Goal: Task Accomplishment & Management: Use online tool/utility

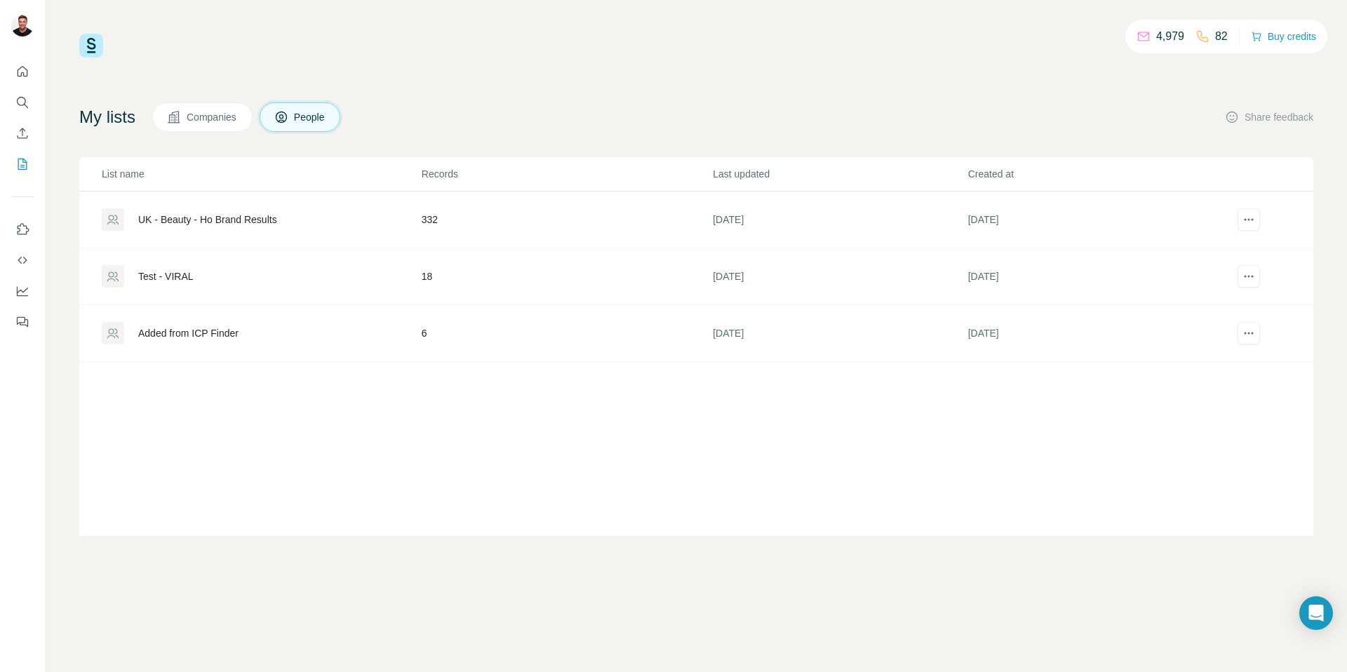
click at [225, 219] on div "UK - Beauty - Ho Brand Results" at bounding box center [207, 220] width 139 height 14
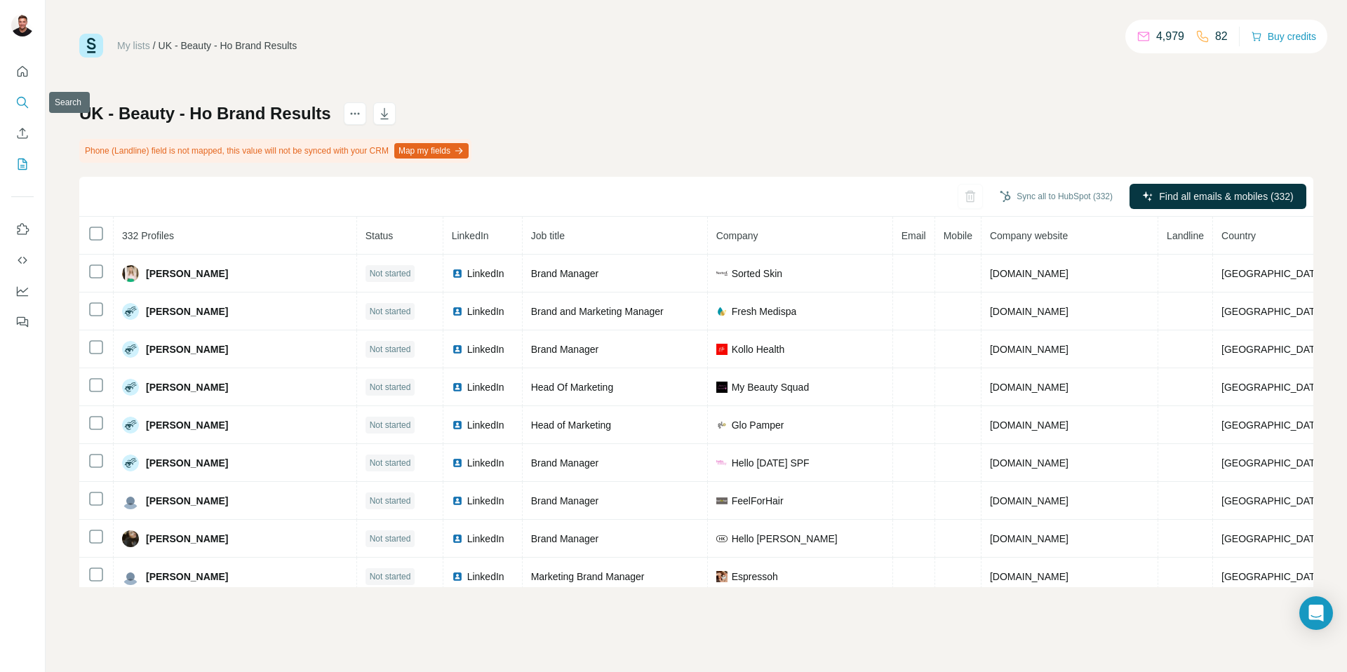
click at [16, 99] on icon "Search" at bounding box center [22, 102] width 14 height 14
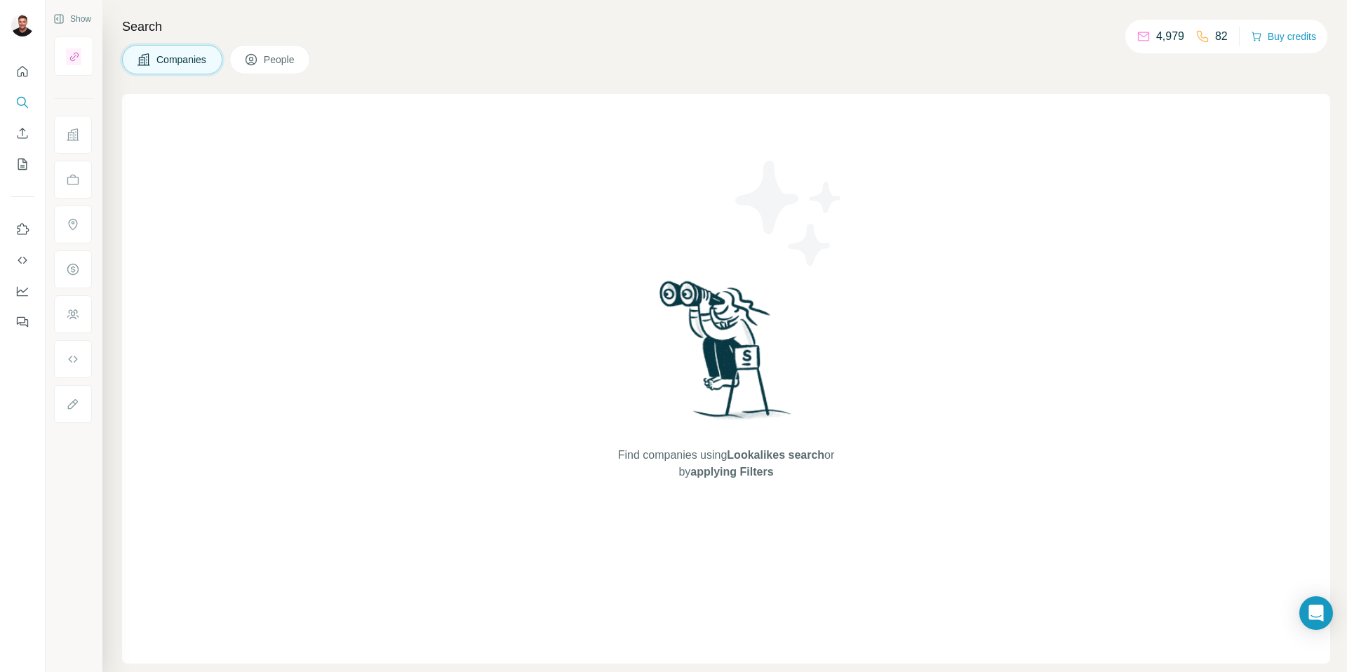
click at [201, 58] on span "Companies" at bounding box center [181, 60] width 51 height 14
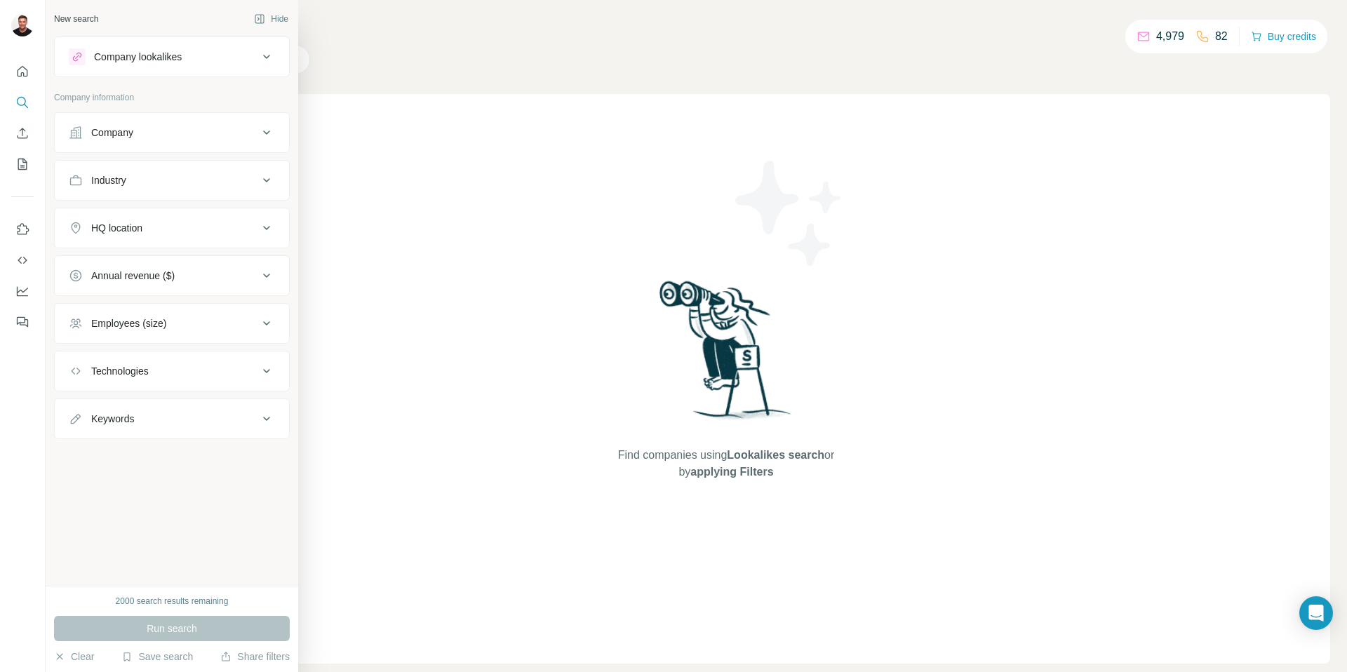
click at [109, 132] on div "Company" at bounding box center [112, 133] width 42 height 14
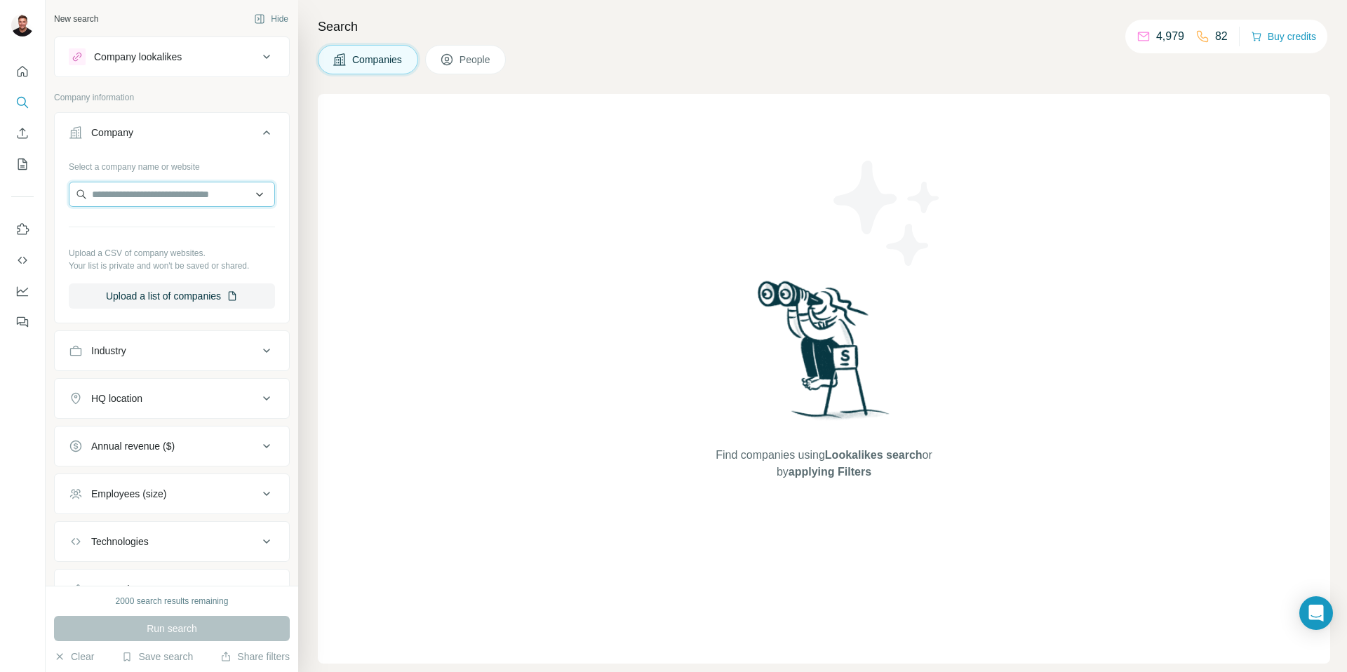
click at [132, 194] on input "text" at bounding box center [172, 194] width 206 height 25
click at [260, 196] on input "text" at bounding box center [172, 194] width 206 height 25
click at [245, 167] on div "Select a company name or website" at bounding box center [172, 164] width 206 height 18
click at [241, 352] on div "Industry" at bounding box center [163, 351] width 189 height 14
click at [176, 387] on input at bounding box center [164, 385] width 173 height 15
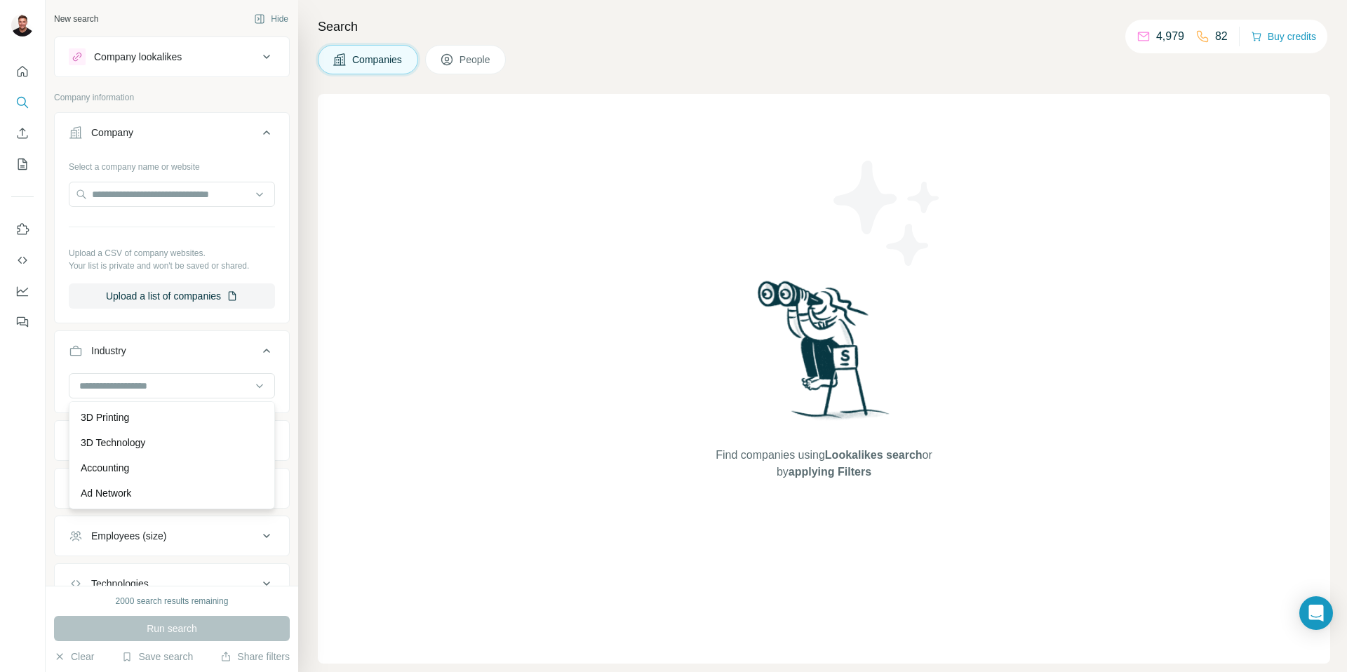
click at [182, 342] on button "Industry" at bounding box center [172, 353] width 234 height 39
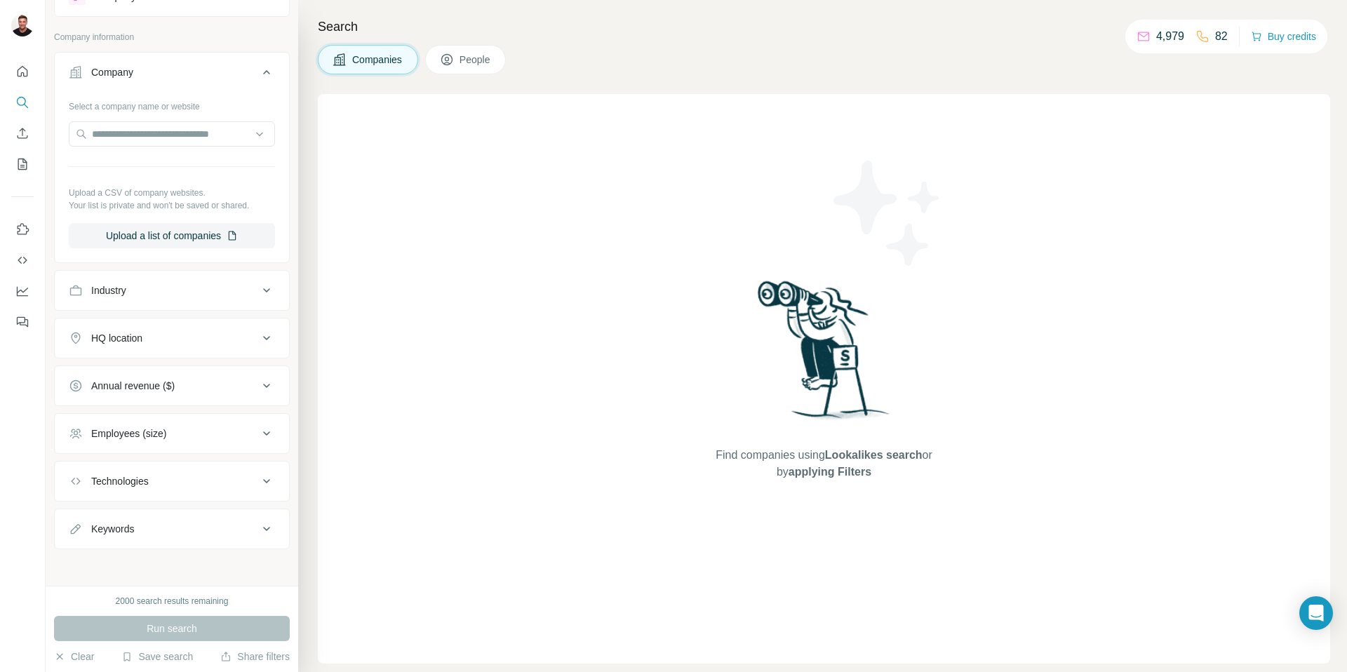
scroll to position [63, 0]
click at [199, 381] on div "Annual revenue ($)" at bounding box center [163, 383] width 189 height 14
click at [84, 496] on icon at bounding box center [77, 491] width 17 height 17
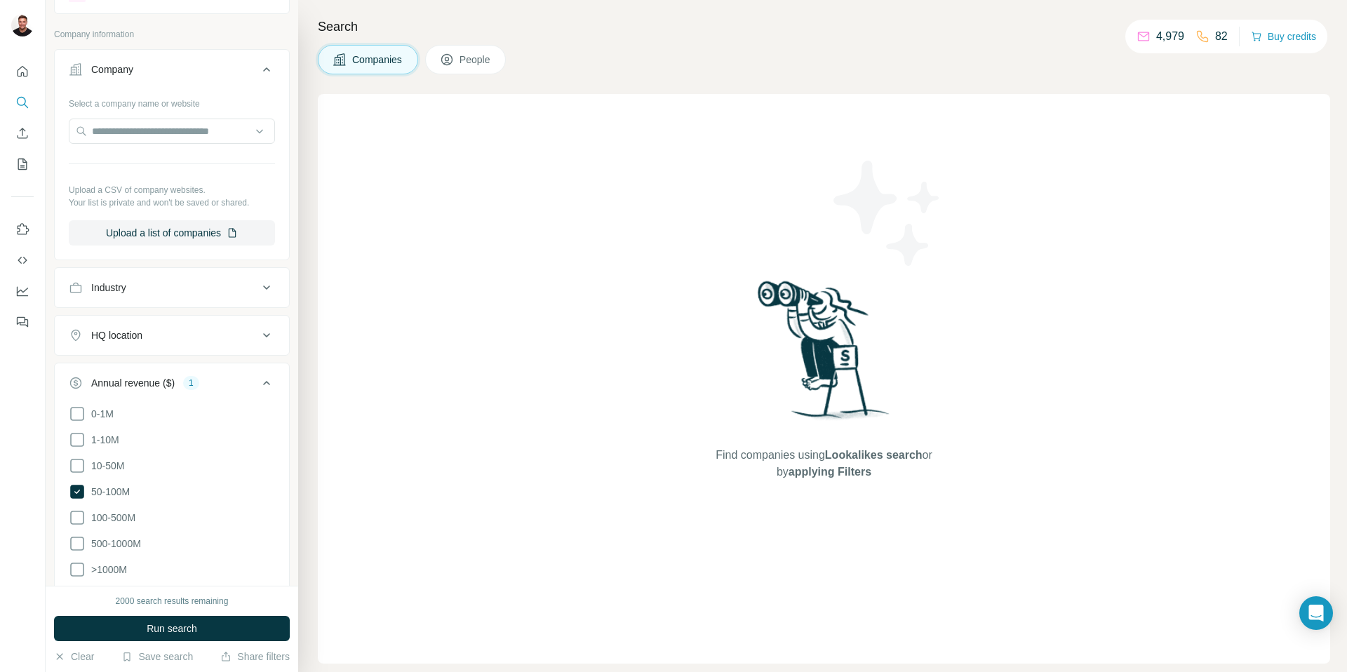
click at [222, 296] on button "Industry" at bounding box center [172, 288] width 234 height 34
click at [184, 320] on input at bounding box center [164, 322] width 173 height 15
click at [135, 323] on input at bounding box center [164, 322] width 173 height 15
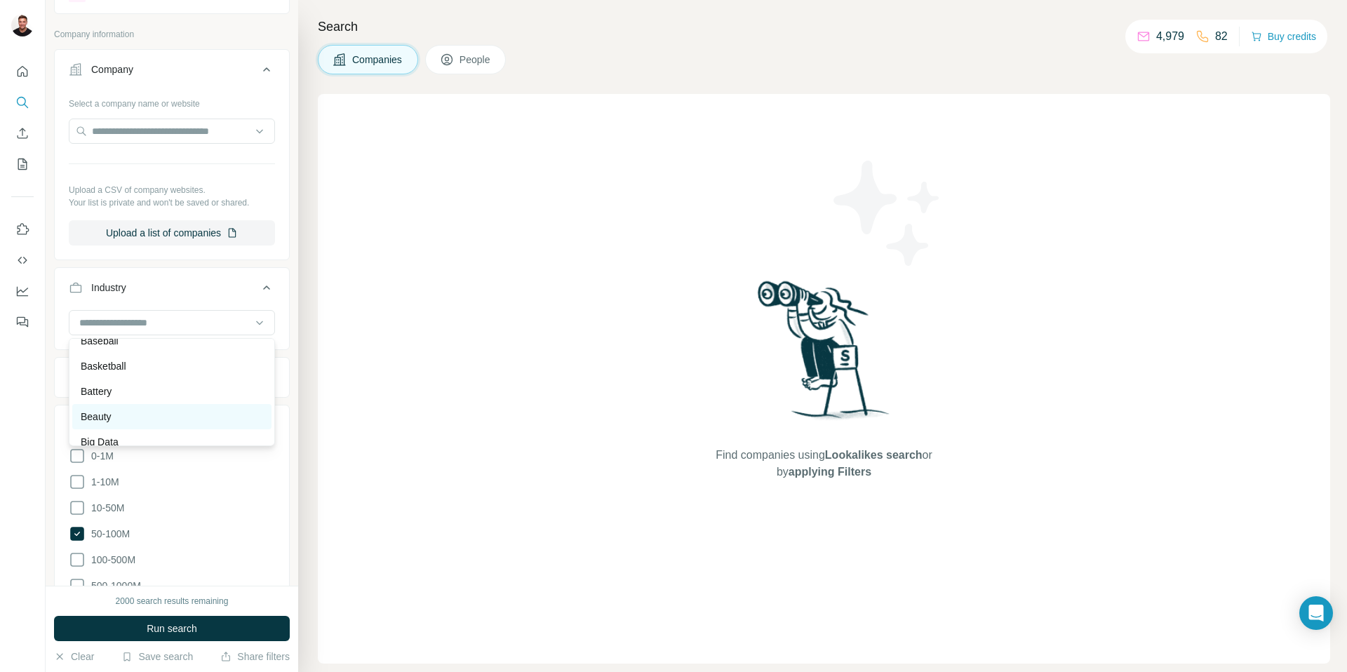
click at [163, 413] on div "Beauty" at bounding box center [172, 417] width 182 height 14
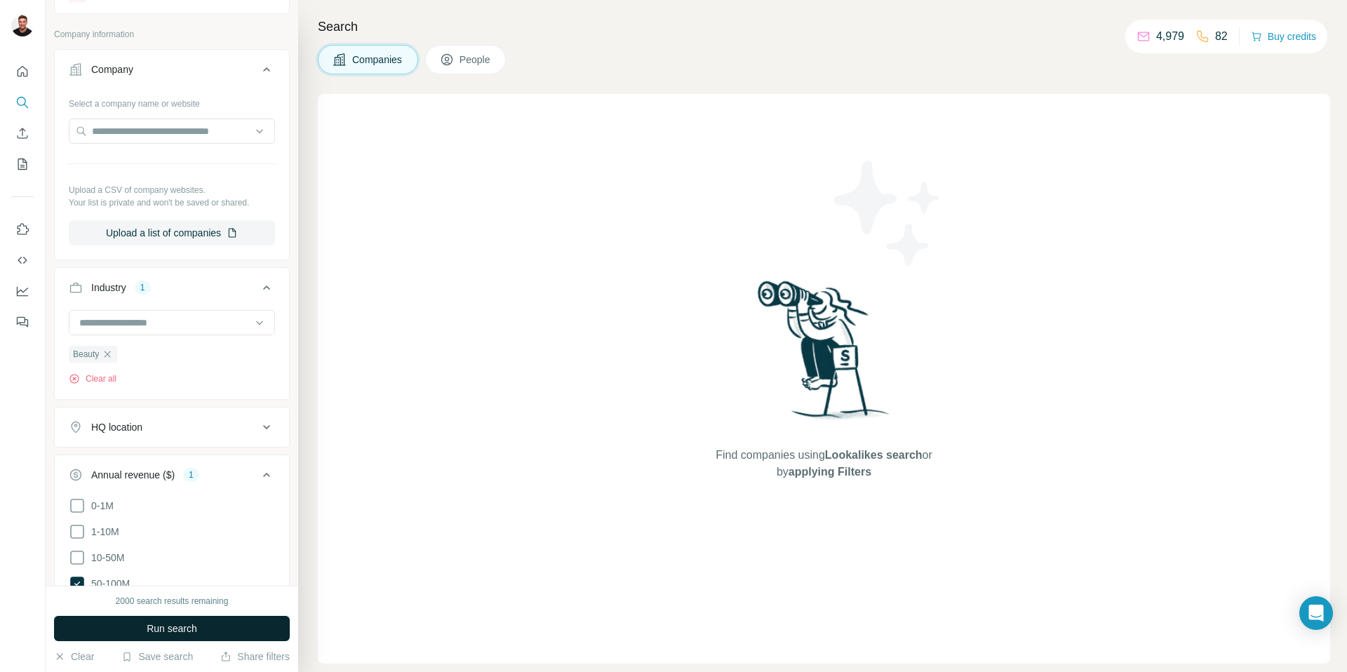
click at [153, 625] on span "Run search" at bounding box center [172, 629] width 51 height 14
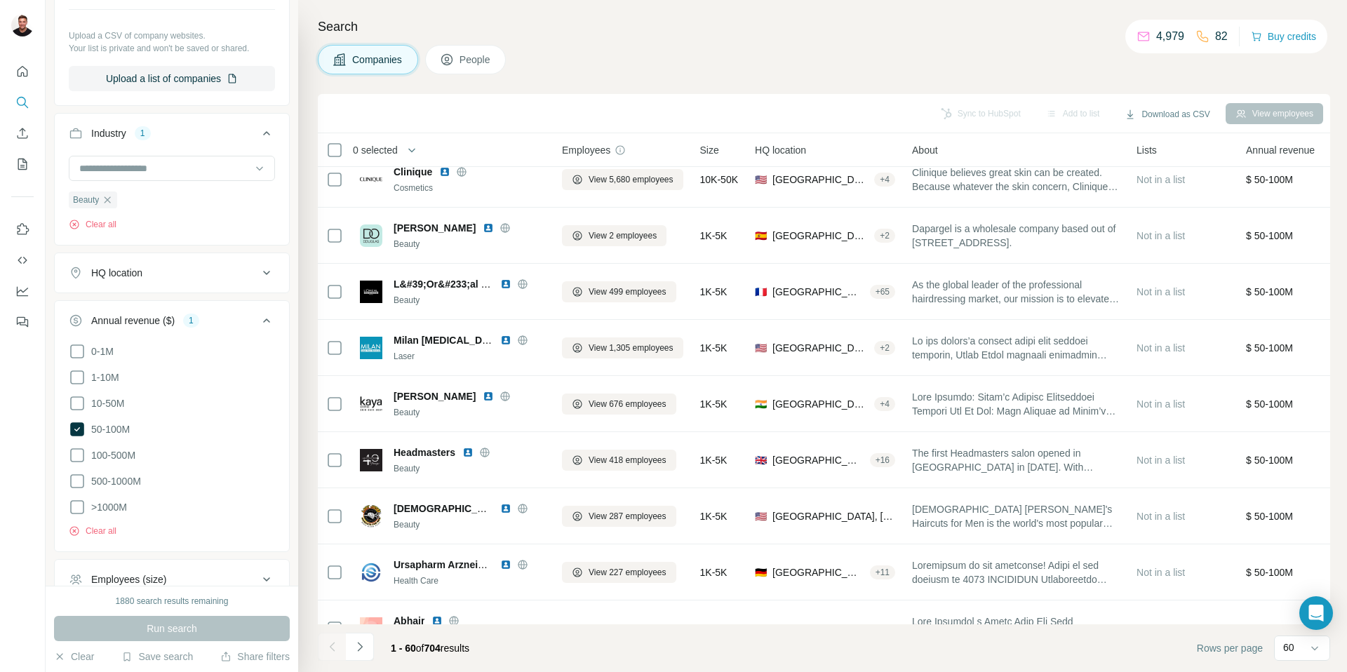
scroll to position [199, 0]
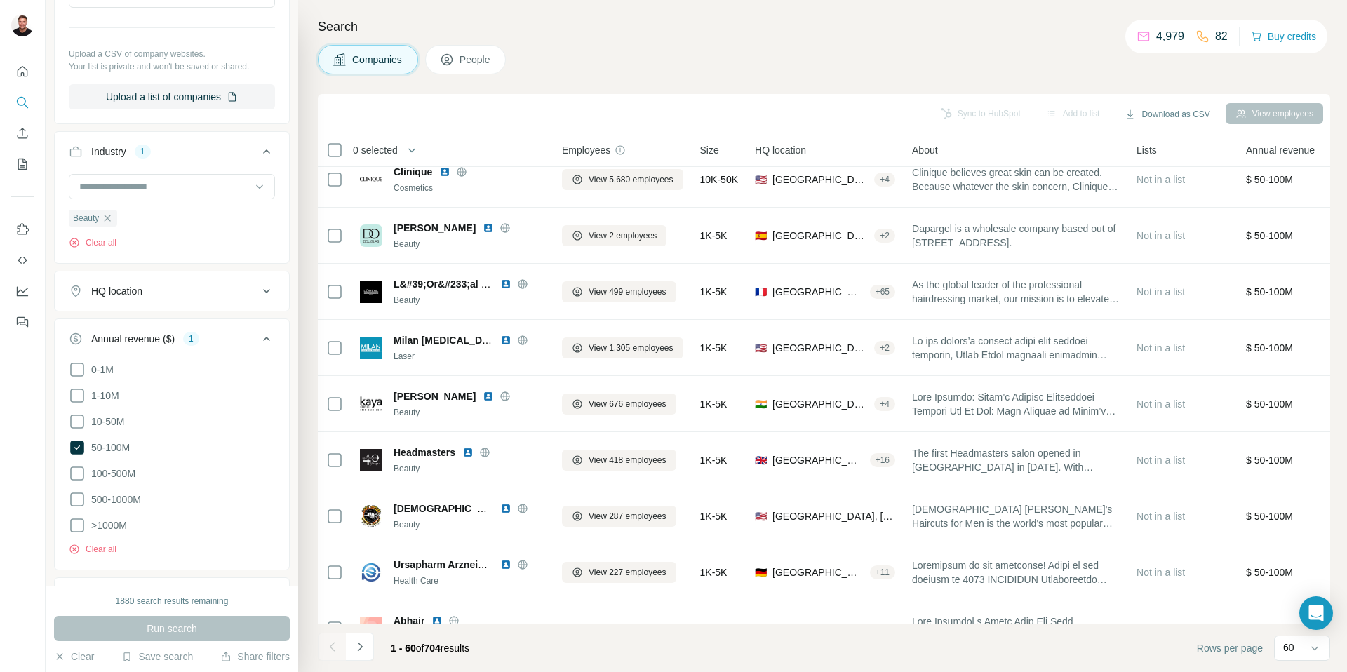
click at [262, 298] on icon at bounding box center [266, 291] width 17 height 17
click at [161, 328] on input "text" at bounding box center [172, 326] width 206 height 25
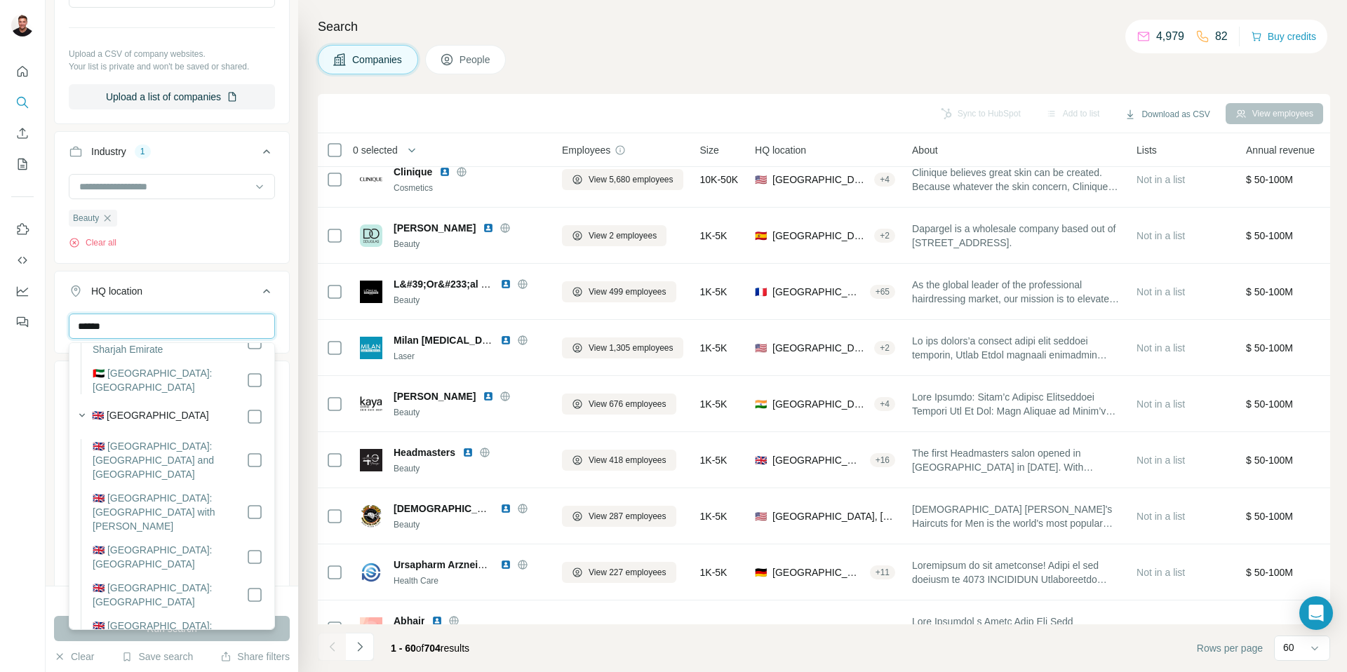
scroll to position [206, 0]
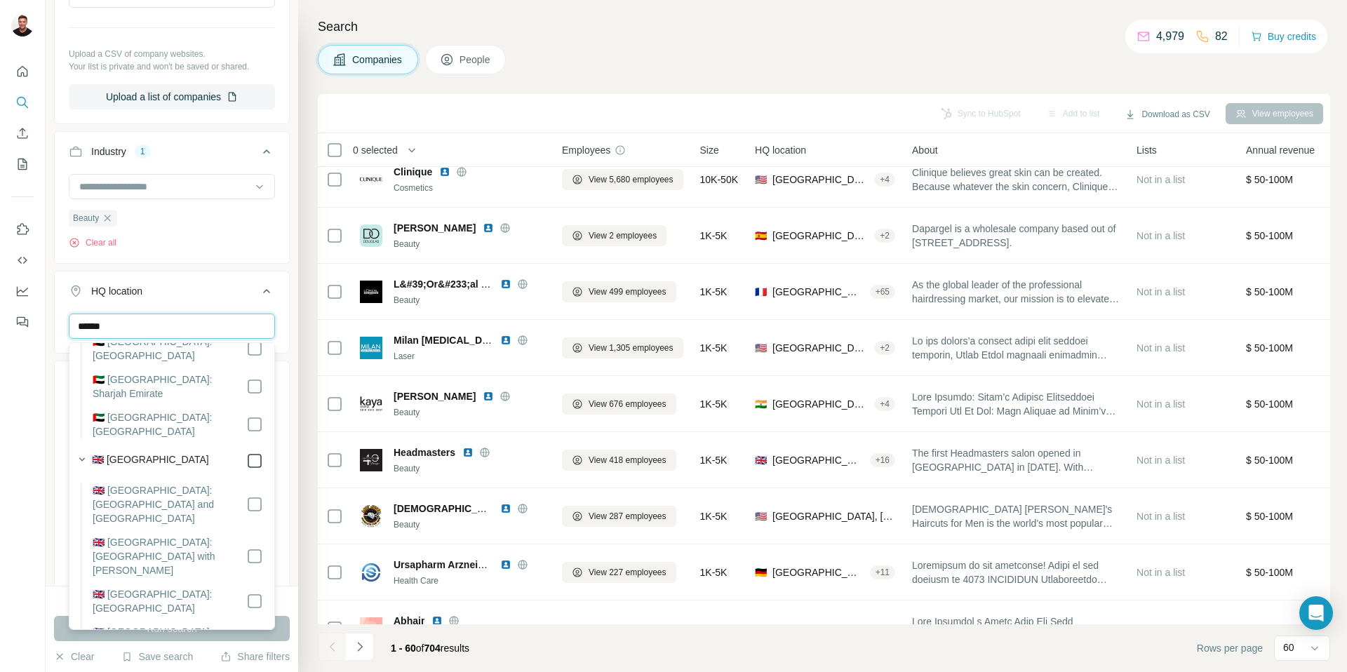
type input "******"
click at [84, 458] on icon "button" at bounding box center [82, 460] width 6 height 4
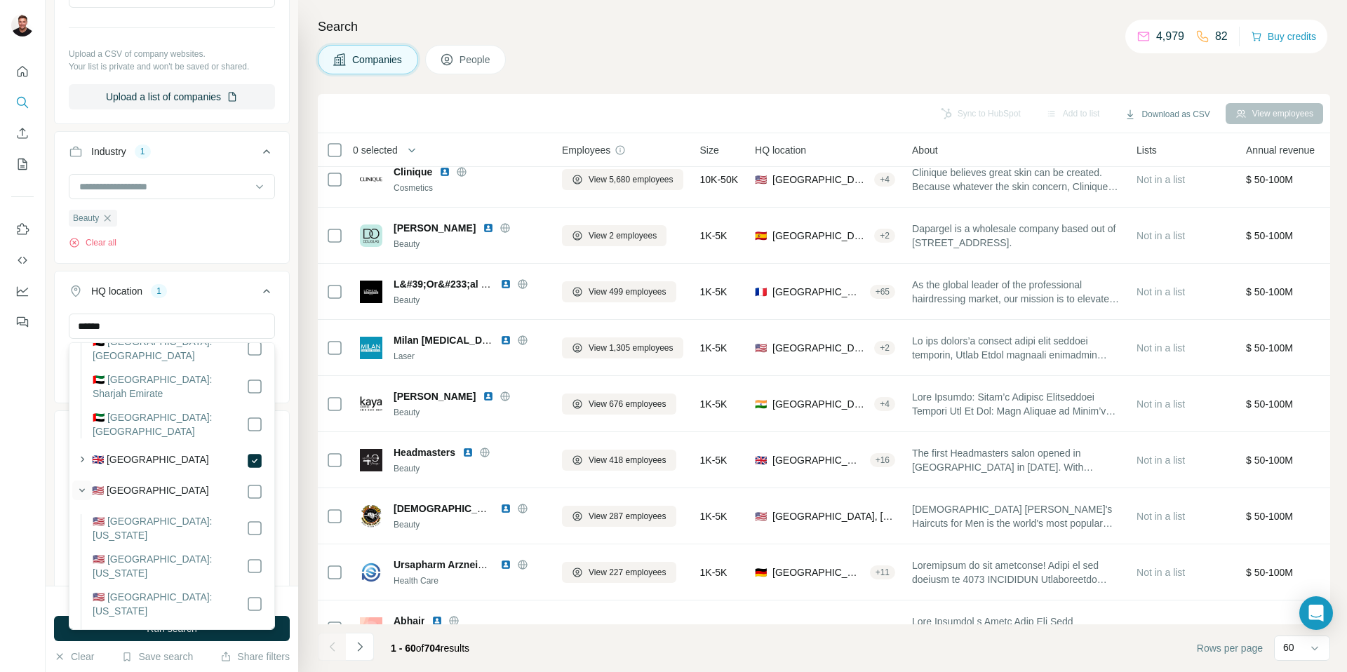
click at [80, 489] on icon "button" at bounding box center [82, 491] width 6 height 4
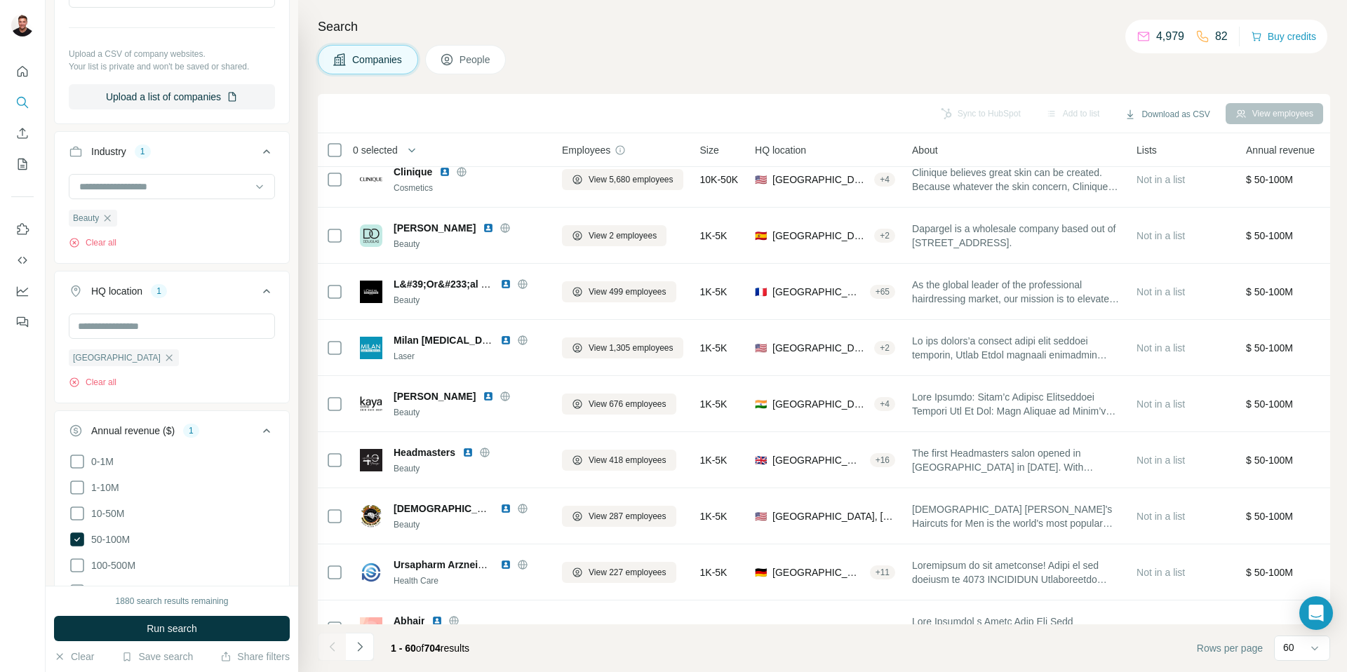
click at [223, 279] on button "HQ location 1" at bounding box center [172, 293] width 234 height 39
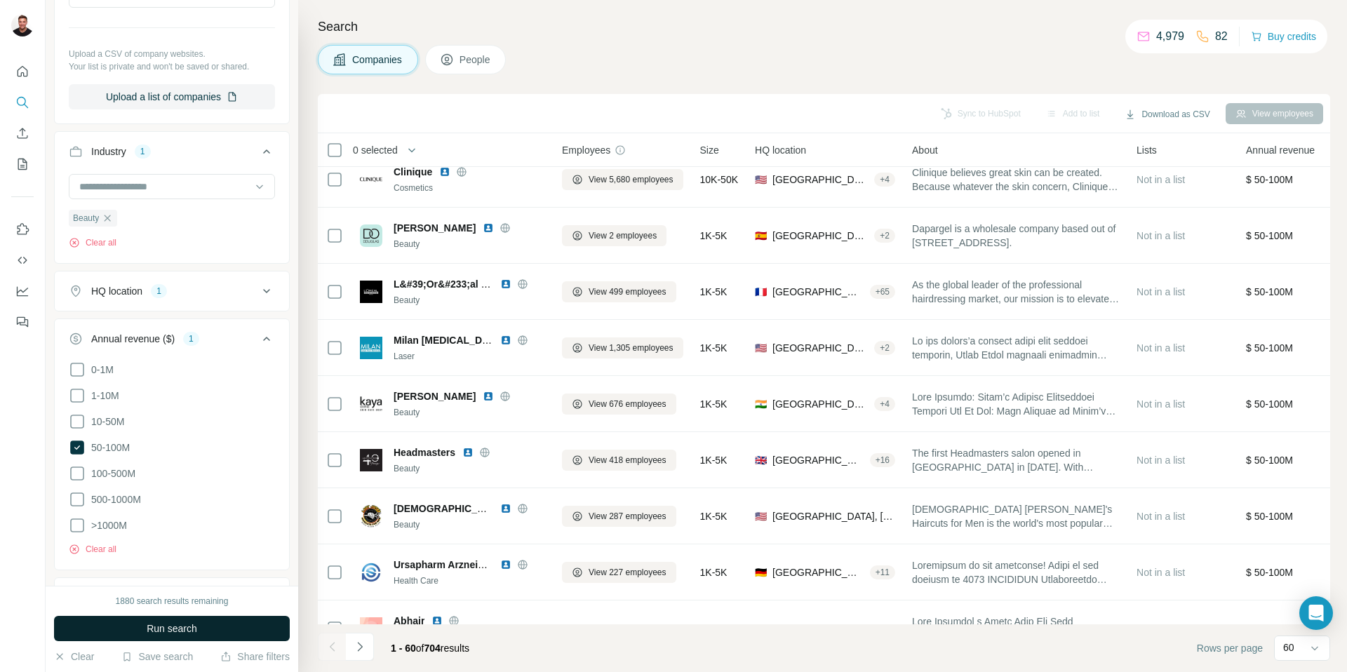
click at [175, 620] on button "Run search" at bounding box center [172, 628] width 236 height 25
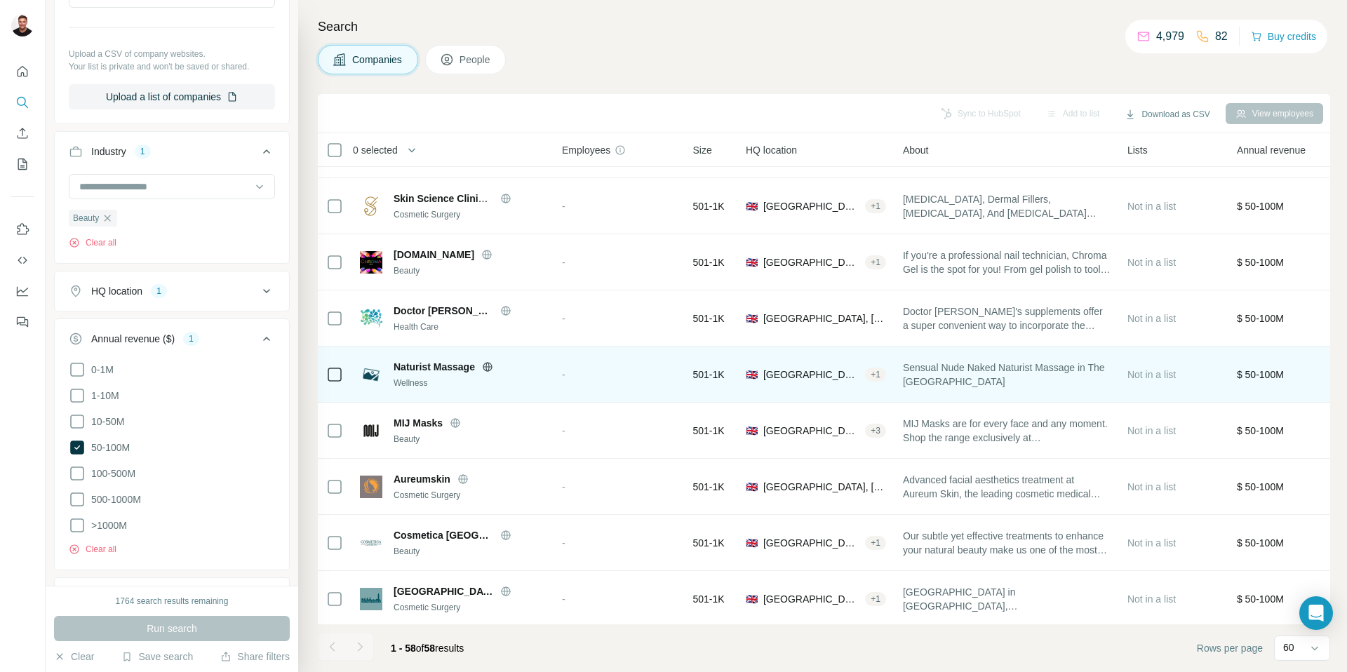
scroll to position [72, 0]
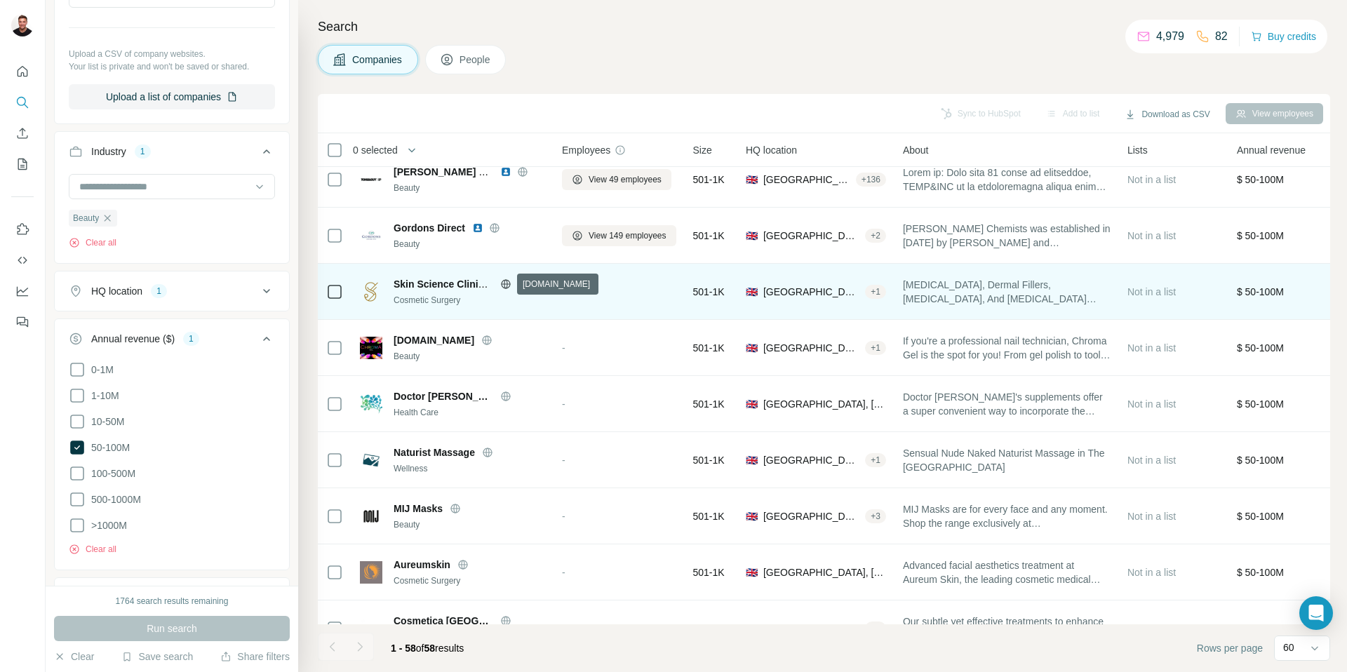
click at [505, 286] on icon at bounding box center [505, 284] width 11 height 11
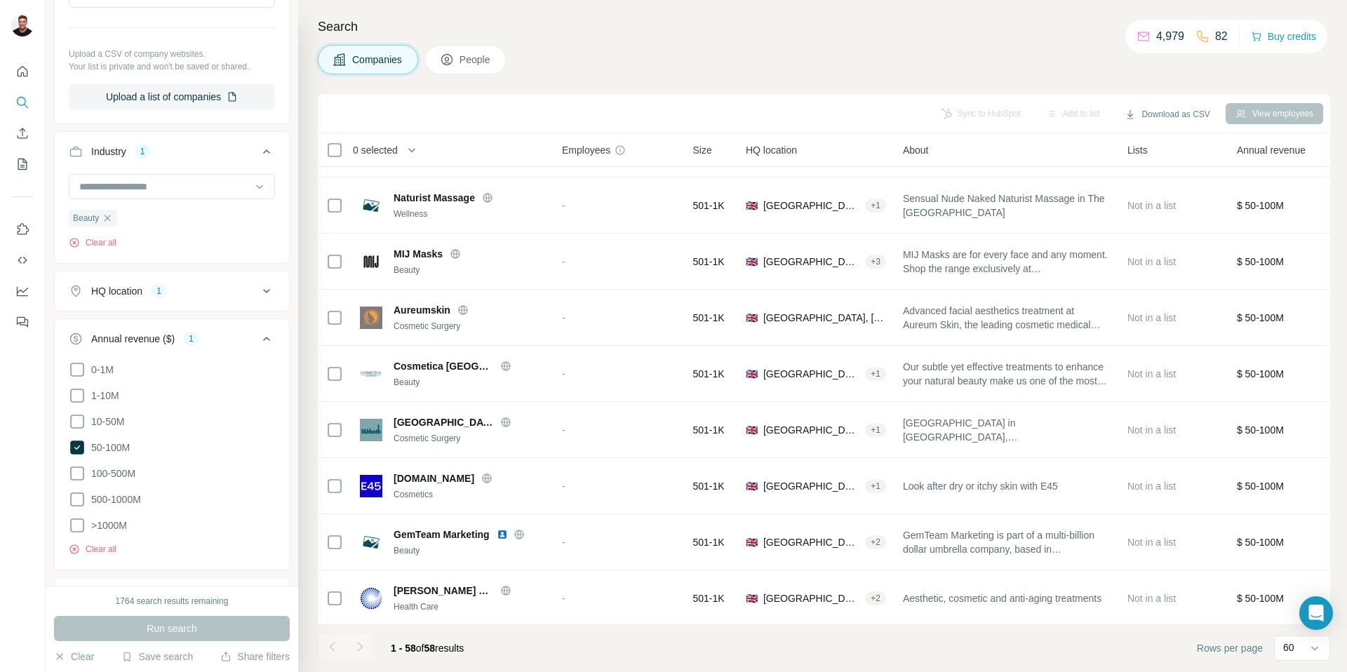
scroll to position [0, 0]
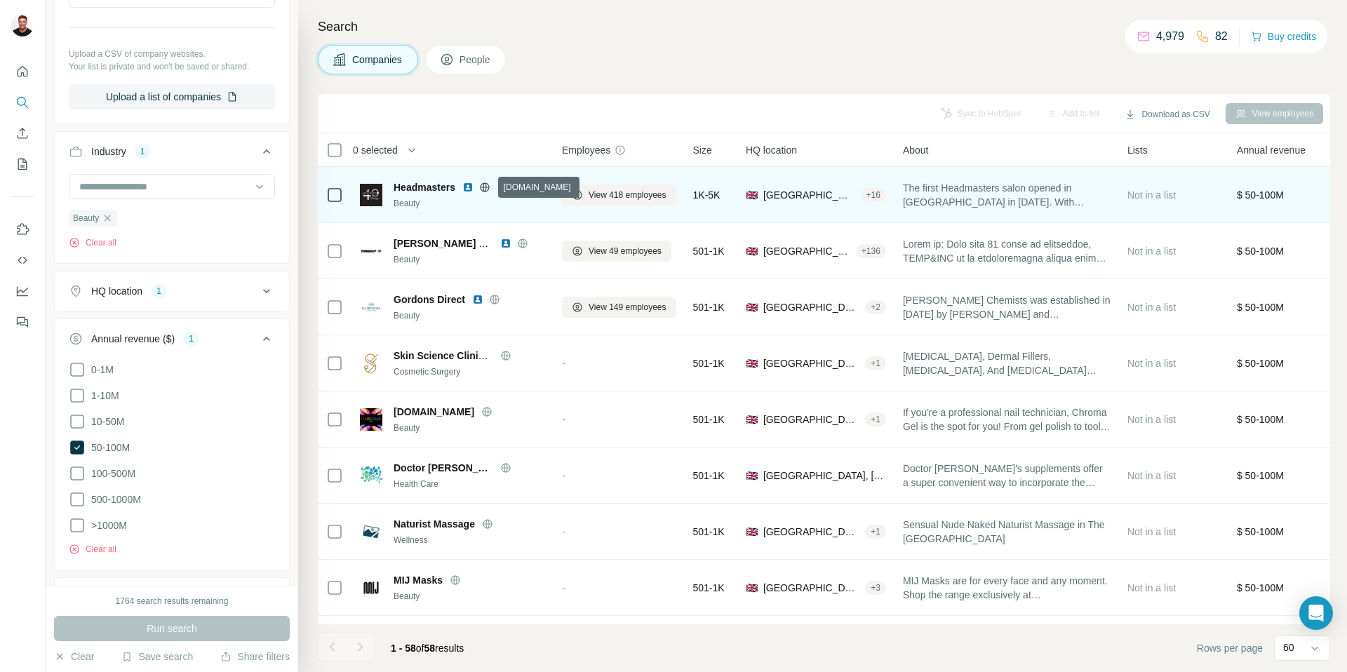
click at [486, 186] on icon at bounding box center [485, 186] width 4 height 9
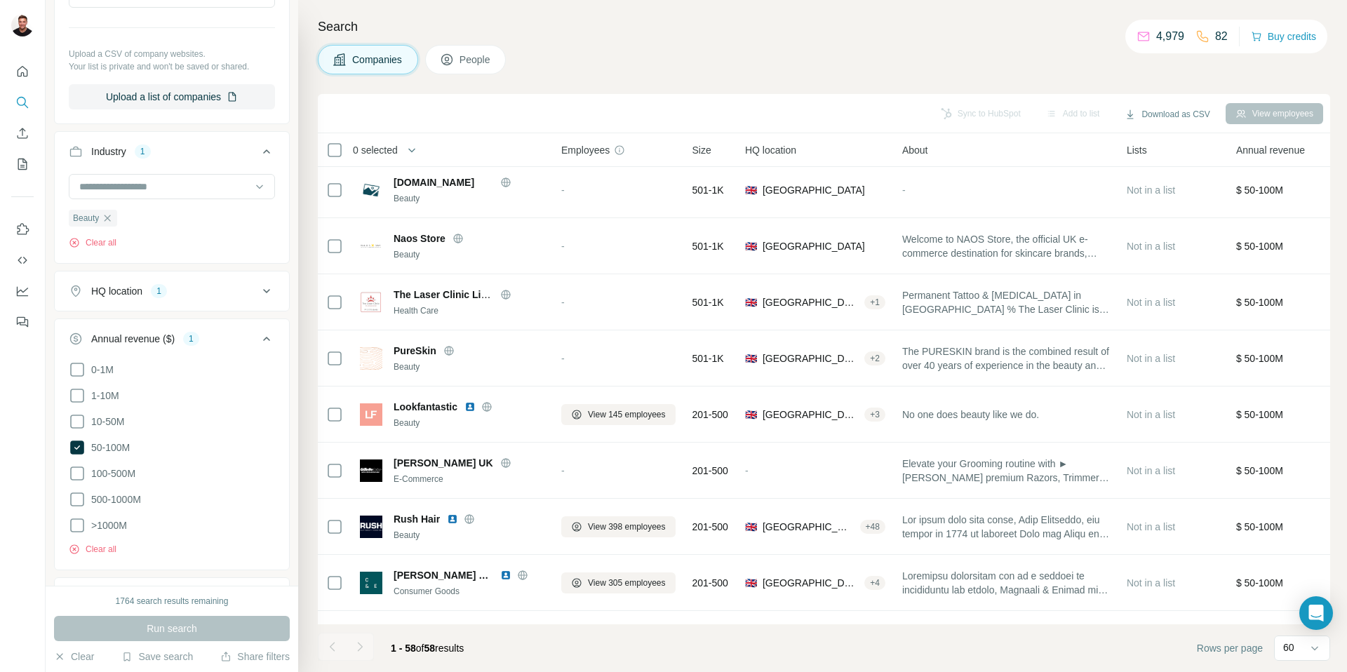
scroll to position [852, 1]
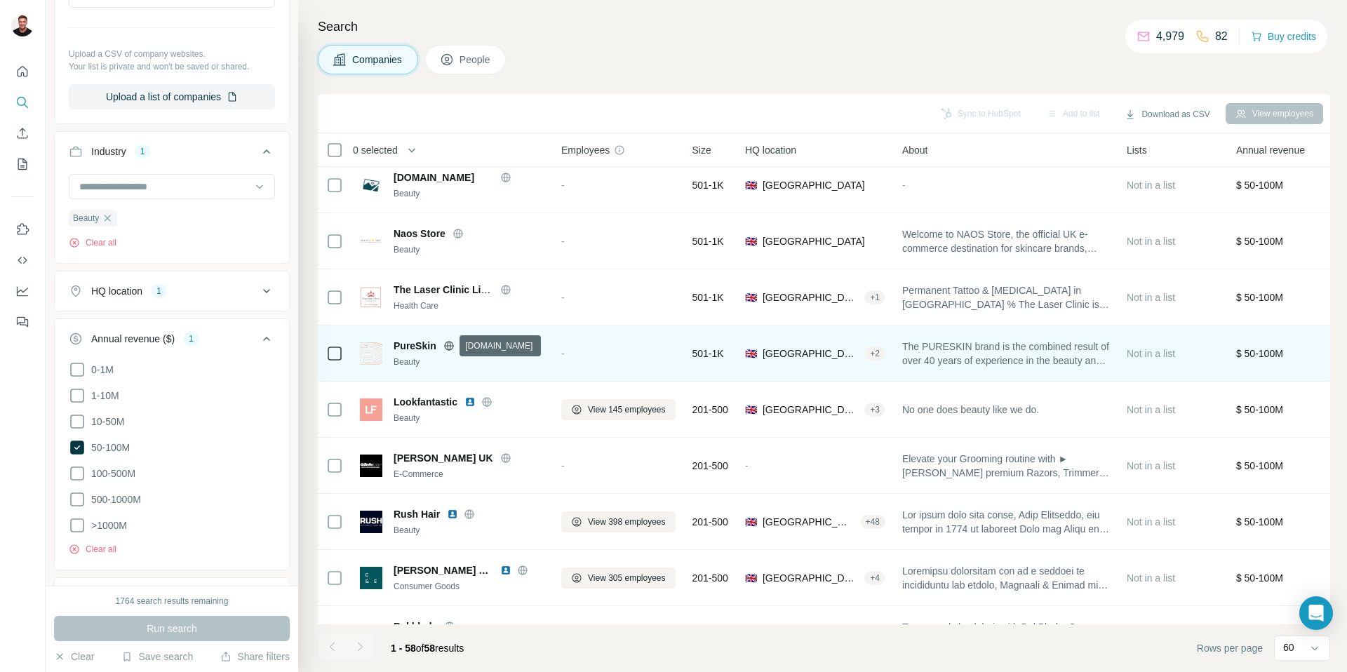
click at [447, 346] on icon at bounding box center [449, 345] width 4 height 9
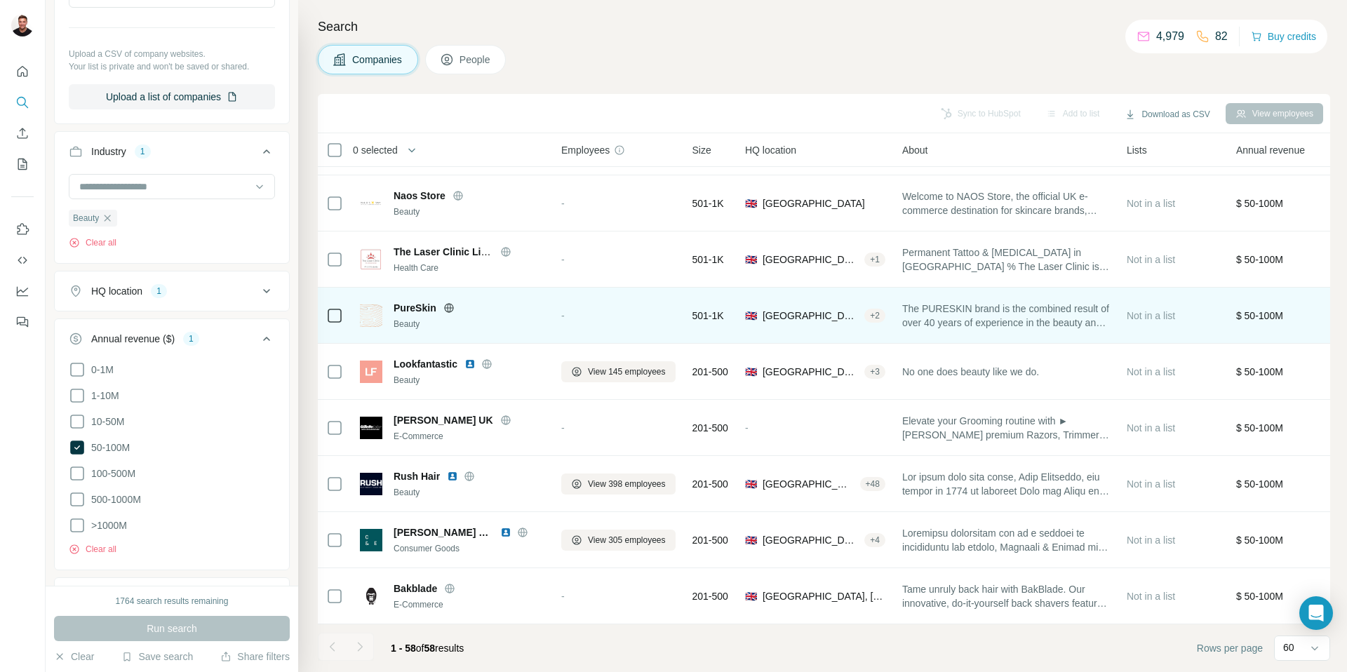
scroll to position [891, 1]
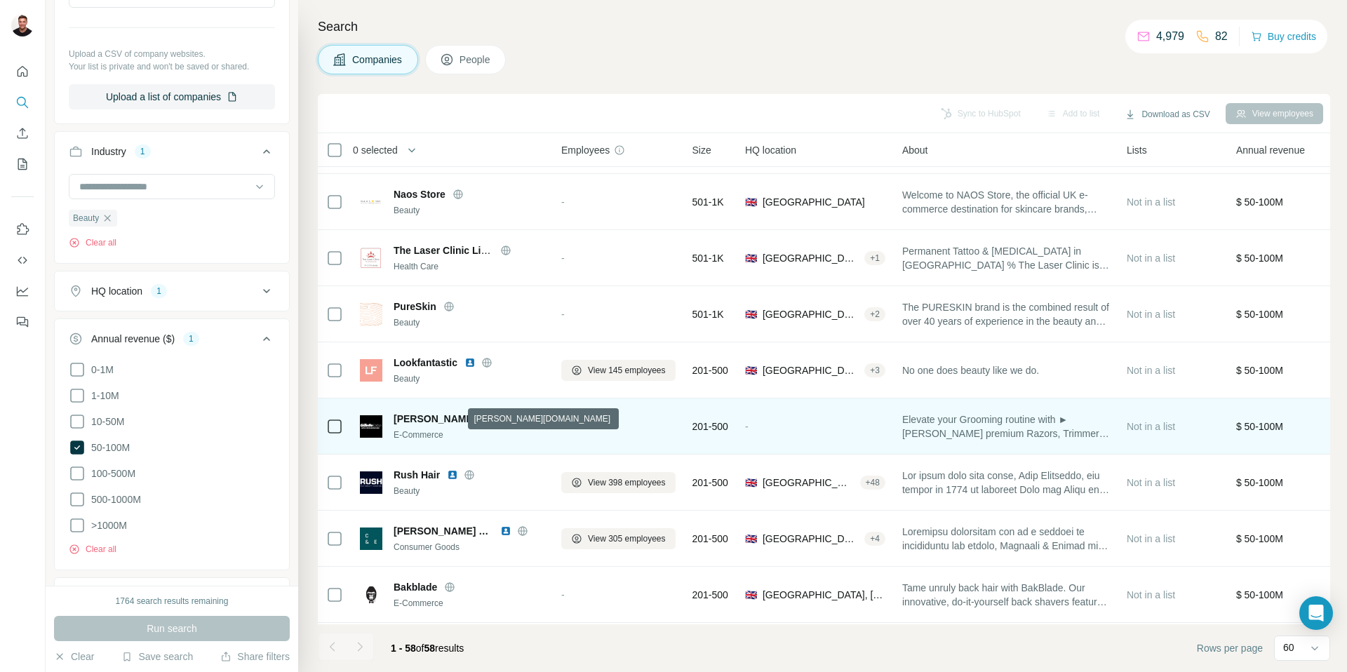
click at [501, 418] on icon at bounding box center [505, 418] width 9 height 1
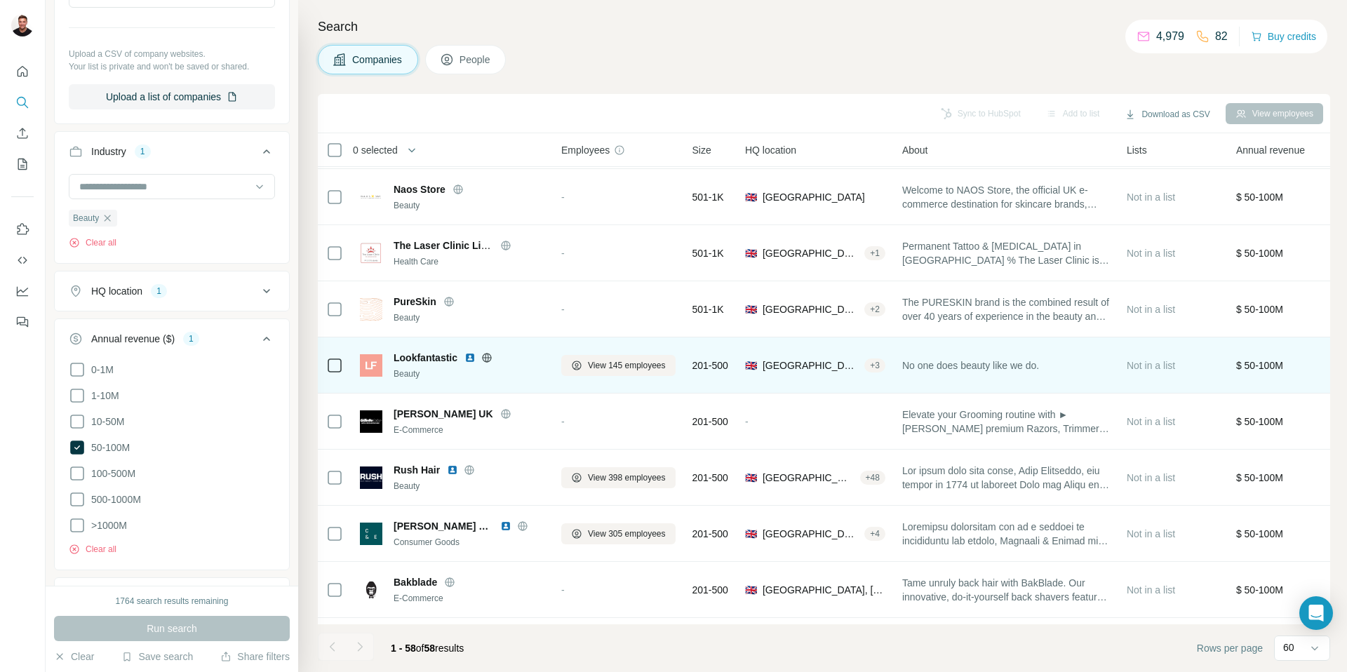
scroll to position [890, 1]
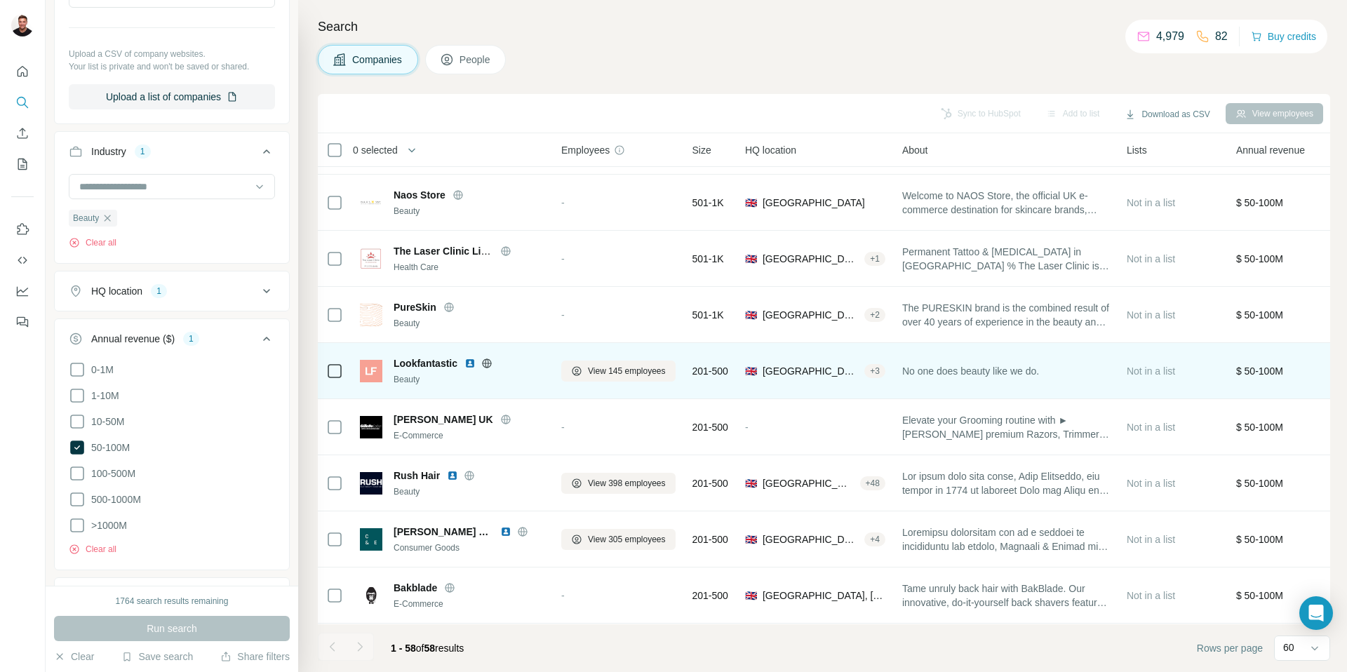
click at [488, 362] on icon at bounding box center [486, 363] width 11 height 11
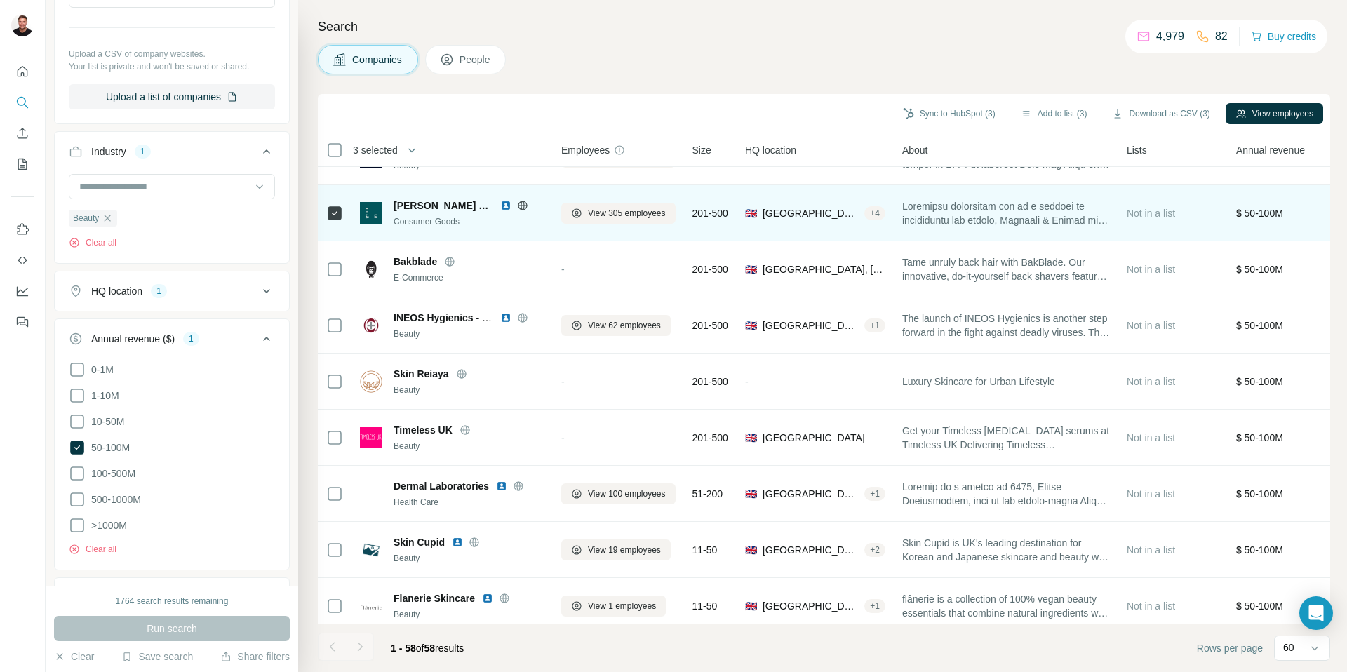
scroll to position [1220, 1]
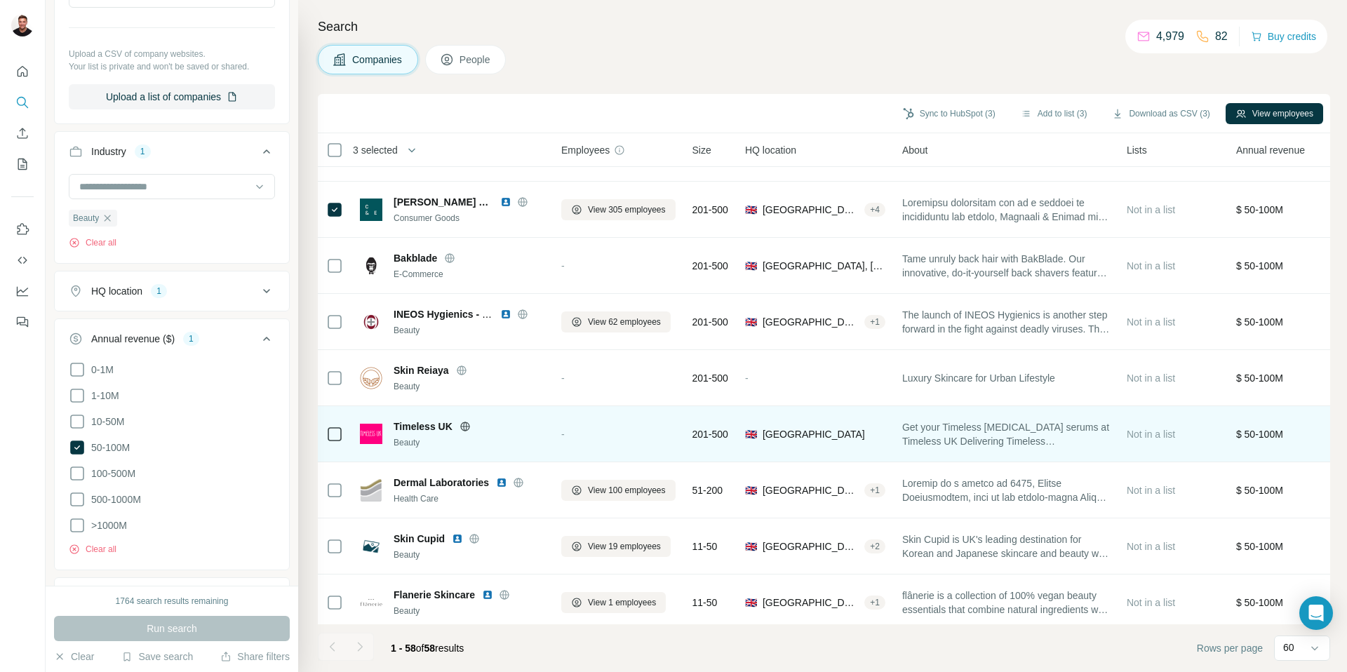
click at [463, 427] on icon at bounding box center [465, 426] width 11 height 11
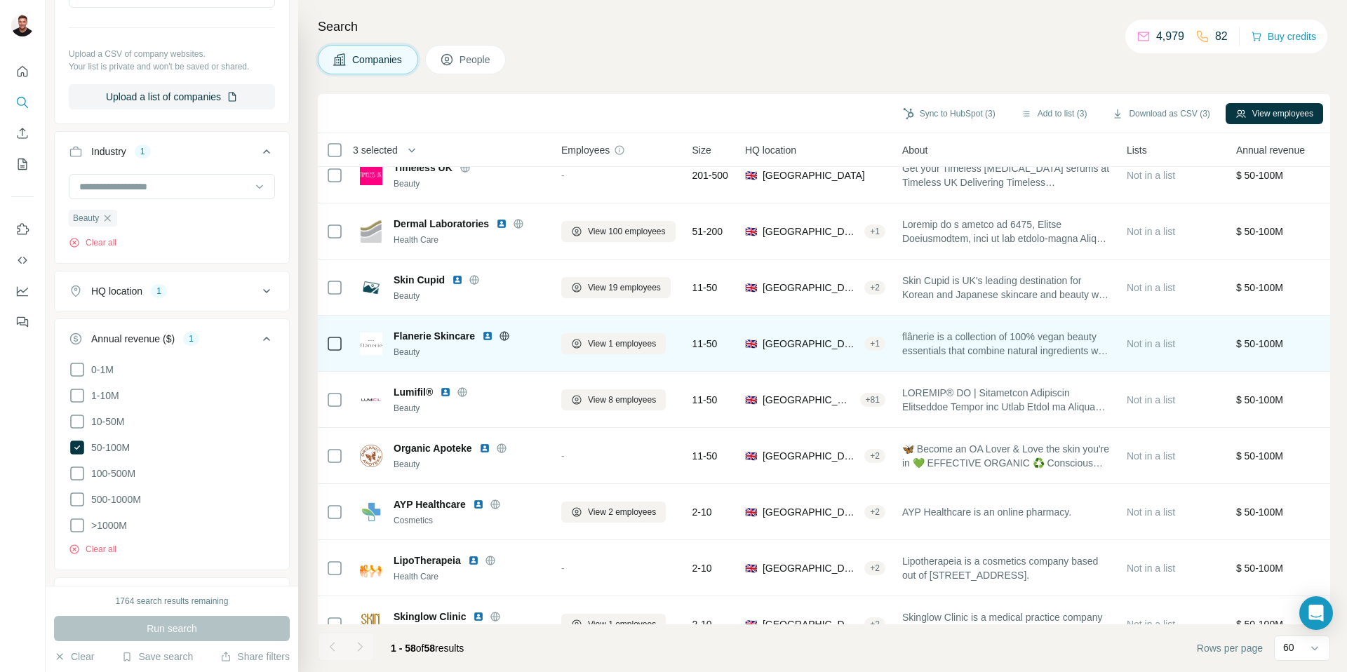
scroll to position [1481, 1]
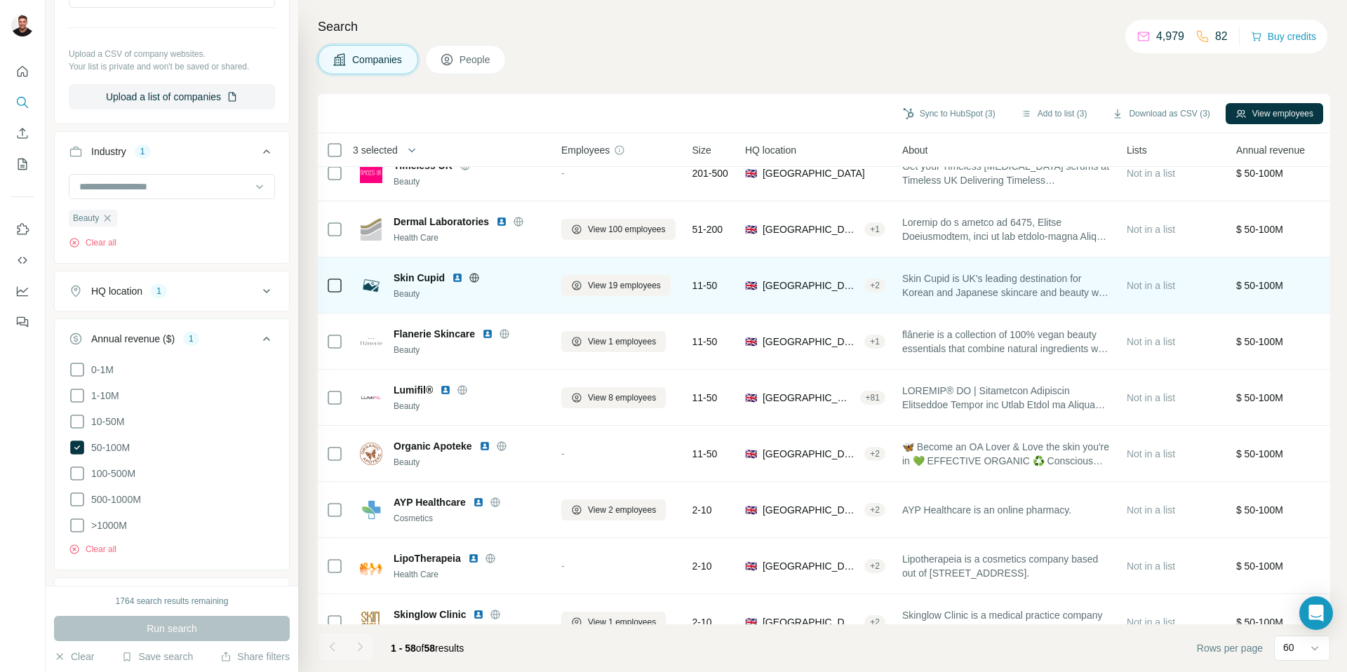
click at [472, 278] on icon at bounding box center [474, 277] width 11 height 11
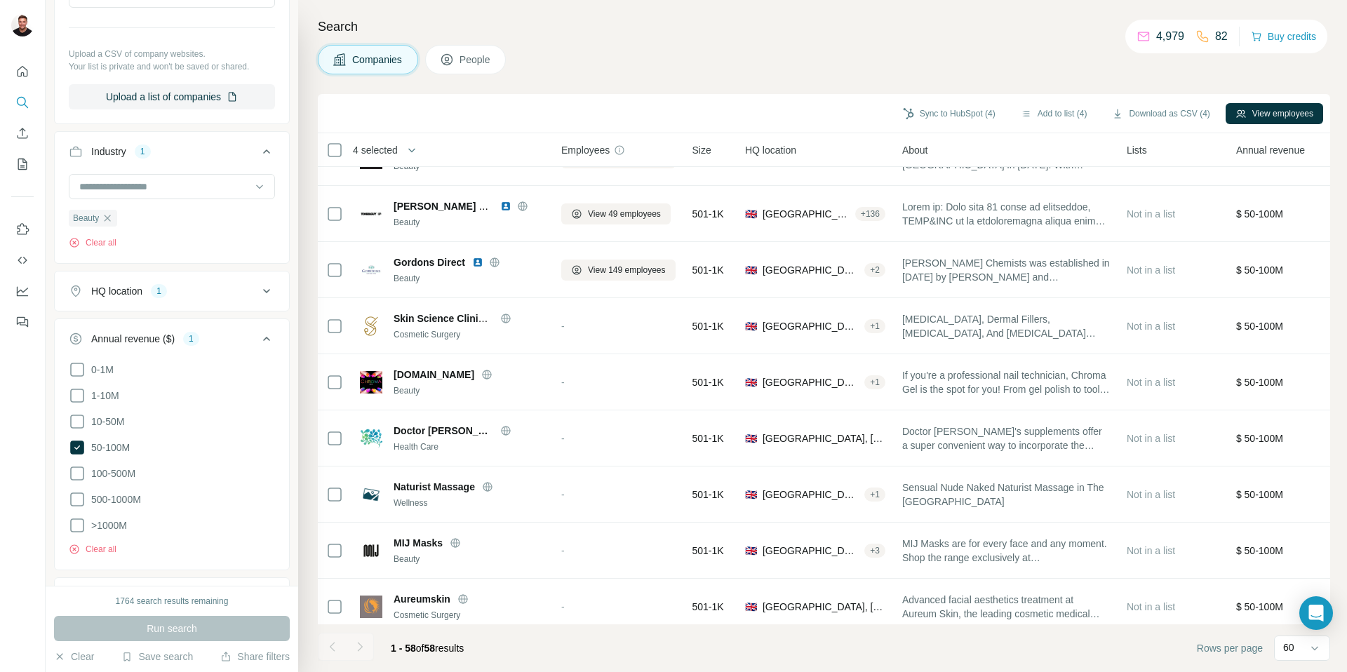
scroll to position [0, 1]
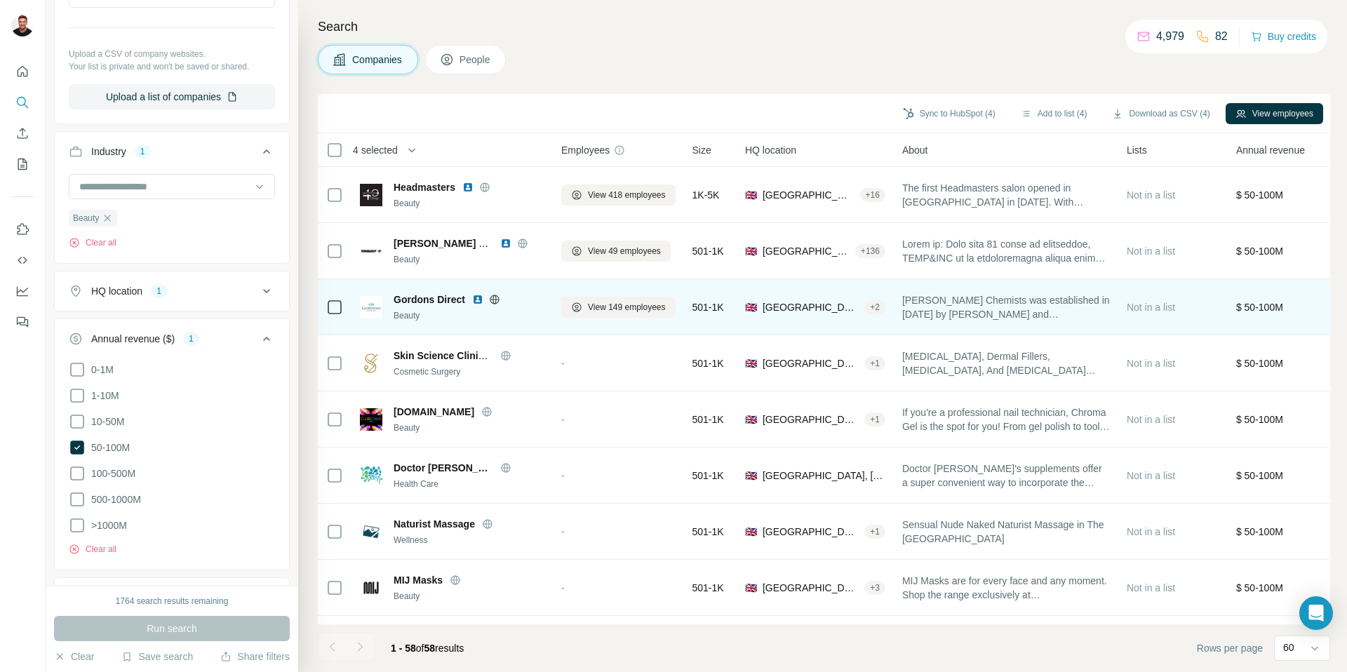
click at [495, 298] on icon at bounding box center [494, 299] width 11 height 11
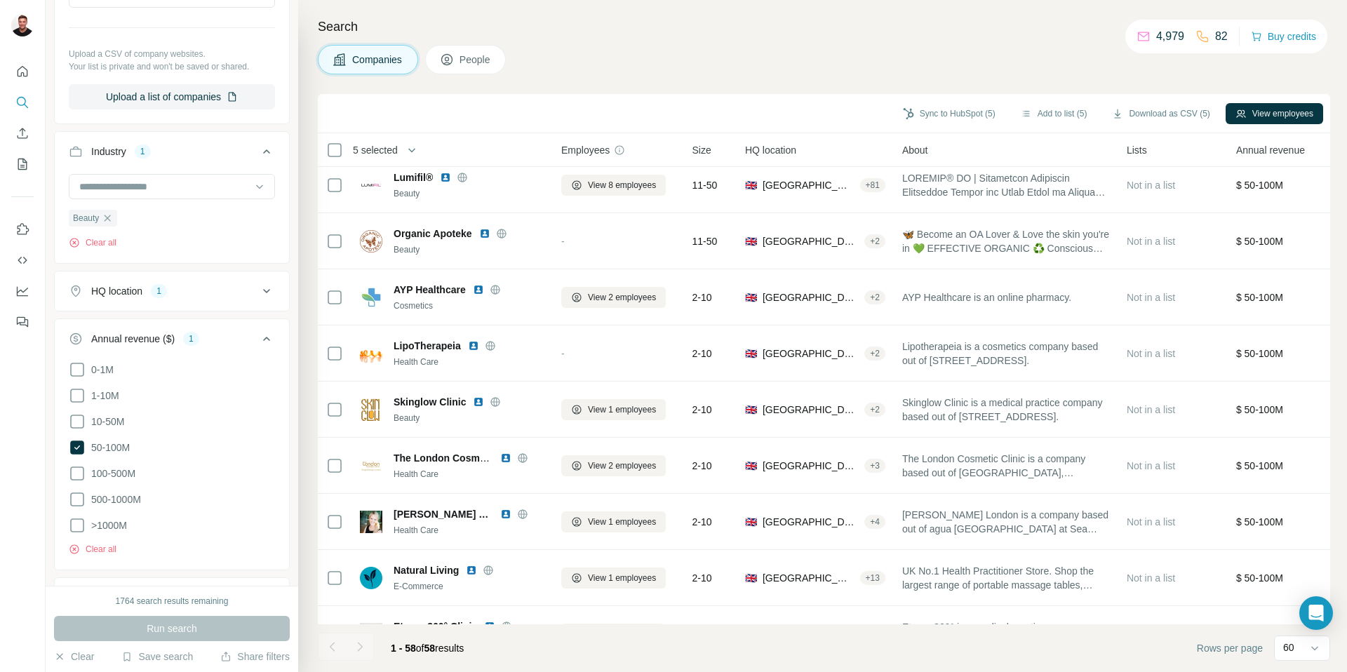
scroll to position [1726, 1]
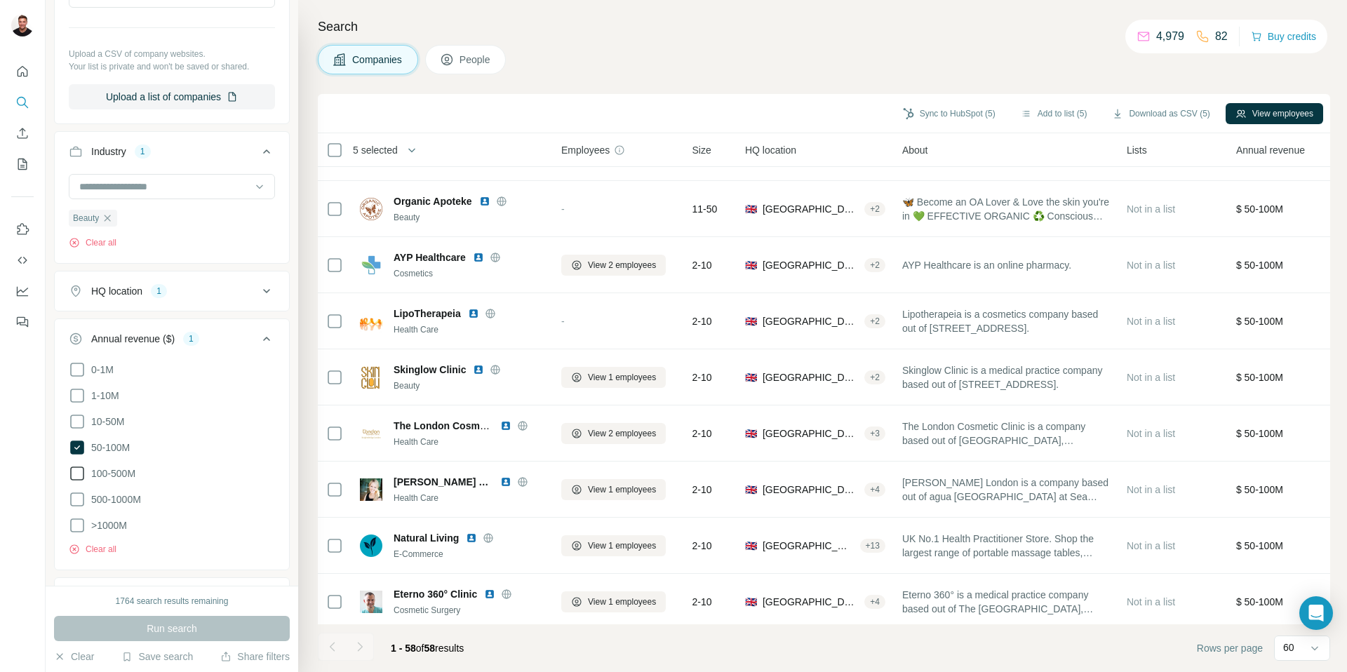
click at [80, 475] on icon at bounding box center [77, 473] width 17 height 17
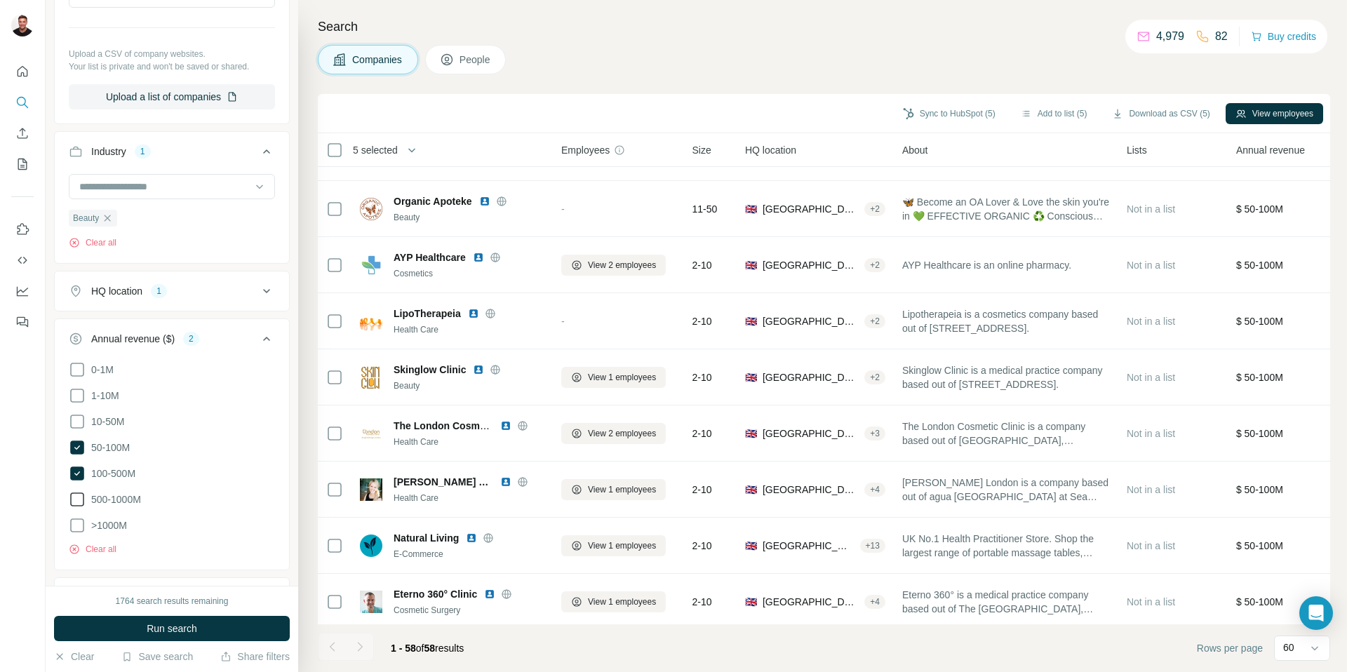
click at [79, 500] on icon at bounding box center [77, 499] width 17 height 17
click at [76, 523] on icon at bounding box center [77, 525] width 17 height 17
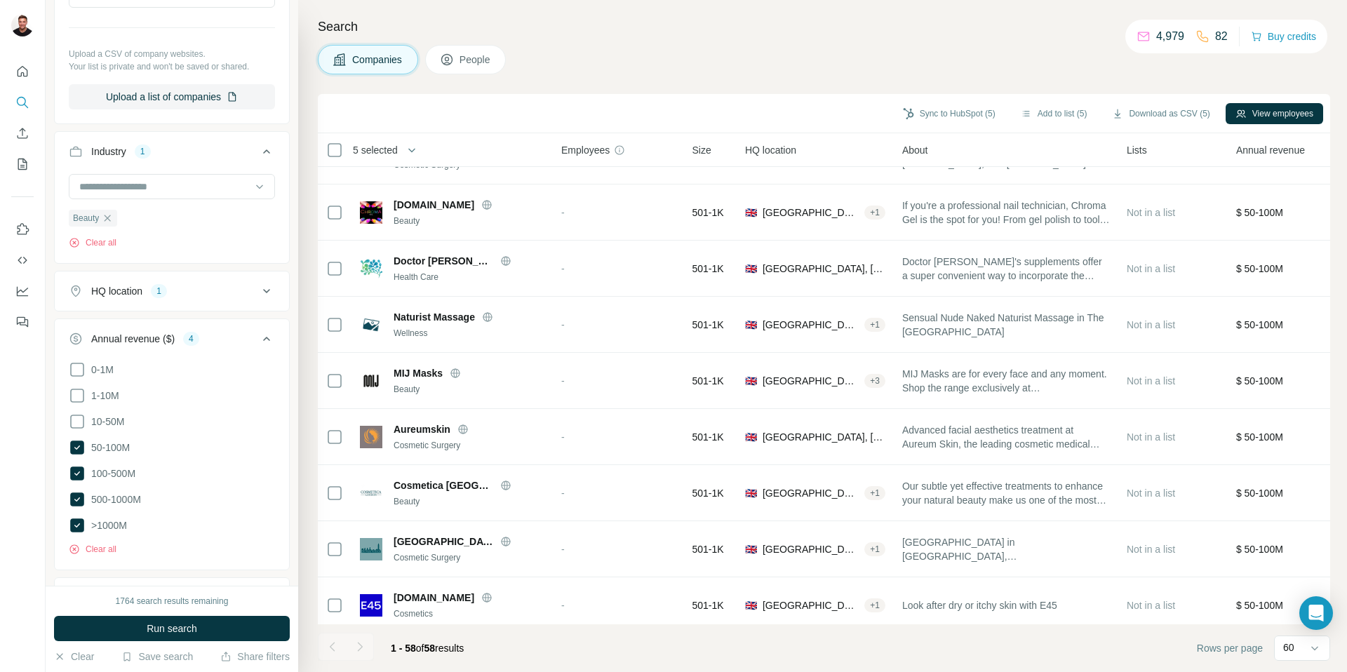
scroll to position [0, 1]
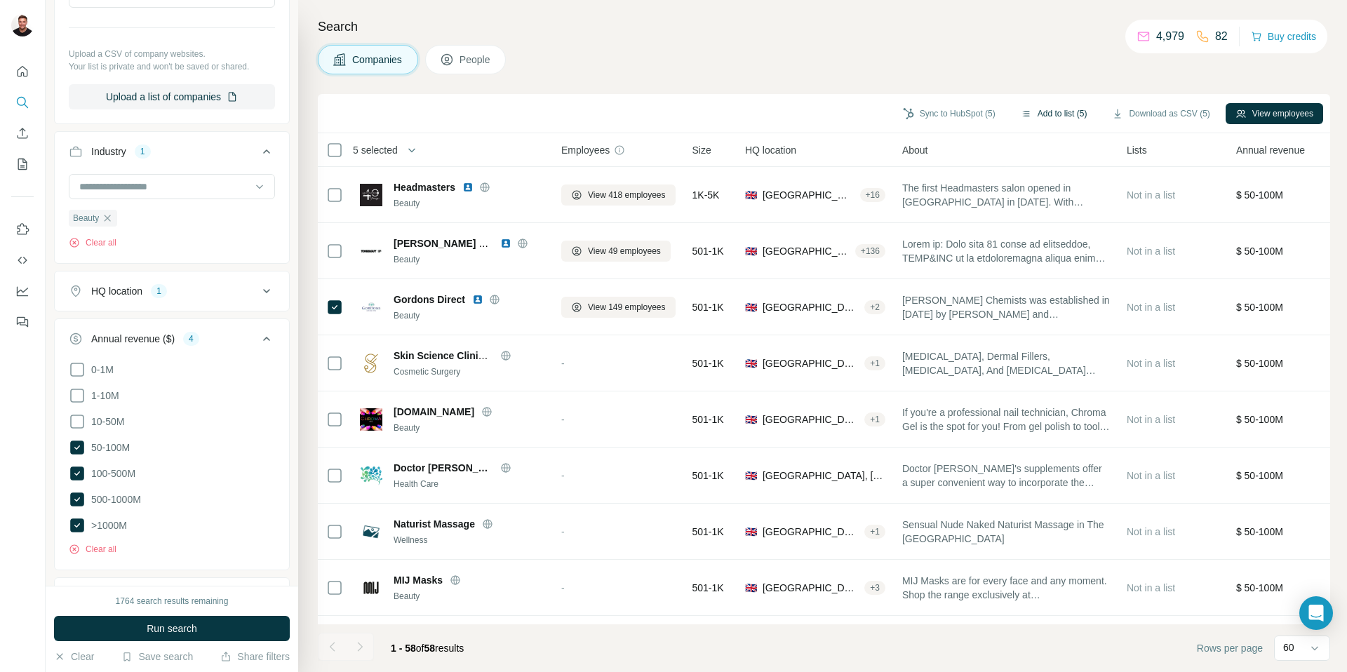
click at [1029, 110] on button "Add to list (5)" at bounding box center [1054, 113] width 86 height 21
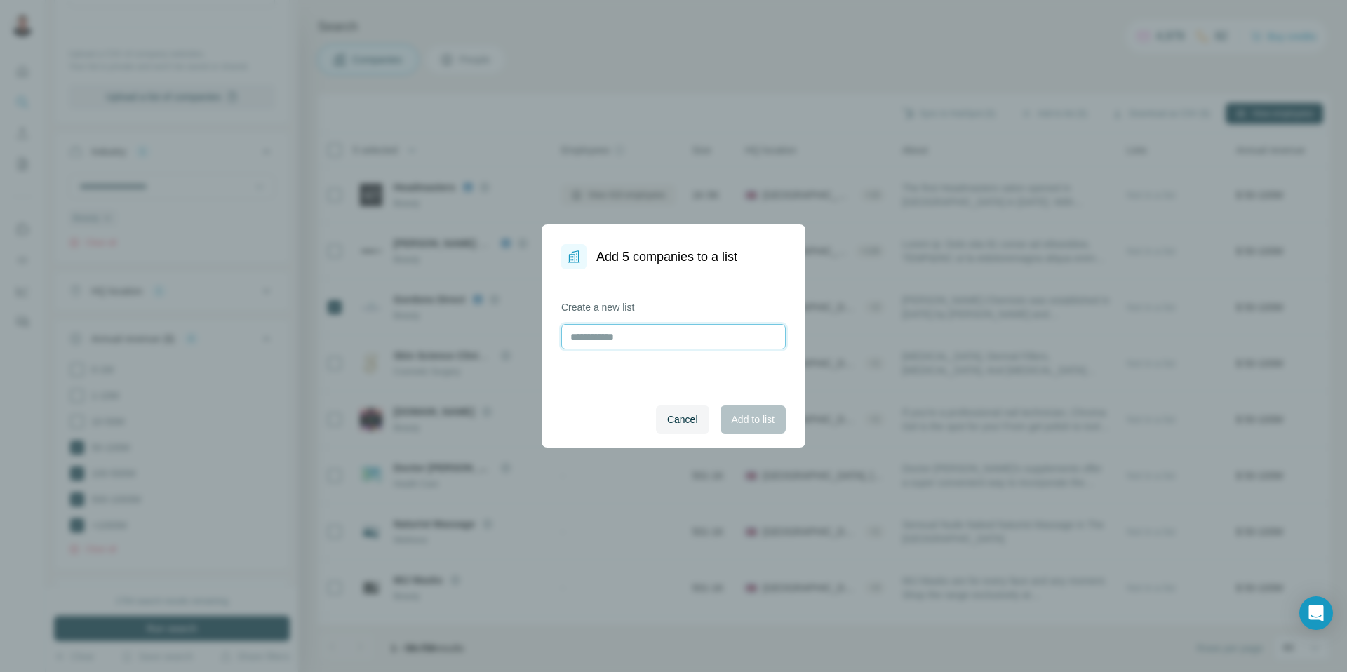
click at [604, 334] on input "text" at bounding box center [673, 336] width 225 height 25
type input "******"
click at [750, 420] on span "Add to list" at bounding box center [753, 420] width 43 height 14
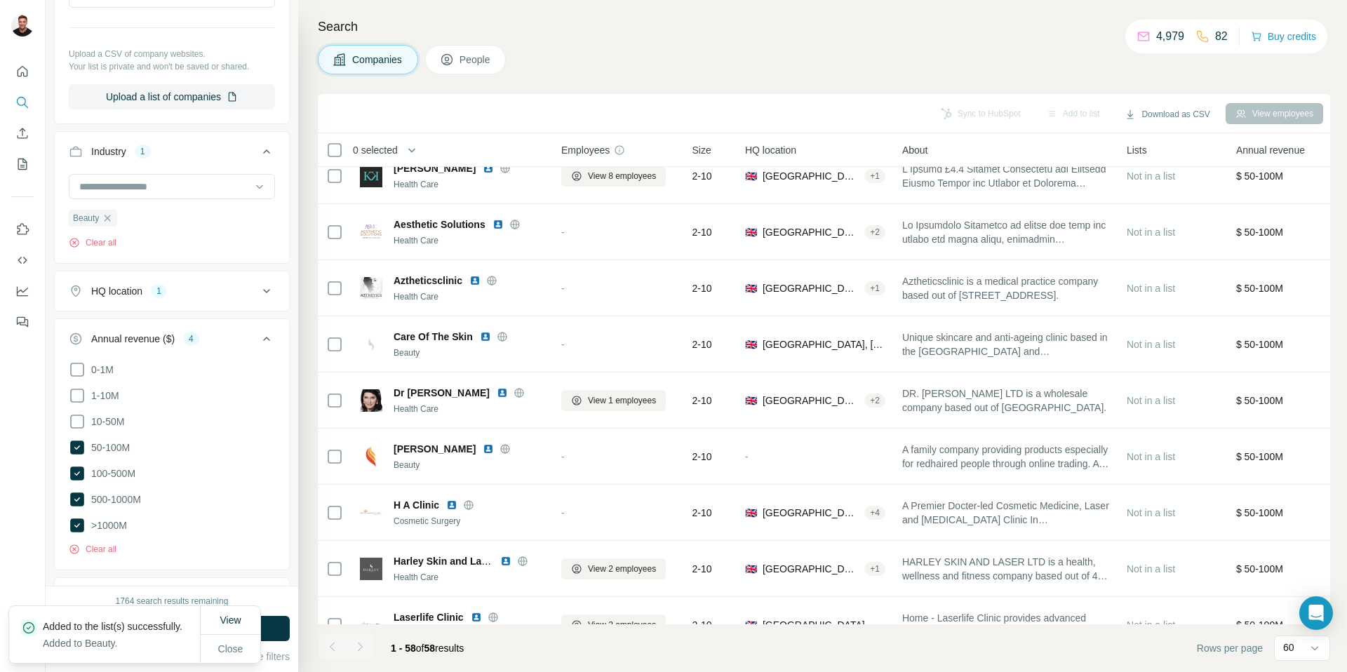
scroll to position [2798, 1]
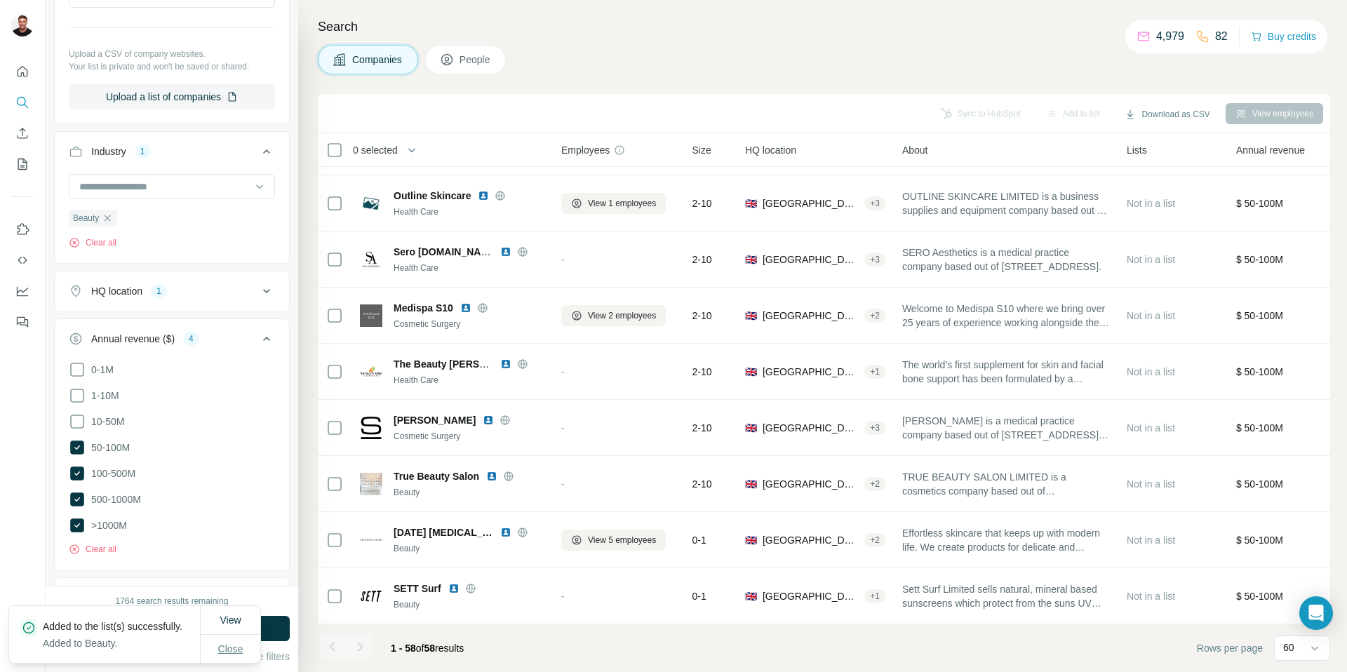
click at [238, 642] on span "Close" at bounding box center [230, 649] width 25 height 14
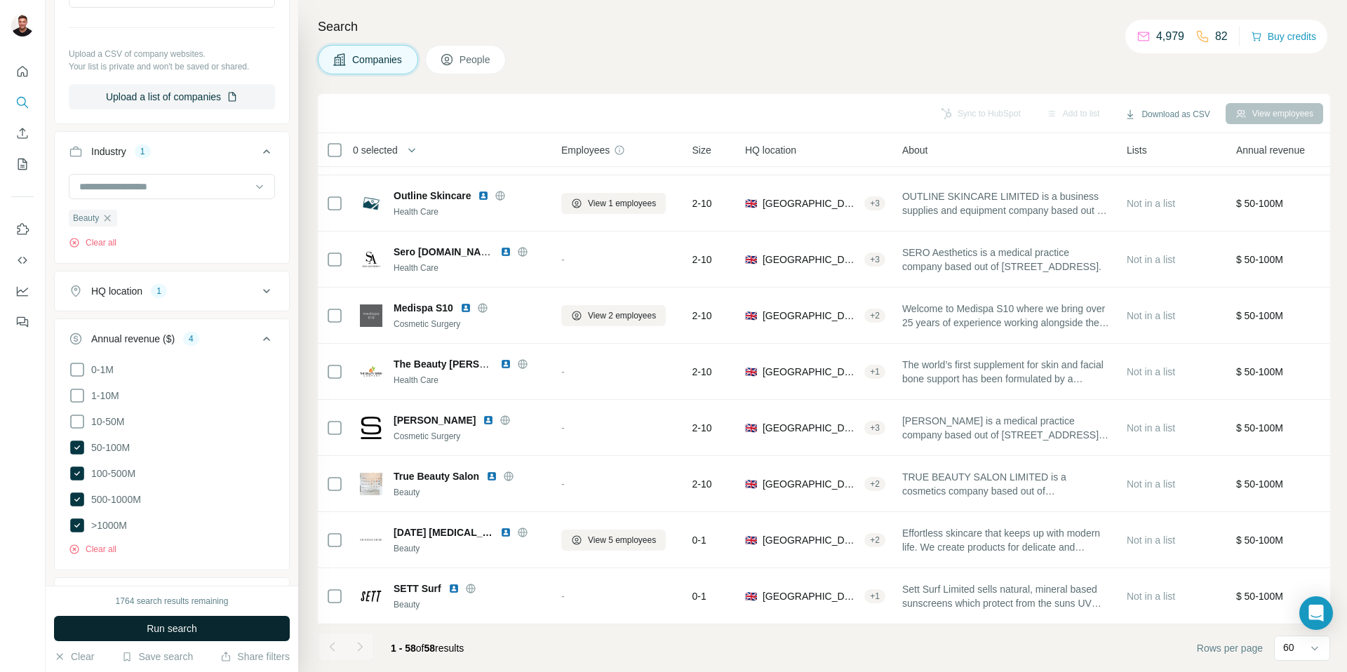
click at [221, 624] on button "Run search" at bounding box center [172, 628] width 236 height 25
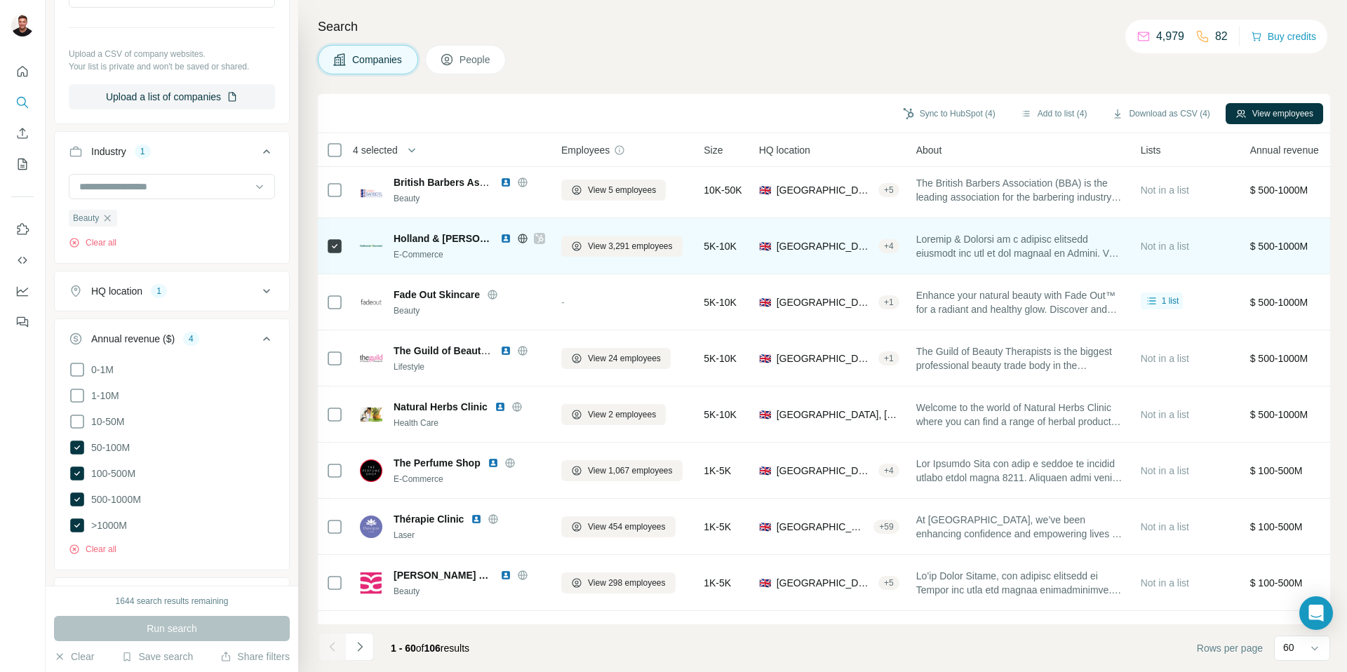
scroll to position [289, 1]
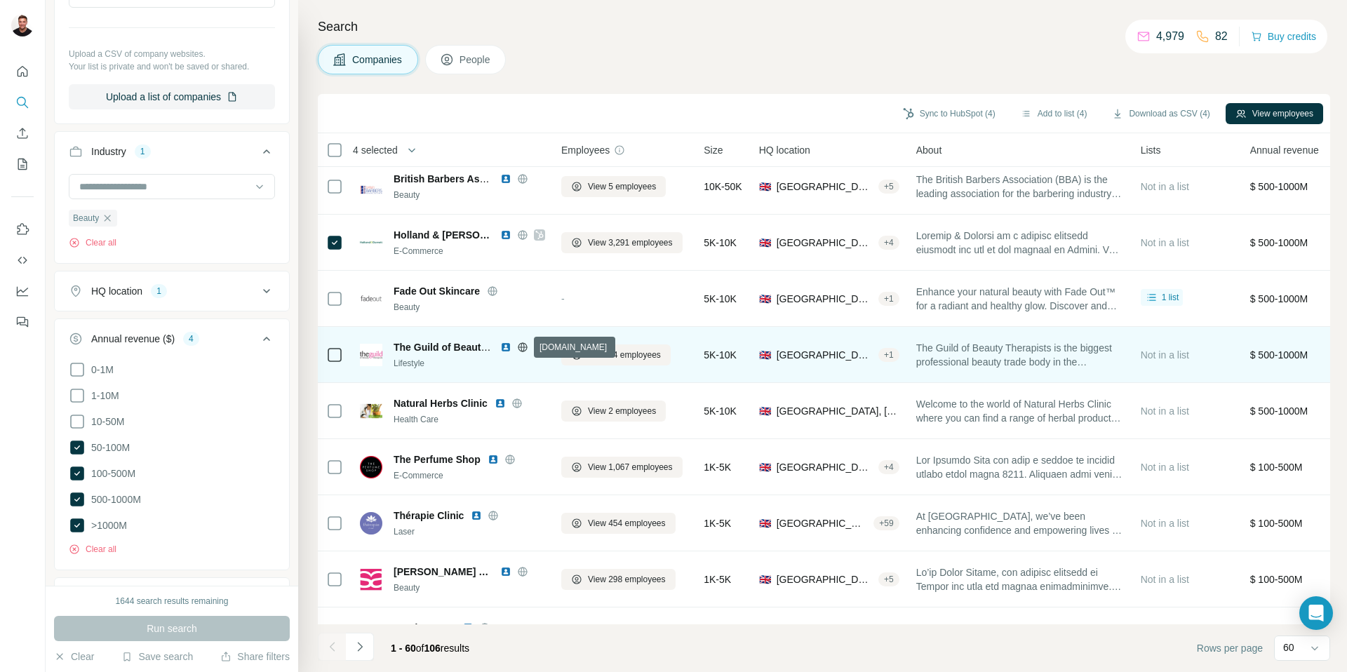
click at [524, 347] on icon at bounding box center [522, 347] width 11 height 11
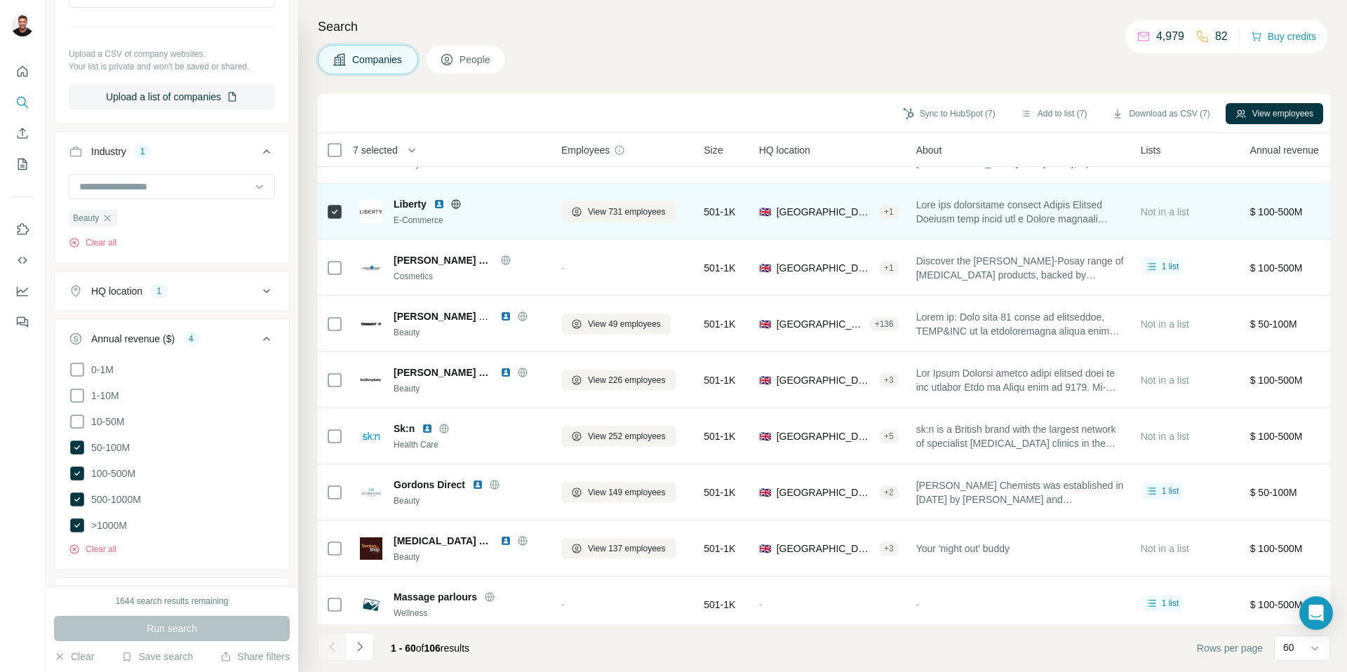
scroll to position [1163, 1]
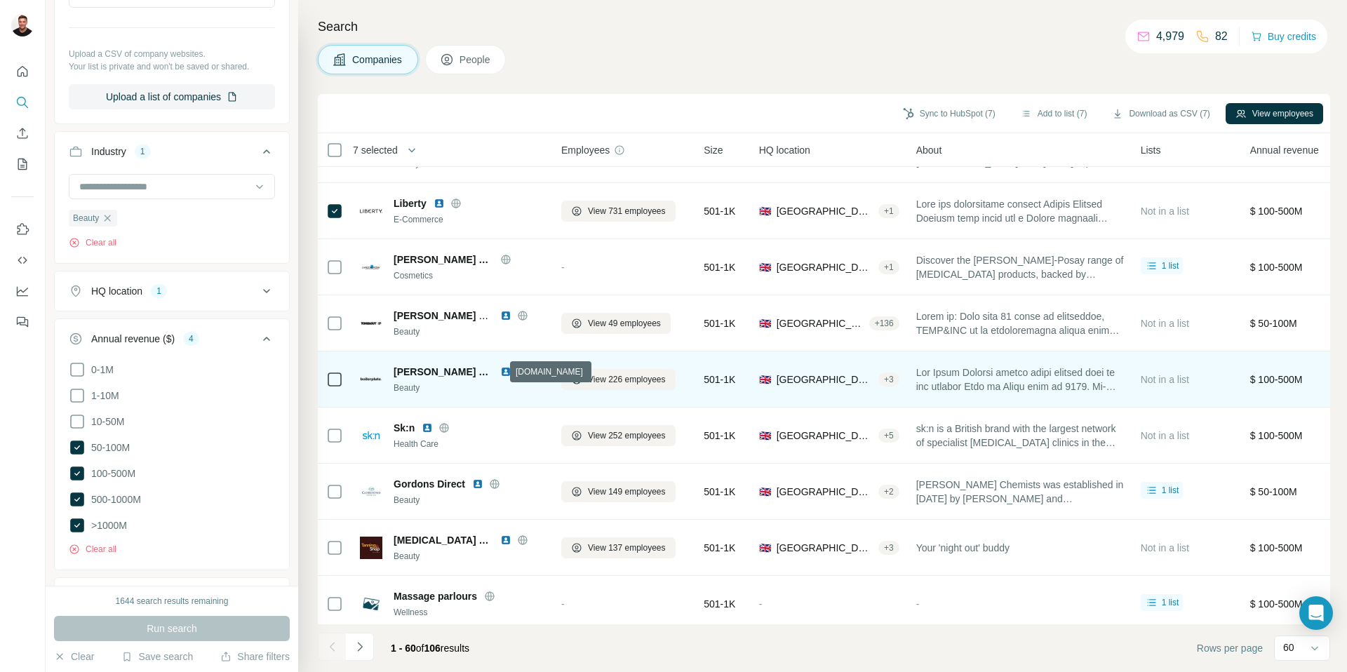
click at [521, 373] on icon at bounding box center [523, 371] width 4 height 9
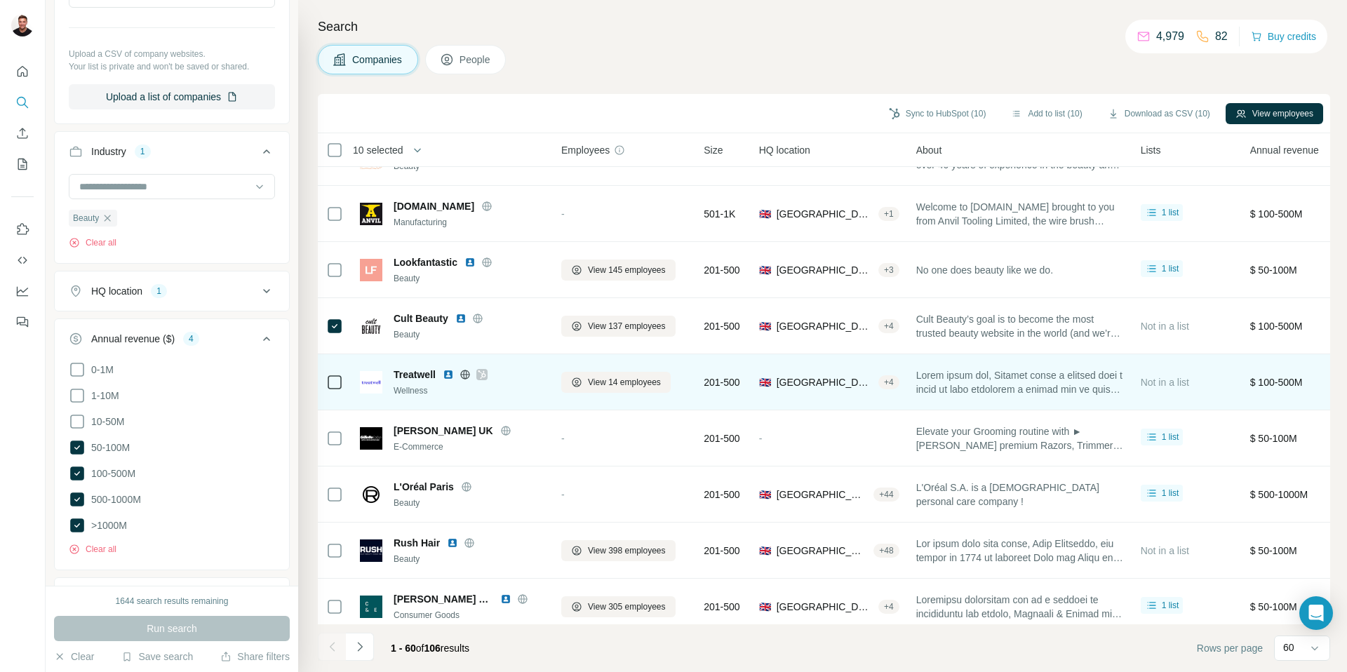
scroll to position [2911, 1]
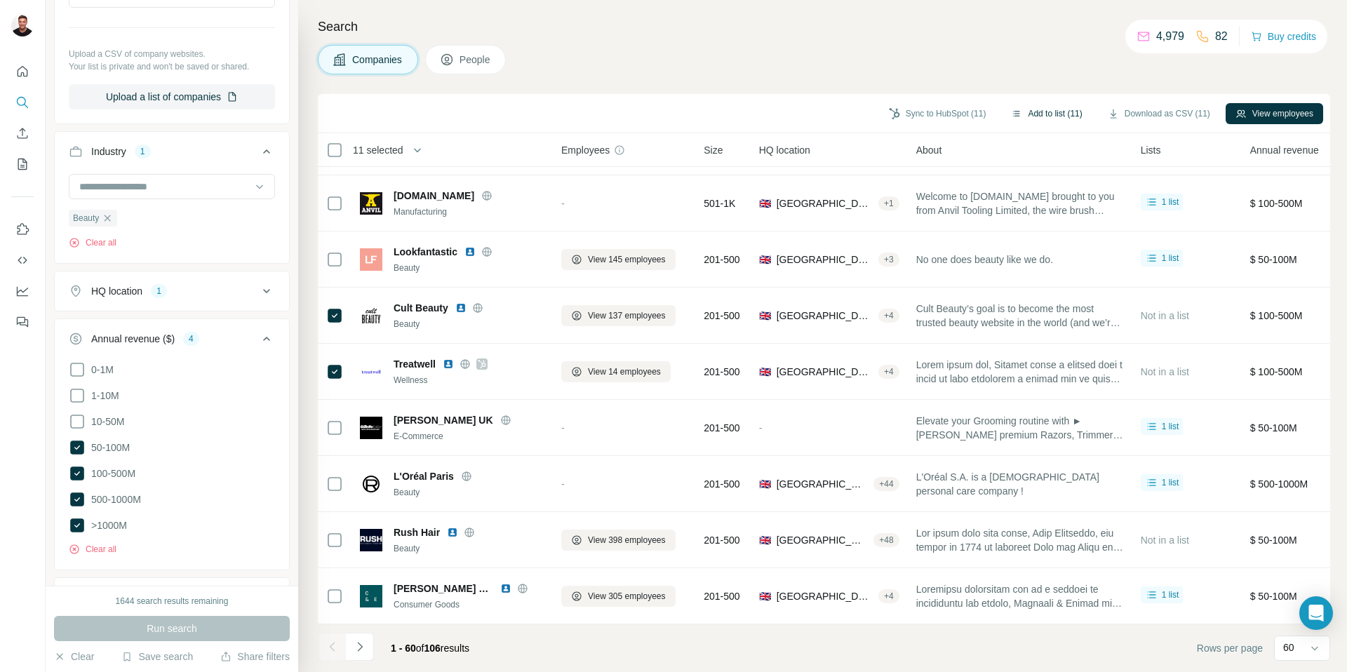
click at [1038, 114] on button "Add to list (11)" at bounding box center [1046, 113] width 91 height 21
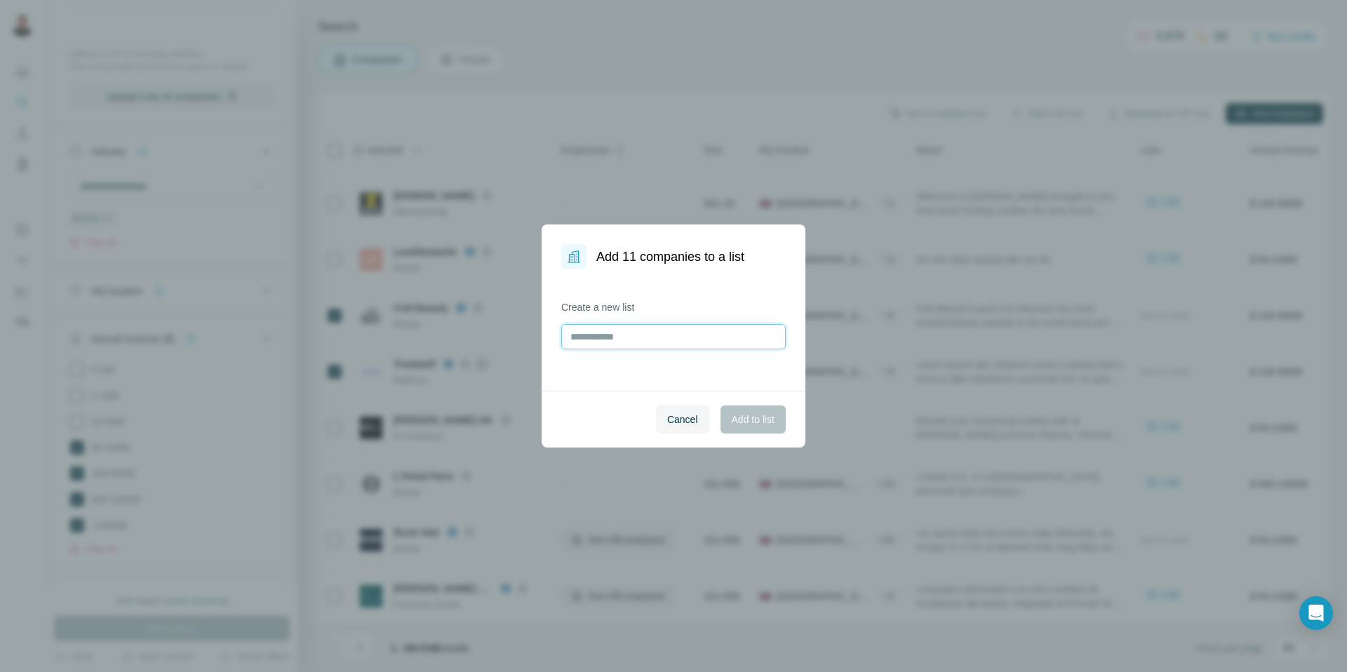
click at [659, 341] on input "text" at bounding box center [673, 336] width 225 height 25
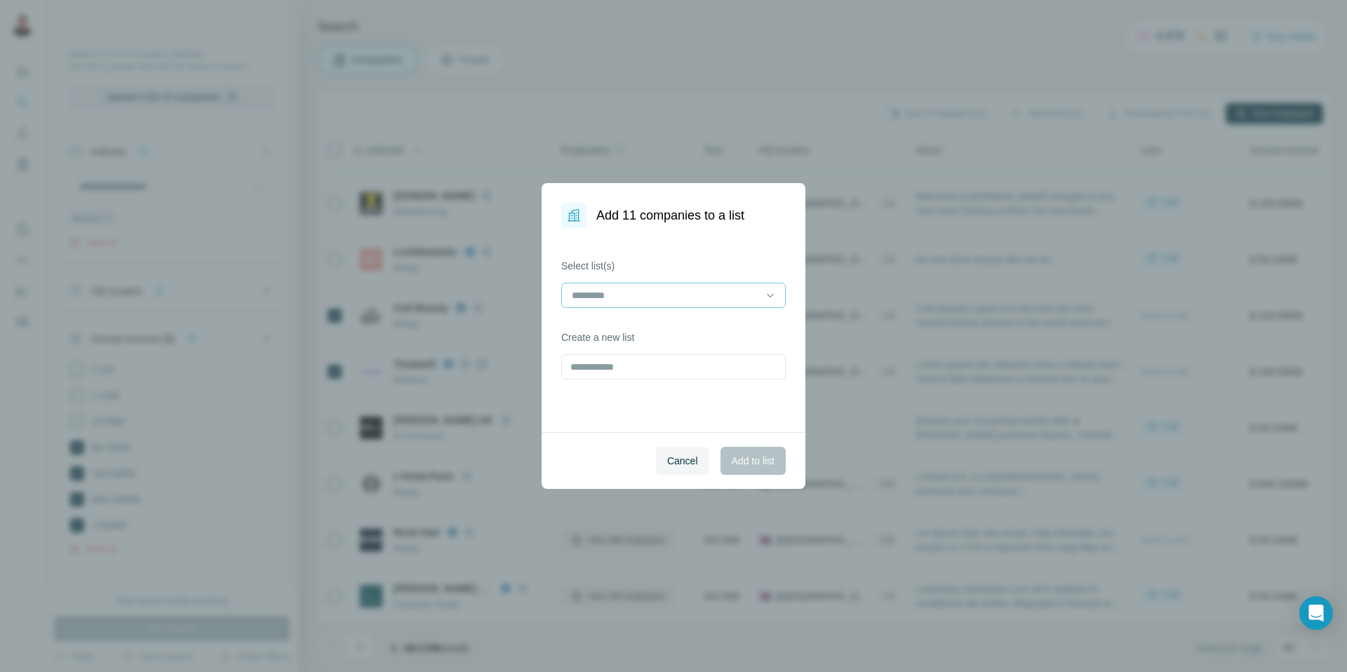
click at [651, 305] on div at bounding box center [664, 295] width 189 height 24
click at [635, 333] on div "Beauty" at bounding box center [673, 327] width 201 height 14
click at [754, 467] on span "Add to list" at bounding box center [753, 461] width 43 height 14
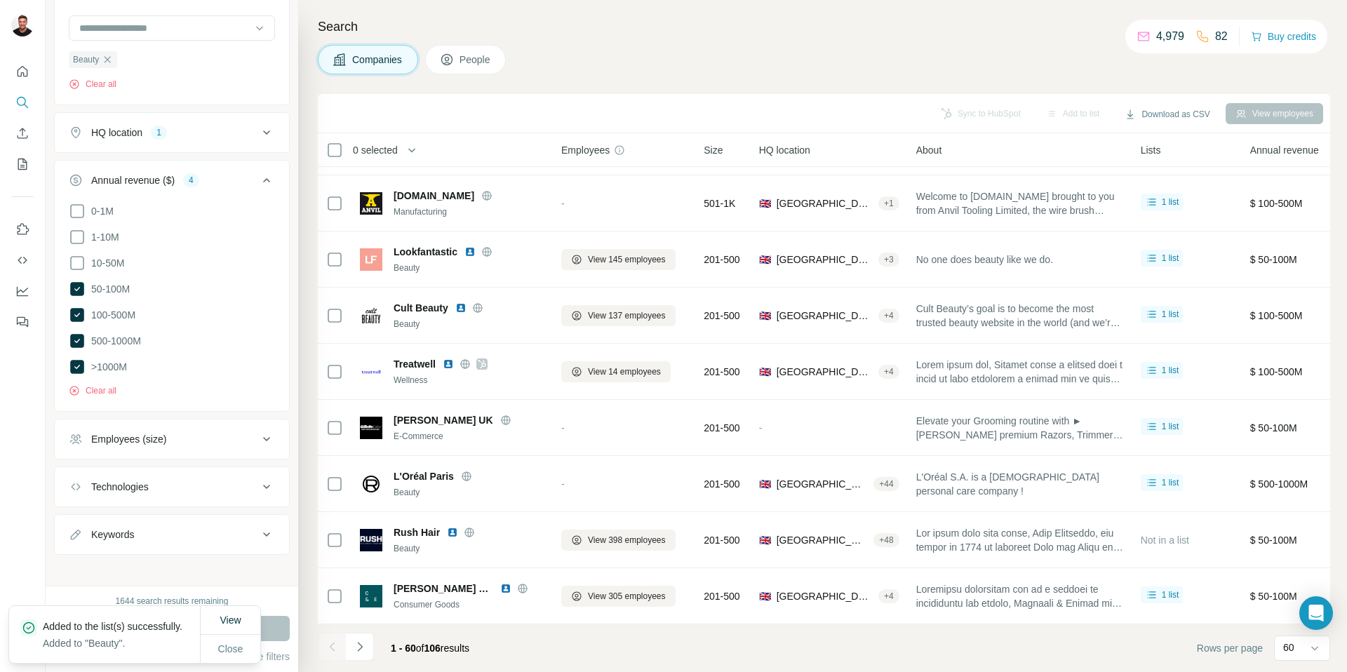
scroll to position [362, 0]
click at [228, 136] on button "HQ location 1" at bounding box center [172, 129] width 234 height 34
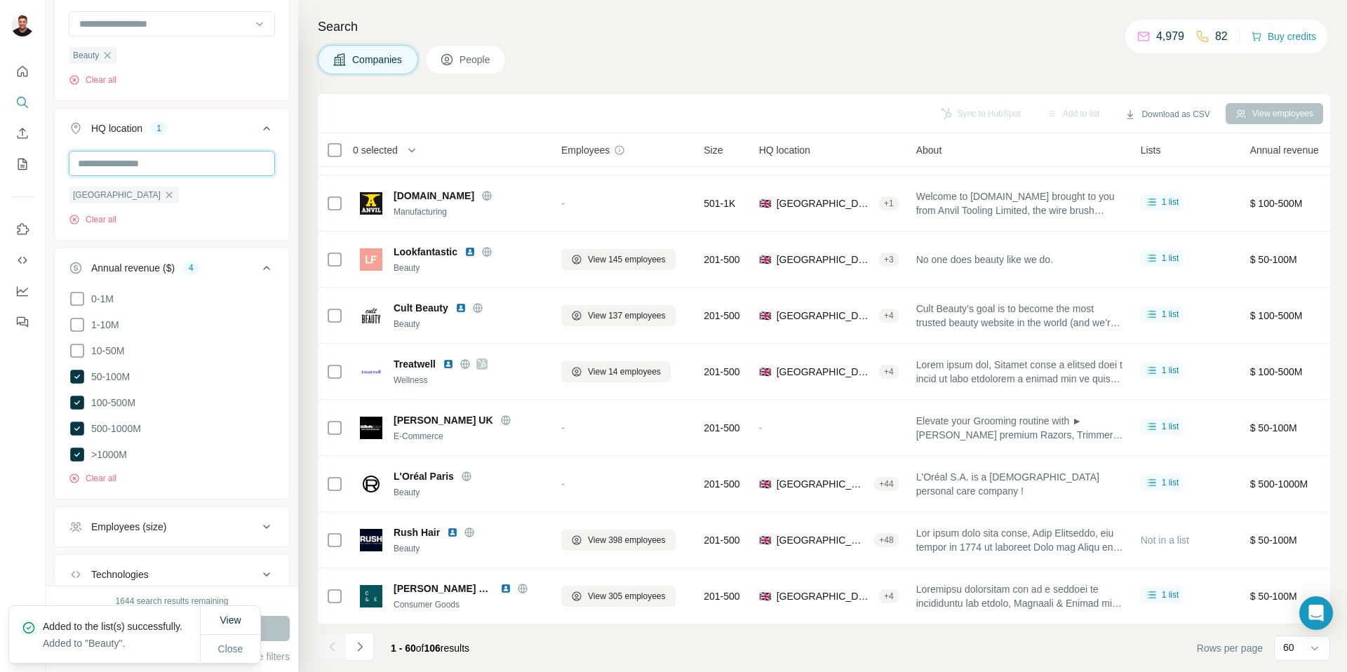
click at [149, 166] on input "text" at bounding box center [172, 163] width 206 height 25
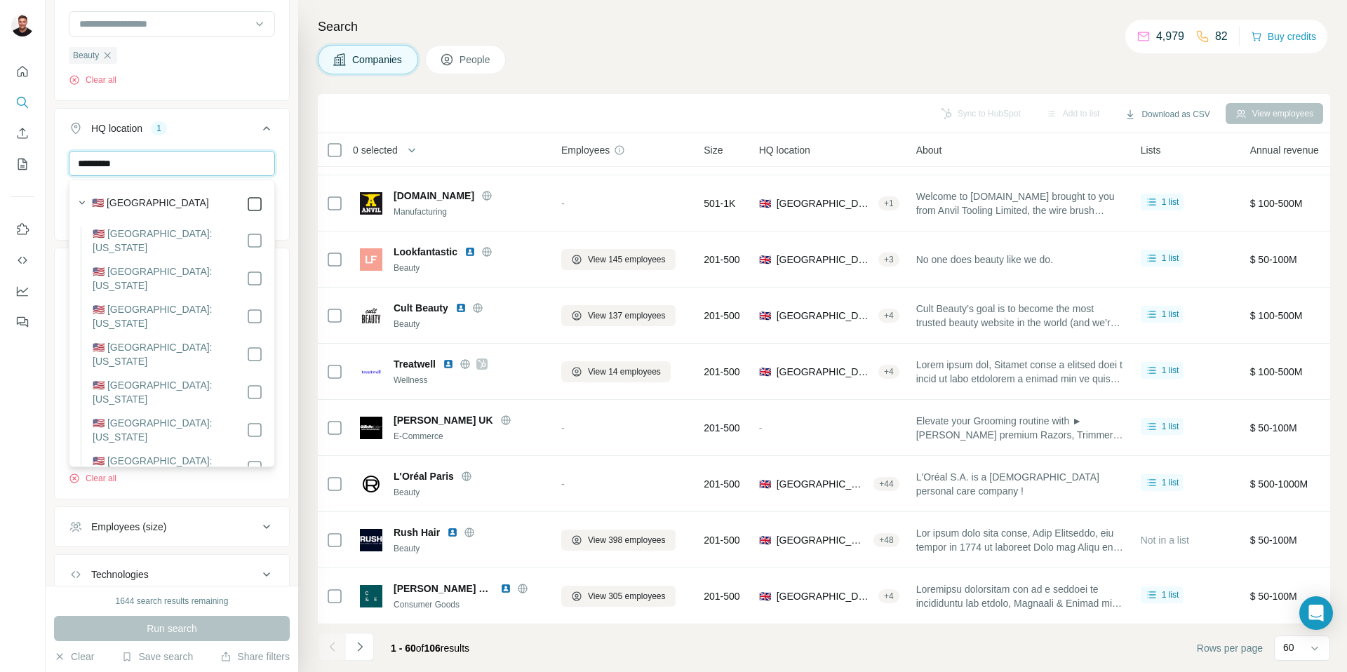
type input "*********"
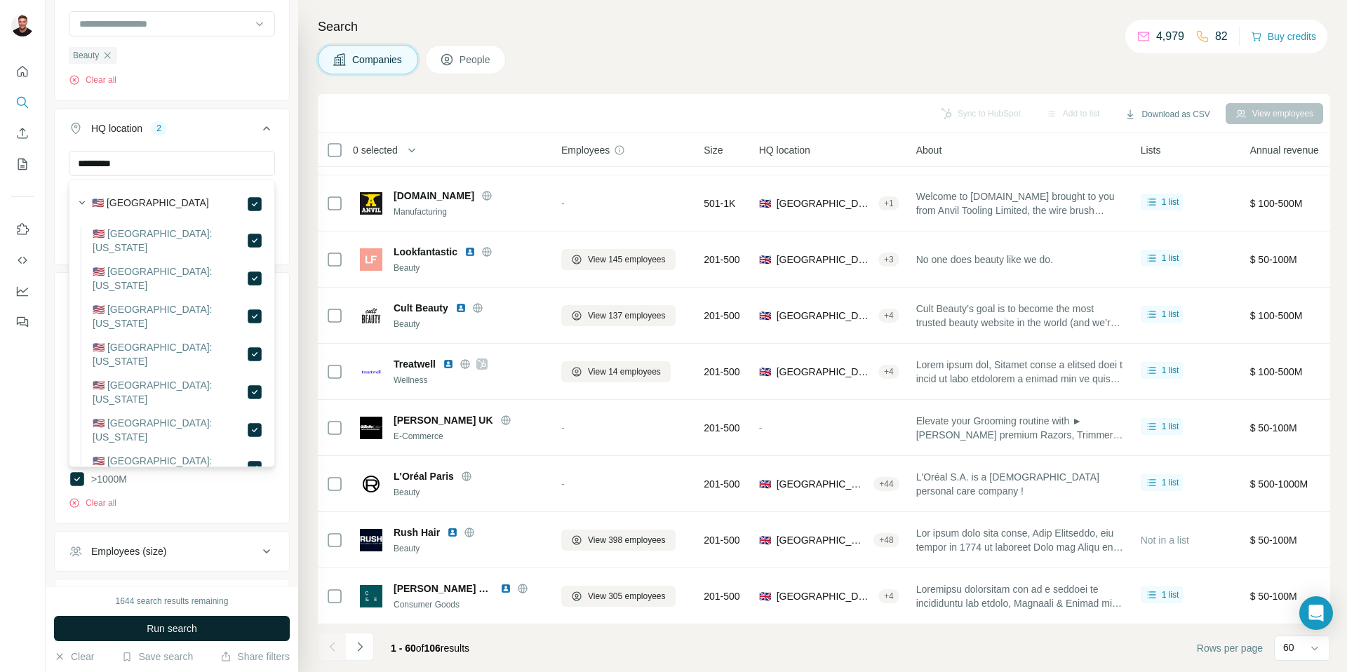
click at [218, 625] on button "Run search" at bounding box center [172, 628] width 236 height 25
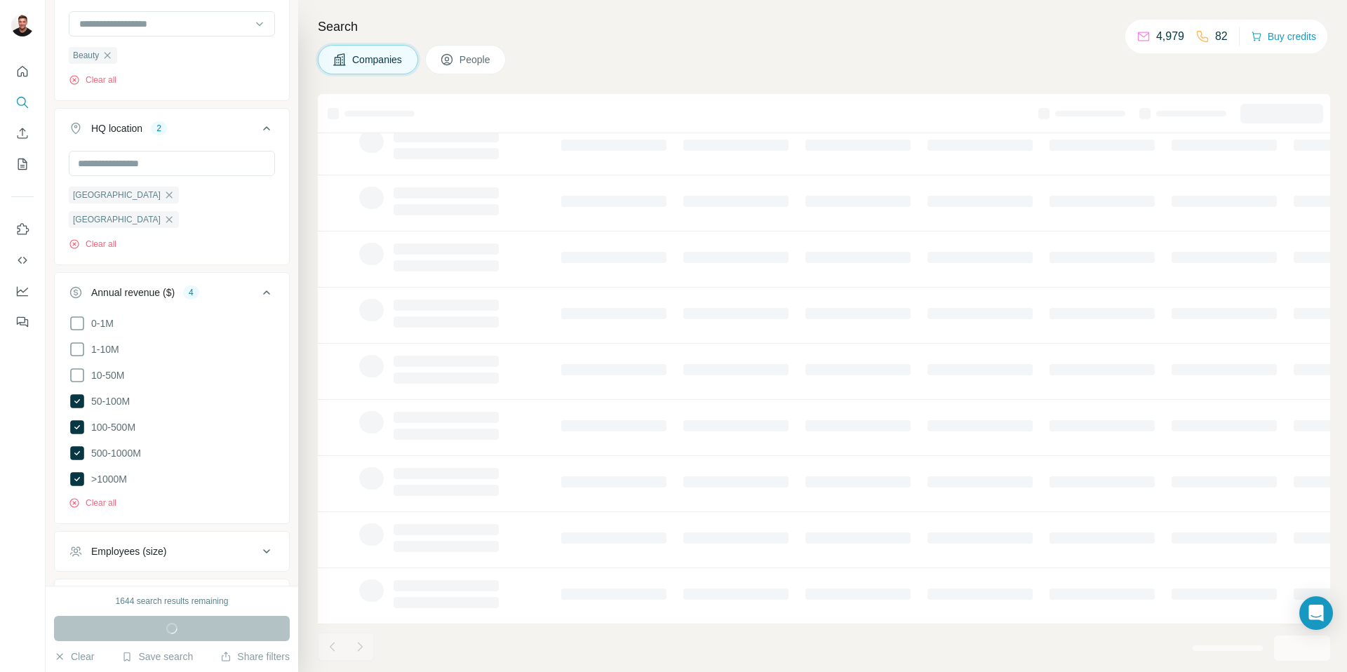
scroll to position [104, 1]
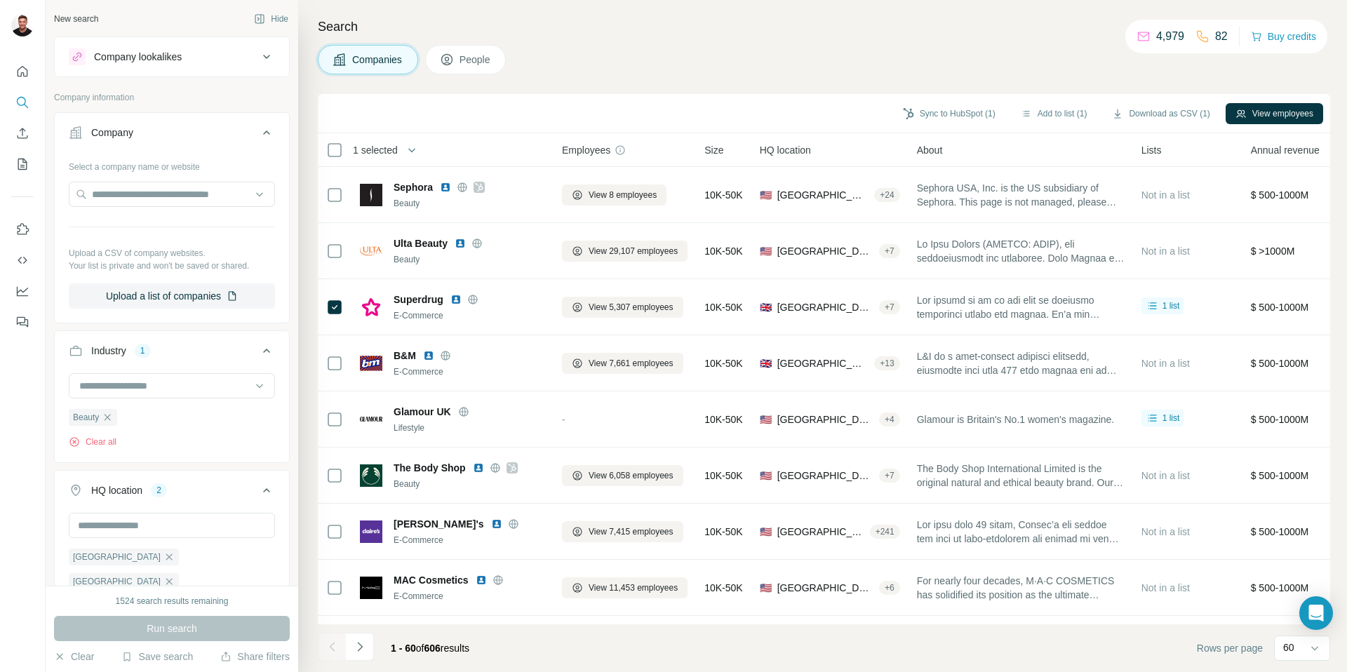
scroll to position [1150, 0]
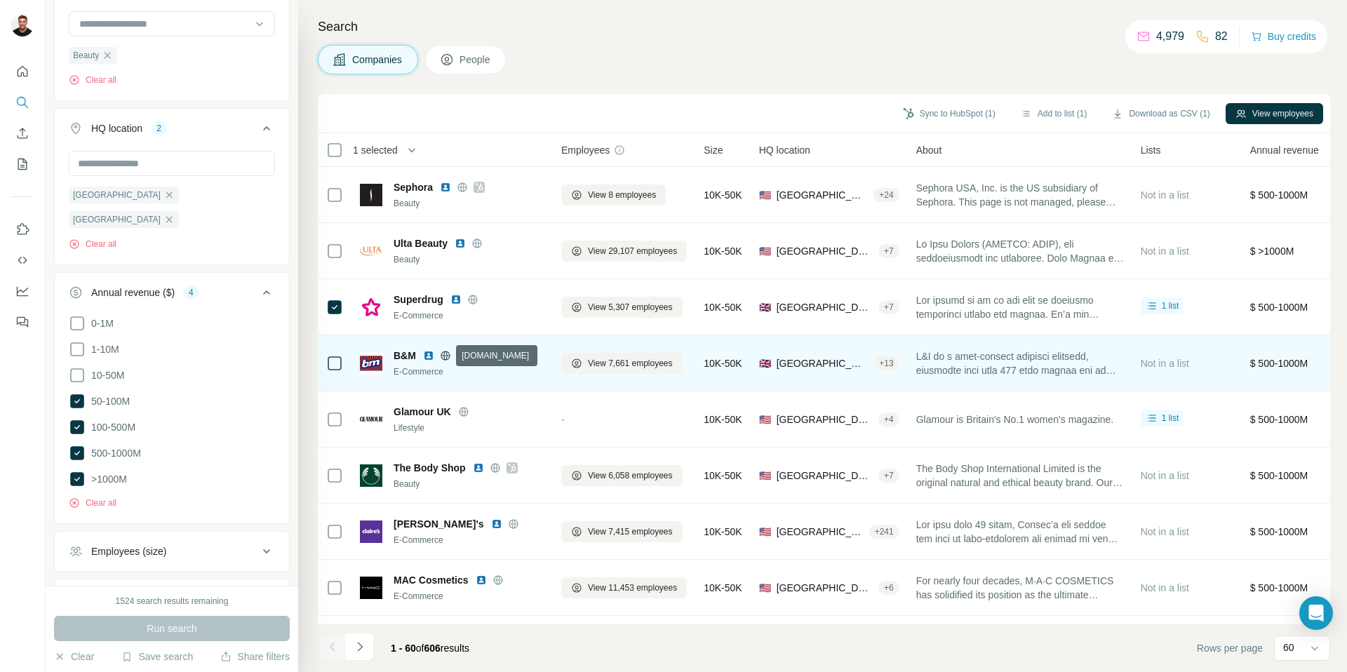
click at [443, 354] on icon at bounding box center [445, 355] width 4 height 9
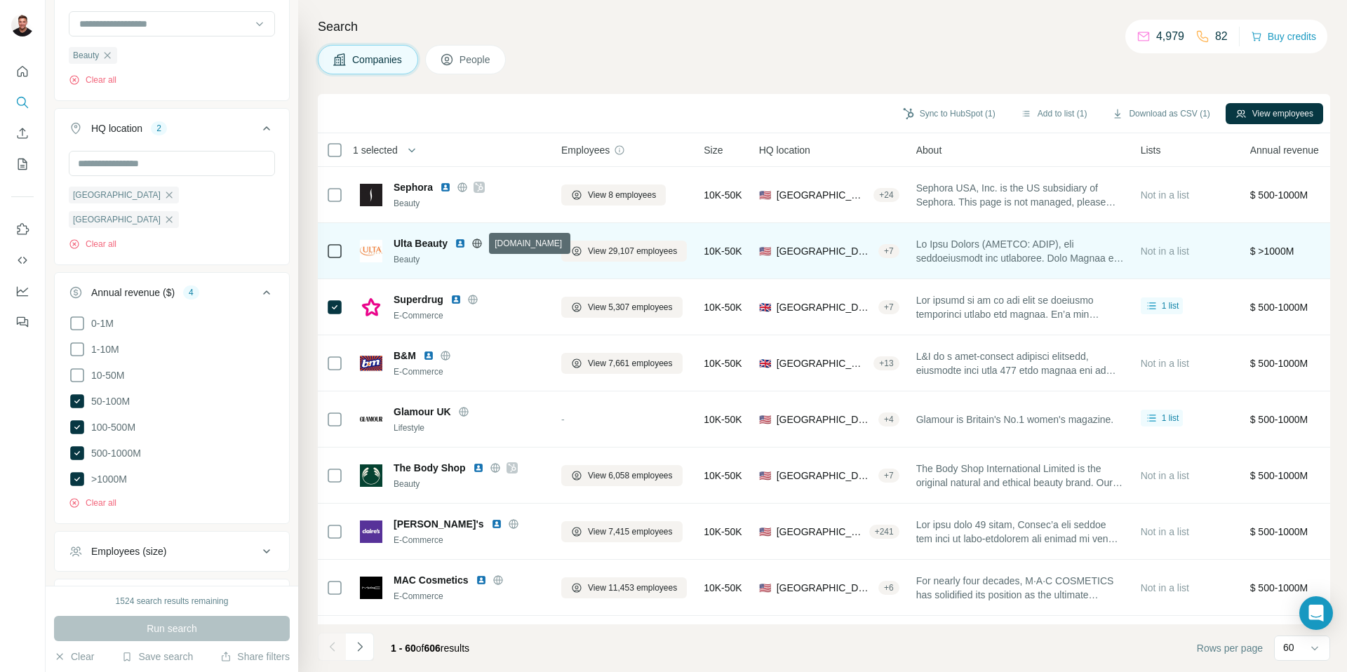
click at [481, 243] on icon at bounding box center [476, 243] width 9 height 1
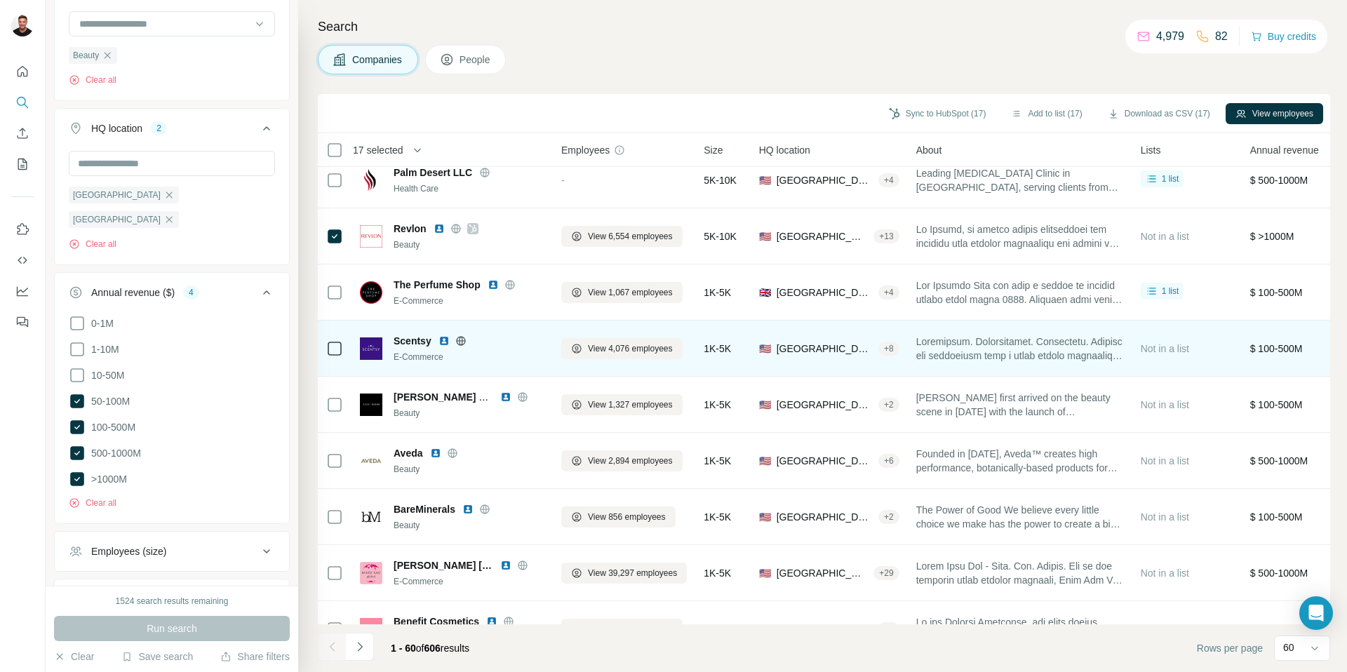
scroll to position [1875, 1]
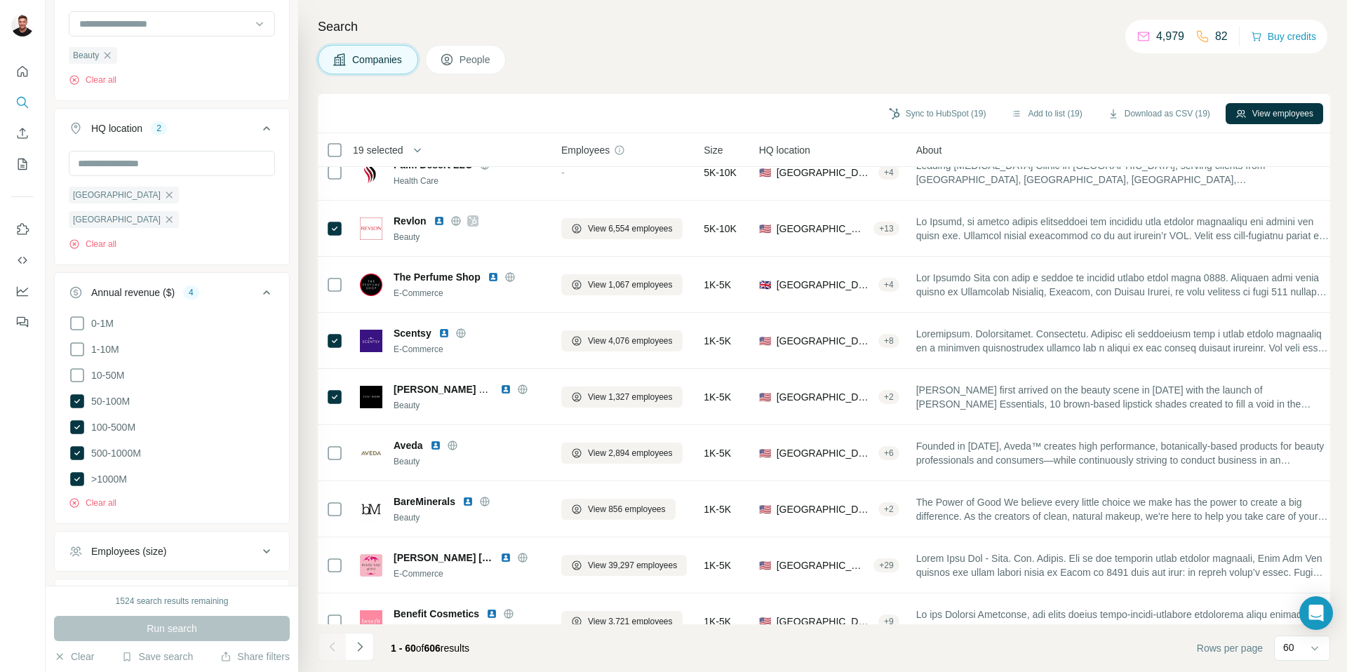
drag, startPoint x: 1137, startPoint y: 193, endPoint x: 1346, endPoint y: 188, distance: 209.2
click at [1346, 188] on div "Search Companies People Sync to HubSpot (19) Add to list (19) Download as CSV (…" at bounding box center [822, 336] width 1049 height 672
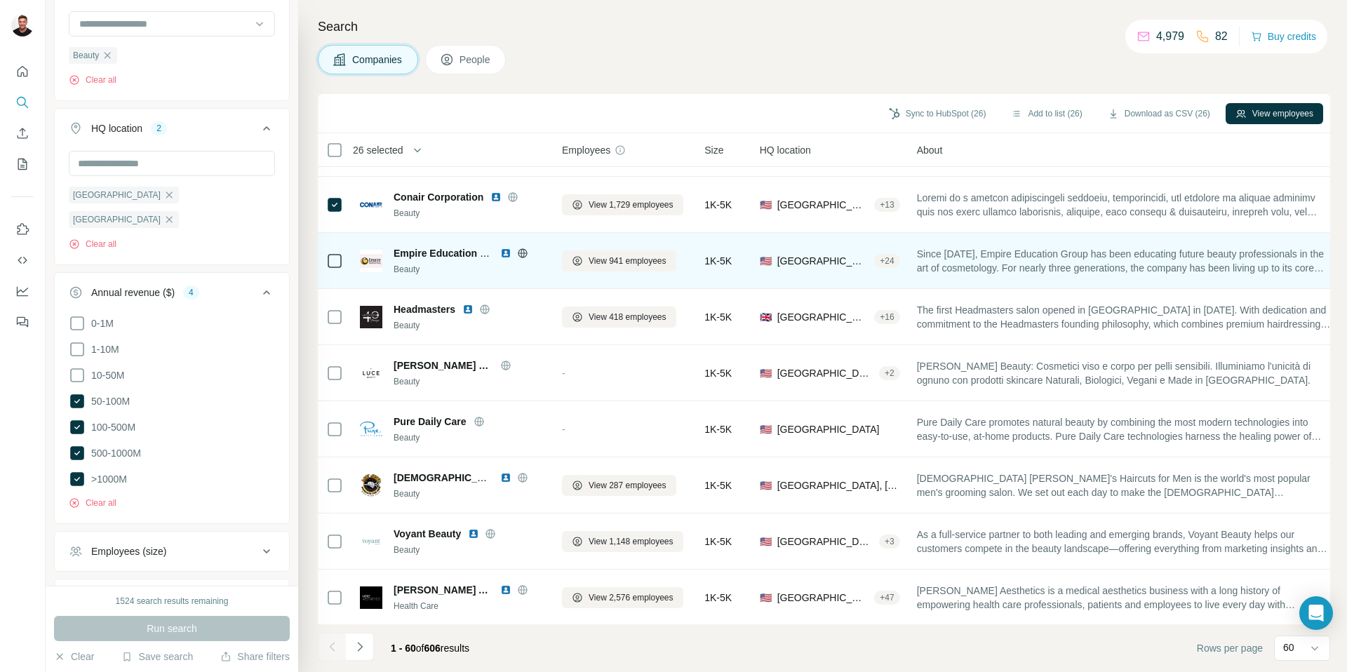
scroll to position [2911, 0]
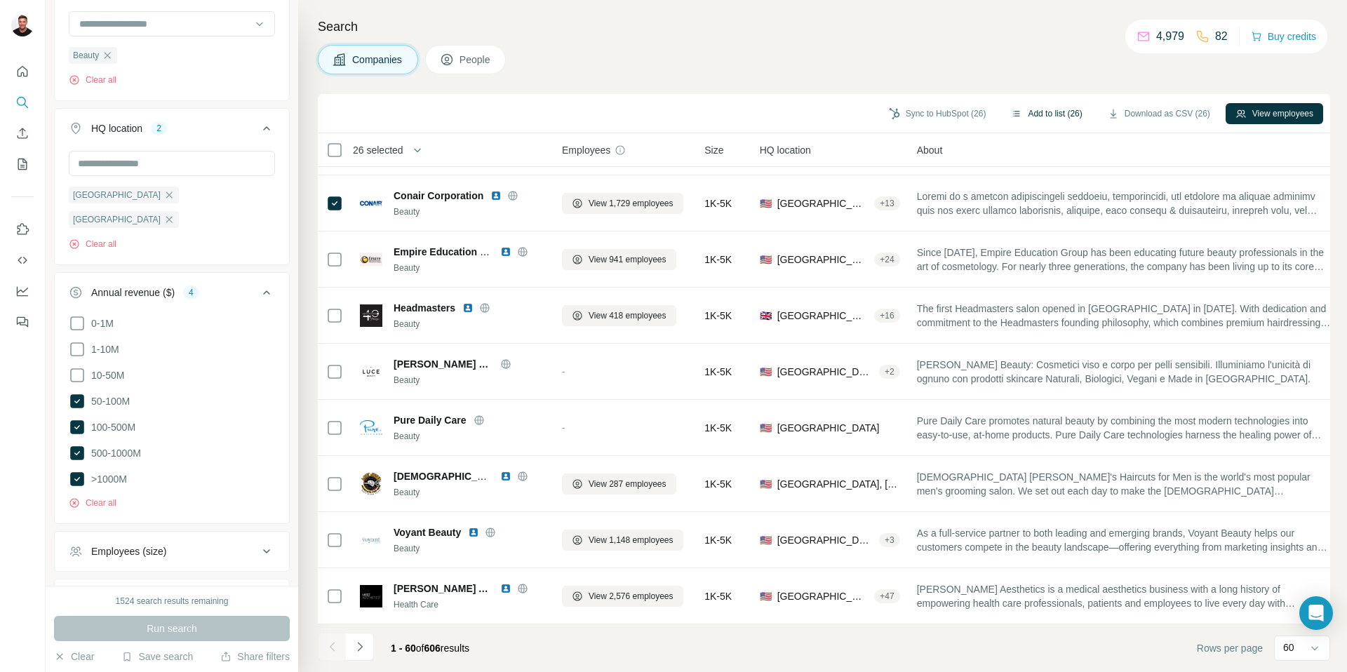
click at [1029, 114] on button "Add to list (26)" at bounding box center [1046, 113] width 91 height 21
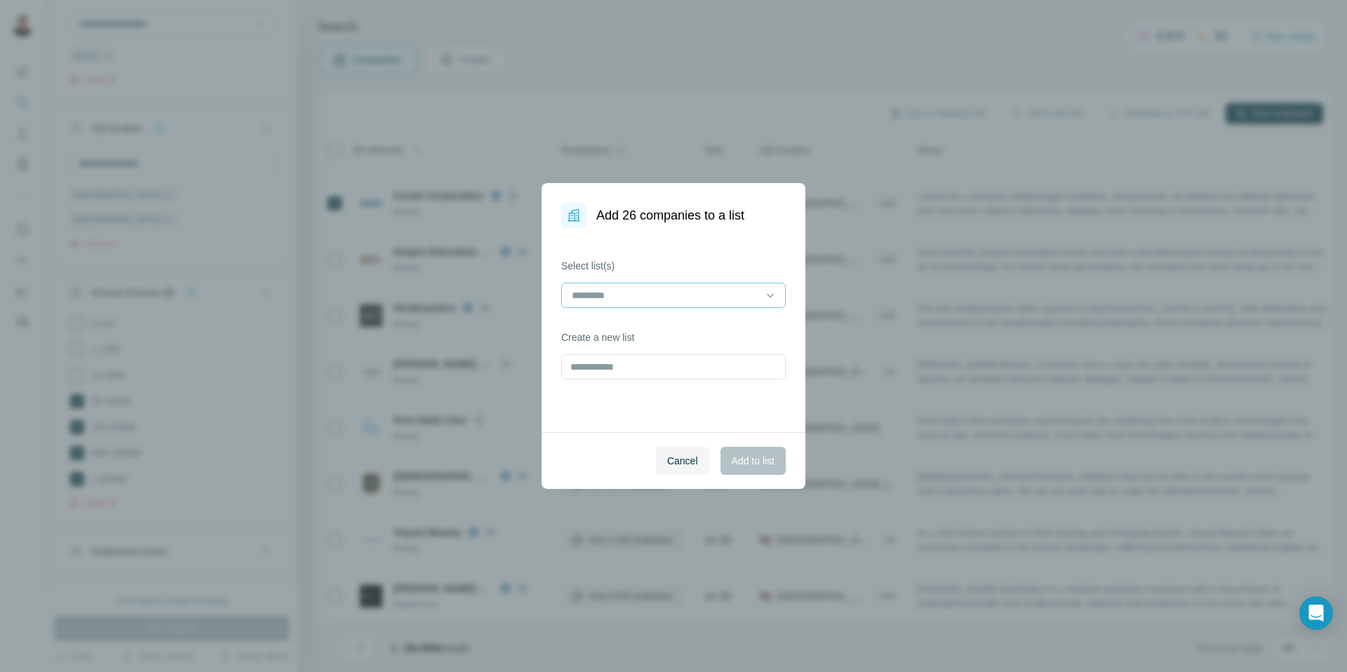
click at [761, 293] on div at bounding box center [673, 295] width 225 height 25
click at [674, 330] on div "Beauty" at bounding box center [673, 327] width 201 height 14
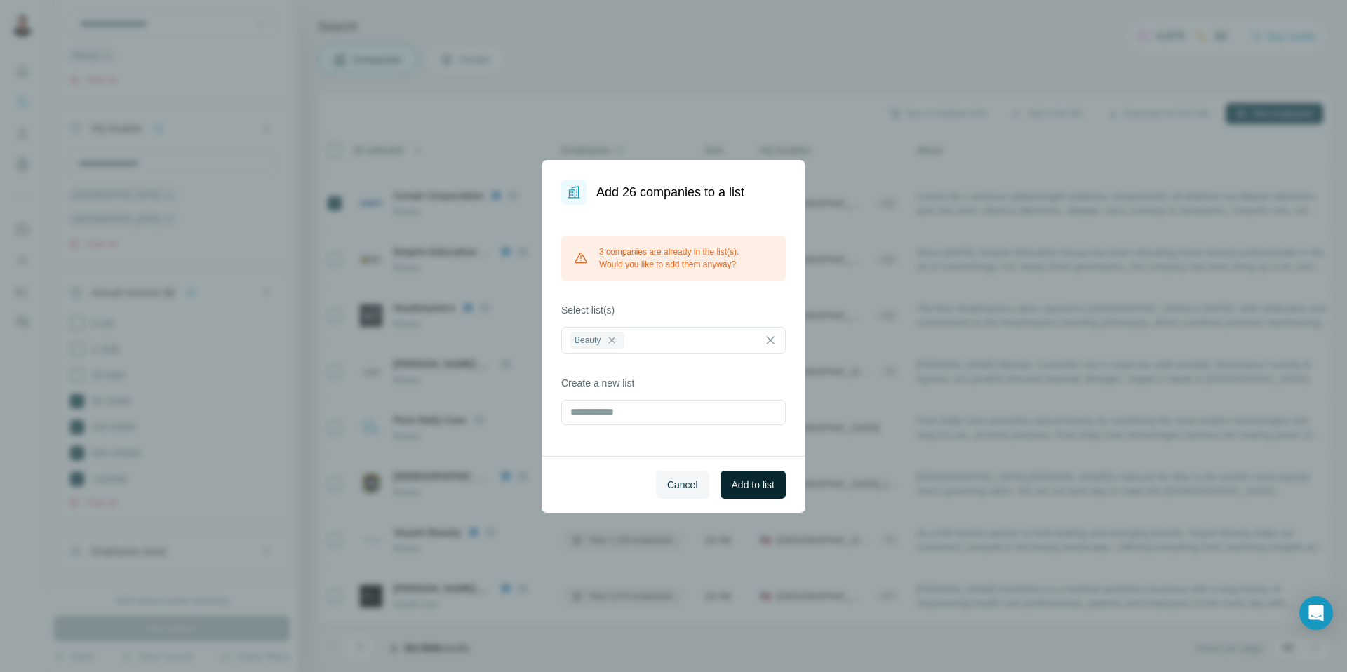
click at [751, 486] on span "Add to list" at bounding box center [753, 485] width 43 height 14
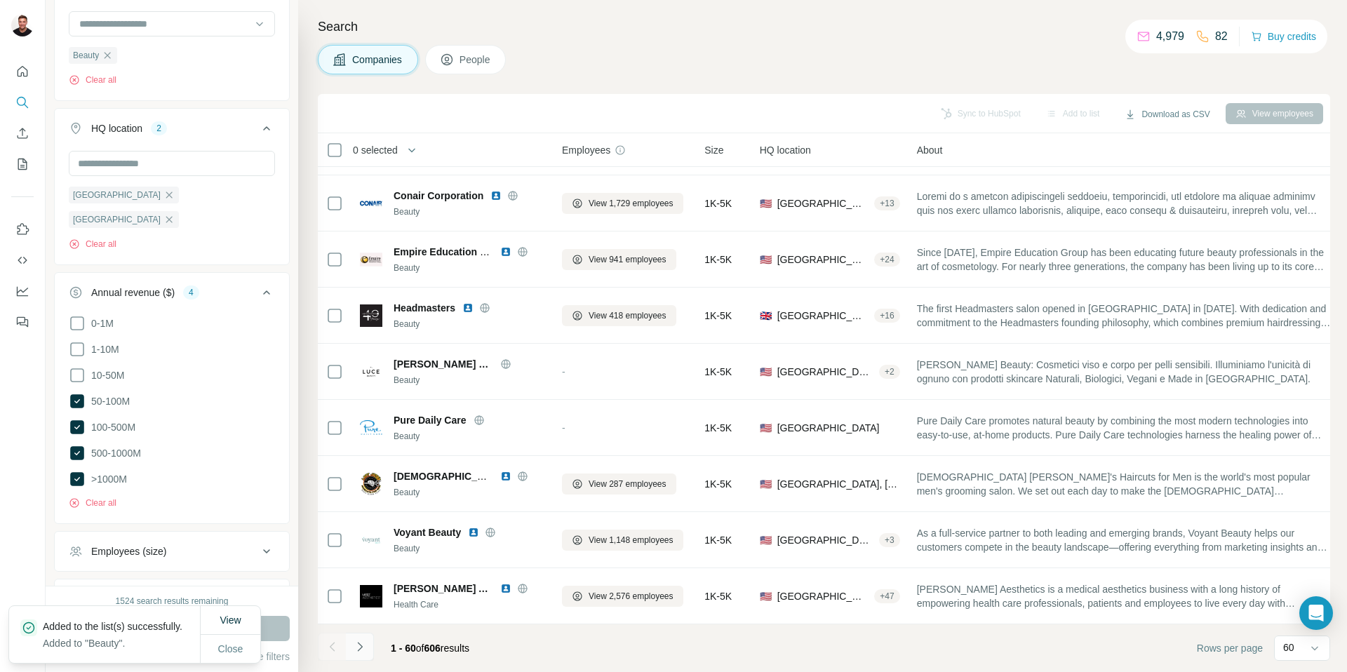
click at [361, 650] on icon "Navigate to next page" at bounding box center [360, 647] width 14 height 14
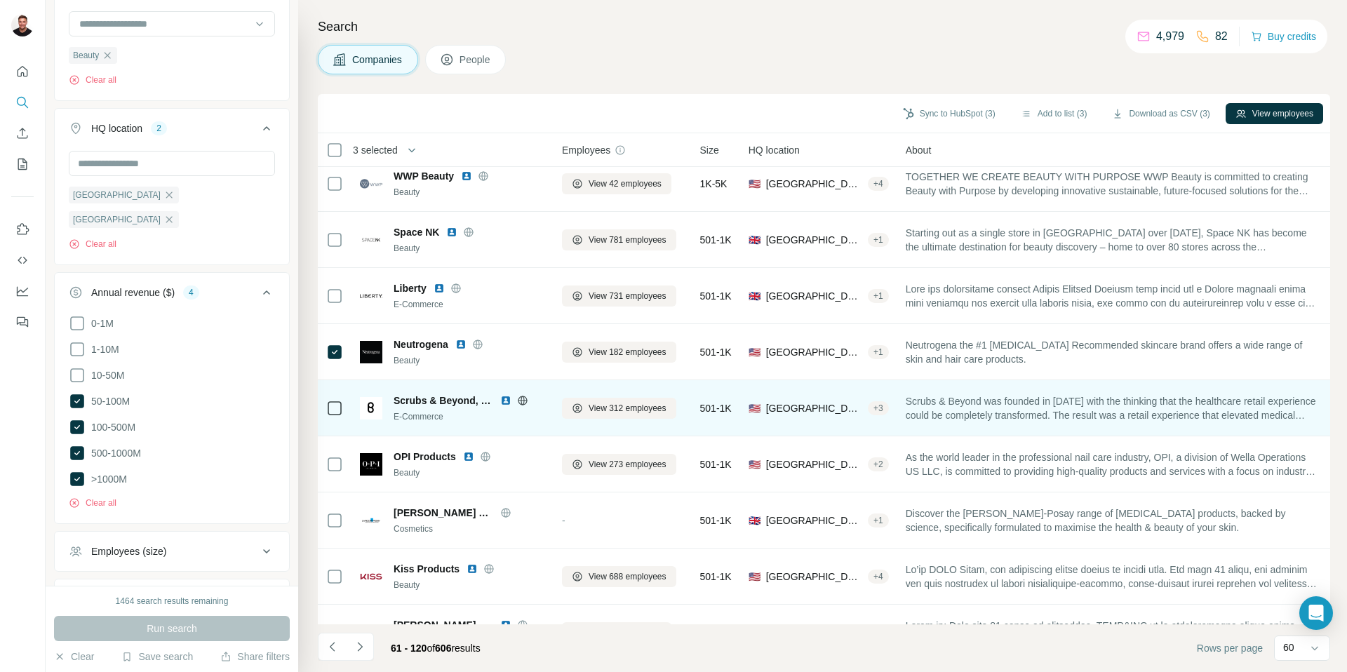
scroll to position [909, 0]
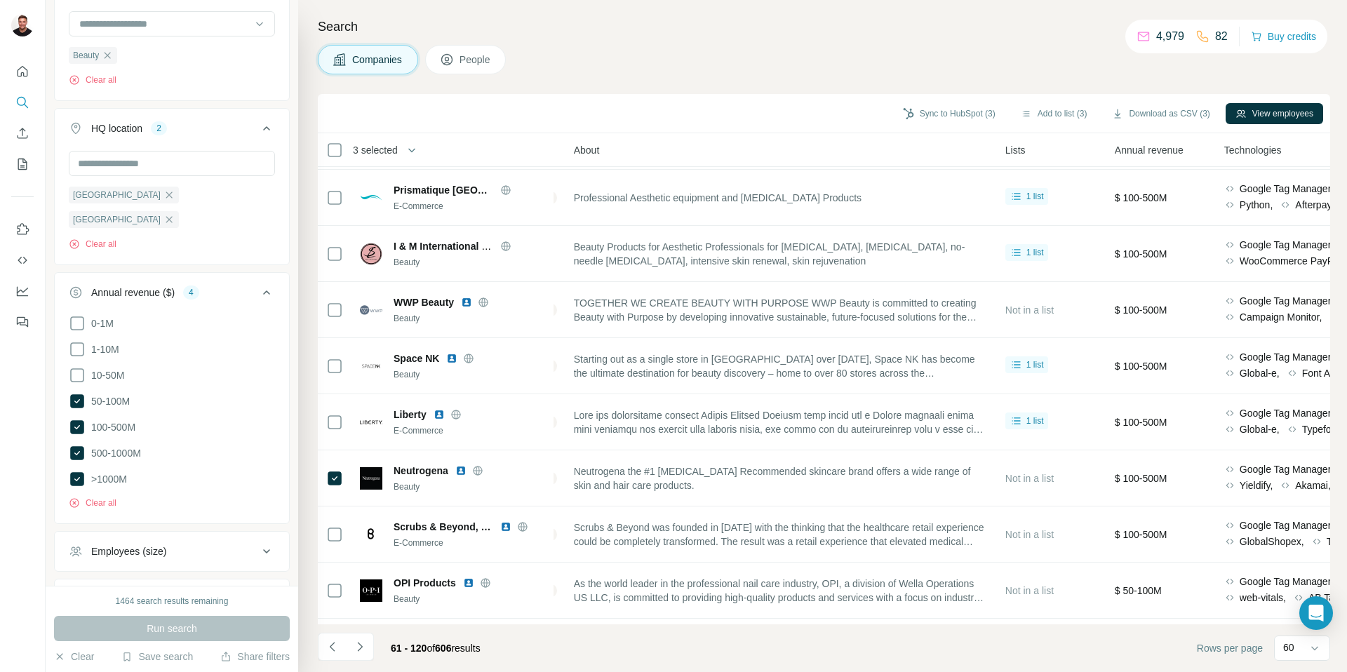
scroll to position [839, 350]
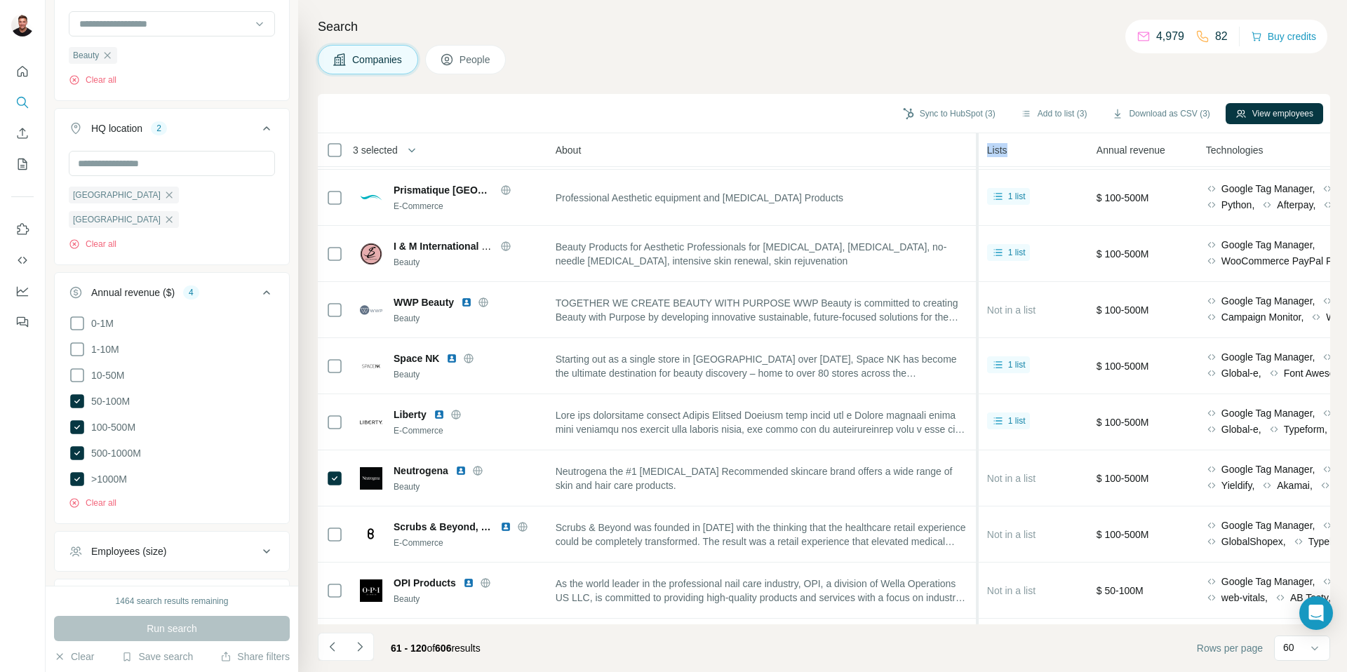
drag, startPoint x: 1023, startPoint y: 154, endPoint x: 982, endPoint y: 154, distance: 41.4
click at [0, 0] on tr "3 selected Companies Employees Size HQ location About Lists Annual revenue Tech…" at bounding box center [0, 0] width 0 height 0
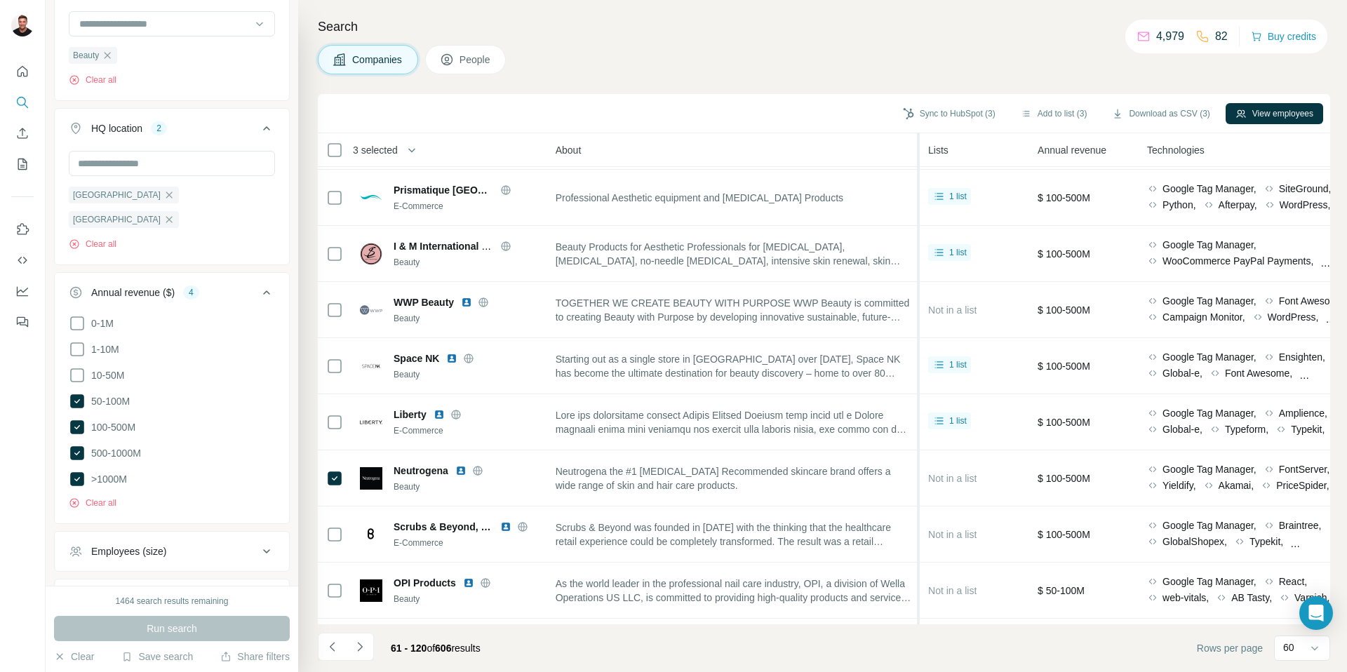
drag, startPoint x: 982, startPoint y: 154, endPoint x: 905, endPoint y: 160, distance: 76.7
click at [0, 0] on tr "3 selected Companies Employees Size HQ location About Lists Annual revenue Tech…" at bounding box center [0, 0] width 0 height 0
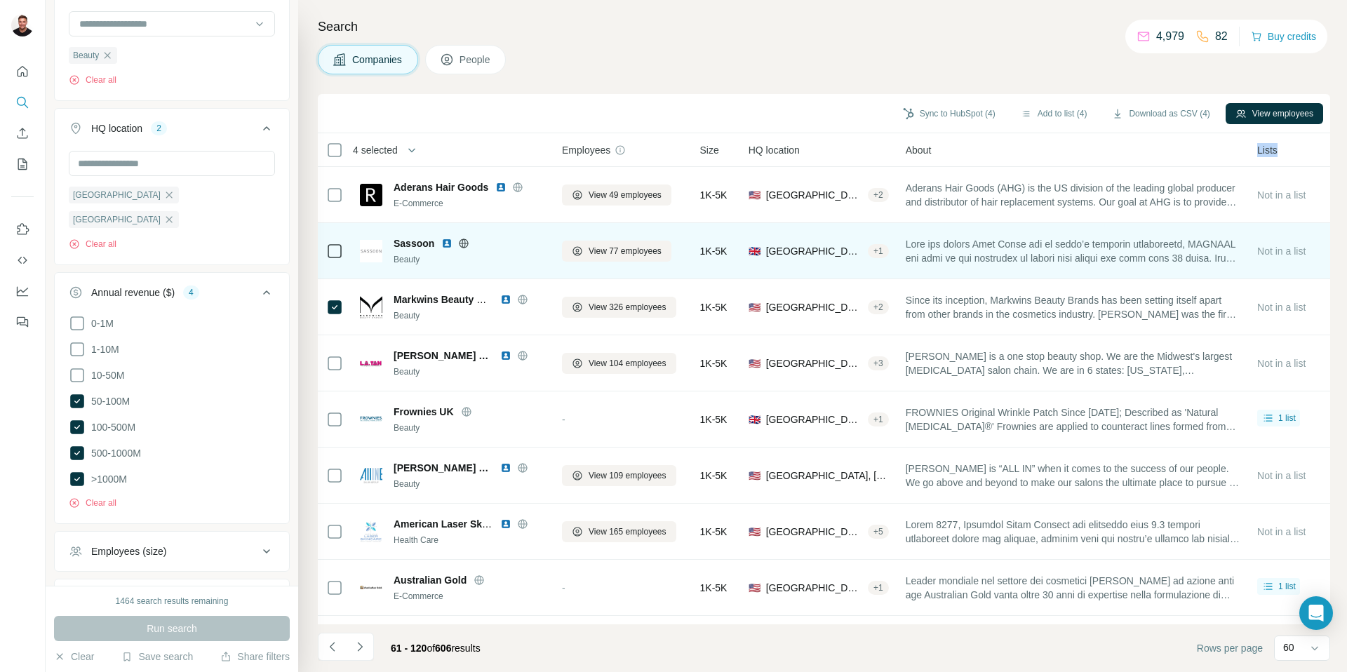
scroll to position [1, 0]
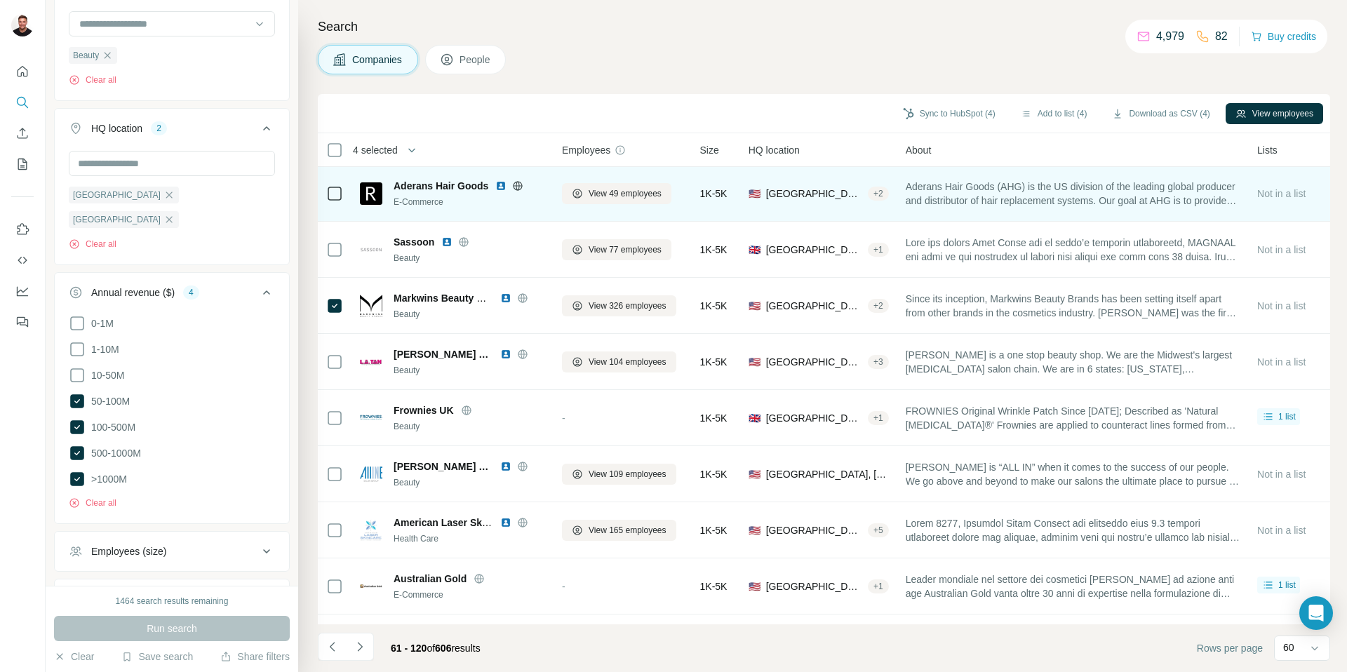
click at [519, 184] on icon at bounding box center [518, 185] width 4 height 9
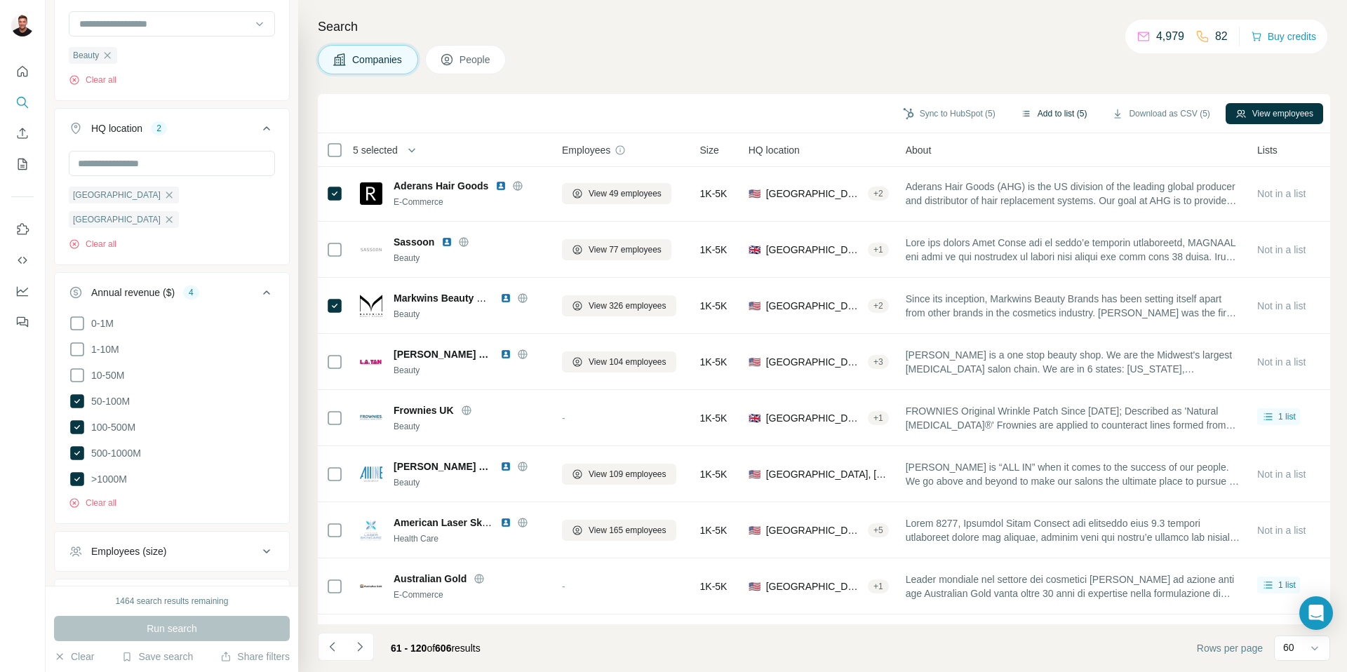
click at [1052, 114] on button "Add to list (5)" at bounding box center [1054, 113] width 86 height 21
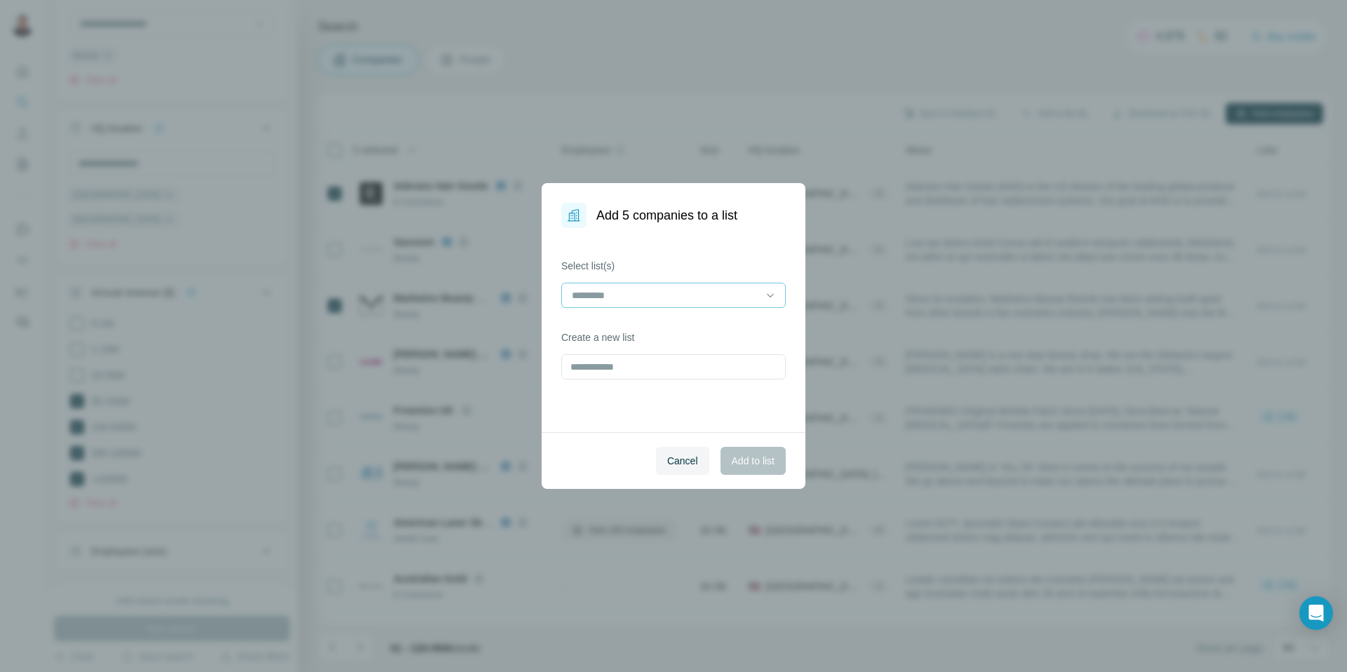
click at [723, 297] on input at bounding box center [664, 295] width 189 height 15
click at [640, 329] on div "Beauty" at bounding box center [673, 327] width 201 height 14
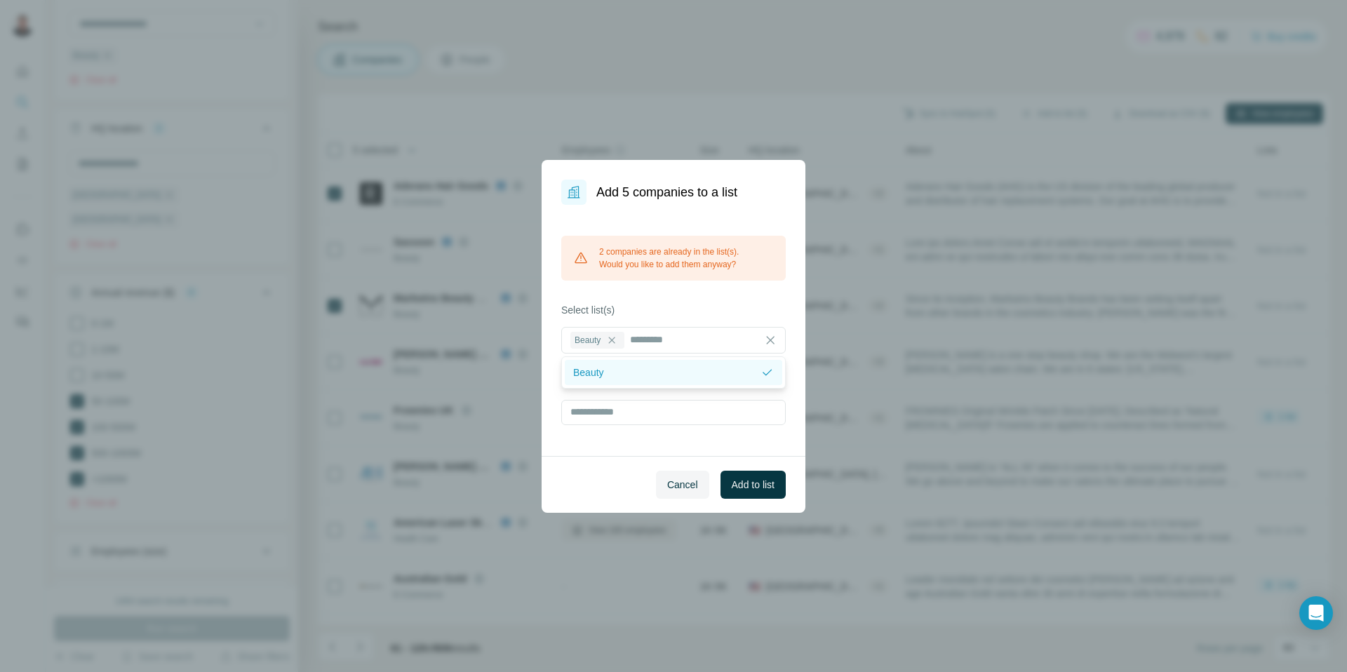
click at [603, 374] on p "Beauty" at bounding box center [588, 373] width 31 height 14
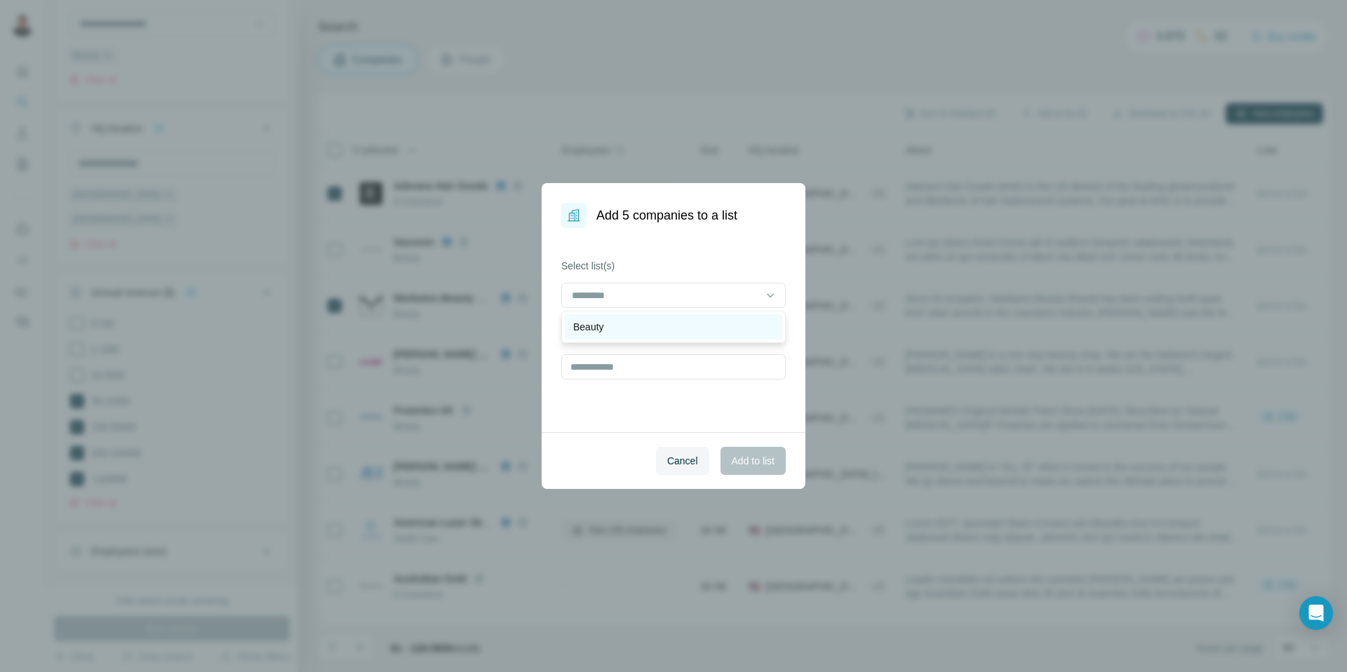
click at [606, 330] on div "Beauty" at bounding box center [673, 327] width 201 height 14
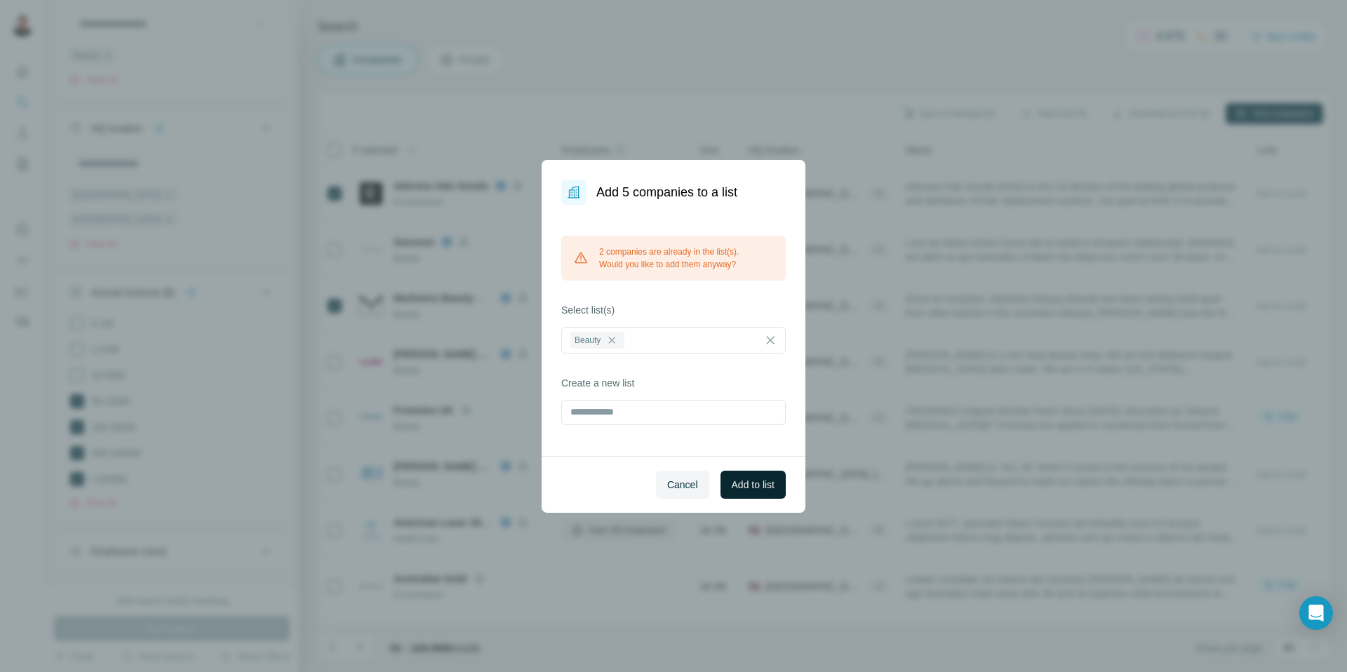
click at [756, 493] on button "Add to list" at bounding box center [753, 485] width 65 height 28
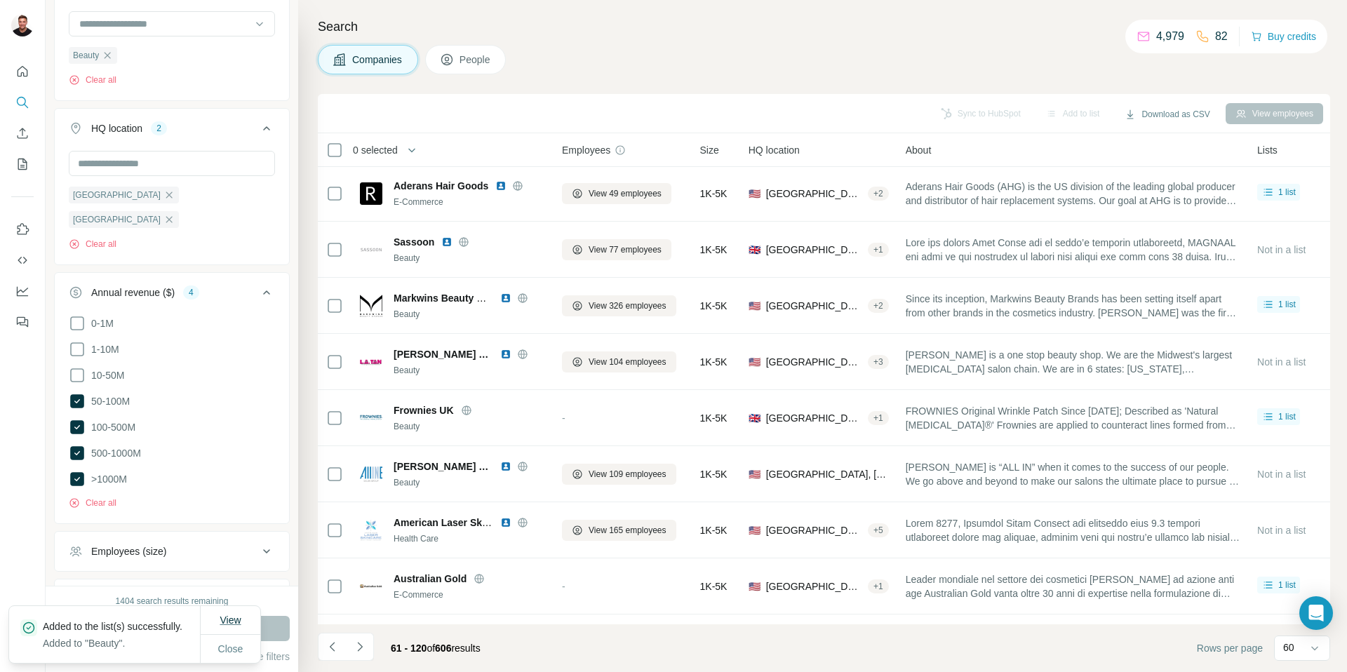
click at [227, 615] on span "View" at bounding box center [230, 620] width 21 height 11
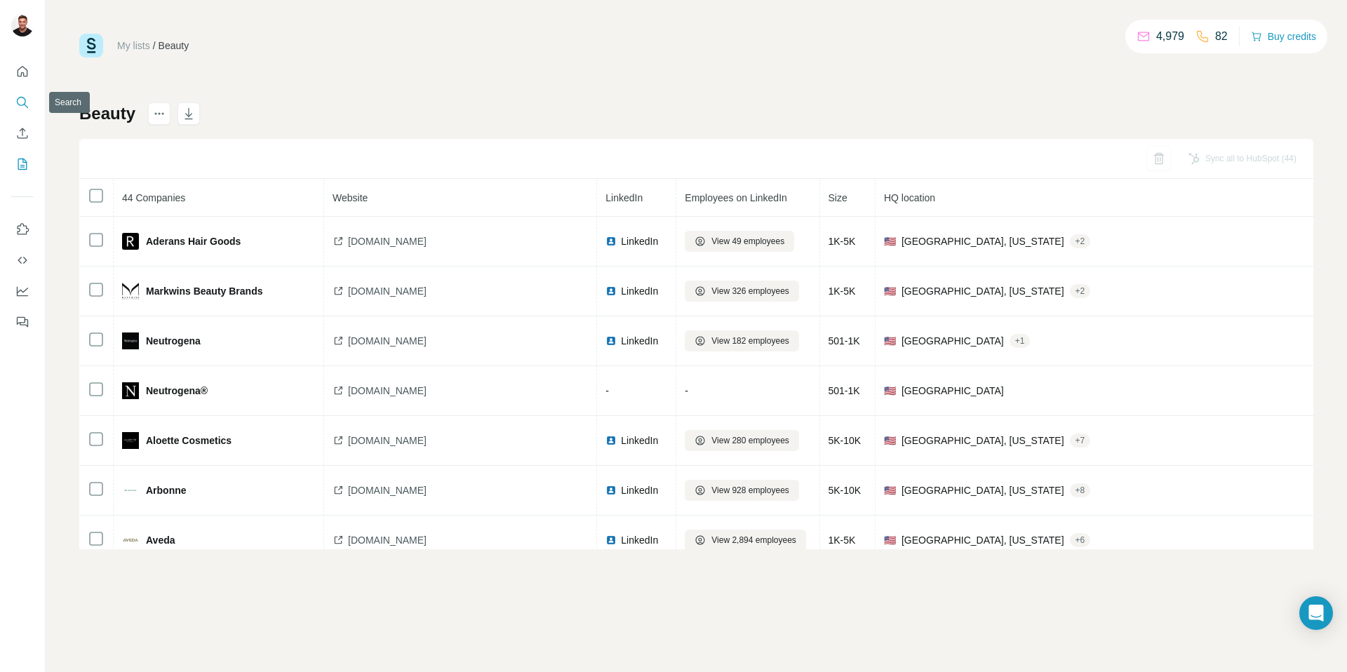
click at [29, 102] on button "Search" at bounding box center [22, 102] width 22 height 25
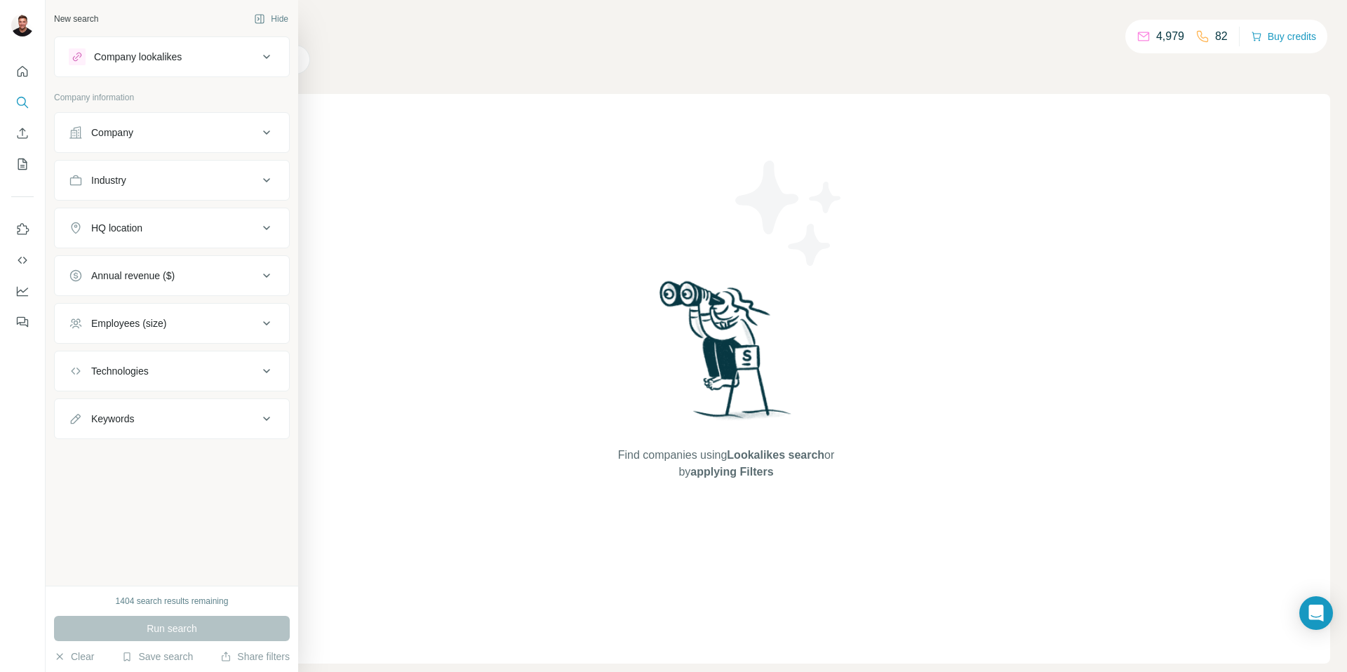
click at [268, 185] on icon at bounding box center [266, 180] width 17 height 17
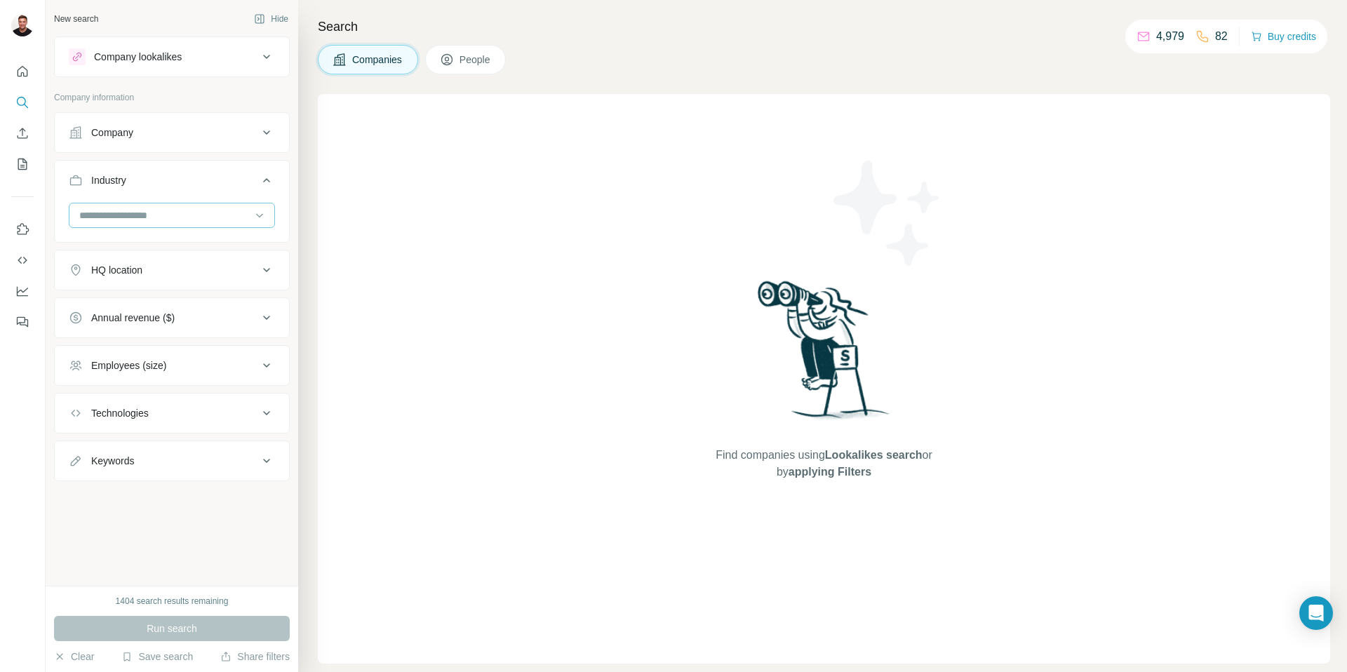
click at [183, 211] on input at bounding box center [164, 215] width 173 height 15
click at [23, 163] on icon "My lists" at bounding box center [22, 164] width 14 height 14
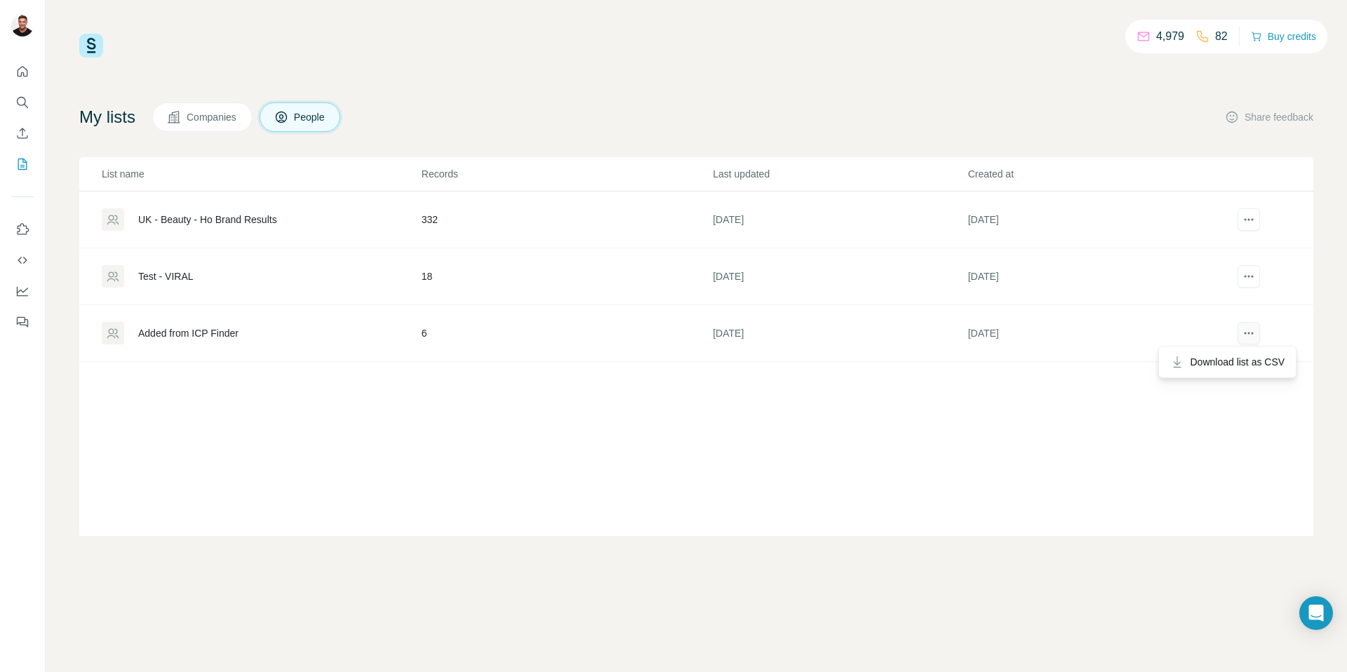
click at [1246, 337] on icon "actions" at bounding box center [1249, 333] width 14 height 14
click at [1249, 335] on icon "actions" at bounding box center [1249, 333] width 14 height 14
click at [1250, 333] on icon "actions" at bounding box center [1249, 333] width 14 height 14
click at [114, 276] on icon at bounding box center [113, 276] width 14 height 14
click at [219, 110] on span "Companies" at bounding box center [212, 117] width 51 height 14
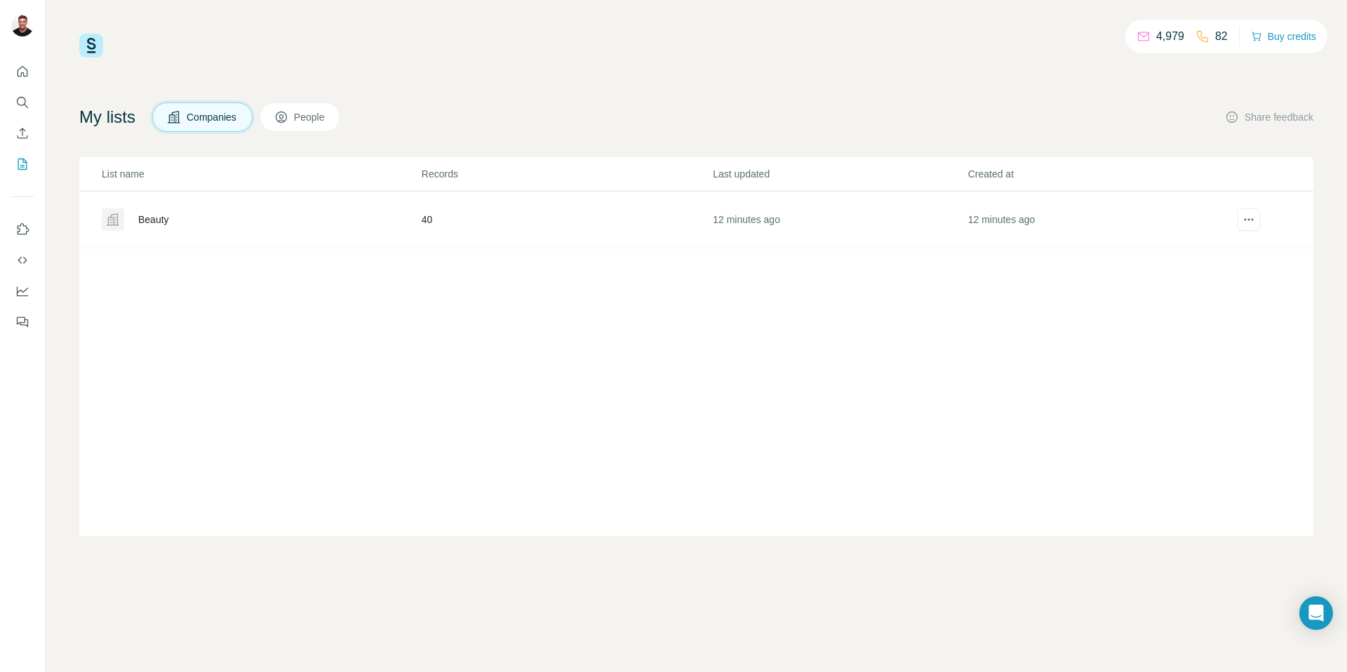
click at [175, 224] on div "Beauty" at bounding box center [261, 219] width 319 height 22
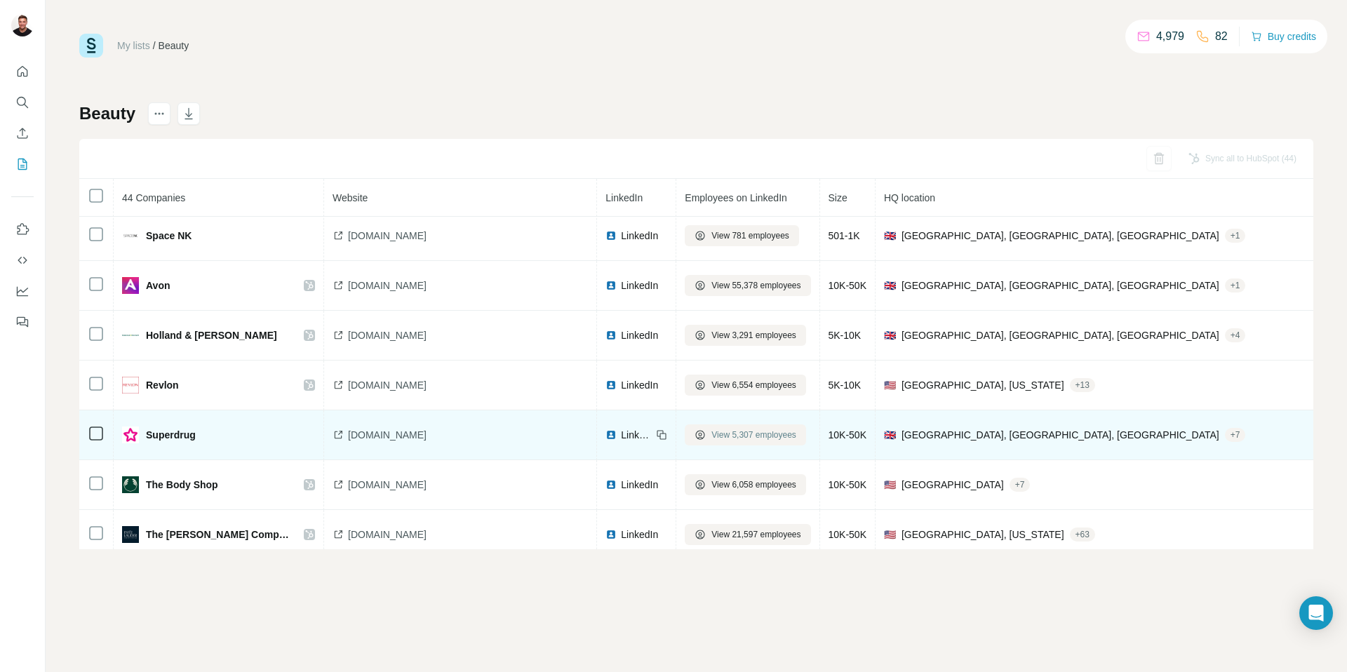
scroll to position [1859, 0]
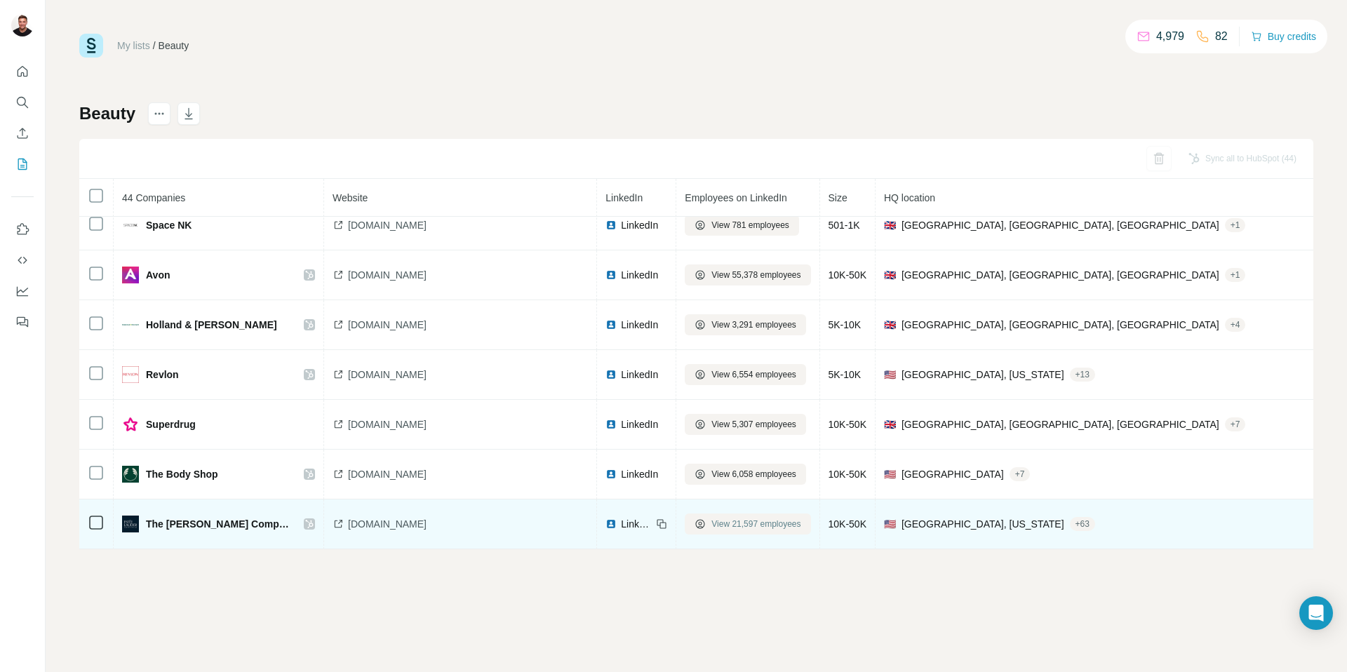
click at [712, 525] on span "View 21,597 employees" at bounding box center [756, 524] width 89 height 13
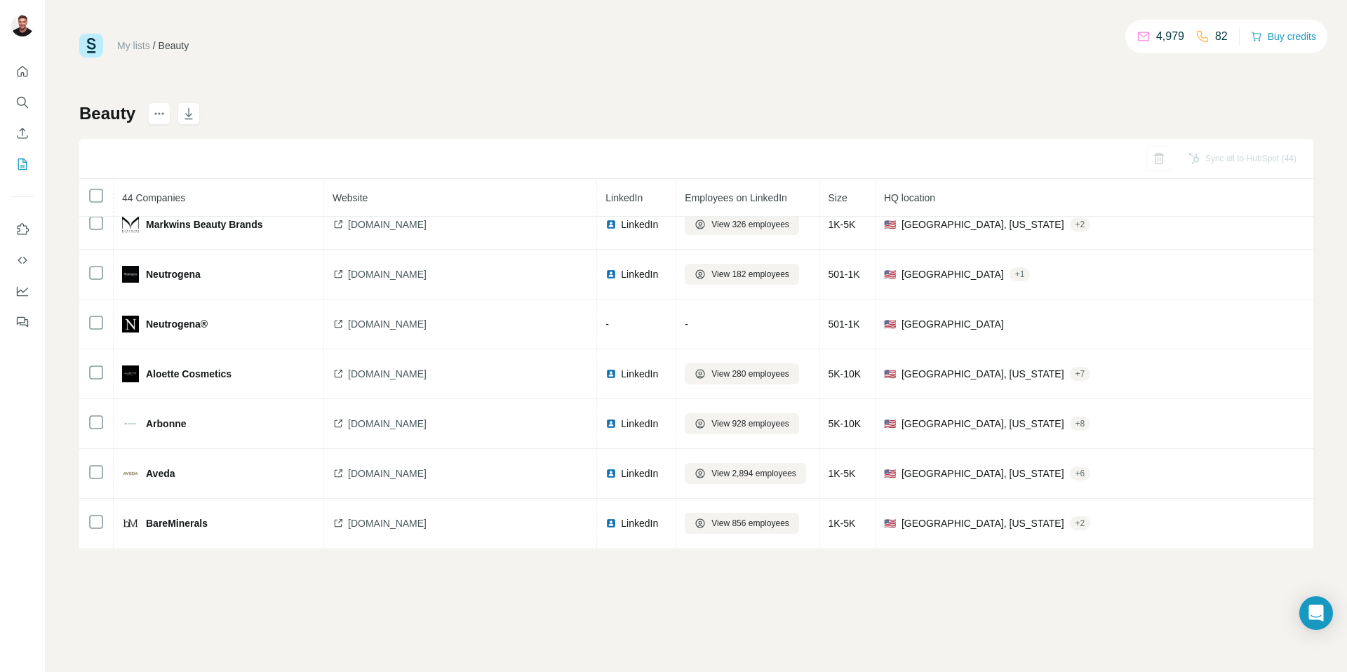
scroll to position [0, 0]
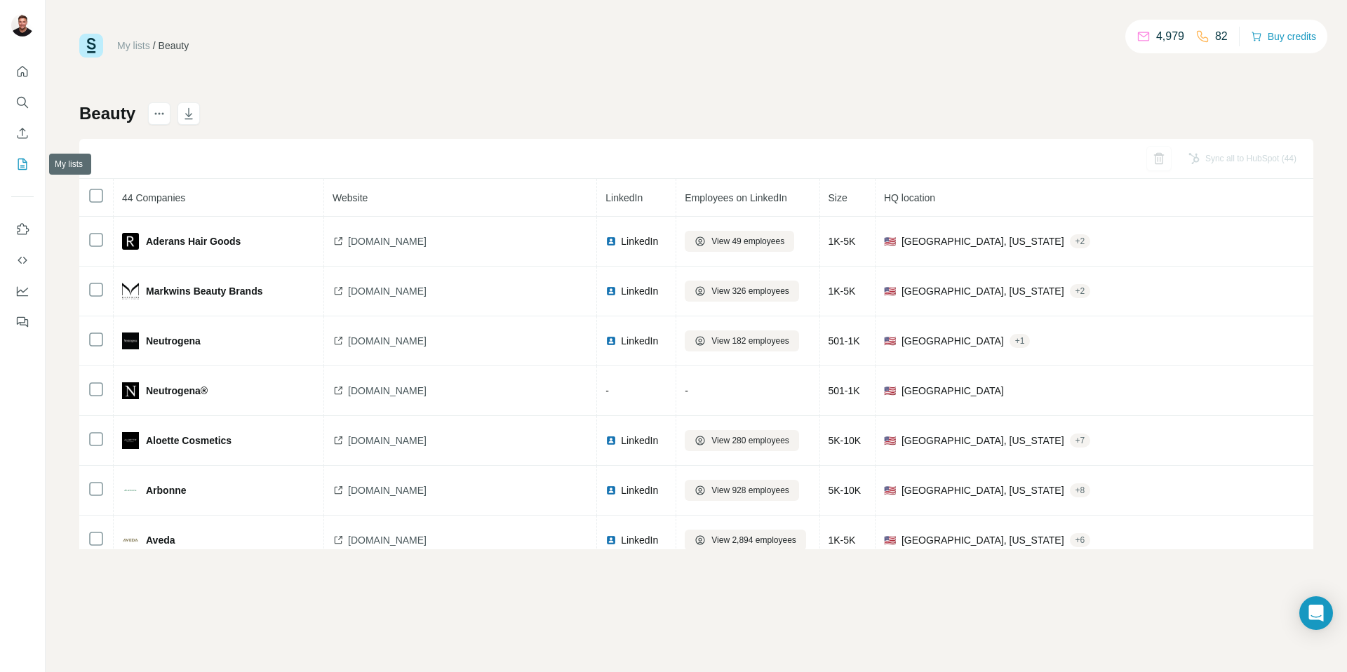
click at [22, 166] on icon "My lists" at bounding box center [22, 164] width 14 height 14
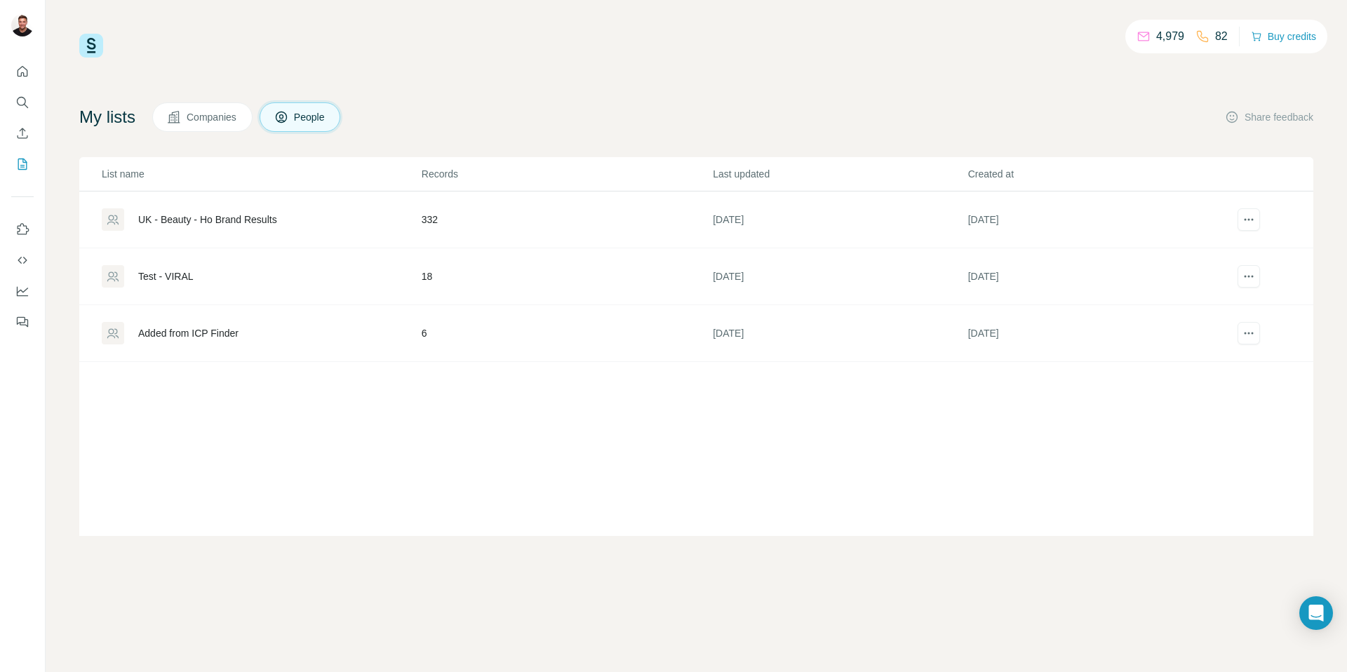
click at [434, 215] on td "332" at bounding box center [566, 220] width 291 height 57
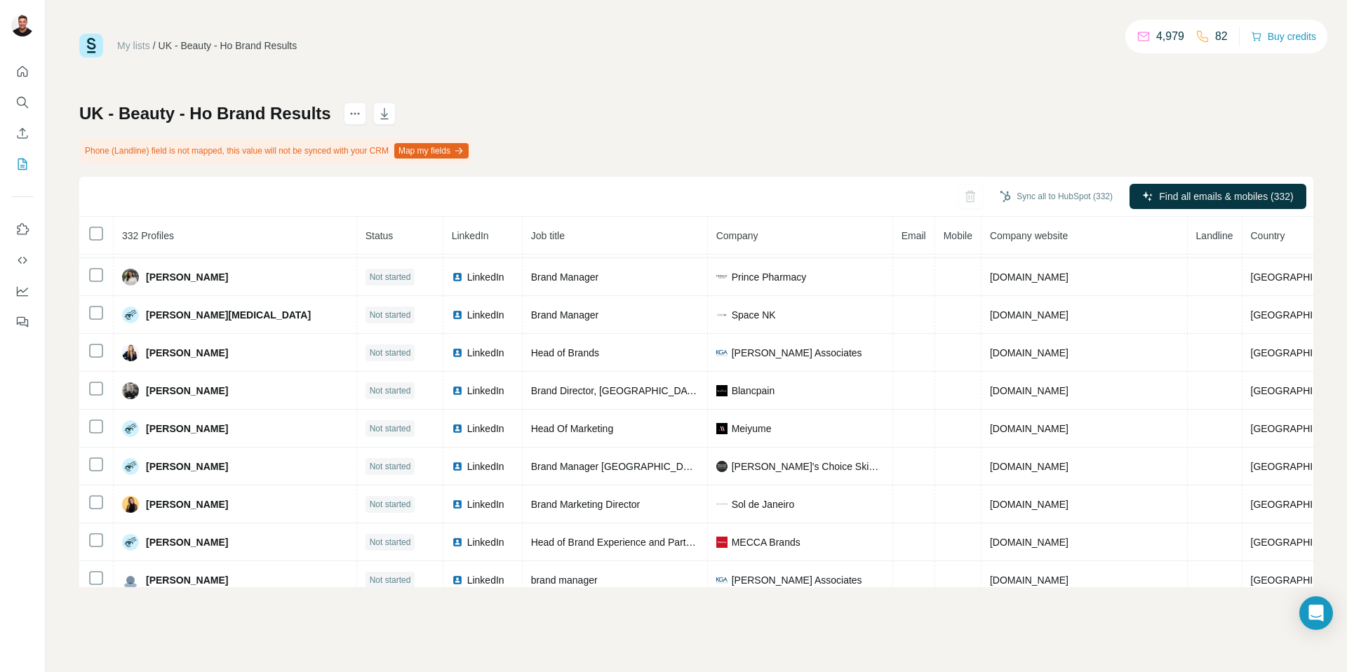
scroll to position [8003, 0]
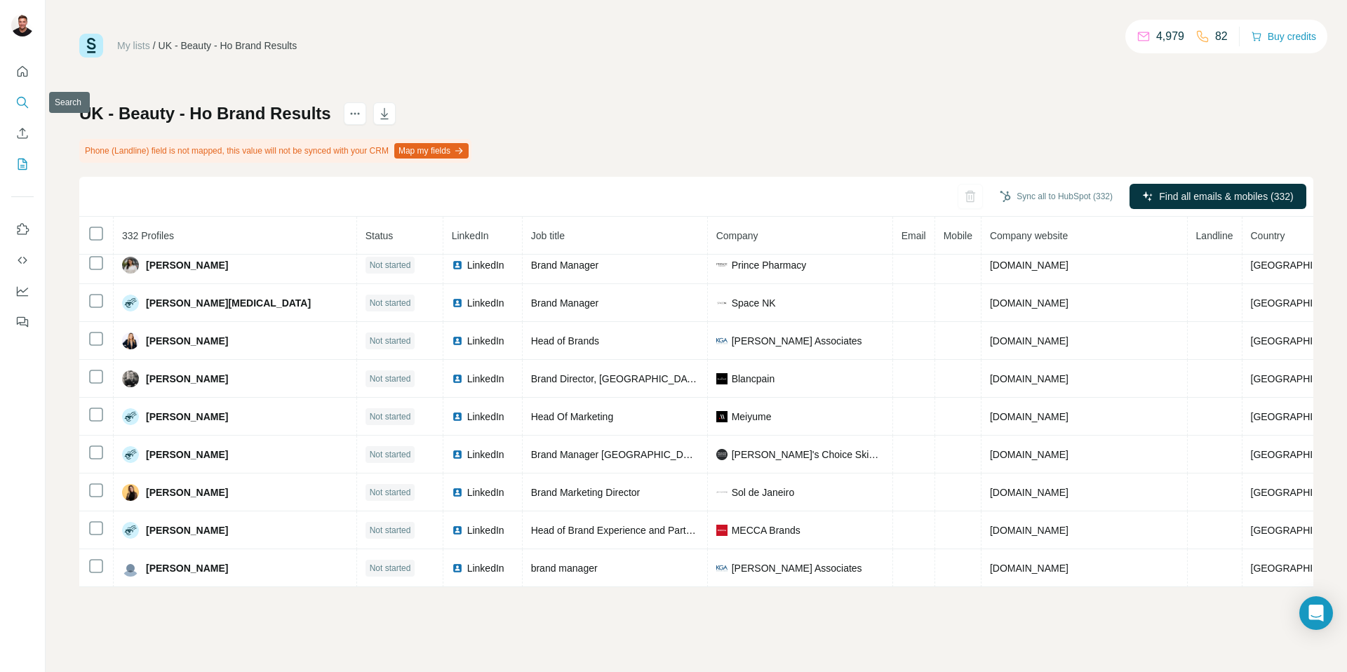
click at [31, 107] on button "Search" at bounding box center [22, 102] width 22 height 25
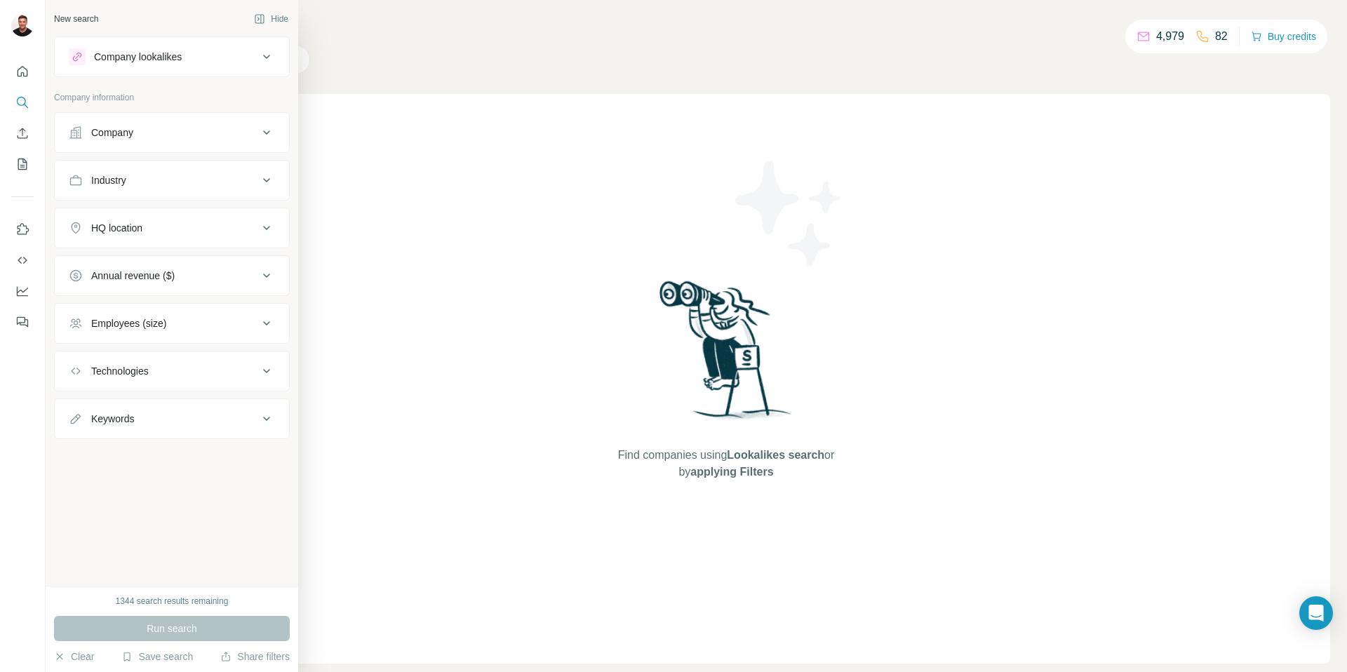
click at [253, 59] on div "Company lookalikes" at bounding box center [163, 56] width 189 height 17
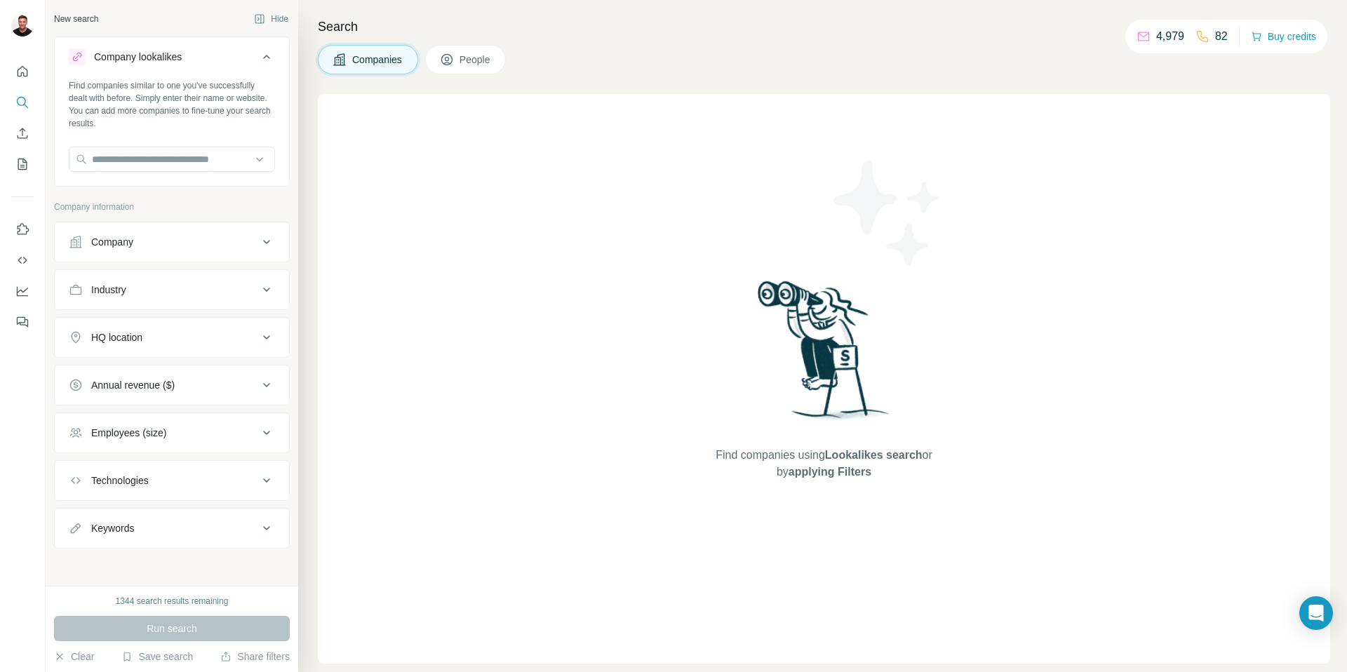
click at [454, 63] on icon at bounding box center [447, 60] width 14 height 14
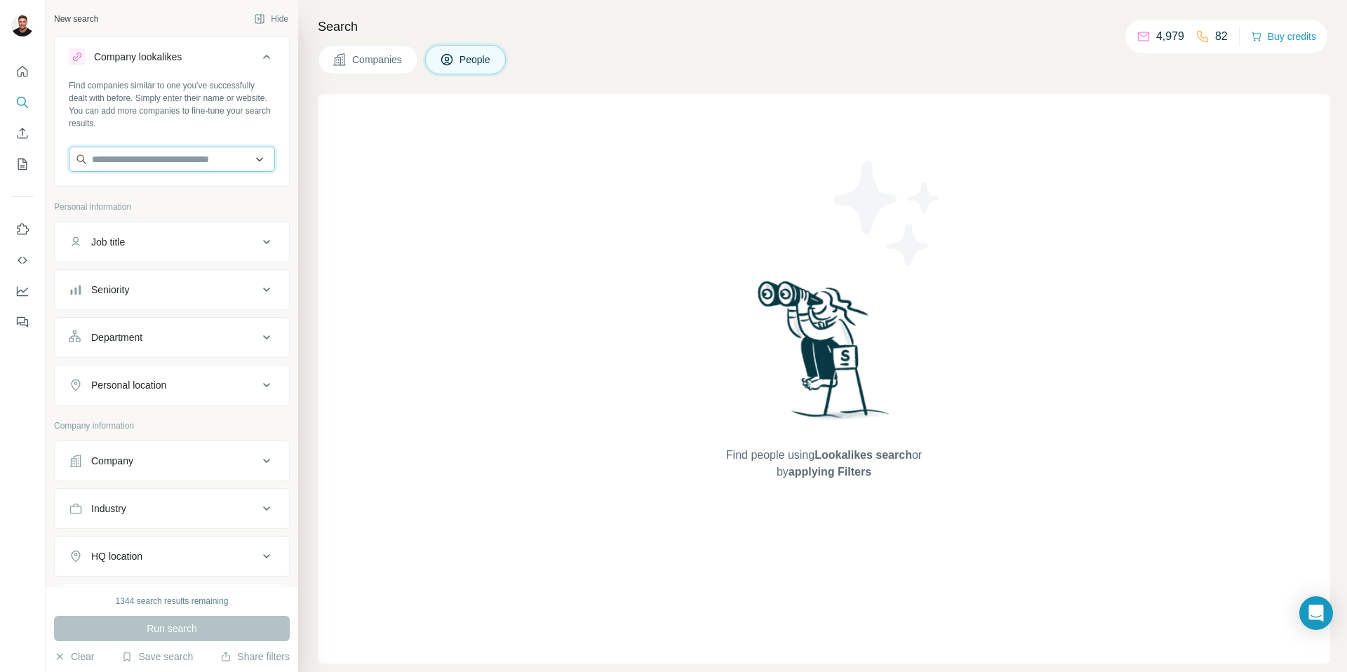
click at [149, 162] on input "text" at bounding box center [172, 159] width 206 height 25
paste input "**********"
type input "**********"
click at [213, 194] on div "Spiritual Gangster spiritualgangster.com" at bounding box center [171, 197] width 199 height 38
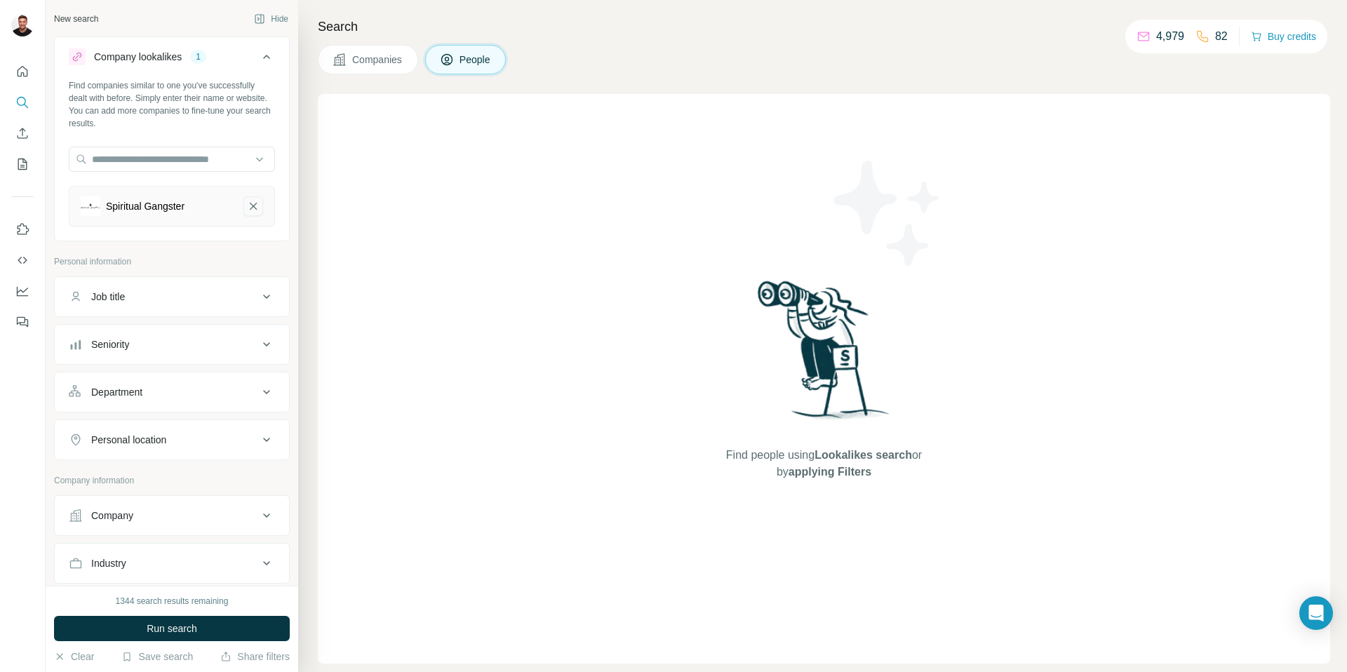
click at [249, 207] on icon "Spiritual Gangster-remove-button" at bounding box center [253, 206] width 13 height 14
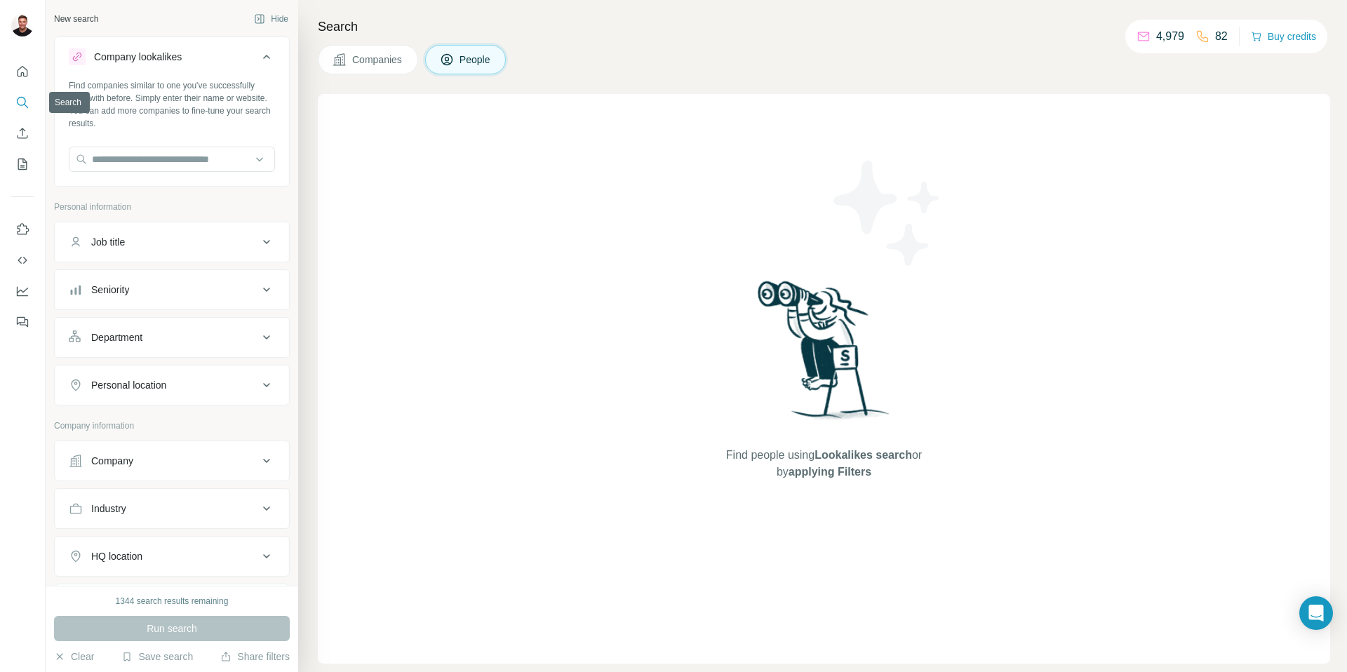
click at [25, 104] on icon "Search" at bounding box center [22, 102] width 14 height 14
click at [263, 53] on icon at bounding box center [266, 56] width 17 height 17
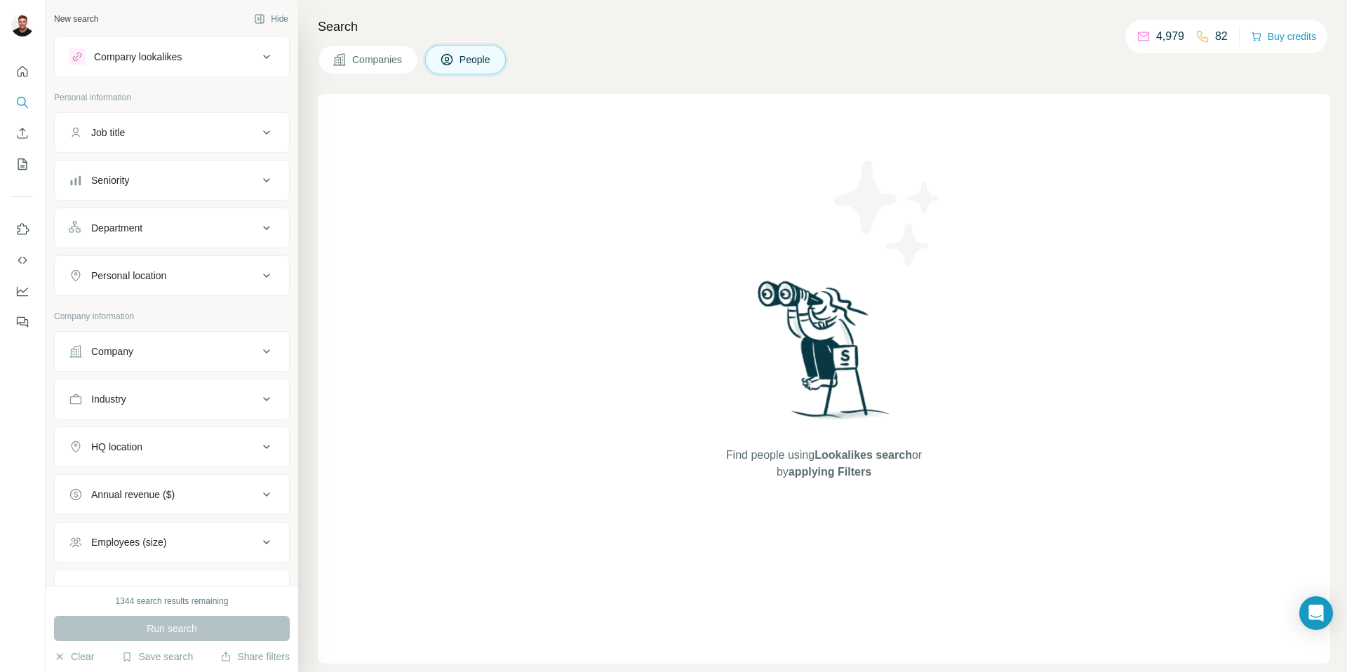
click at [386, 60] on span "Companies" at bounding box center [377, 60] width 51 height 14
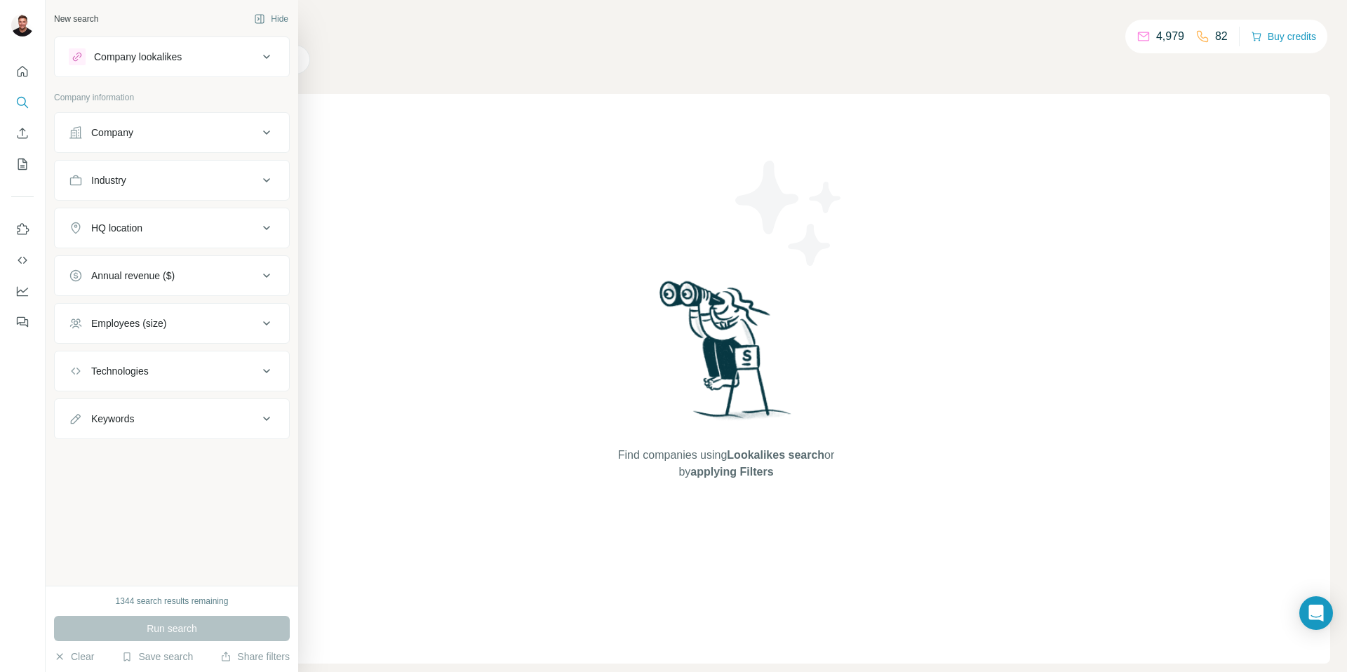
click at [265, 135] on icon at bounding box center [266, 132] width 17 height 17
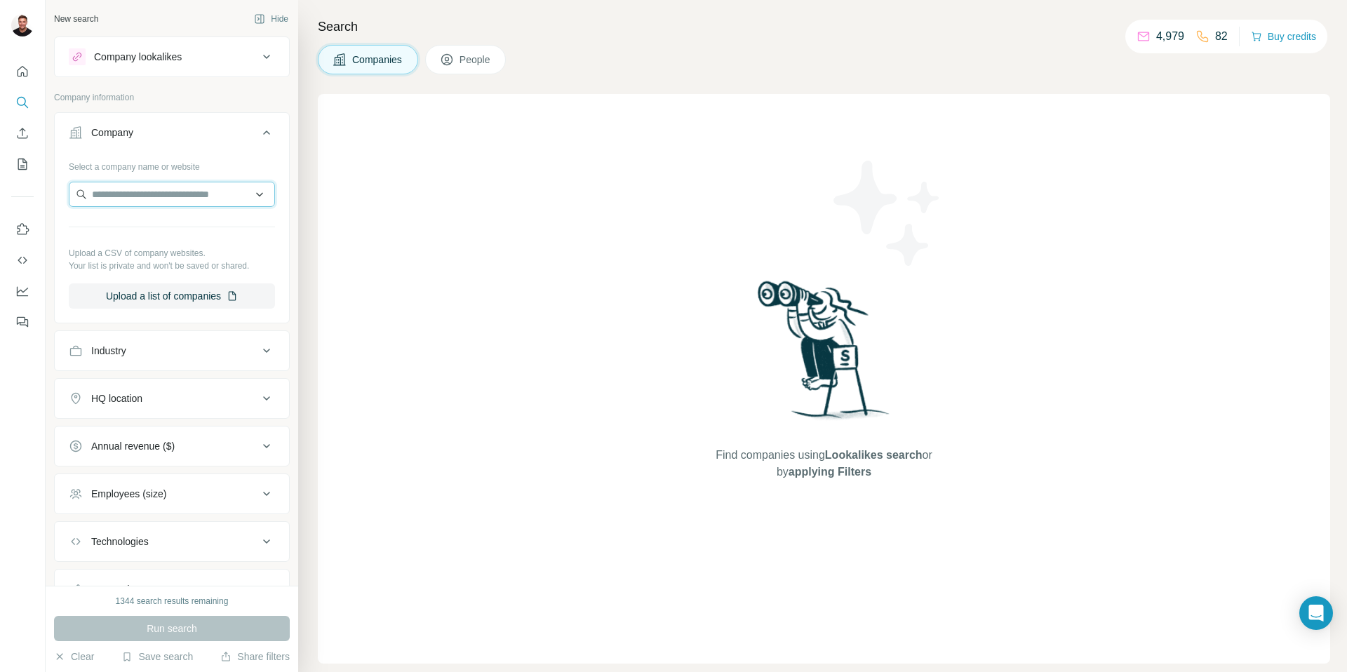
click at [182, 187] on input "text" at bounding box center [172, 194] width 206 height 25
paste input "**********"
type input "**********"
click at [167, 224] on p "Spiritual Gangster" at bounding box center [148, 226] width 79 height 14
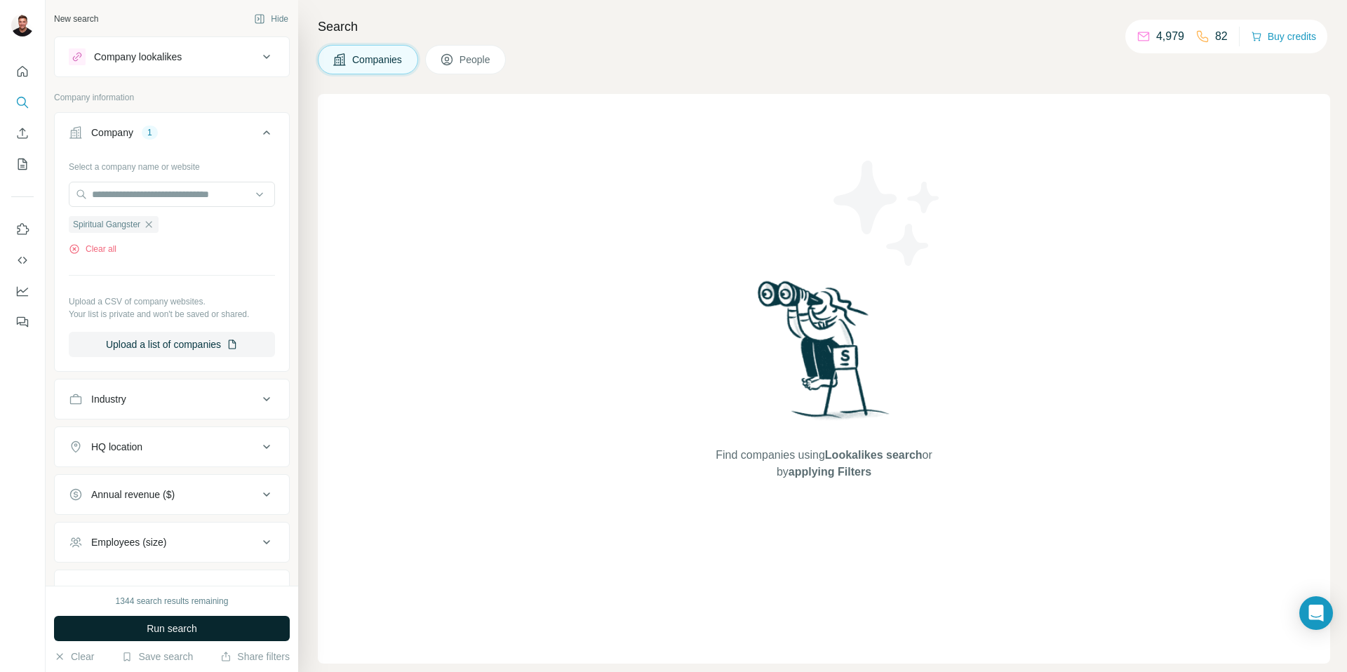
click at [145, 626] on button "Run search" at bounding box center [172, 628] width 236 height 25
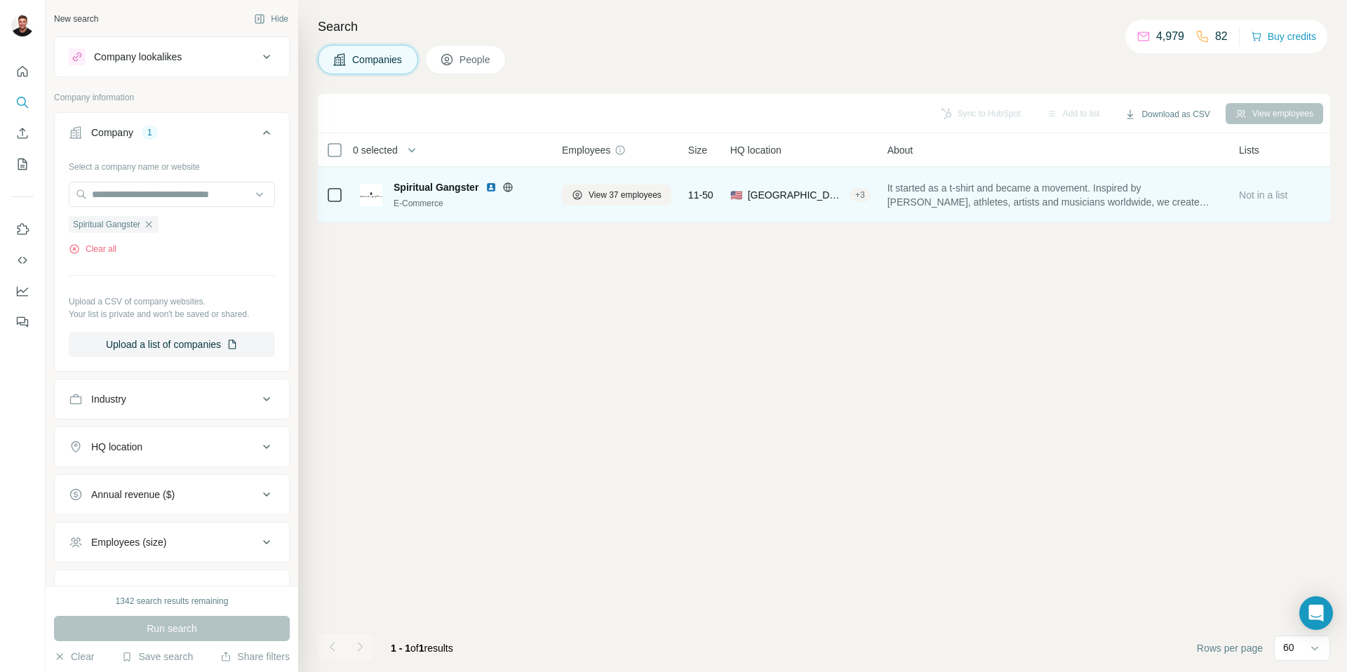
click at [492, 187] on img at bounding box center [491, 187] width 11 height 11
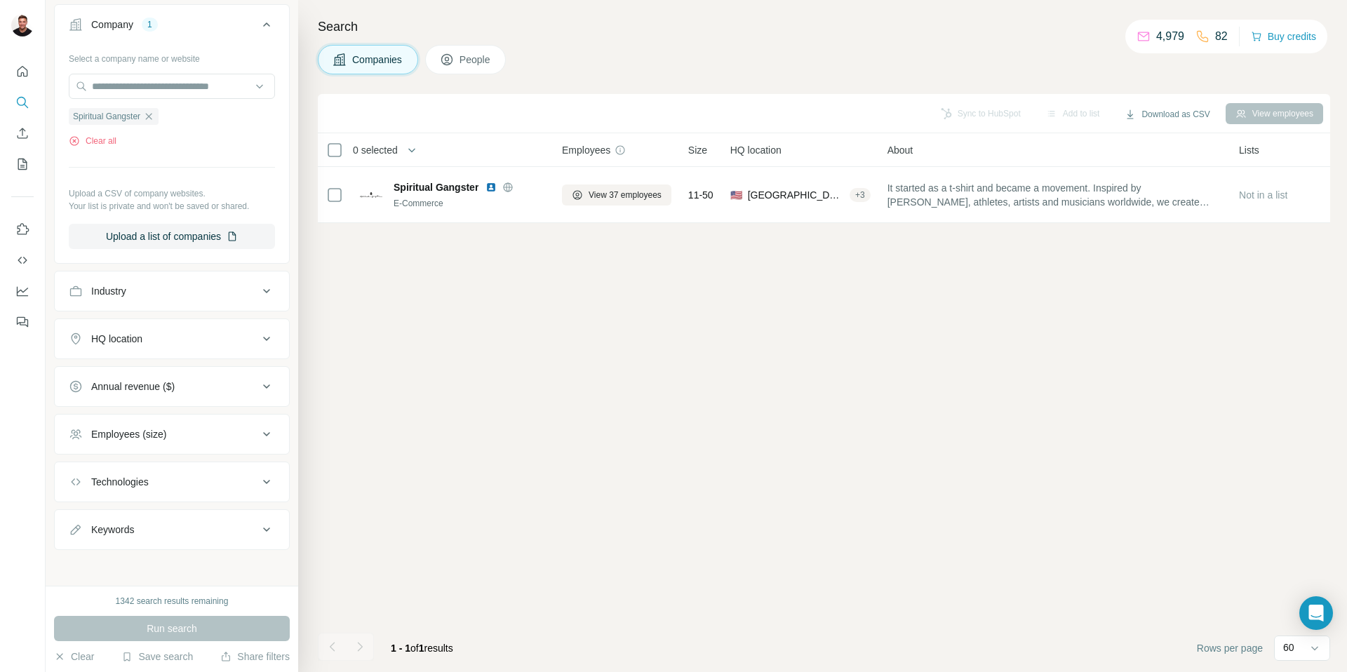
scroll to position [112, 0]
click at [460, 65] on button "People" at bounding box center [465, 59] width 81 height 29
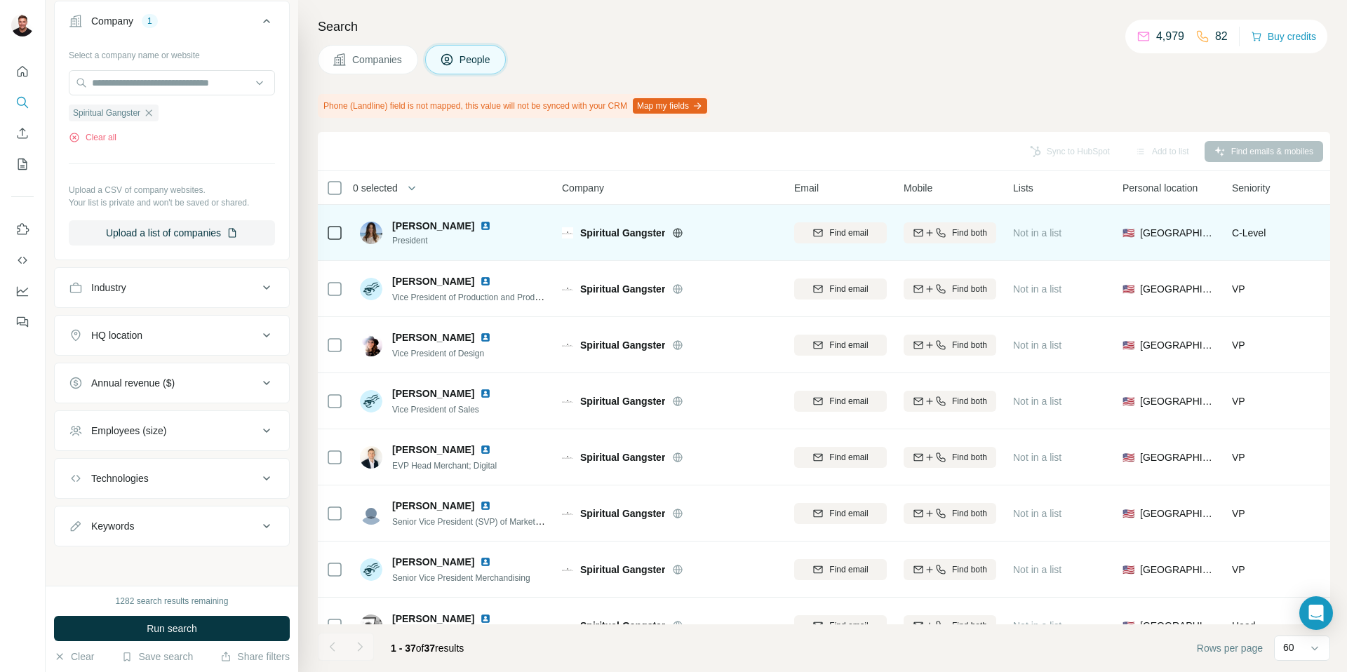
click at [480, 225] on img at bounding box center [485, 225] width 11 height 11
drag, startPoint x: 431, startPoint y: 242, endPoint x: 393, endPoint y: 241, distance: 37.9
click at [393, 241] on span "President" at bounding box center [450, 240] width 116 height 13
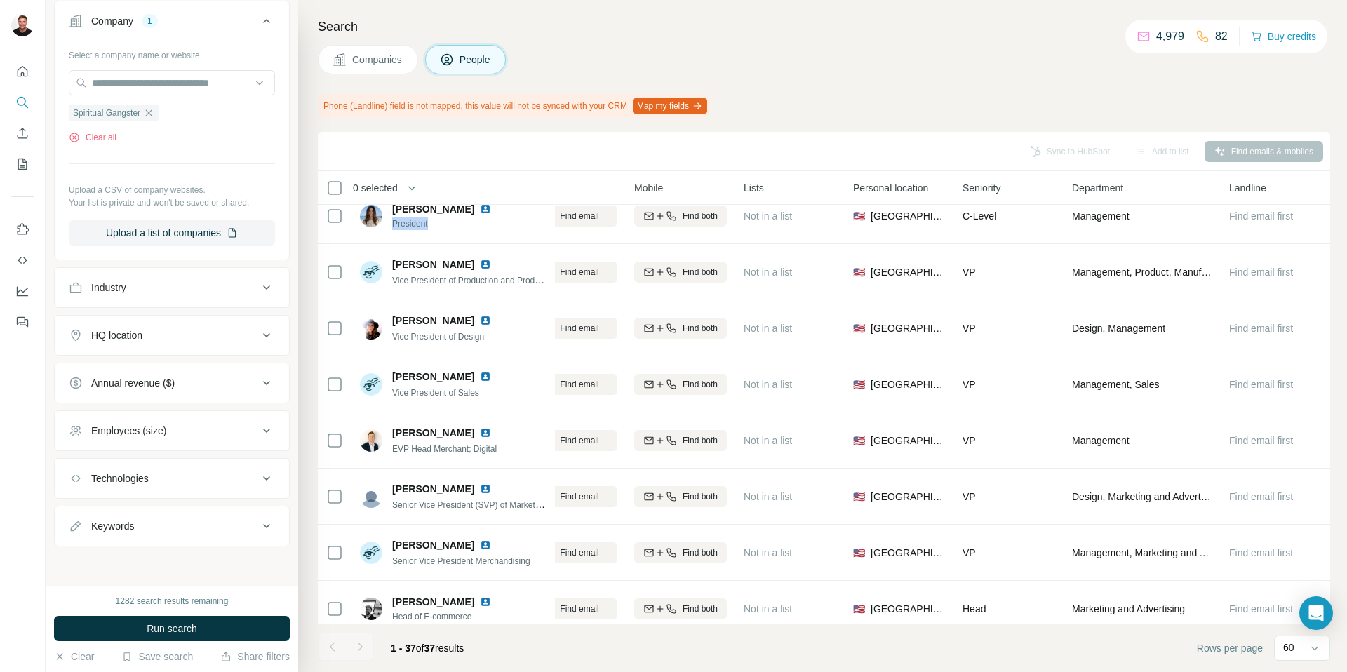
scroll to position [0, 269]
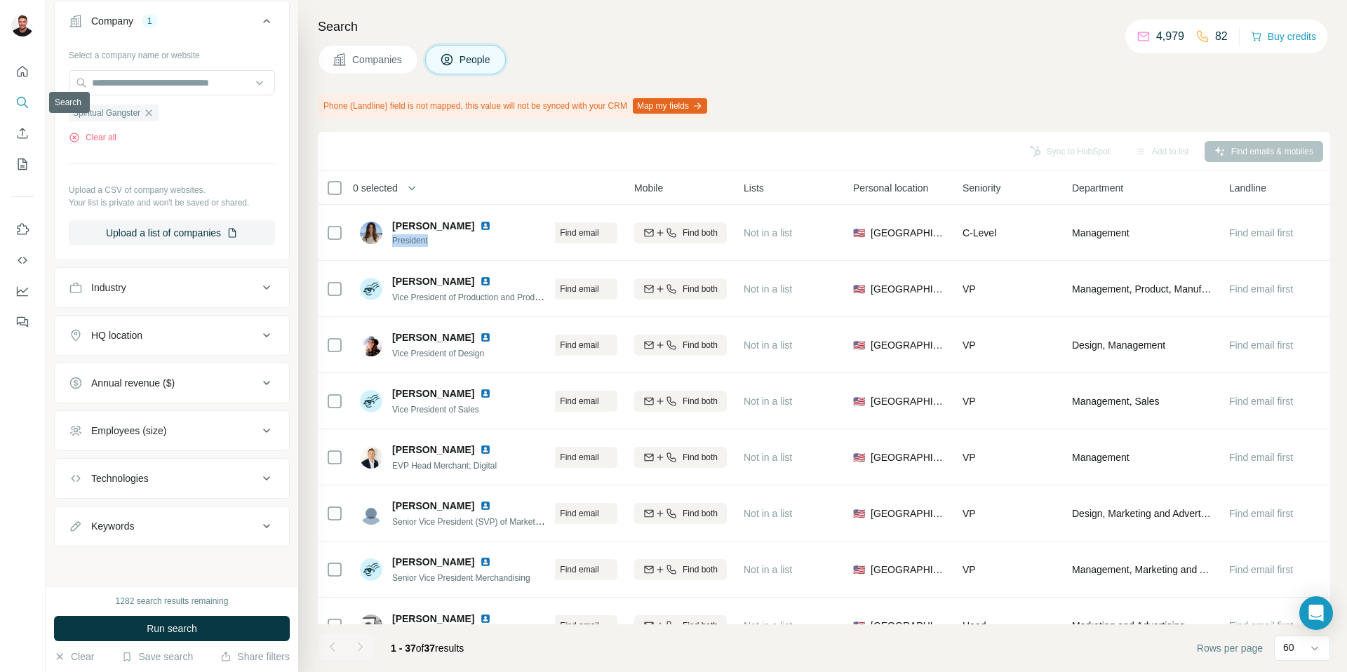
click at [21, 102] on icon "Search" at bounding box center [22, 102] width 14 height 14
click at [18, 72] on icon "Quick start" at bounding box center [22, 72] width 14 height 14
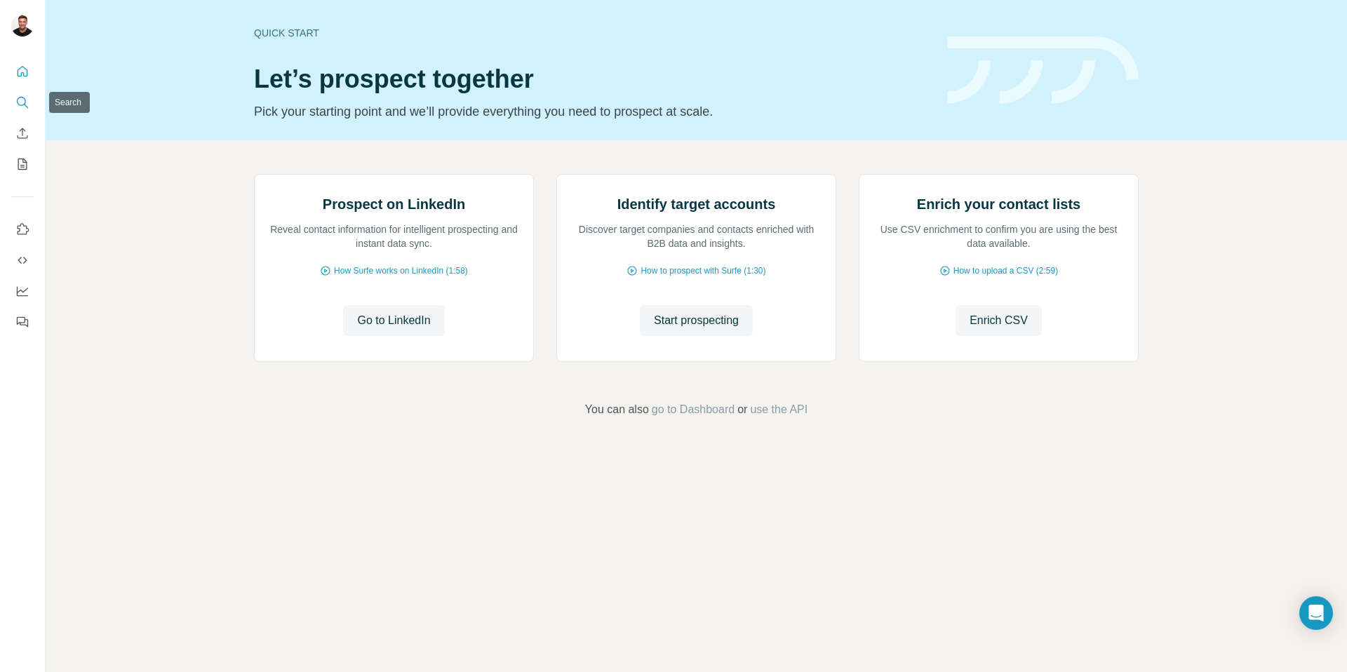
click at [19, 105] on icon "Search" at bounding box center [22, 102] width 14 height 14
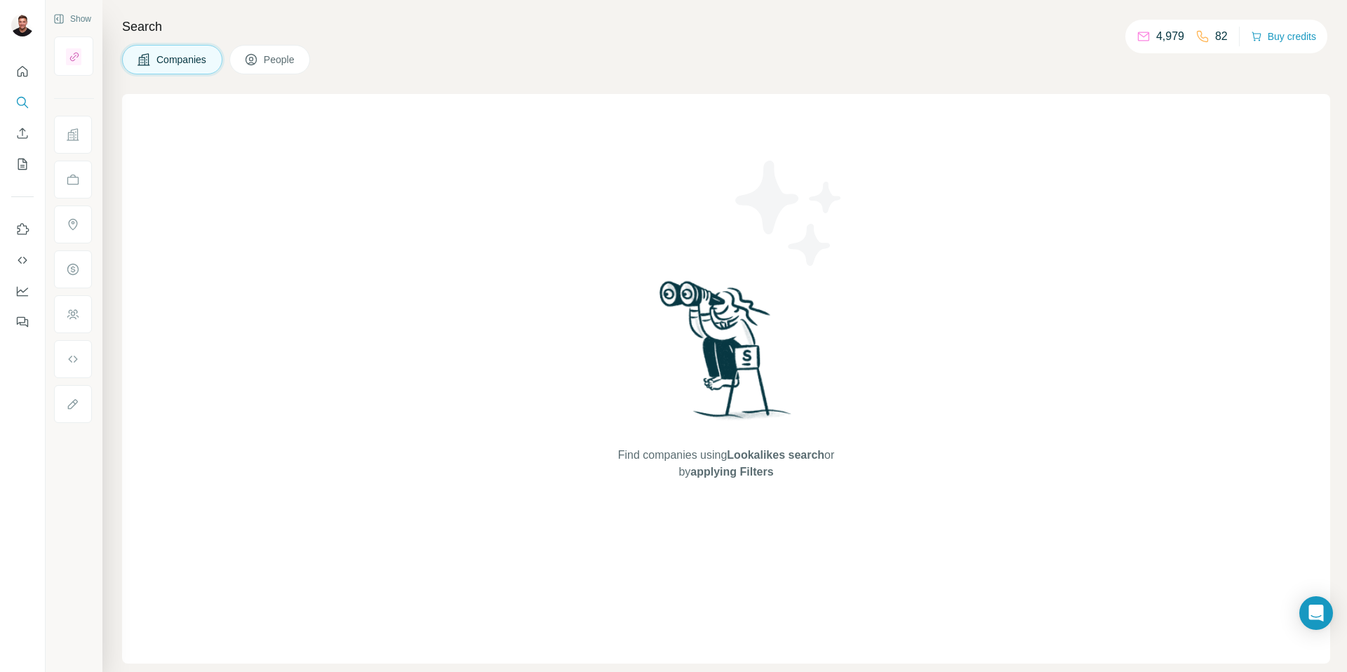
click at [272, 70] on button "People" at bounding box center [269, 59] width 81 height 29
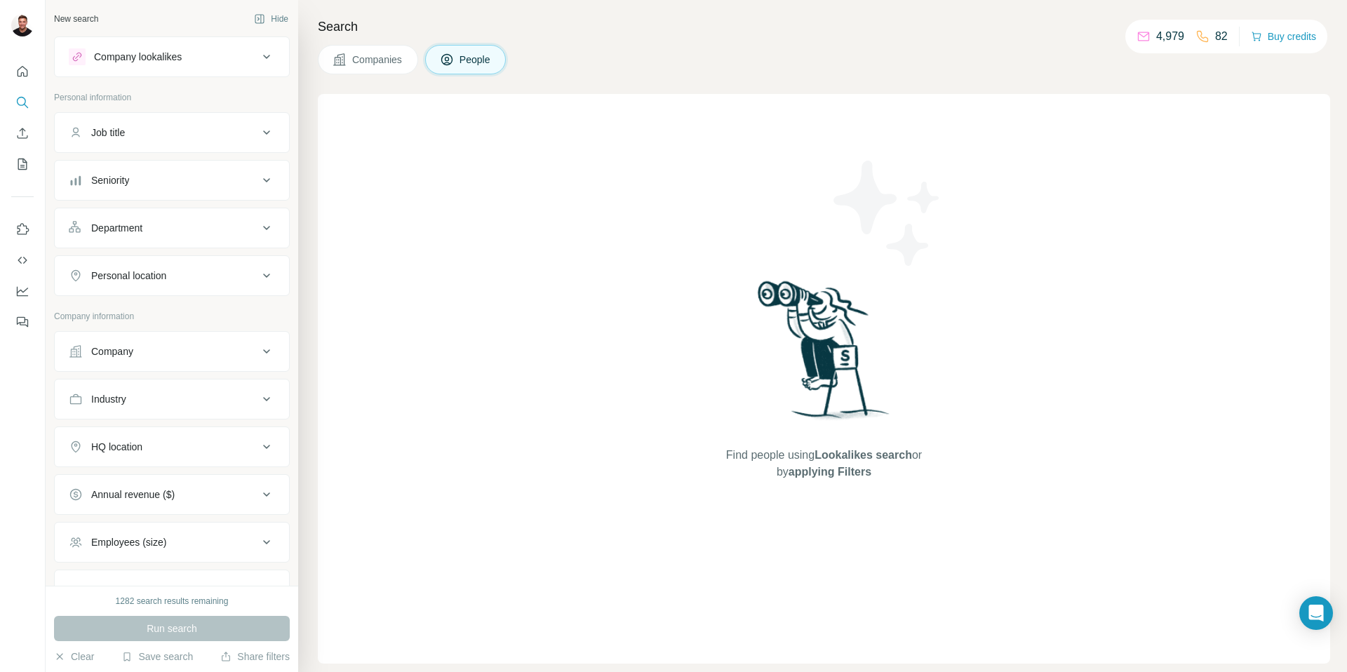
click at [230, 178] on div "Seniority" at bounding box center [163, 180] width 189 height 14
click at [114, 241] on span "C-Level" at bounding box center [105, 242] width 39 height 14
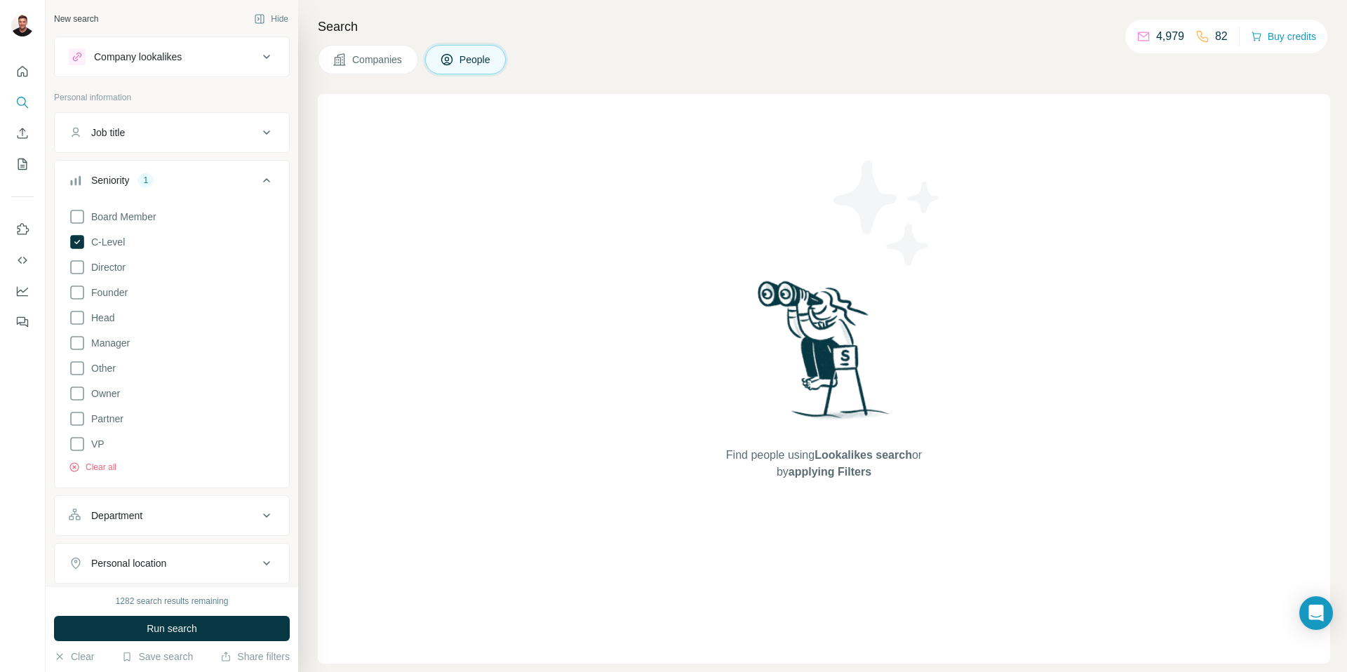
click at [220, 64] on div "Company lookalikes" at bounding box center [163, 56] width 189 height 17
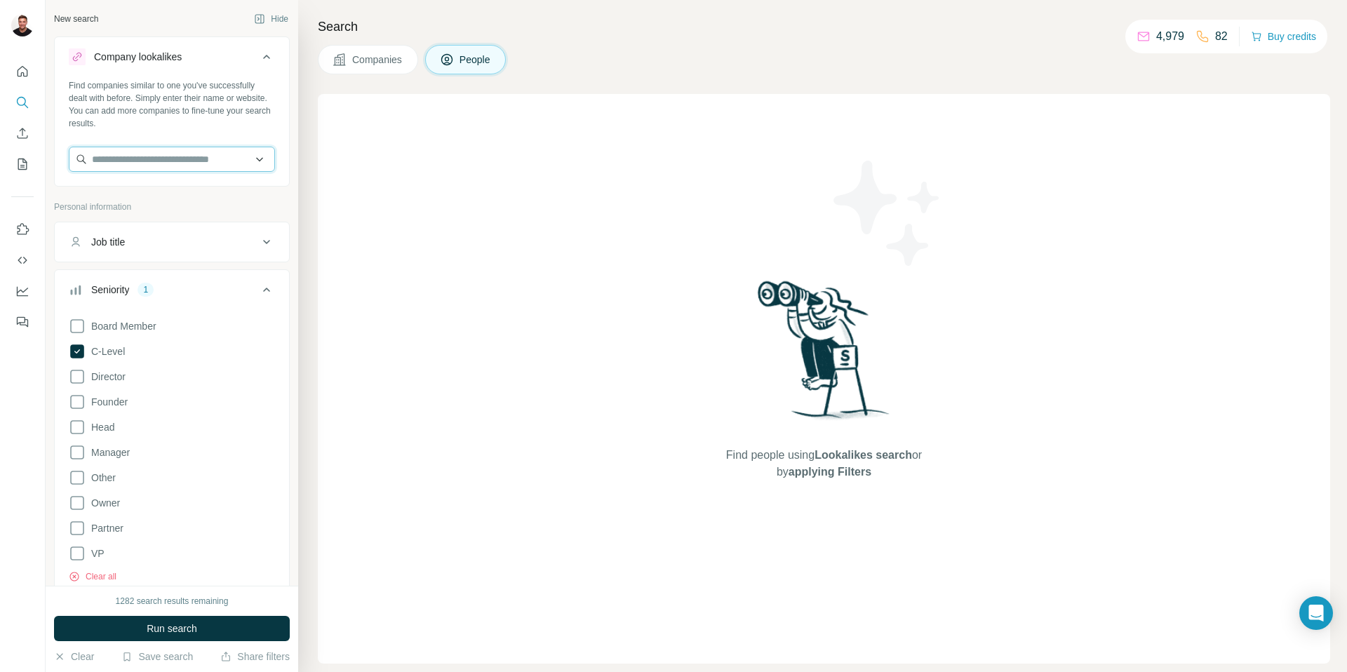
click at [147, 163] on input "text" at bounding box center [172, 159] width 206 height 25
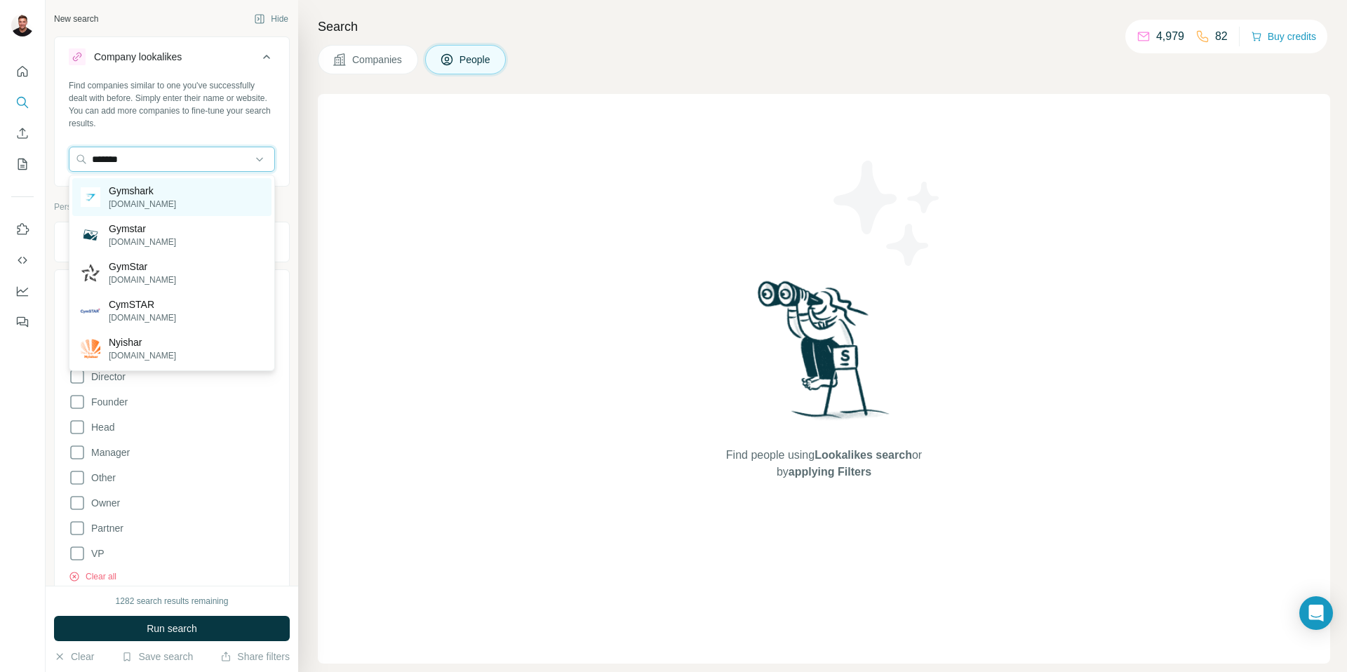
type input "*******"
click at [149, 195] on p "Gymshark" at bounding box center [142, 191] width 67 height 14
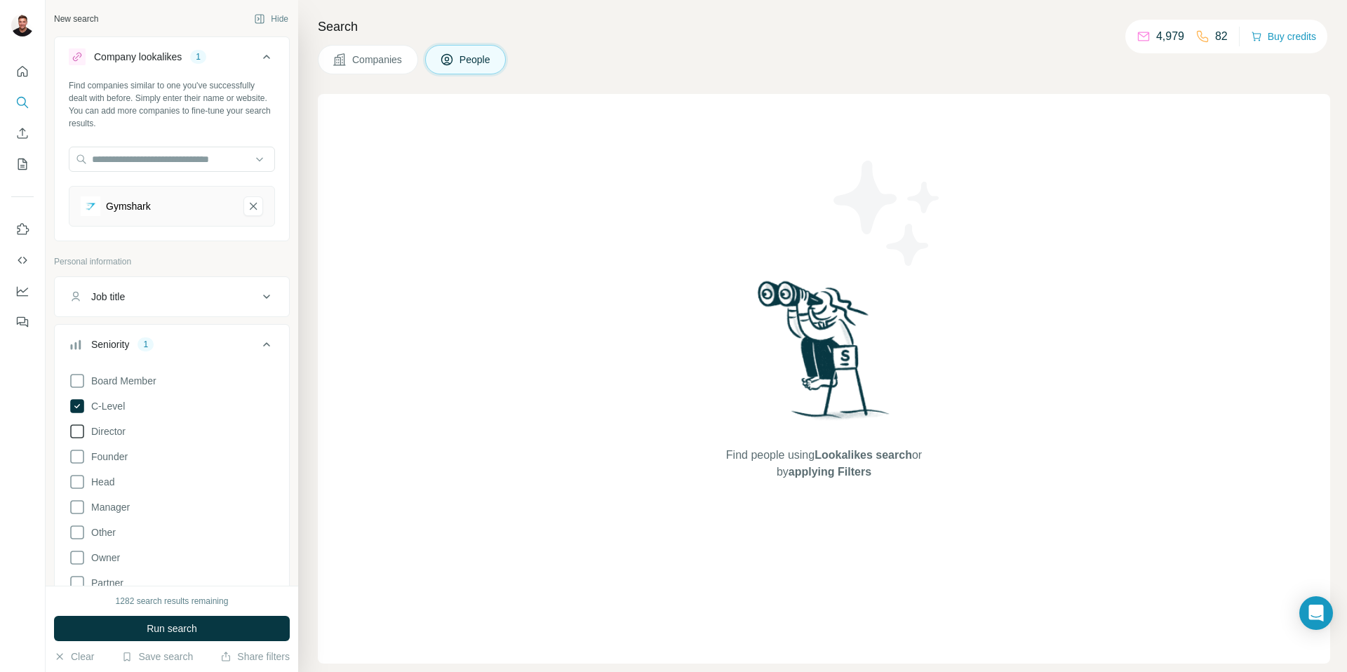
click at [75, 425] on icon at bounding box center [77, 432] width 14 height 14
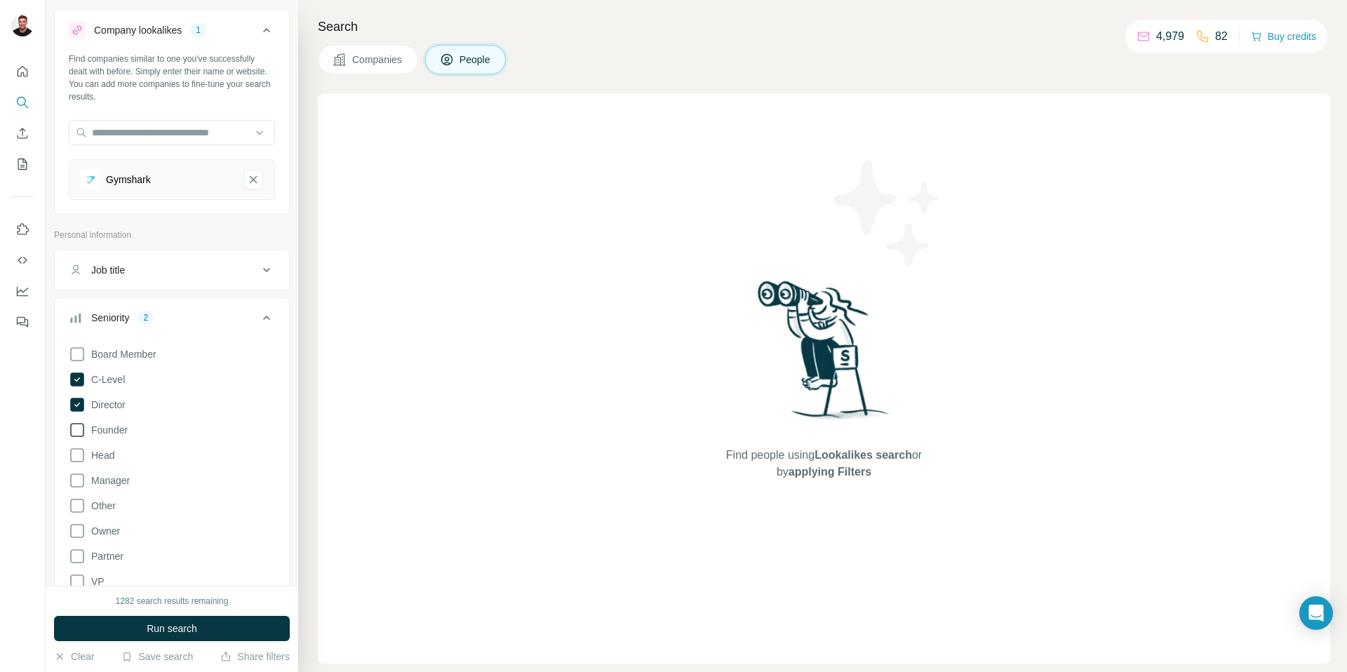
click at [80, 430] on icon at bounding box center [77, 430] width 17 height 17
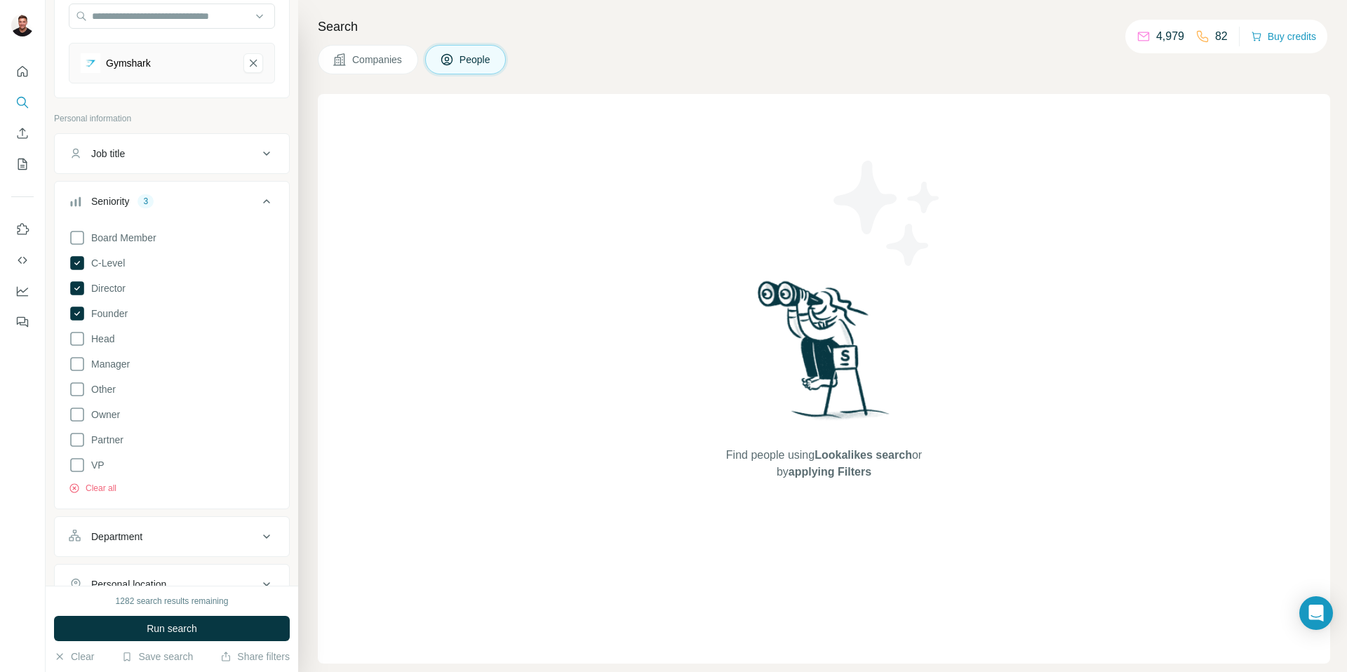
scroll to position [162, 0]
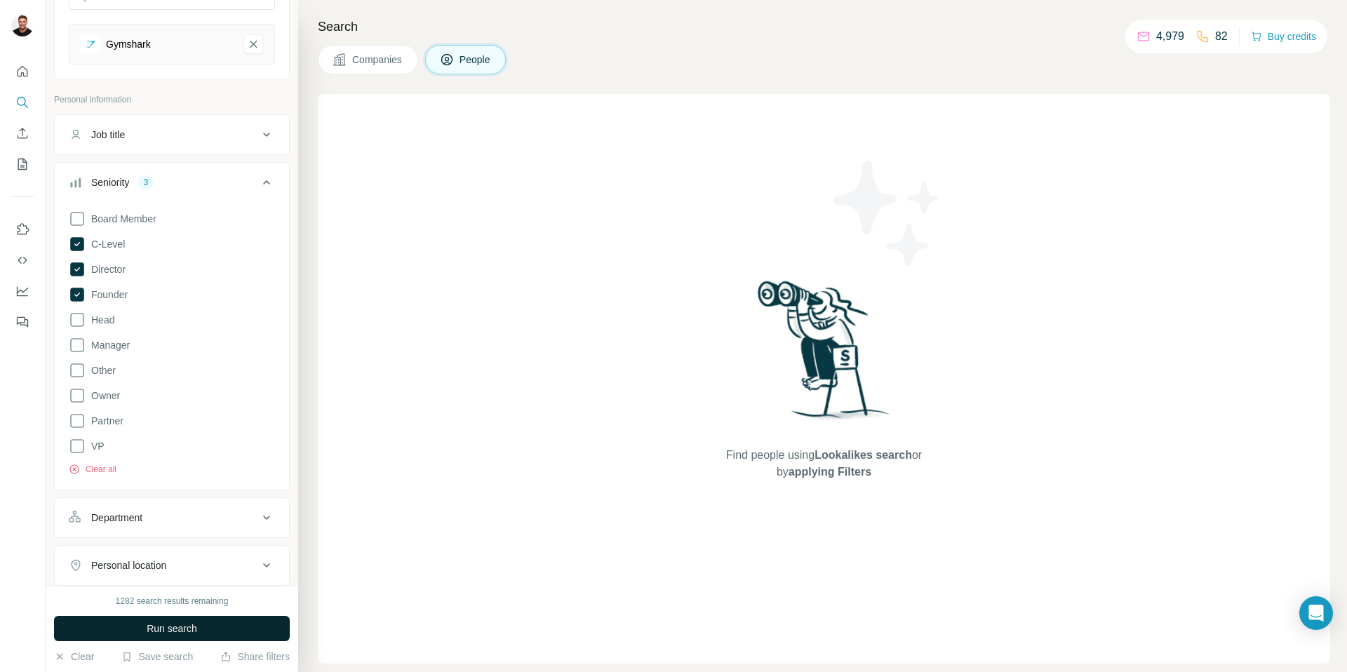
click at [153, 627] on span "Run search" at bounding box center [172, 629] width 51 height 14
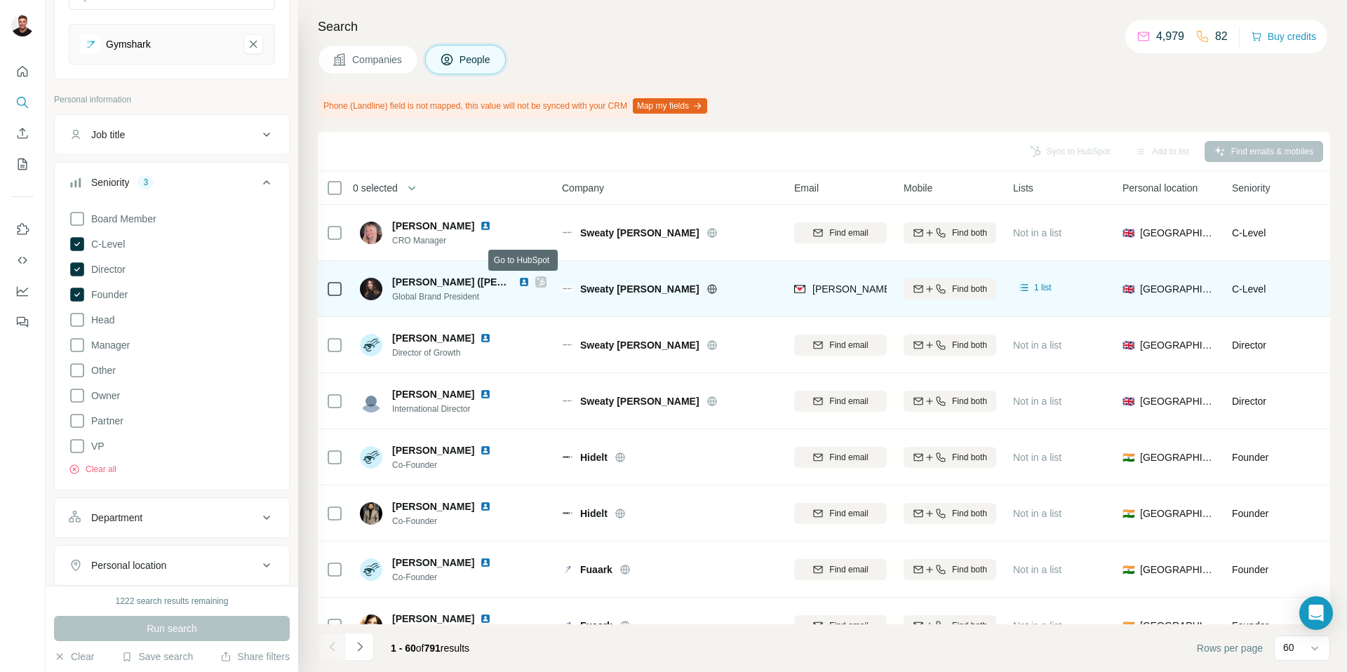
click at [537, 283] on icon at bounding box center [541, 281] width 8 height 11
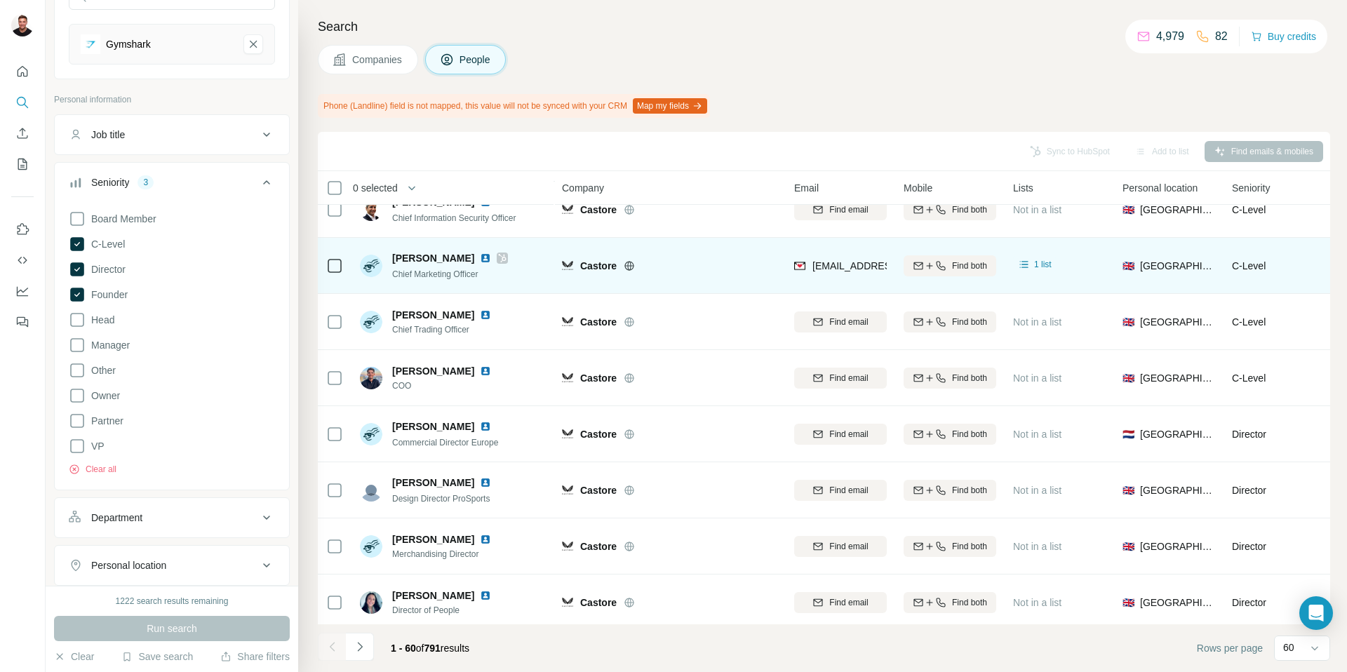
scroll to position [2948, 0]
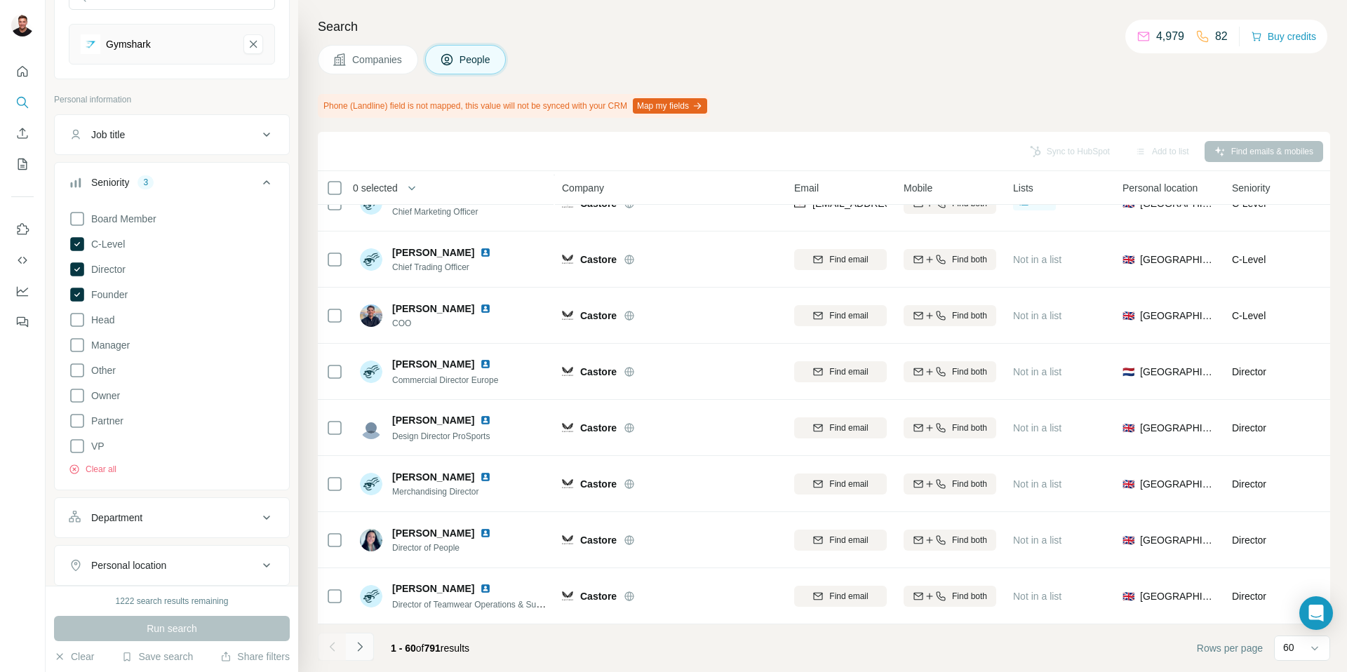
click at [357, 656] on button "Navigate to next page" at bounding box center [360, 647] width 28 height 28
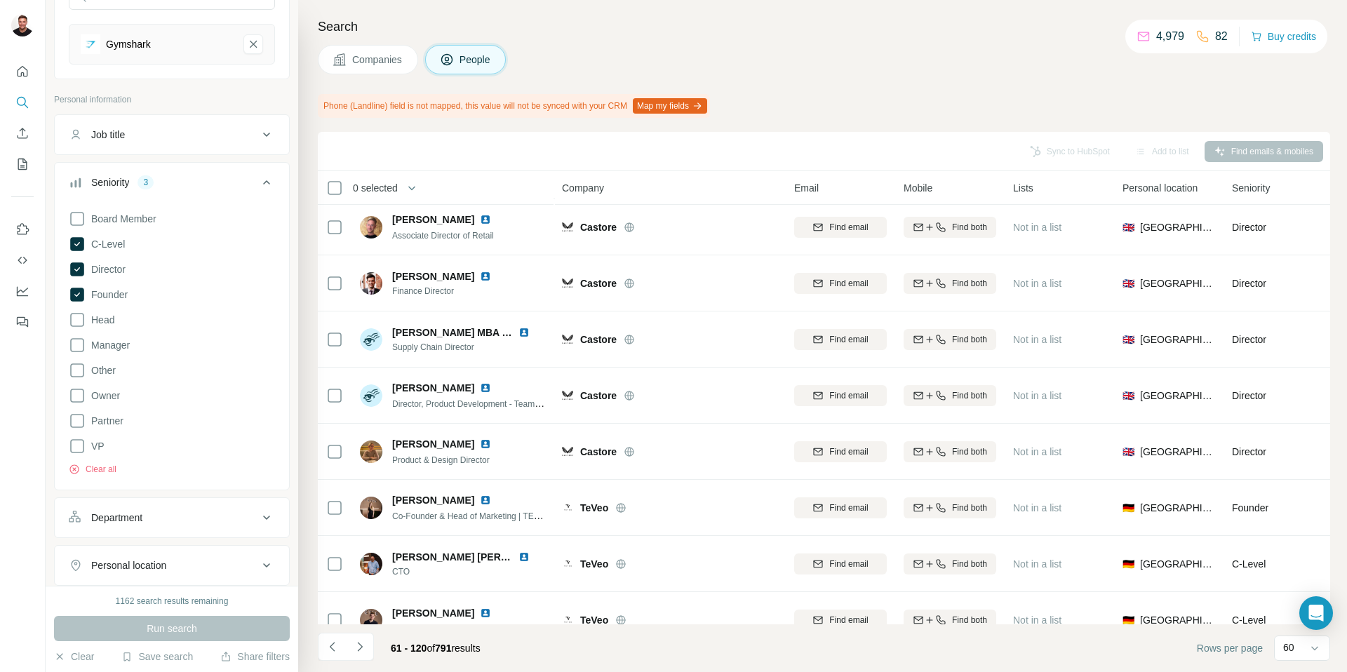
scroll to position [0, 0]
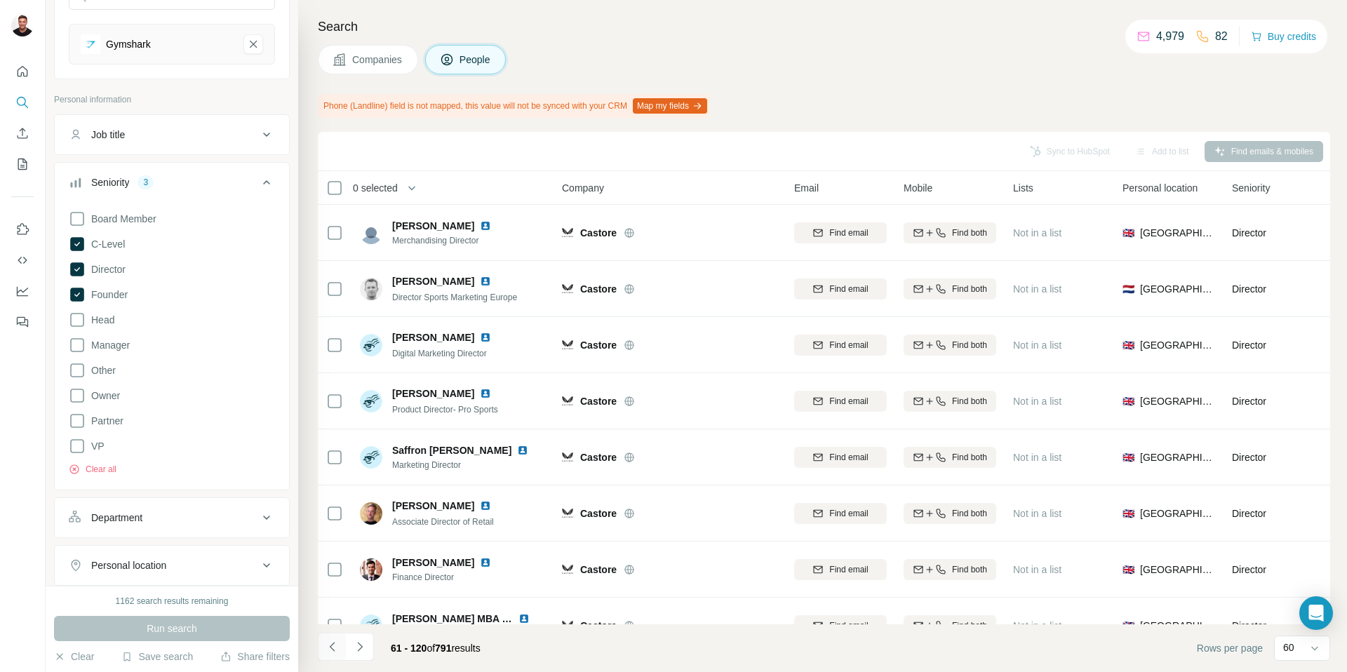
click at [329, 651] on icon "Navigate to previous page" at bounding box center [333, 647] width 14 height 14
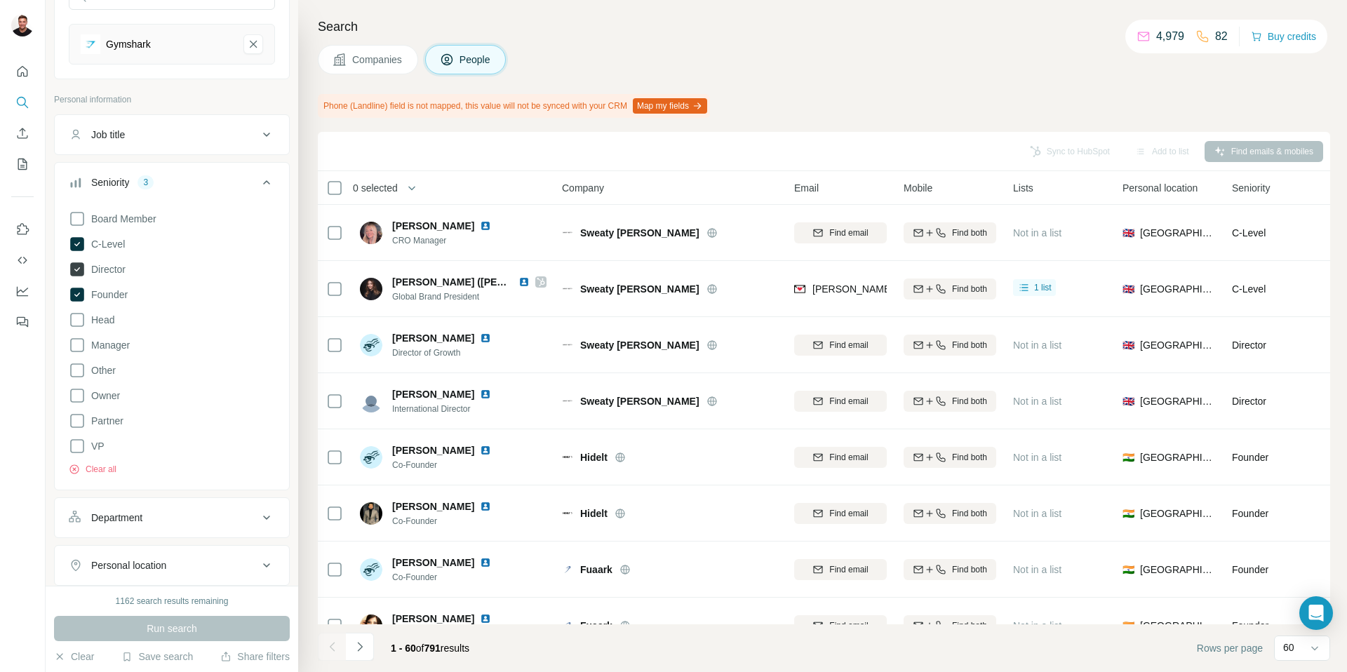
click at [76, 268] on icon at bounding box center [77, 269] width 14 height 14
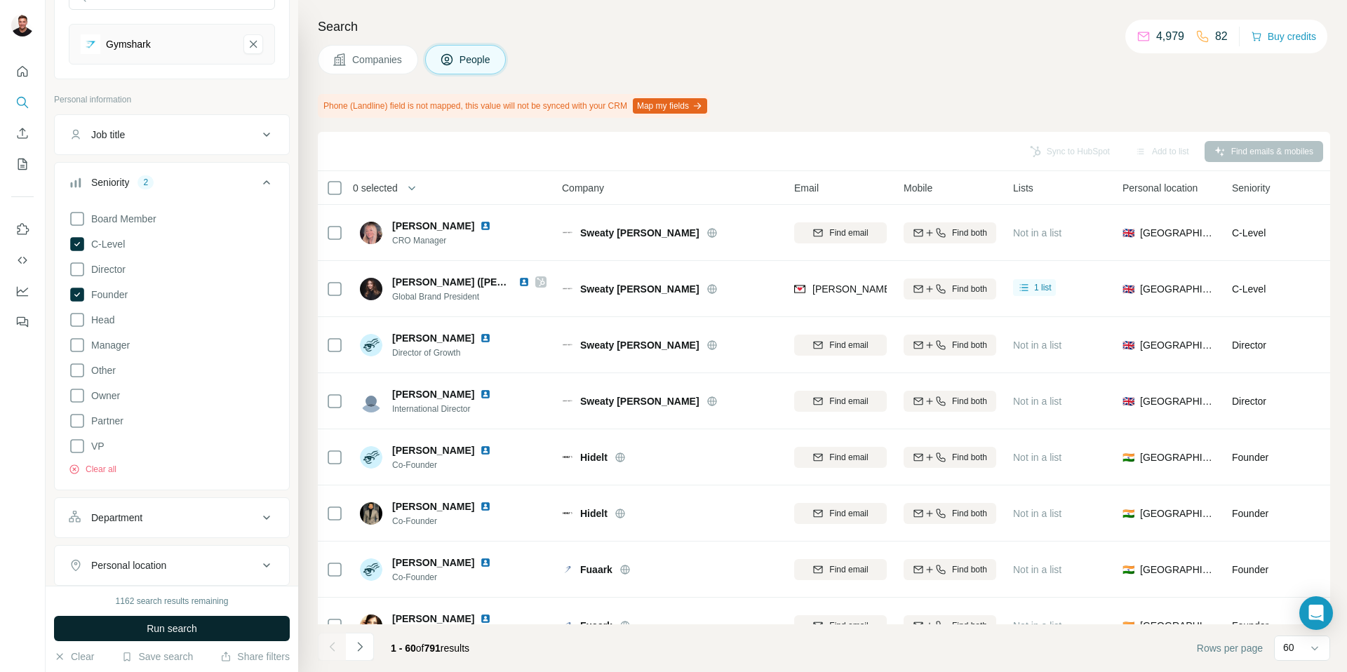
click at [166, 626] on span "Run search" at bounding box center [172, 629] width 51 height 14
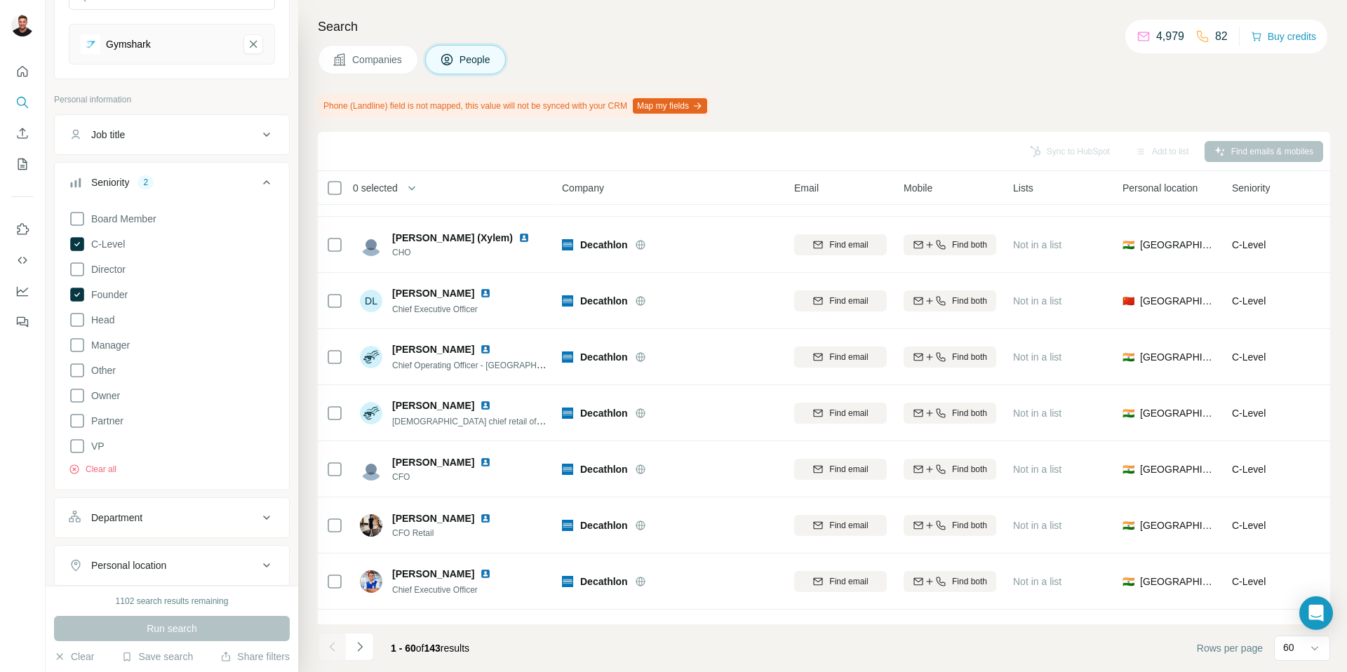
scroll to position [2408, 0]
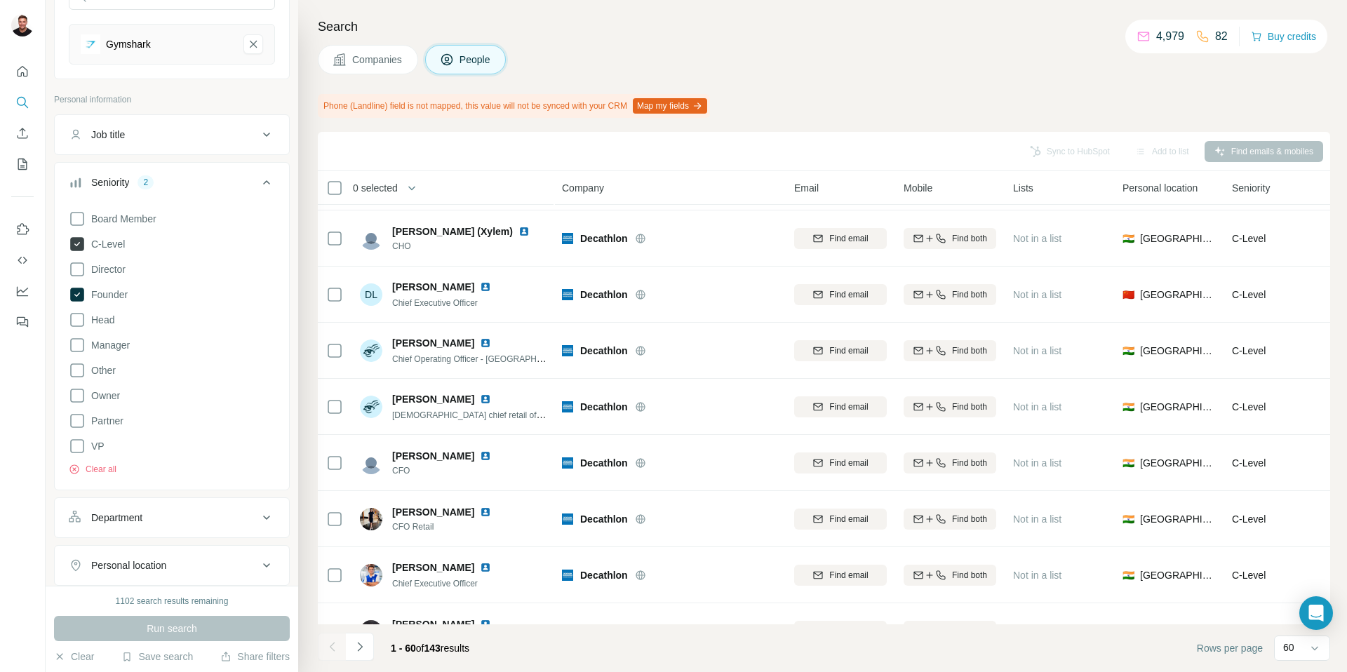
click at [80, 241] on icon at bounding box center [77, 244] width 14 height 14
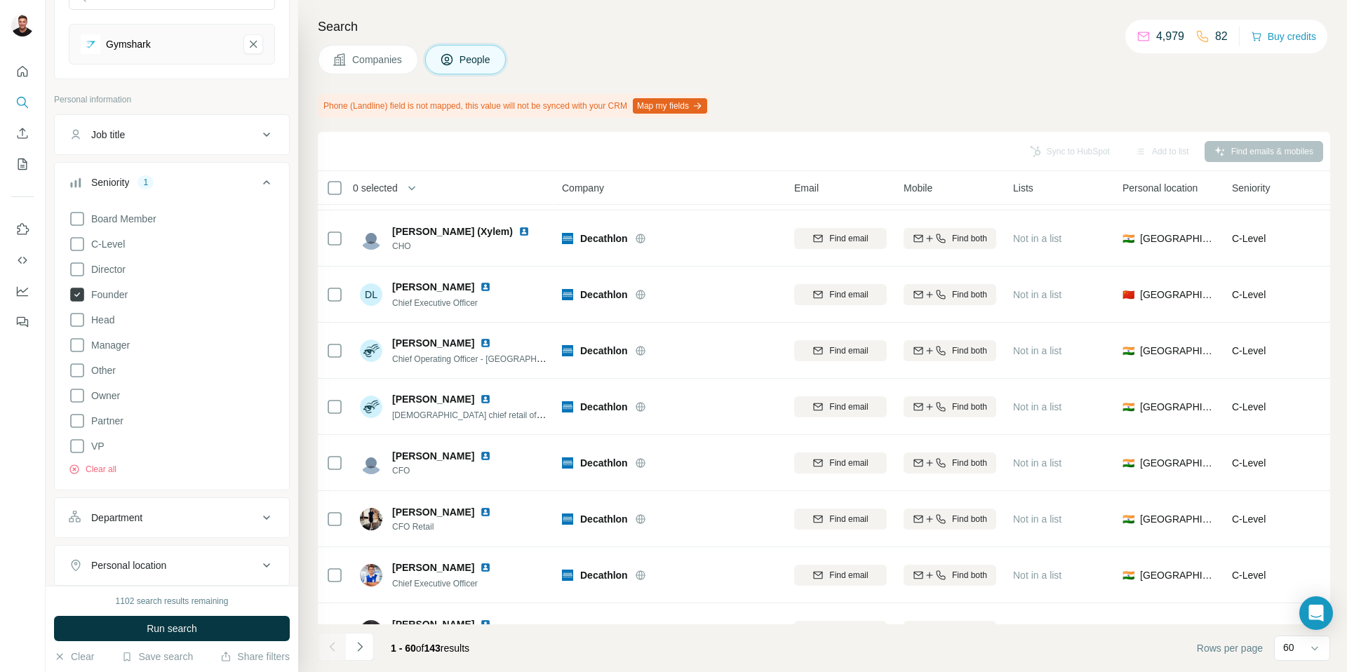
click at [80, 299] on icon at bounding box center [77, 295] width 14 height 14
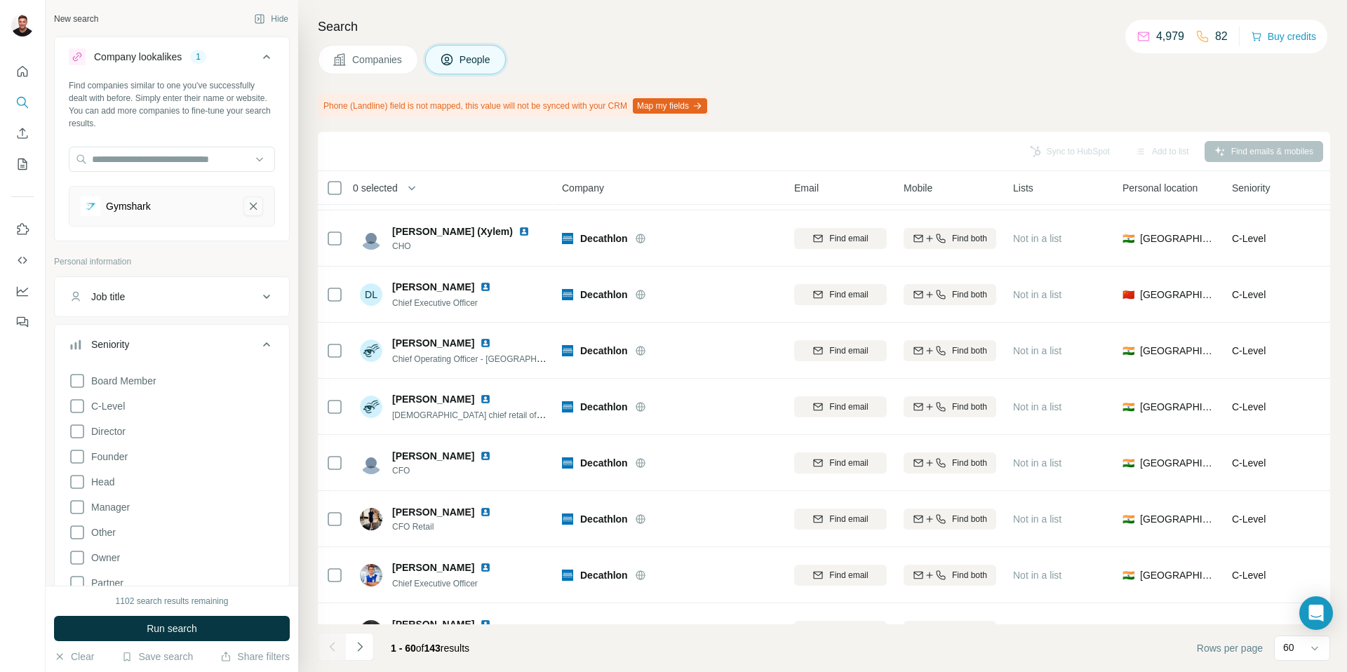
click at [255, 210] on icon "Gymshark-remove-button" at bounding box center [253, 206] width 13 height 14
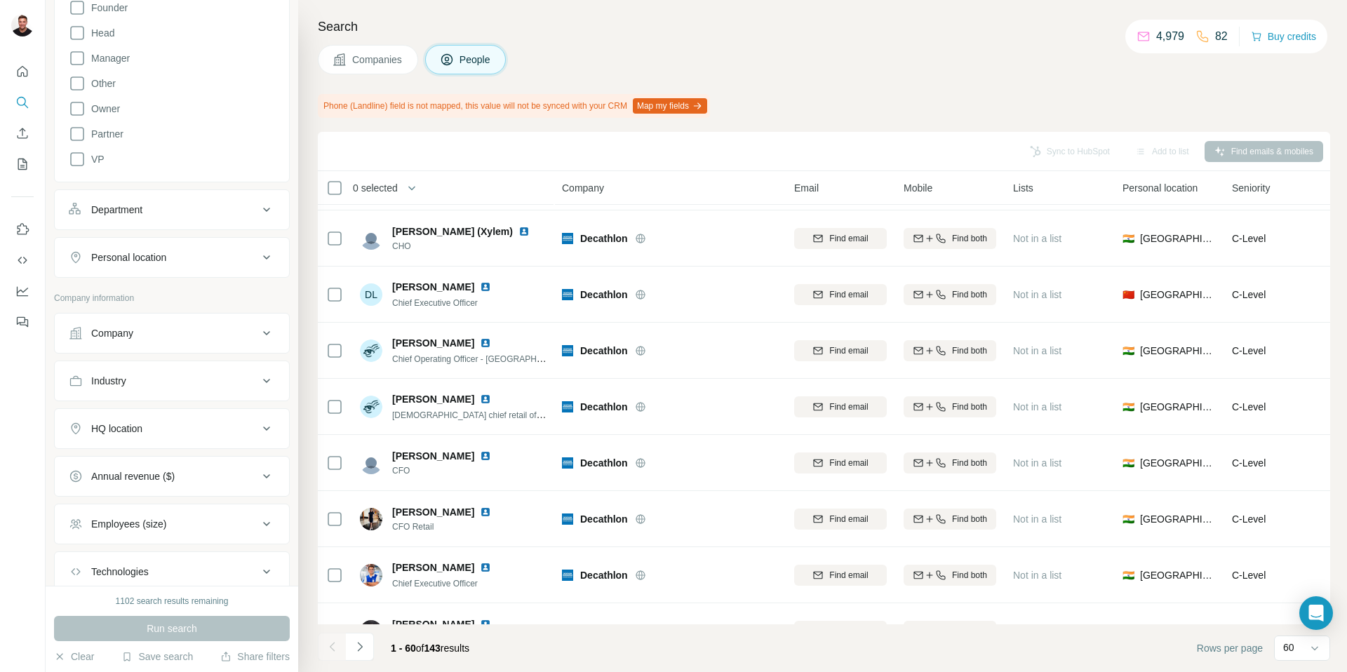
scroll to position [474, 0]
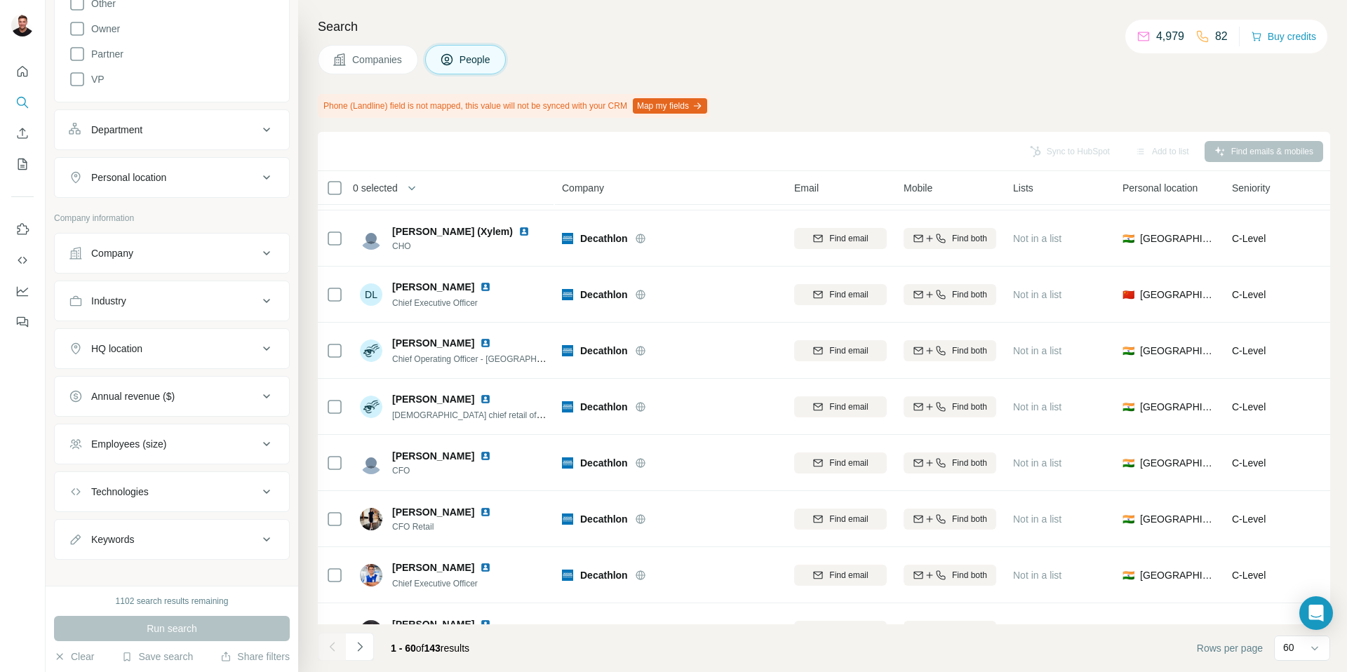
click at [206, 303] on div "Industry" at bounding box center [163, 301] width 189 height 14
click at [168, 336] on input at bounding box center [164, 335] width 173 height 15
click at [154, 395] on div "Leisure" at bounding box center [172, 392] width 182 height 14
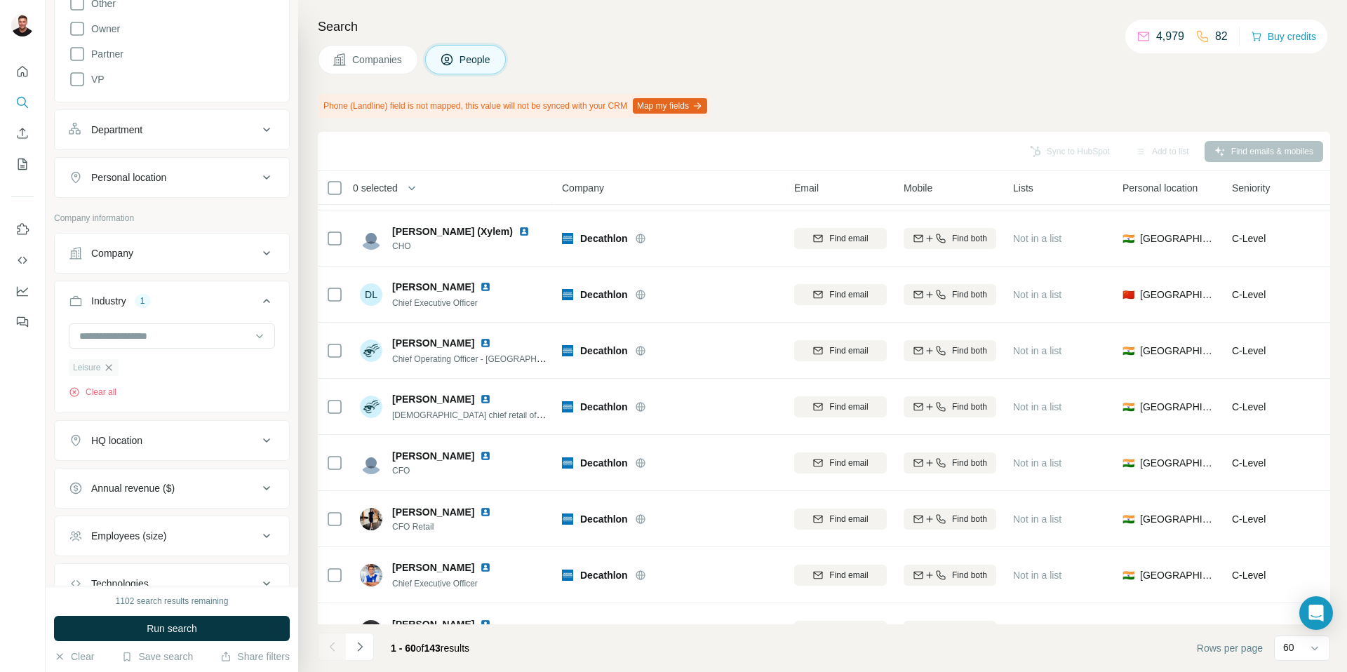
click at [107, 369] on icon "button" at bounding box center [108, 367] width 11 height 11
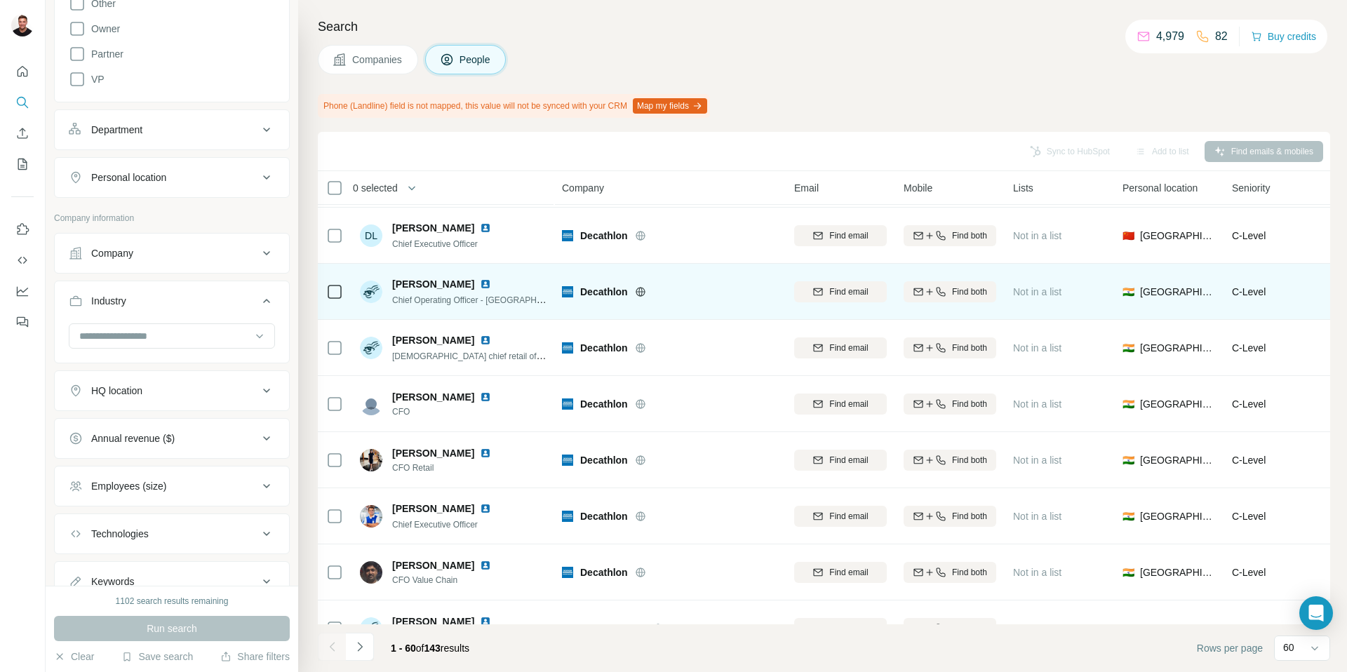
scroll to position [2473, 0]
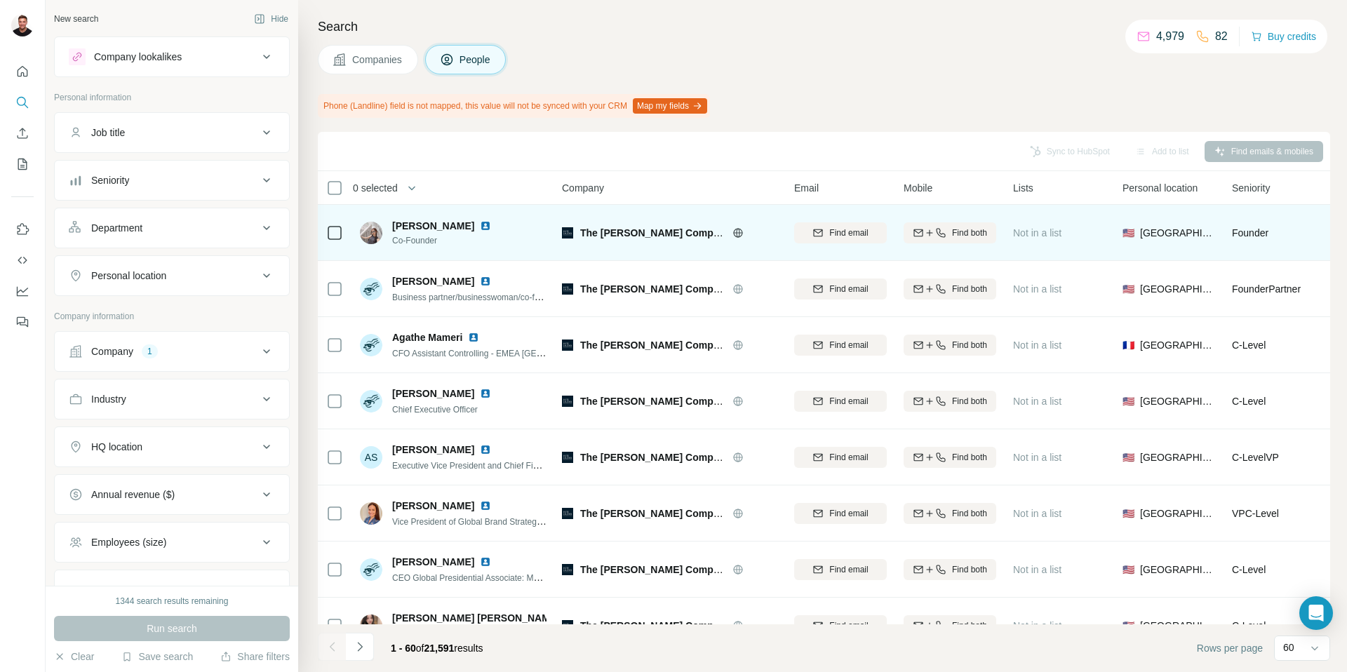
click at [480, 225] on img at bounding box center [485, 225] width 11 height 11
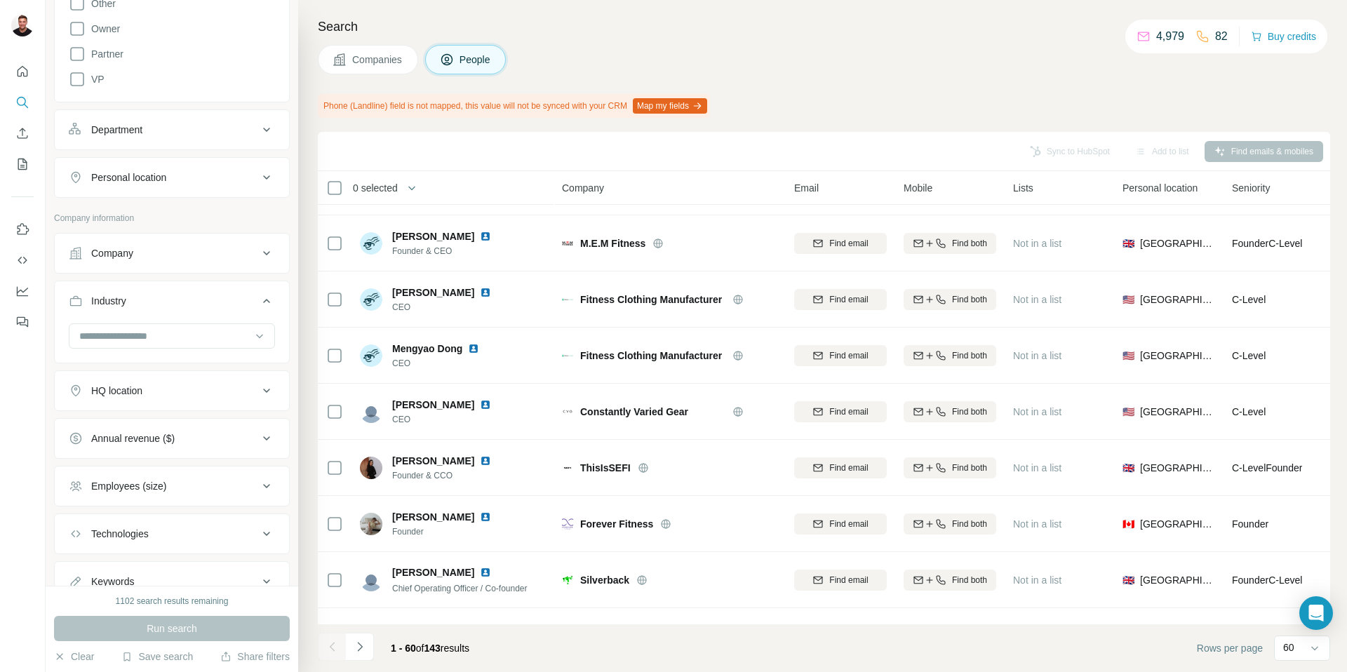
scroll to position [2948, 0]
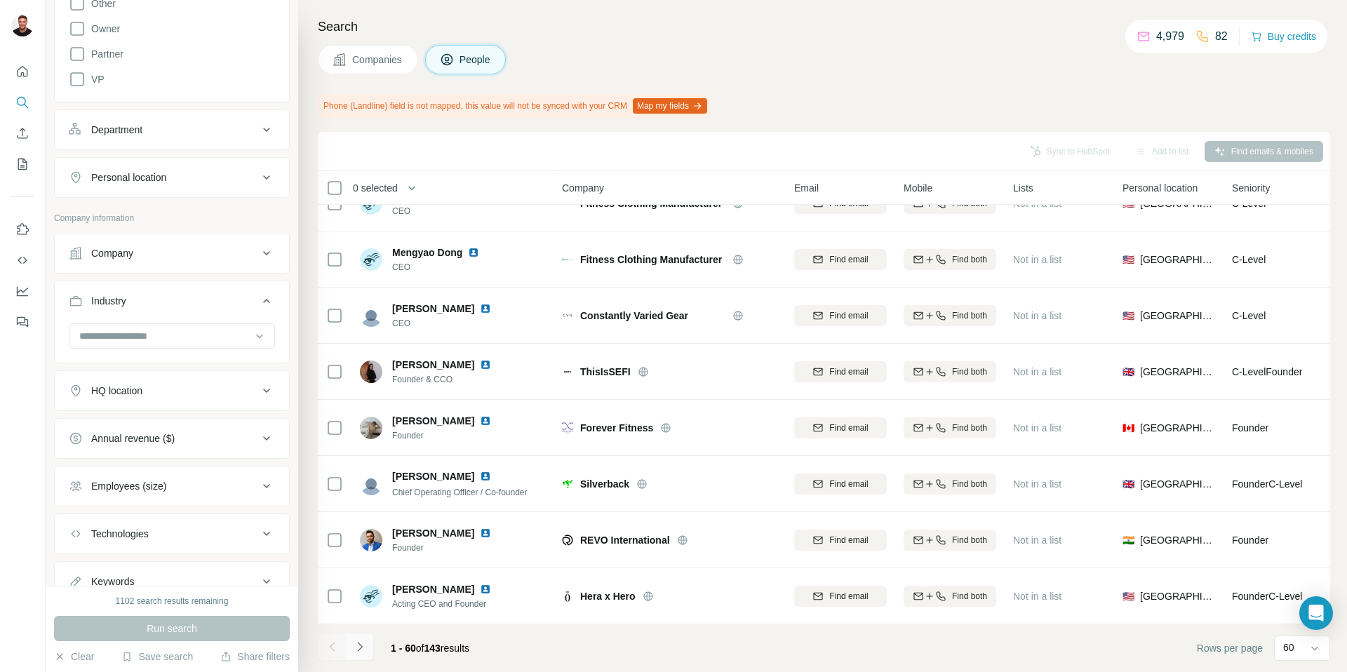
click at [357, 648] on icon "Navigate to next page" at bounding box center [360, 647] width 14 height 14
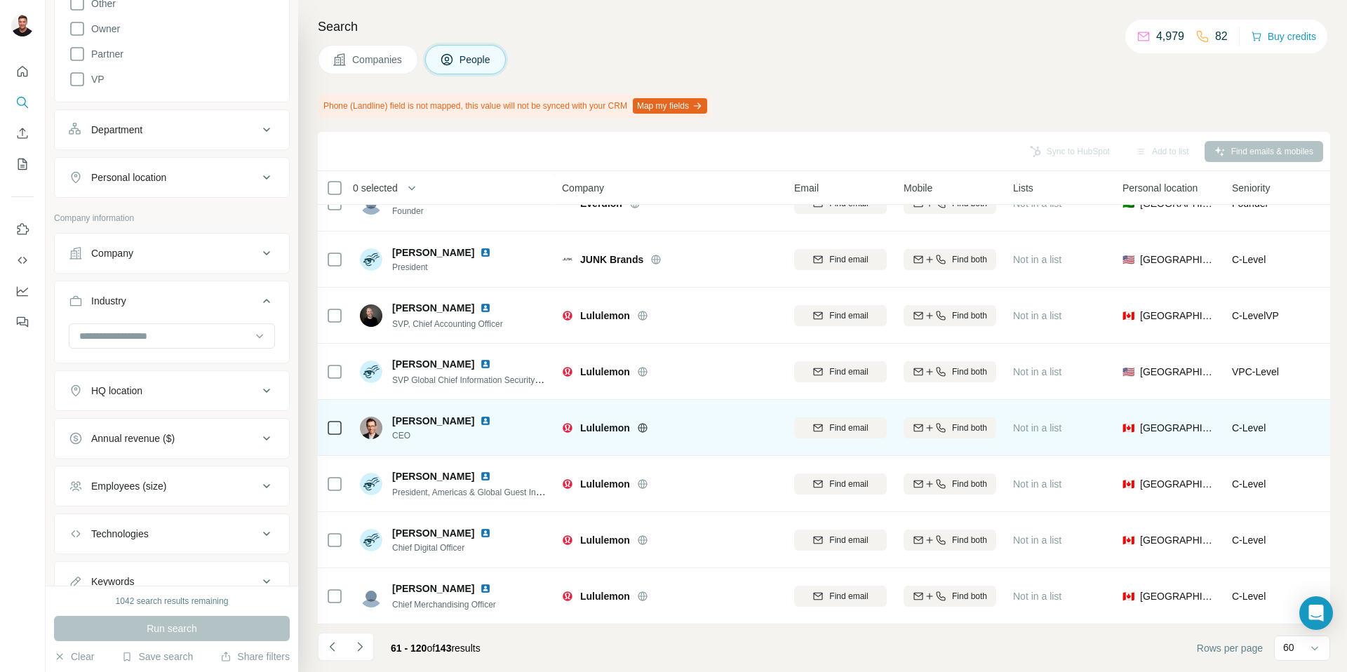
click at [483, 421] on img at bounding box center [485, 420] width 11 height 11
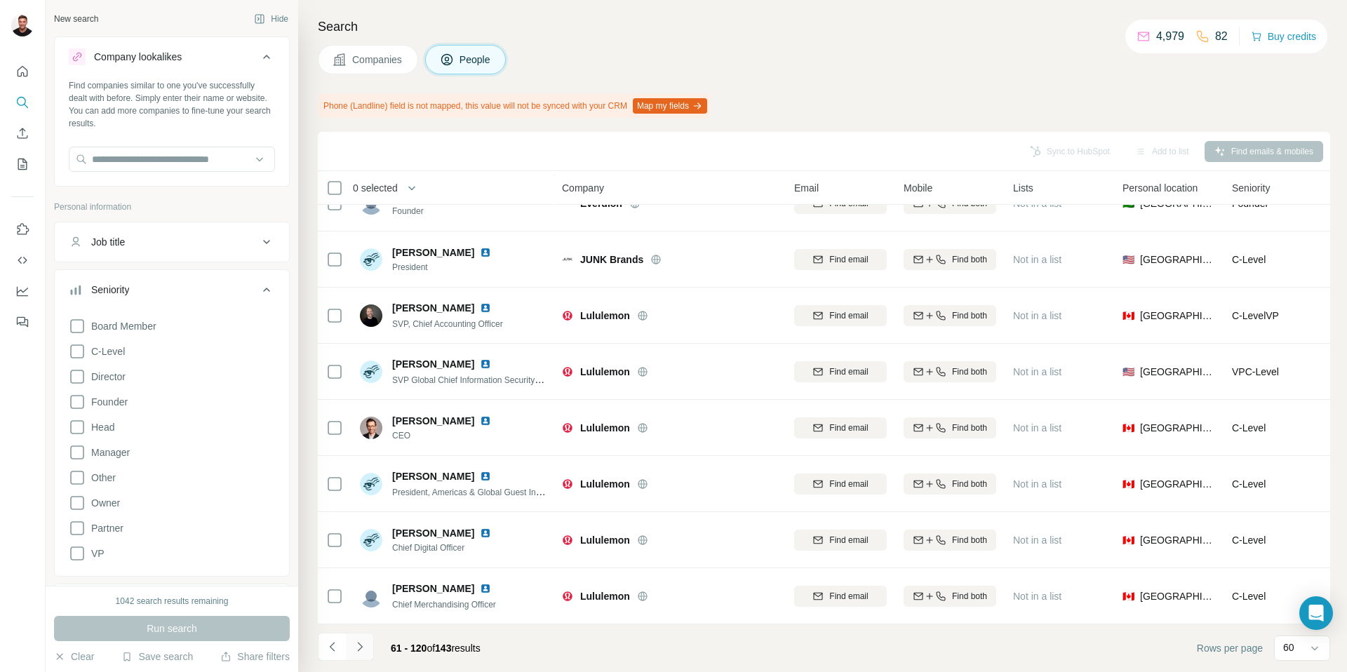
click at [359, 649] on icon "Navigate to next page" at bounding box center [359, 646] width 5 height 9
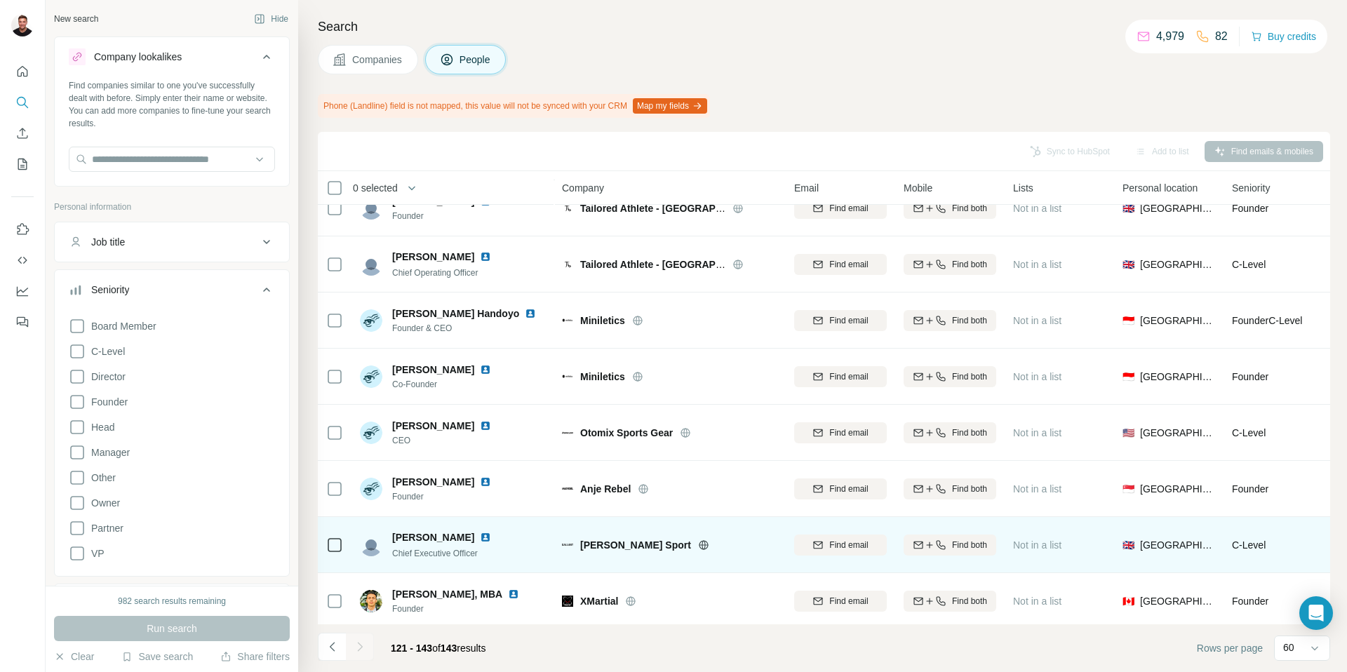
scroll to position [871, 0]
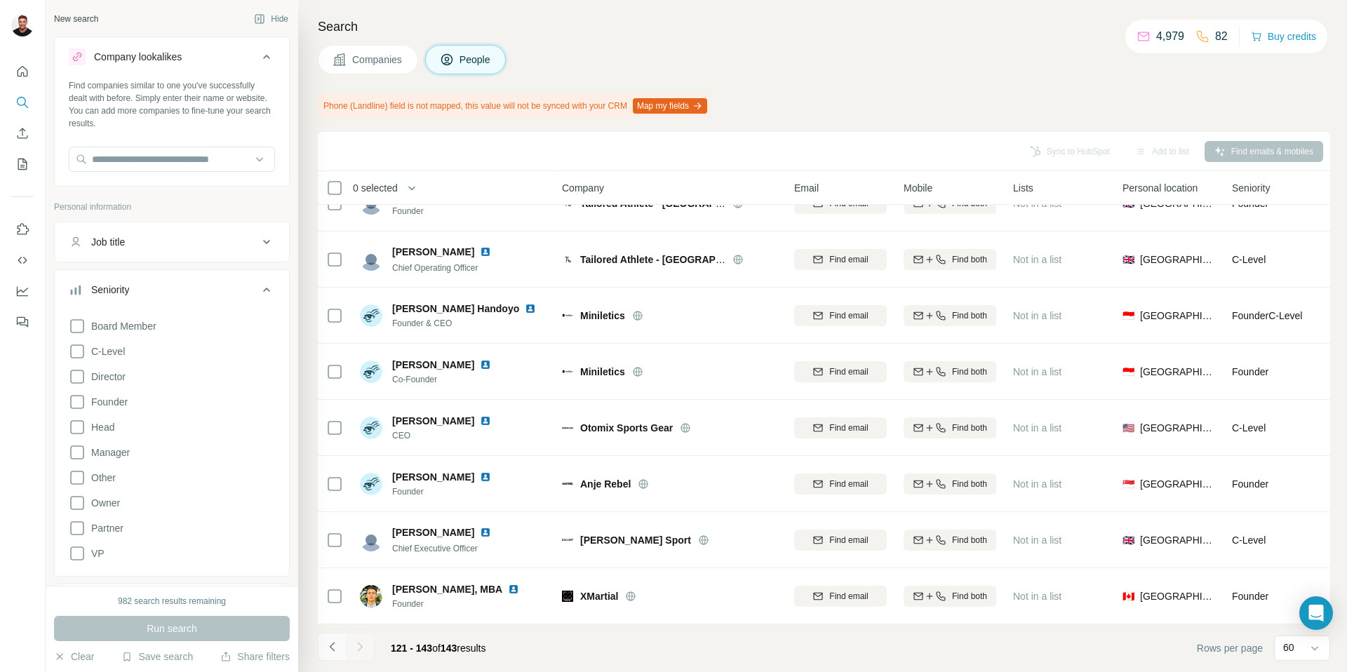
click at [332, 642] on icon "Navigate to previous page" at bounding box center [333, 647] width 14 height 14
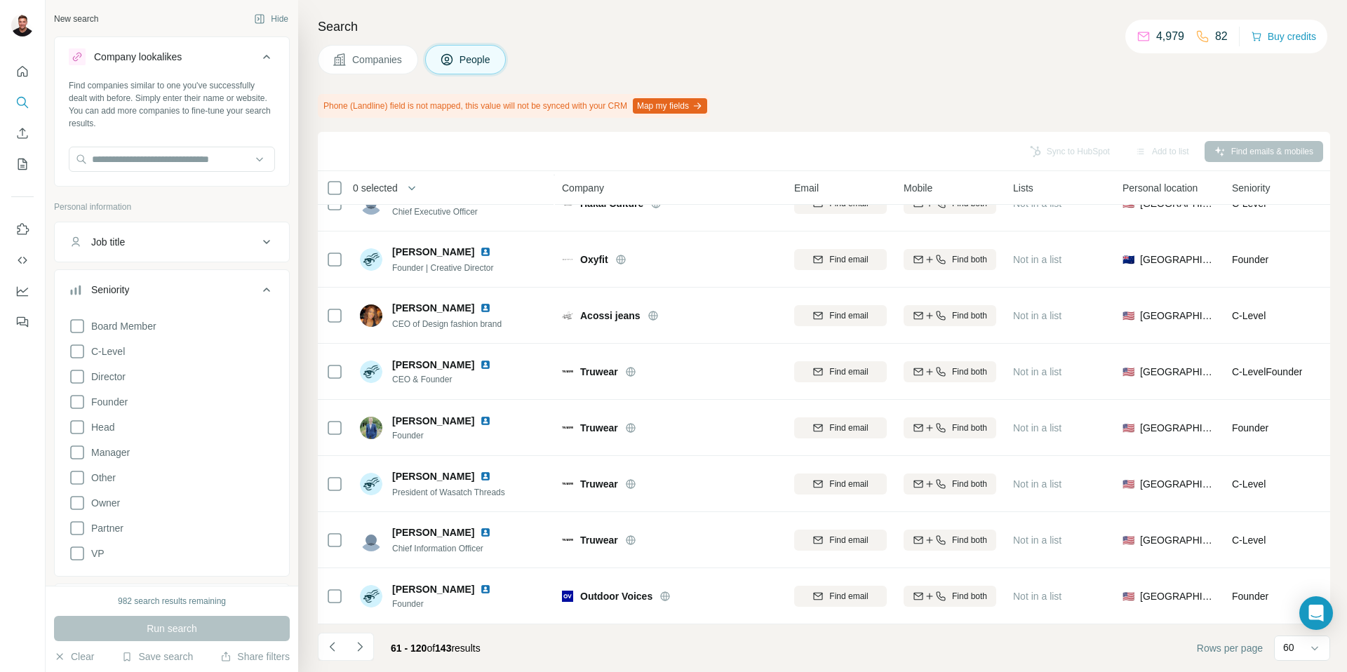
click at [570, 79] on div "Search Companies People Phone (Landline) field is not mapped, this value will n…" at bounding box center [822, 336] width 1049 height 672
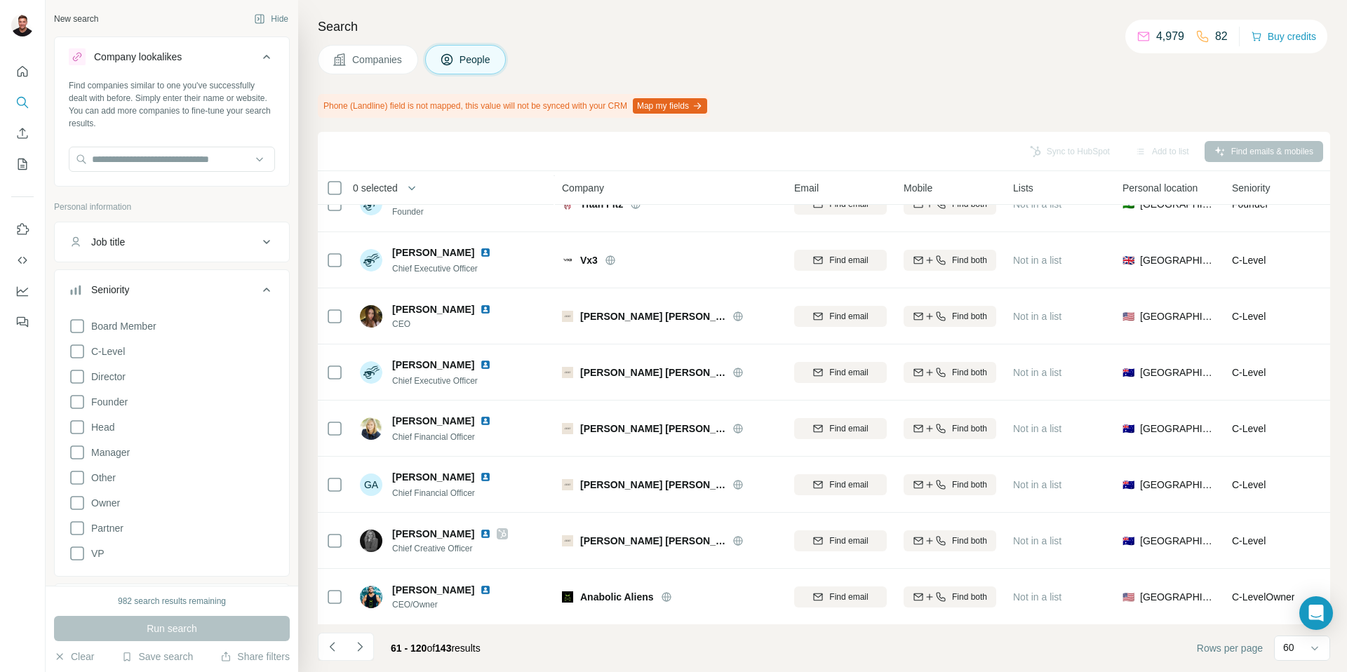
scroll to position [2168, 0]
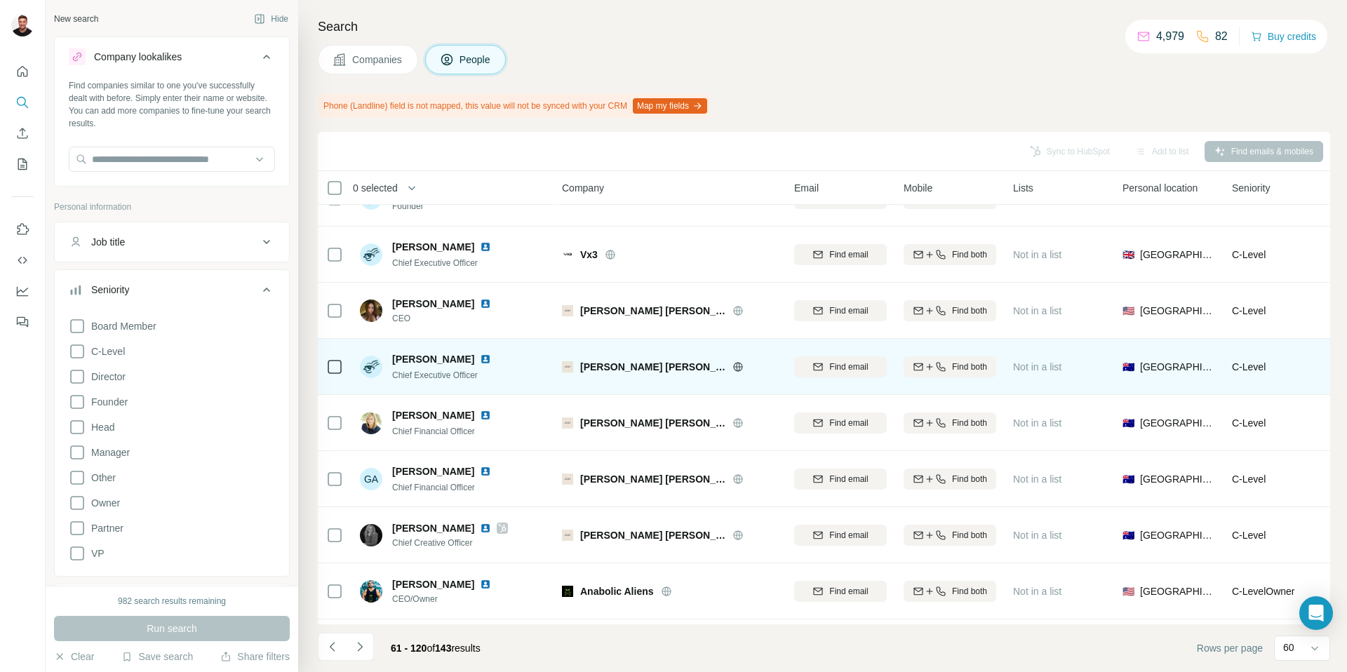
click at [480, 358] on img at bounding box center [485, 359] width 11 height 11
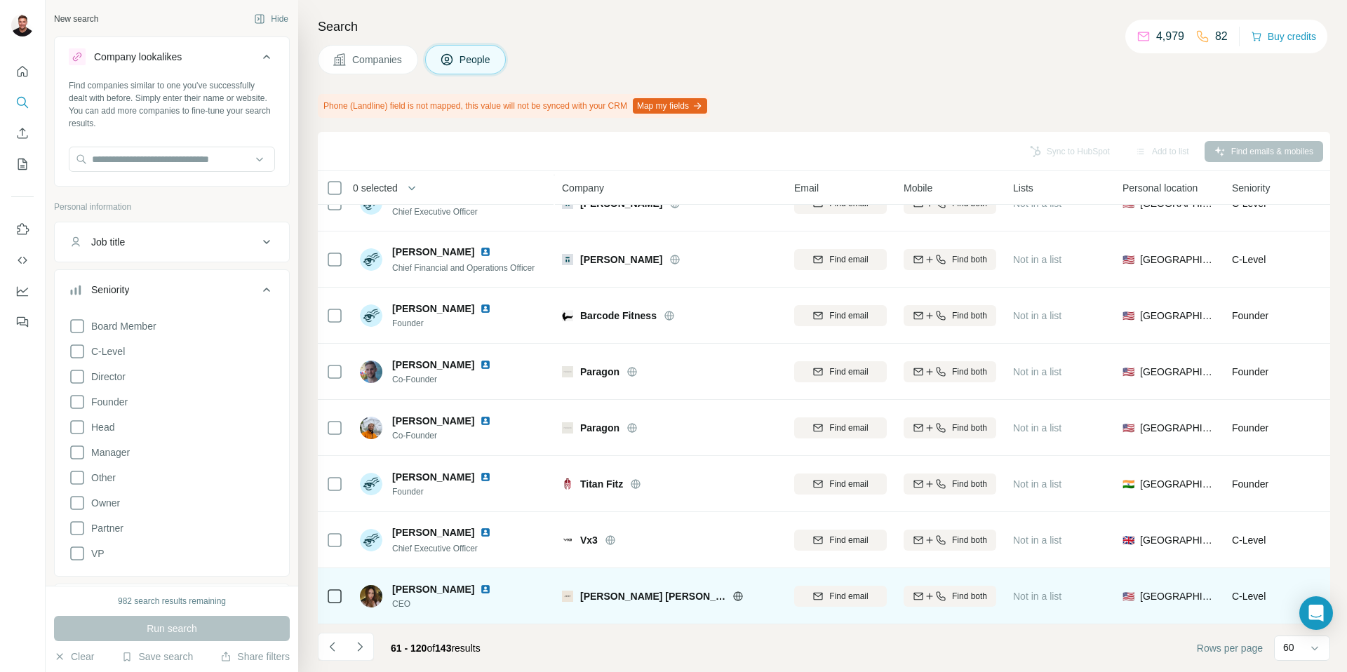
scroll to position [1696, 0]
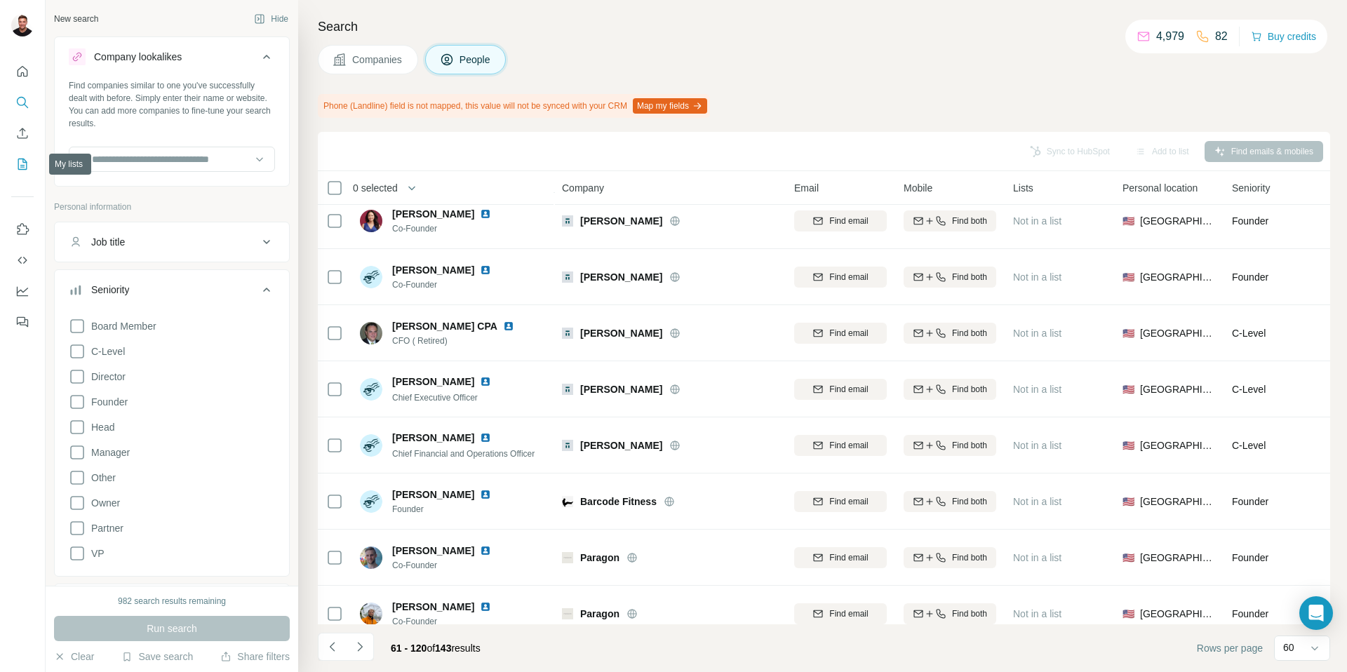
click at [25, 166] on icon "My lists" at bounding box center [22, 164] width 14 height 14
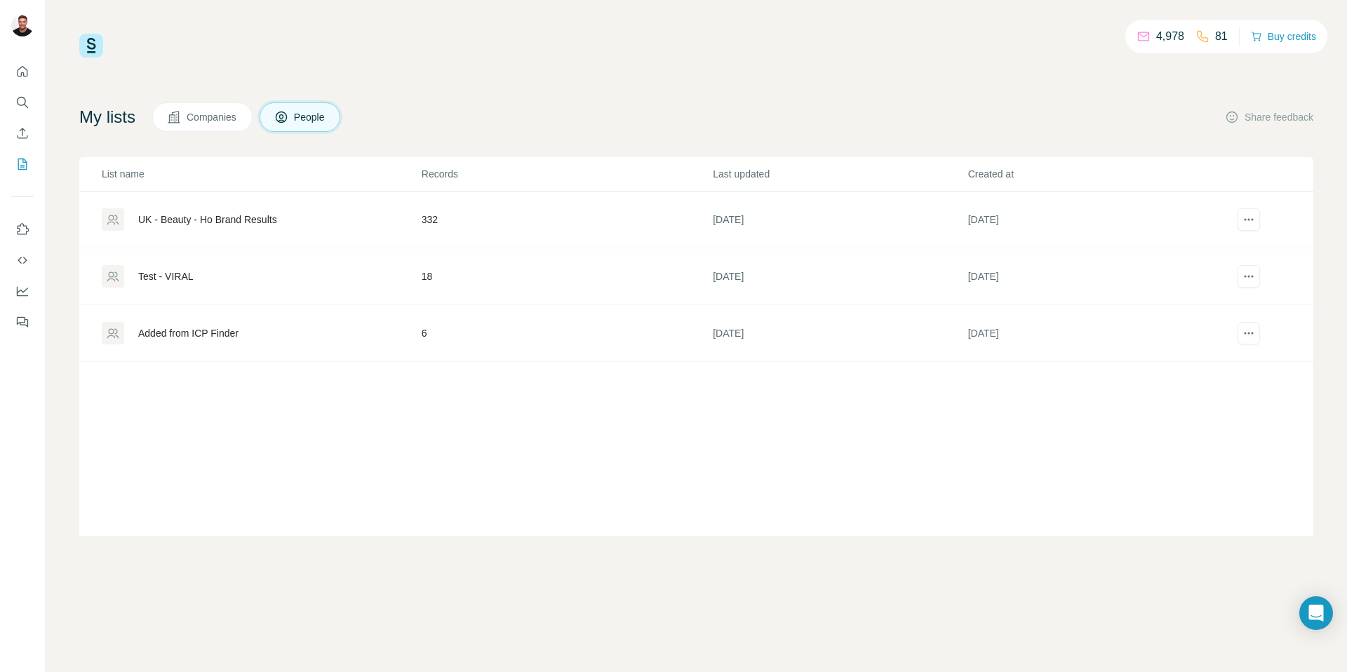
click at [170, 218] on div "UK - Beauty - Ho Brand Results" at bounding box center [207, 220] width 139 height 14
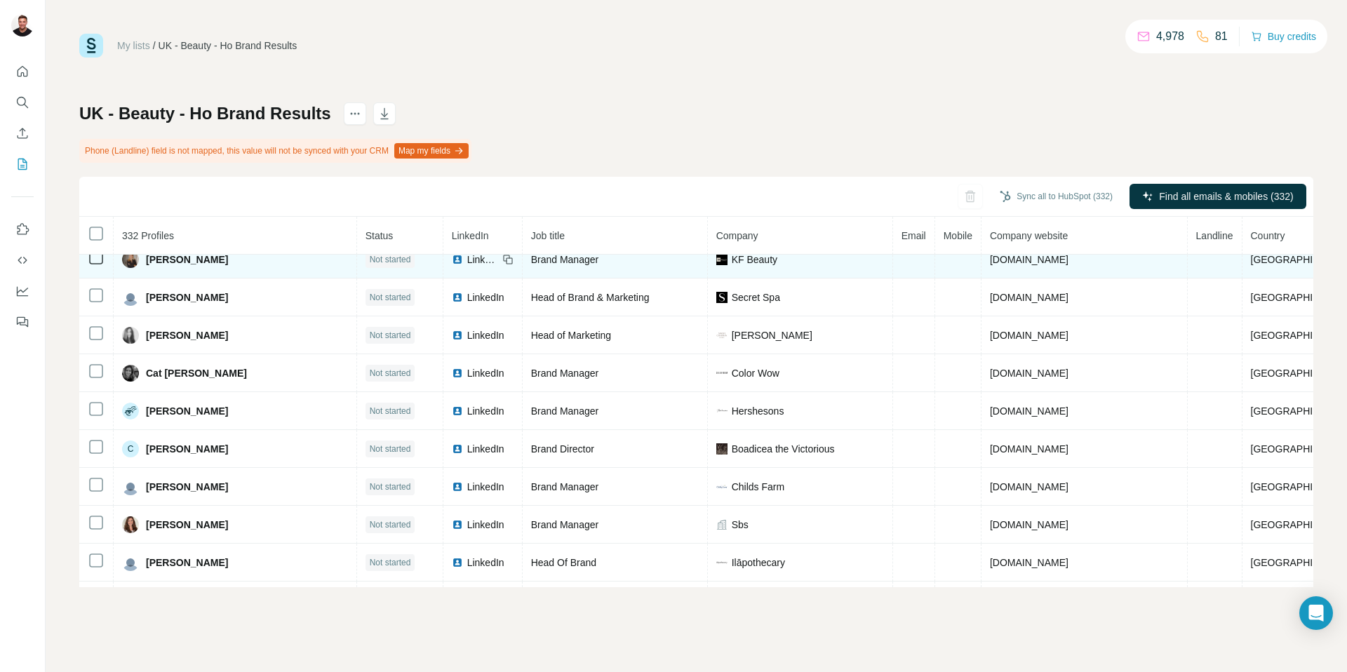
scroll to position [3835, 0]
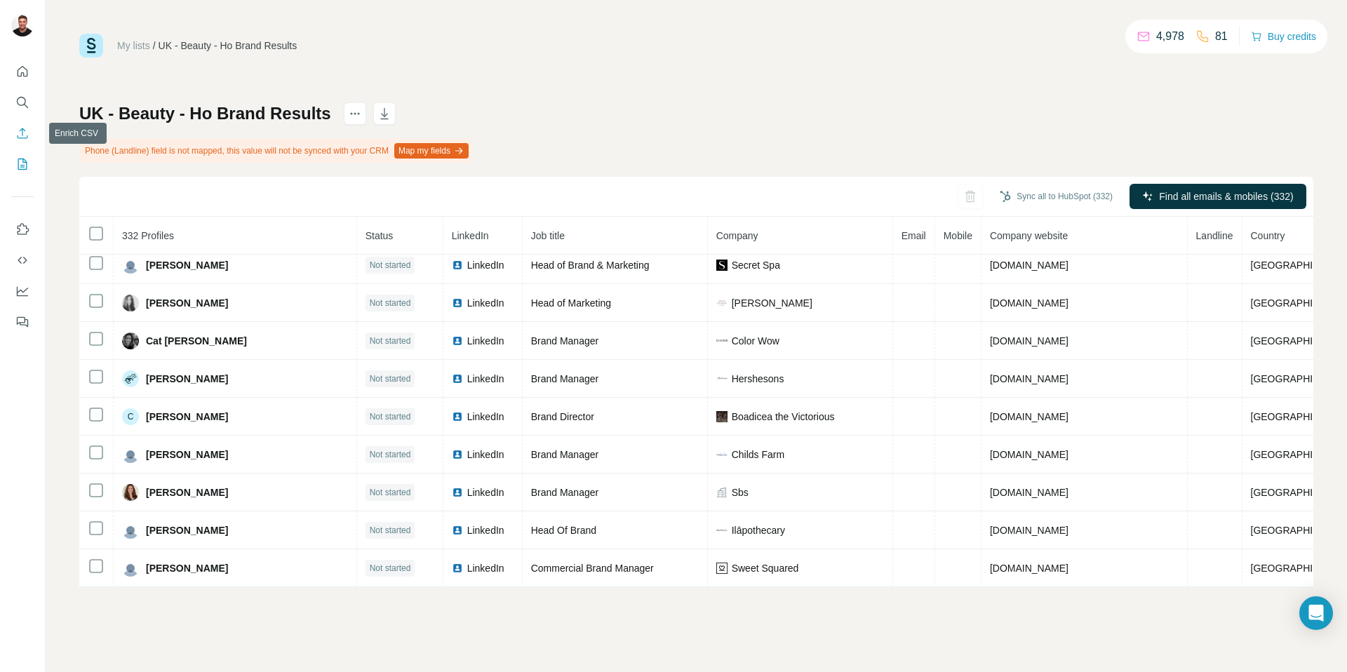
click at [21, 132] on icon "Enrich CSV" at bounding box center [22, 133] width 14 height 14
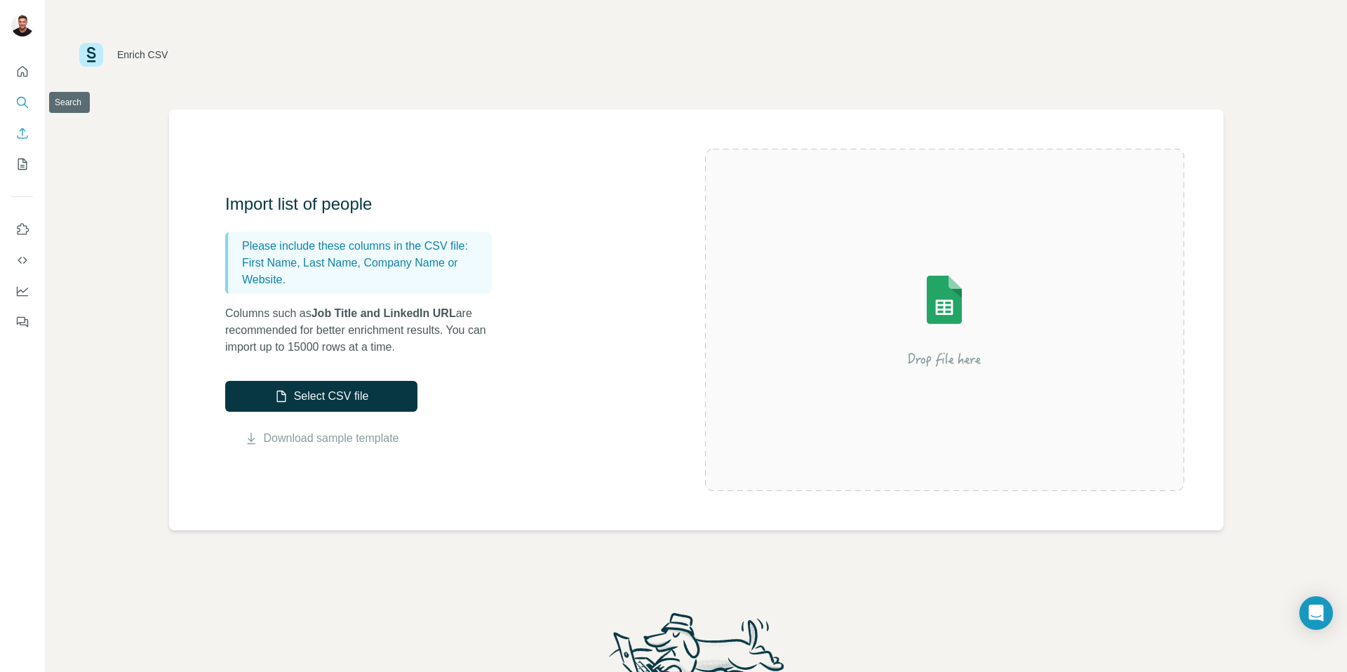
click at [23, 95] on icon "Search" at bounding box center [22, 102] width 14 height 14
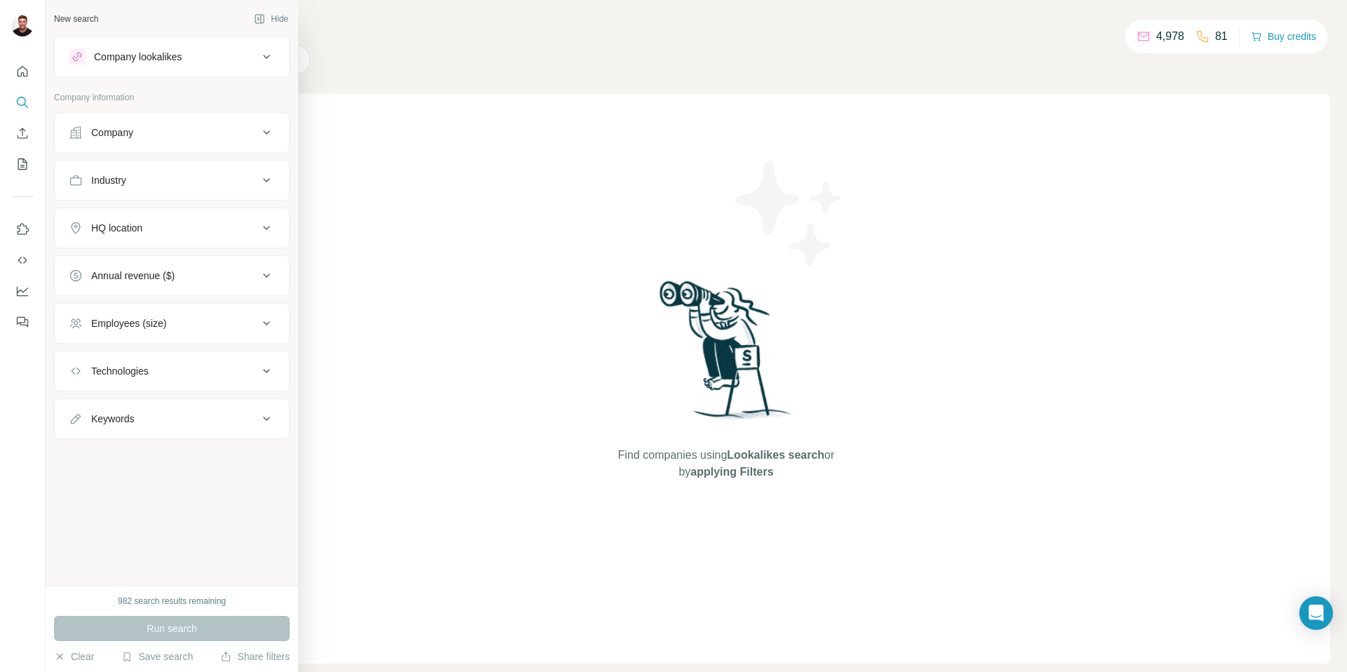
click at [185, 133] on div "Company" at bounding box center [163, 133] width 189 height 14
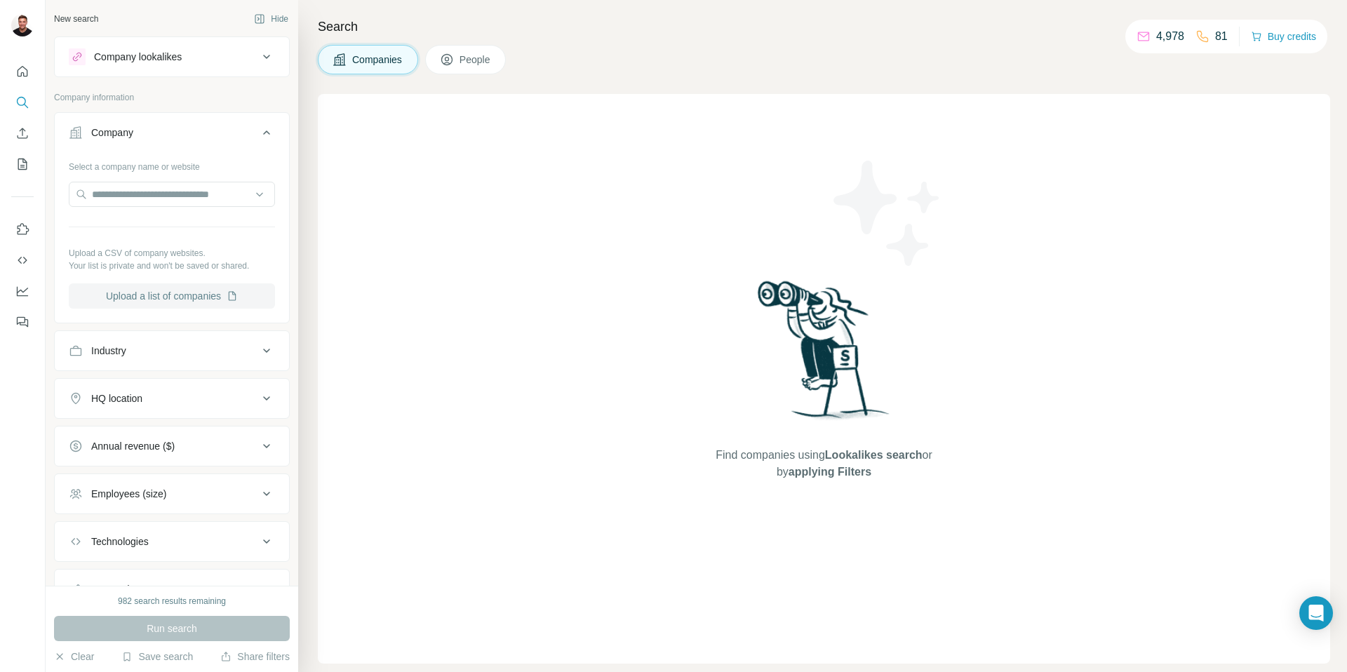
click at [192, 300] on button "Upload a list of companies" at bounding box center [172, 295] width 206 height 25
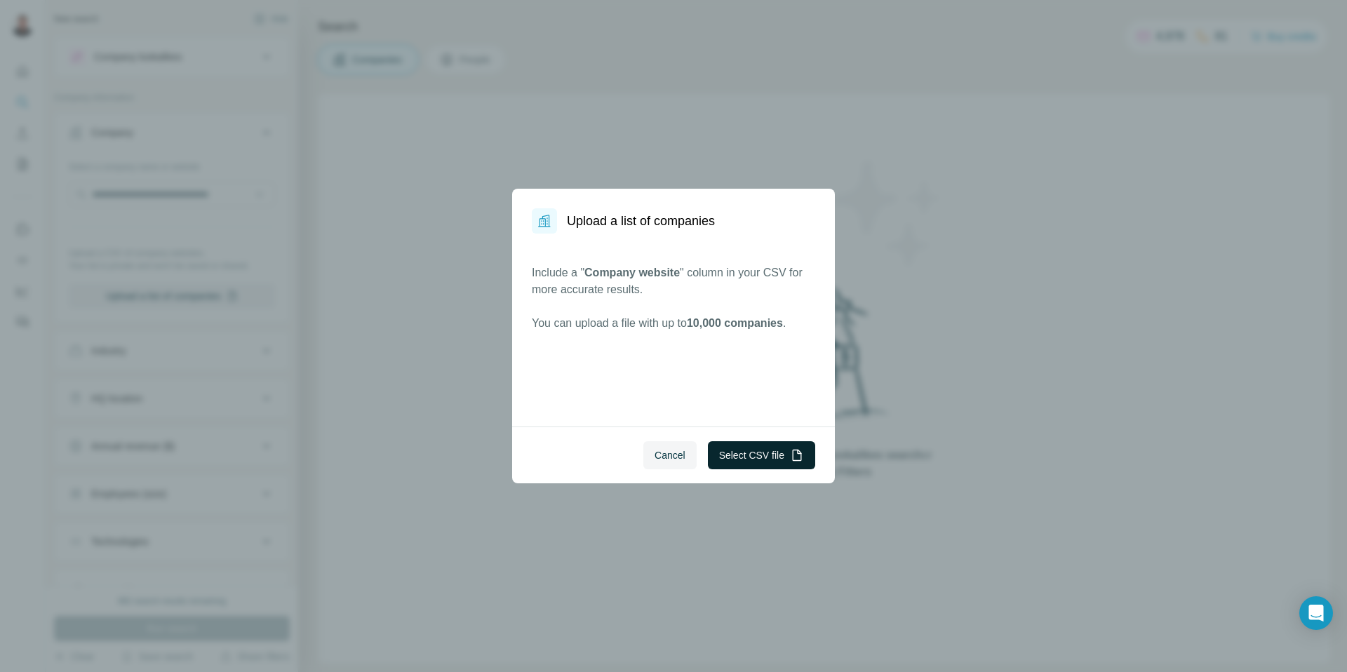
click at [765, 460] on button "Select CSV file" at bounding box center [761, 455] width 107 height 28
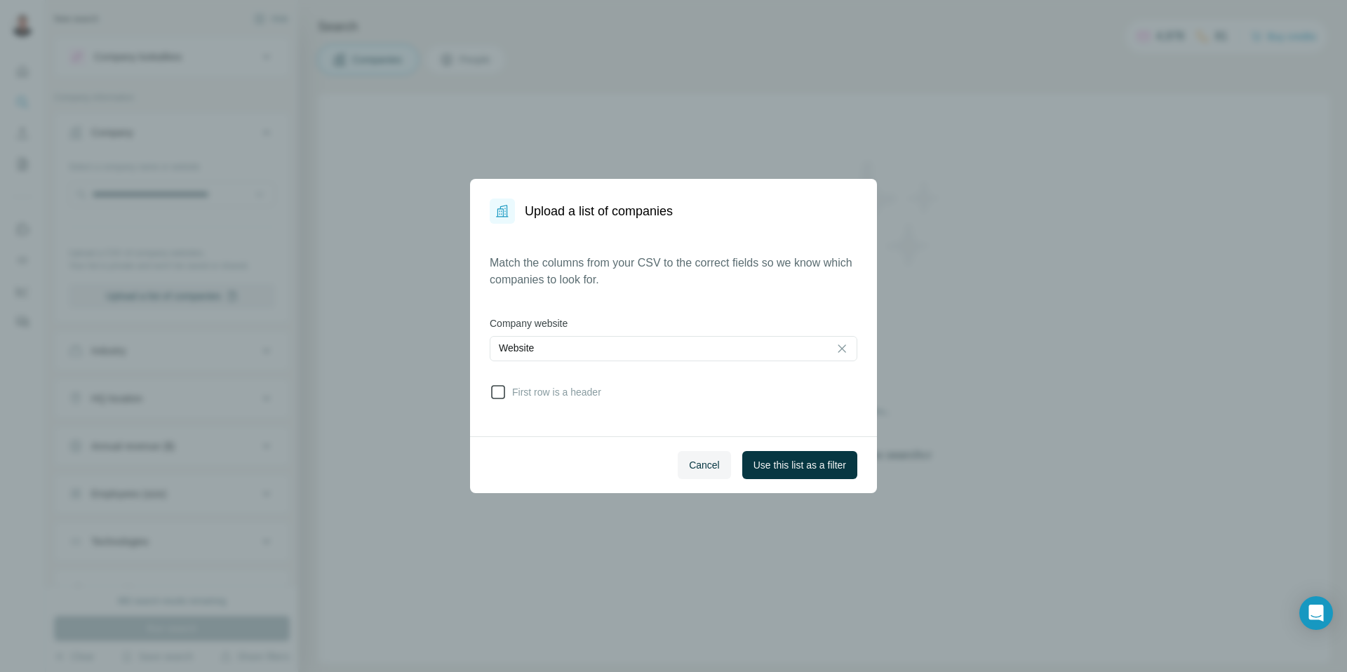
click at [492, 389] on icon at bounding box center [498, 392] width 14 height 14
click at [649, 338] on div "Website" at bounding box center [659, 349] width 321 height 24
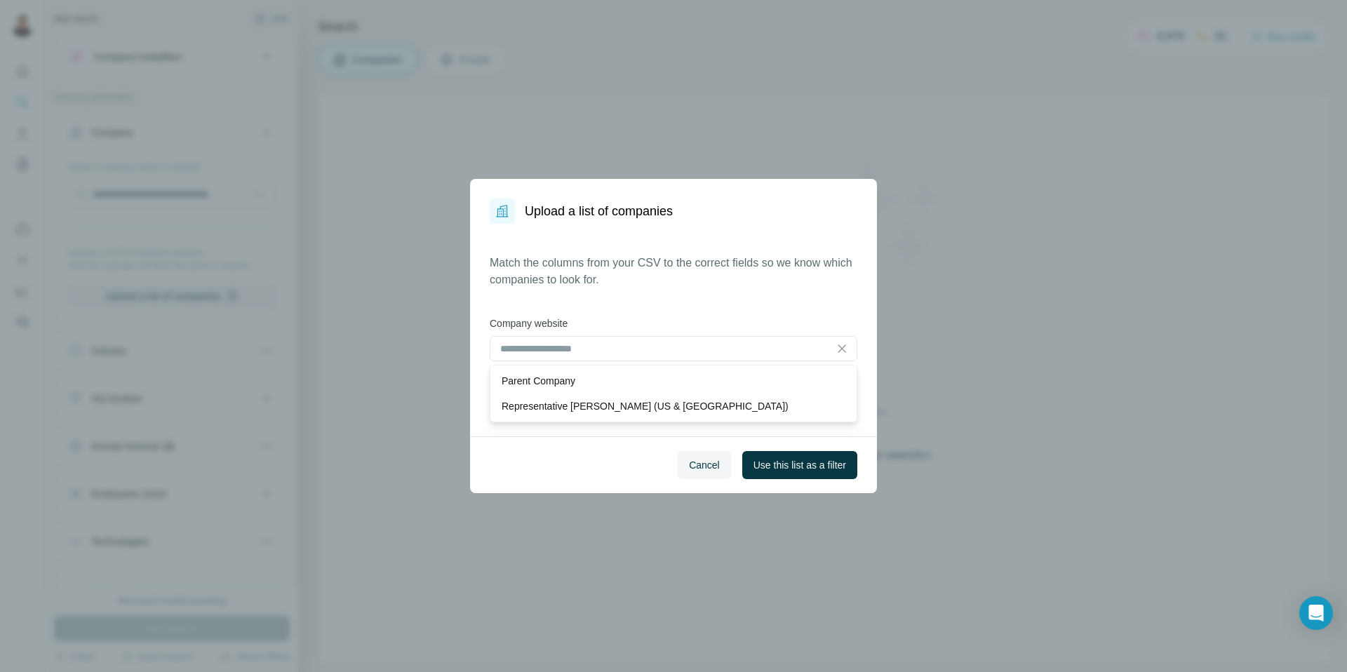
click at [660, 295] on div "Match the columns from your CSV to the correct fields so we know which companie…" at bounding box center [674, 330] width 368 height 151
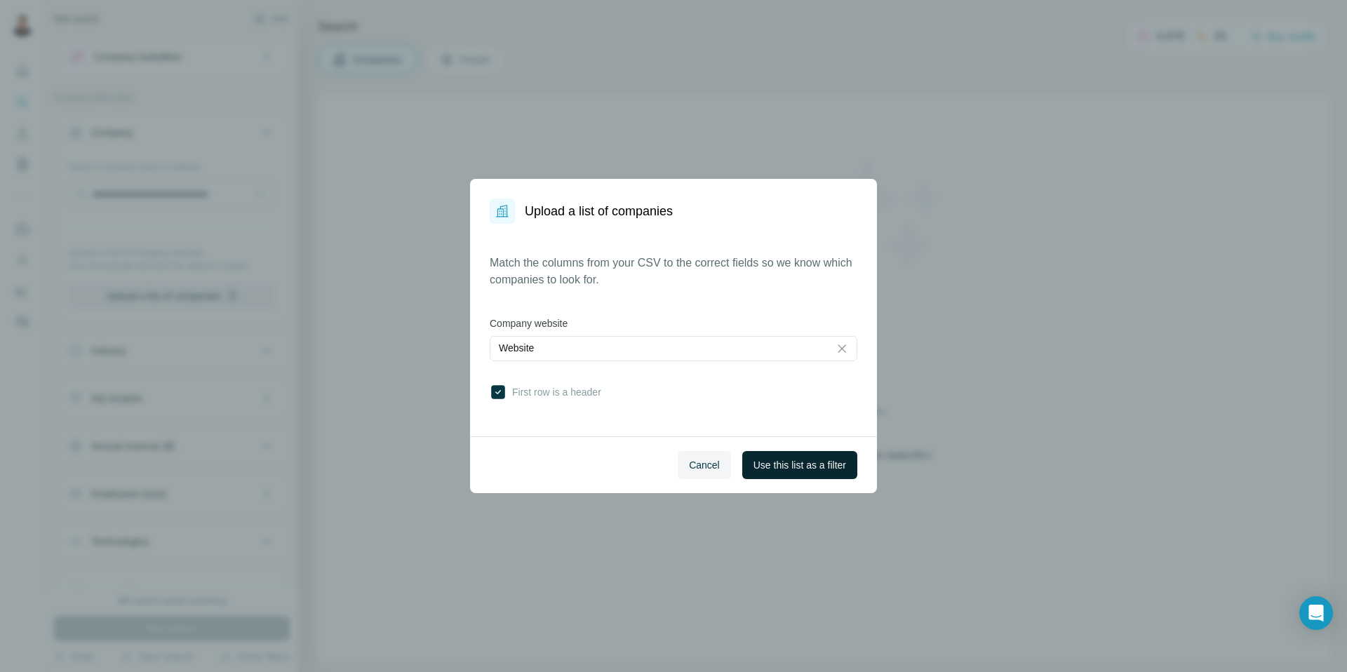
click at [792, 471] on span "Use this list as a filter" at bounding box center [800, 465] width 93 height 14
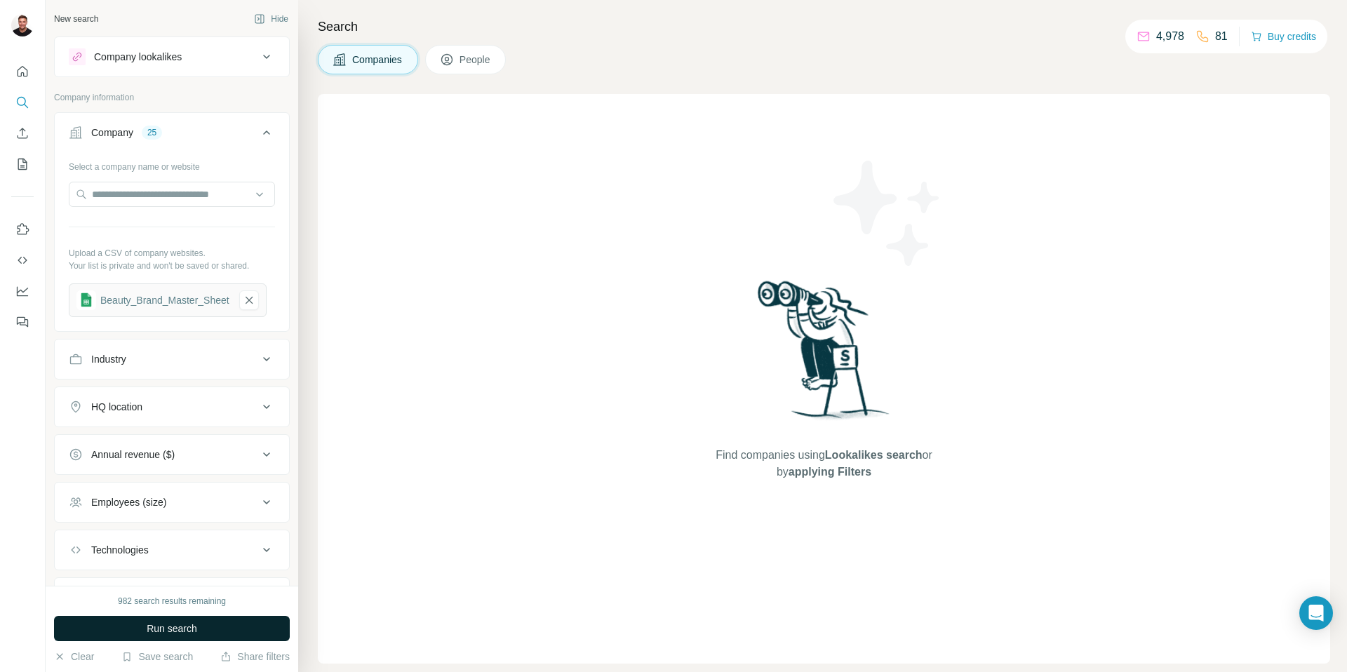
click at [202, 627] on button "Run search" at bounding box center [172, 628] width 236 height 25
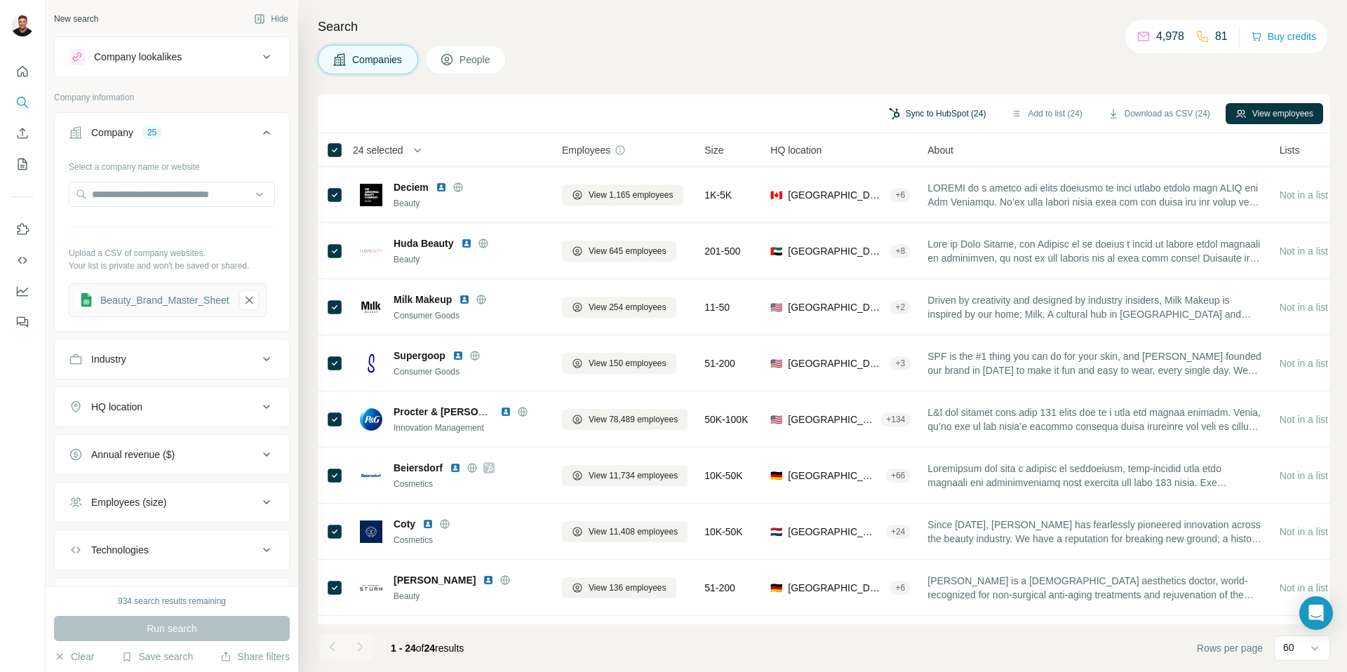
click at [928, 113] on button "Sync to HubSpot (24)" at bounding box center [937, 113] width 117 height 21
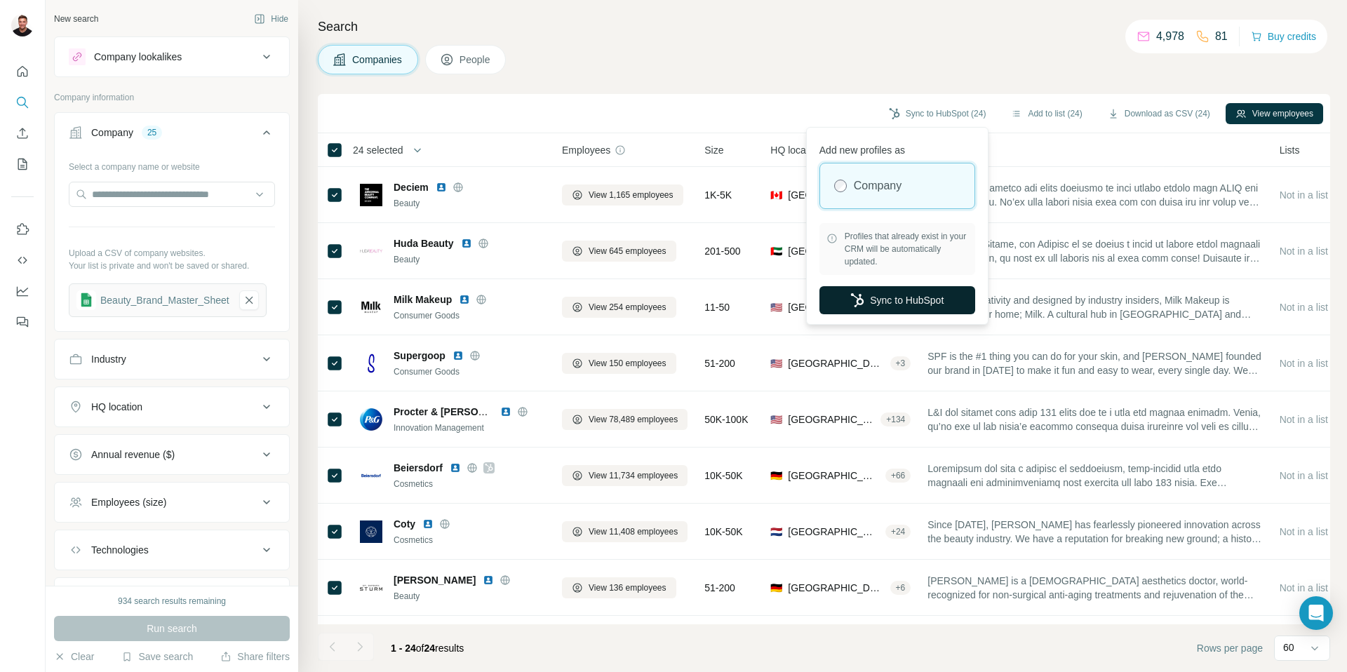
click at [904, 299] on button "Sync to HubSpot" at bounding box center [898, 300] width 156 height 28
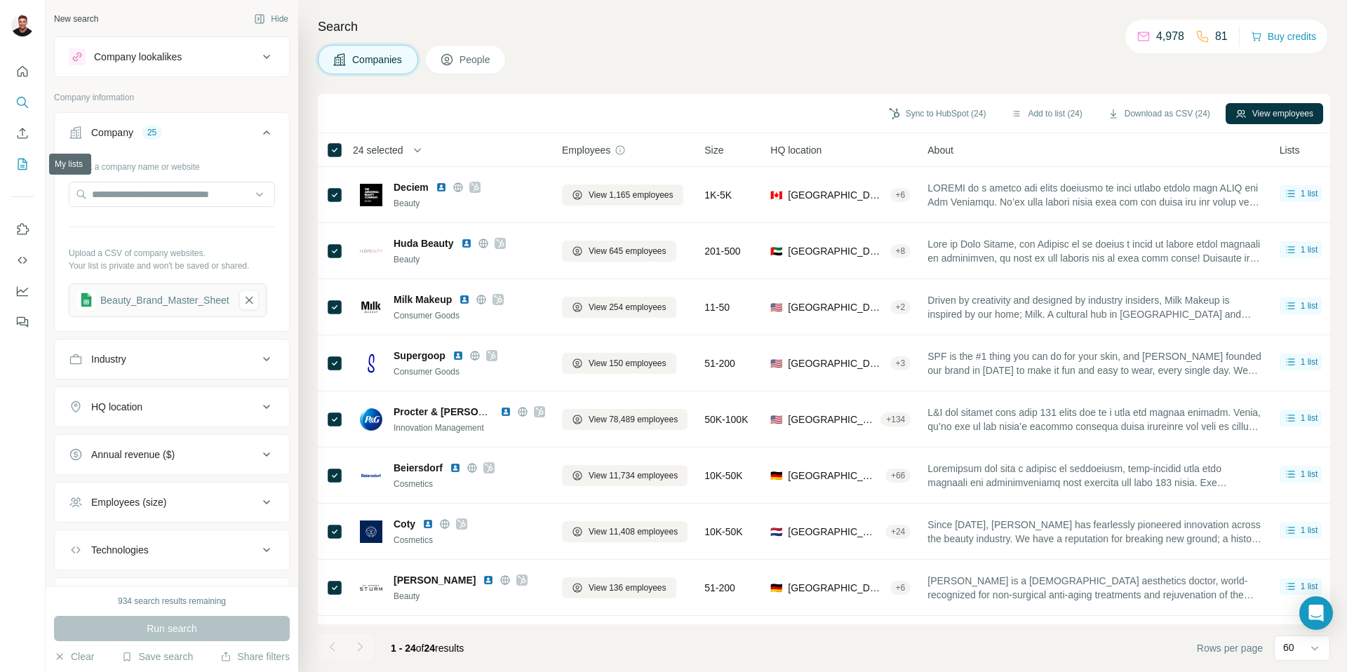
click at [23, 168] on icon "My lists" at bounding box center [22, 164] width 14 height 14
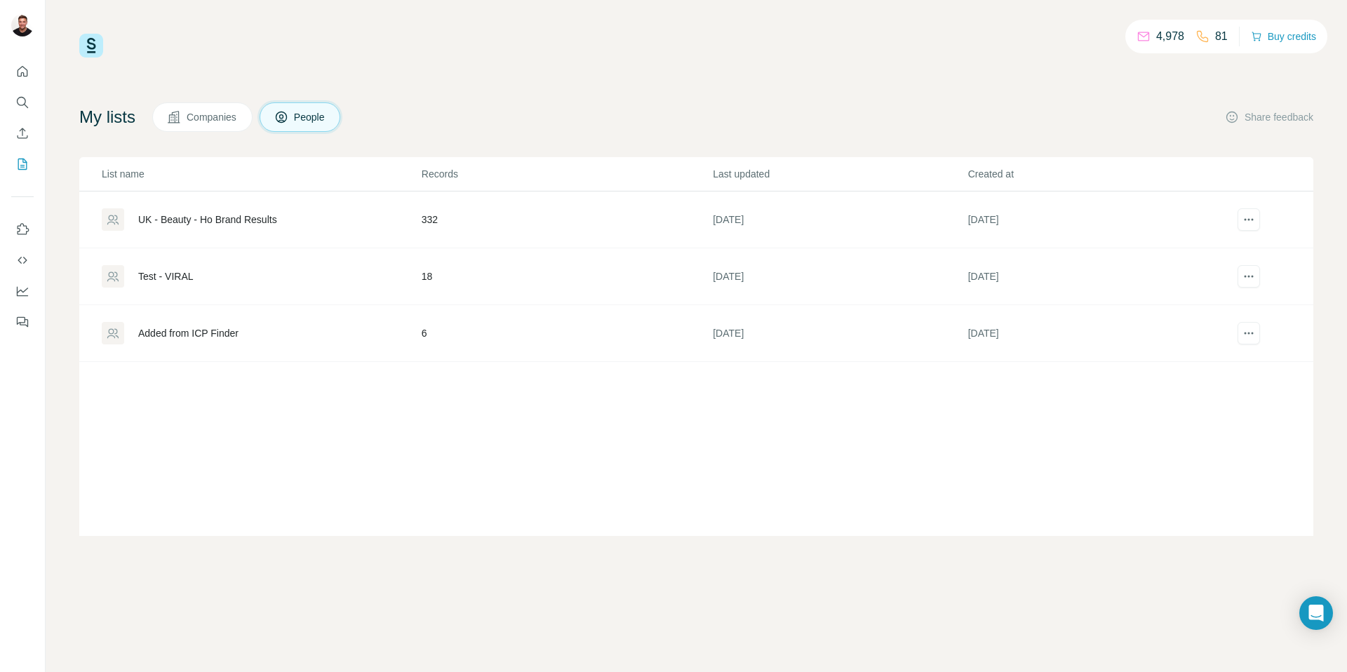
click at [238, 122] on span "Companies" at bounding box center [212, 117] width 51 height 14
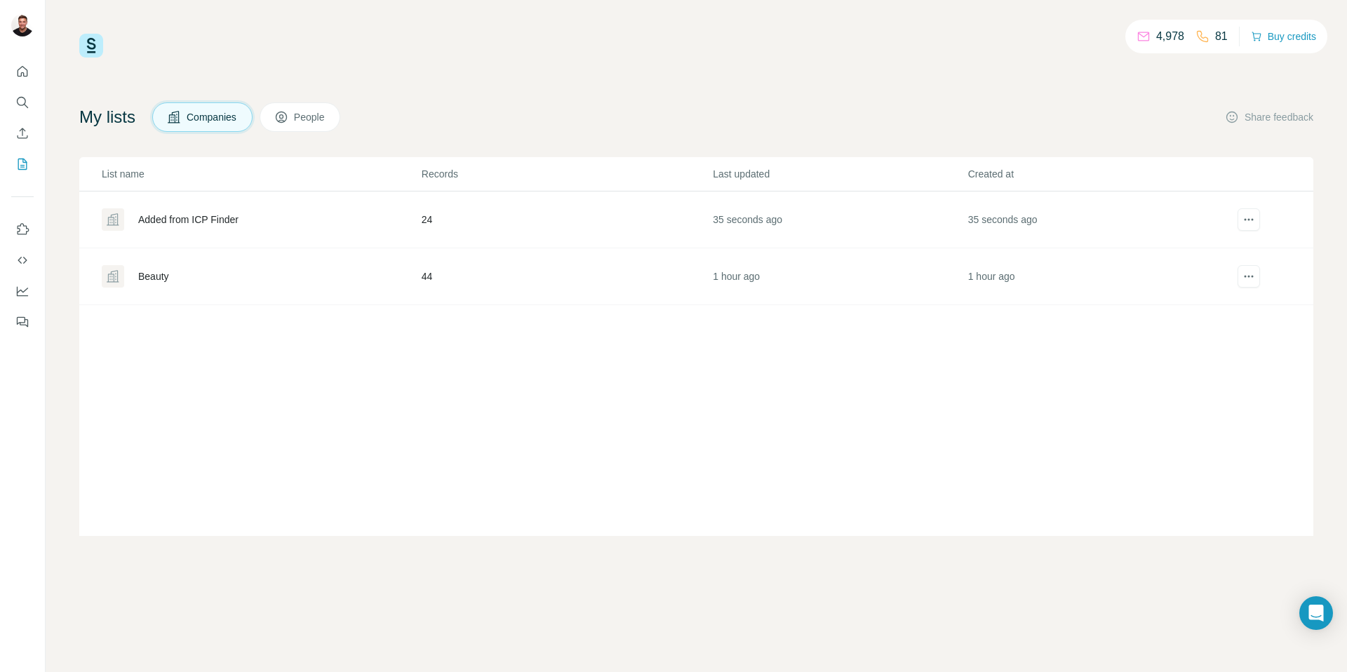
click at [178, 224] on div "Added from ICP Finder" at bounding box center [188, 220] width 100 height 14
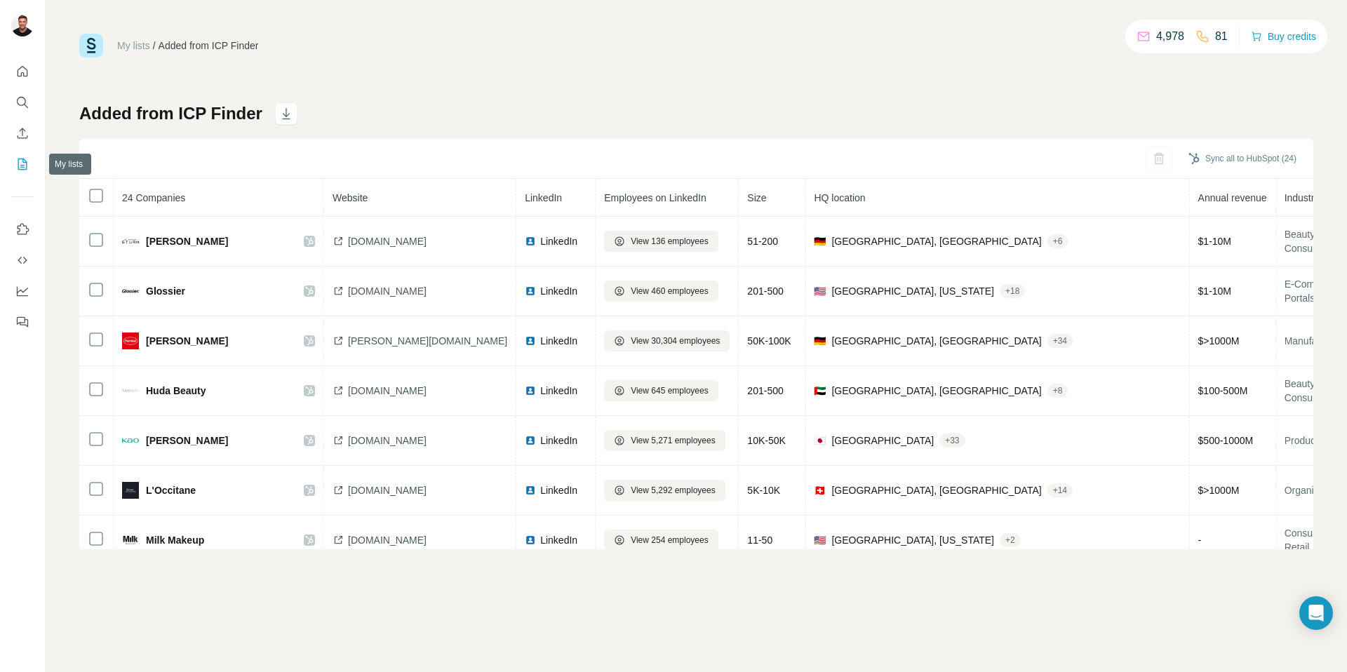
click at [20, 166] on icon "My lists" at bounding box center [22, 164] width 14 height 14
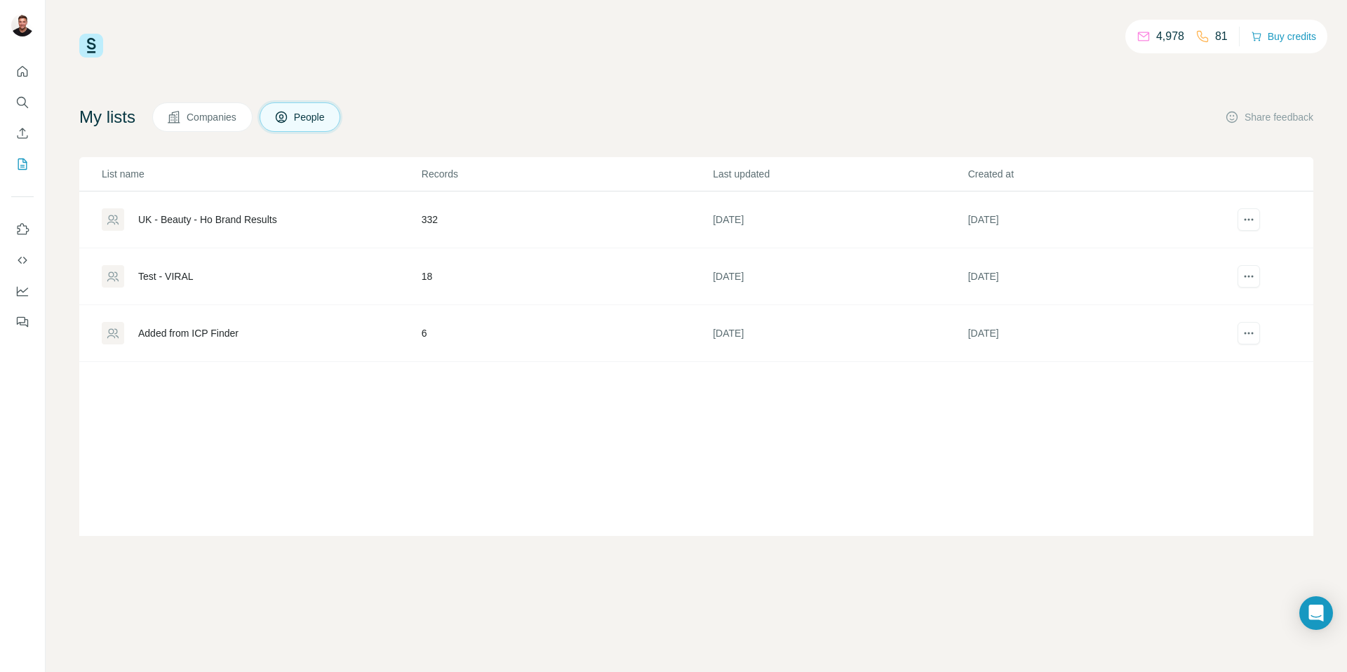
click at [191, 126] on button "Companies" at bounding box center [202, 116] width 100 height 29
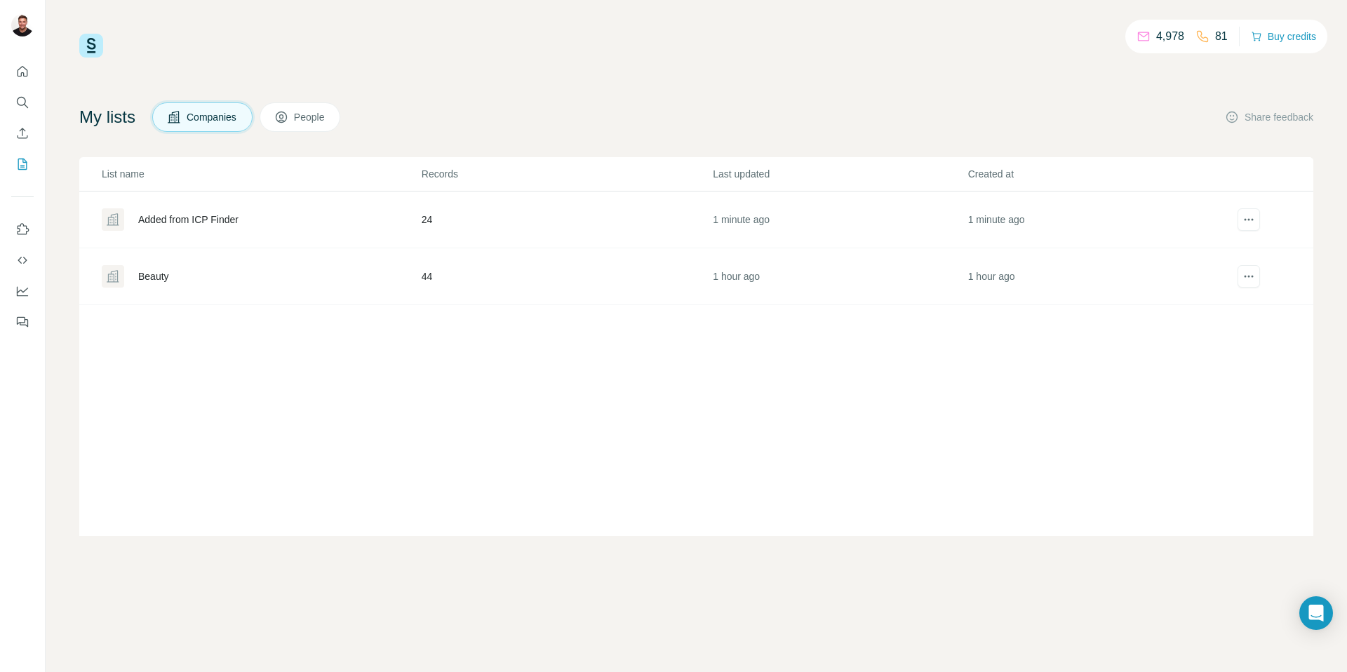
click at [171, 276] on div "Beauty" at bounding box center [261, 276] width 319 height 22
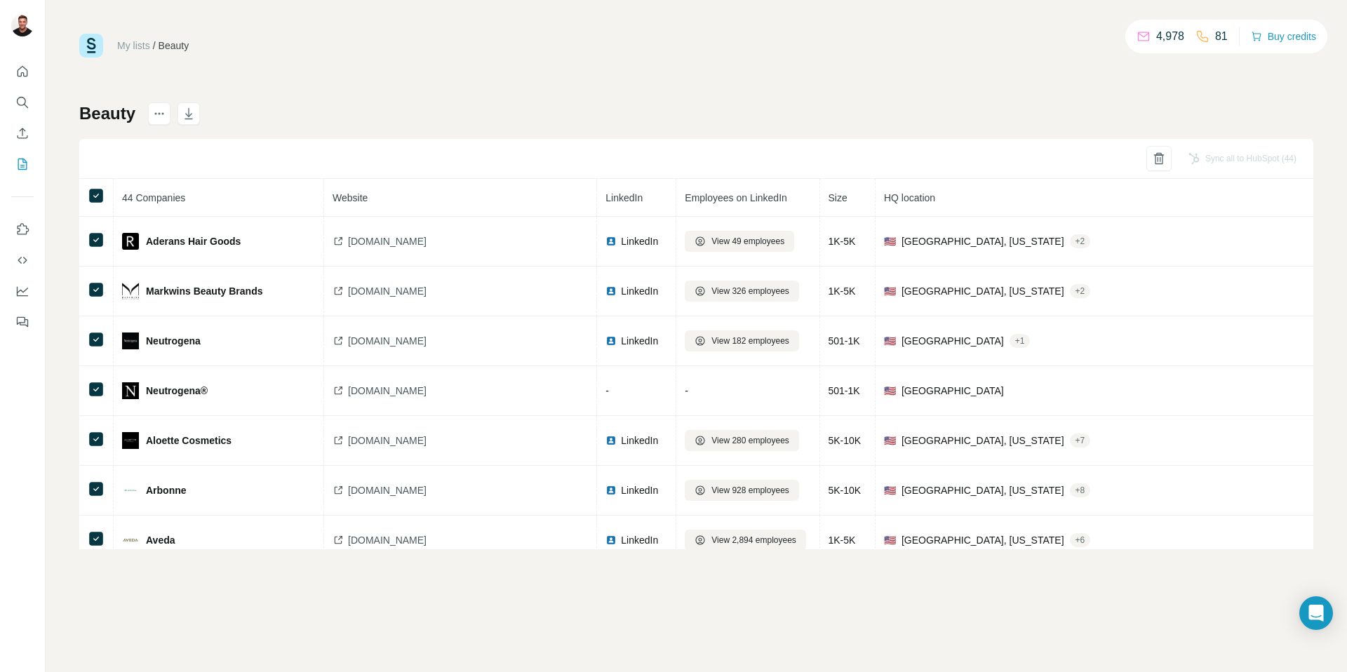
click at [1233, 162] on div "Sync all to HubSpot (44)" at bounding box center [1243, 158] width 128 height 25
click at [1247, 157] on button "Sync to HubSpot (41)" at bounding box center [1247, 158] width 117 height 21
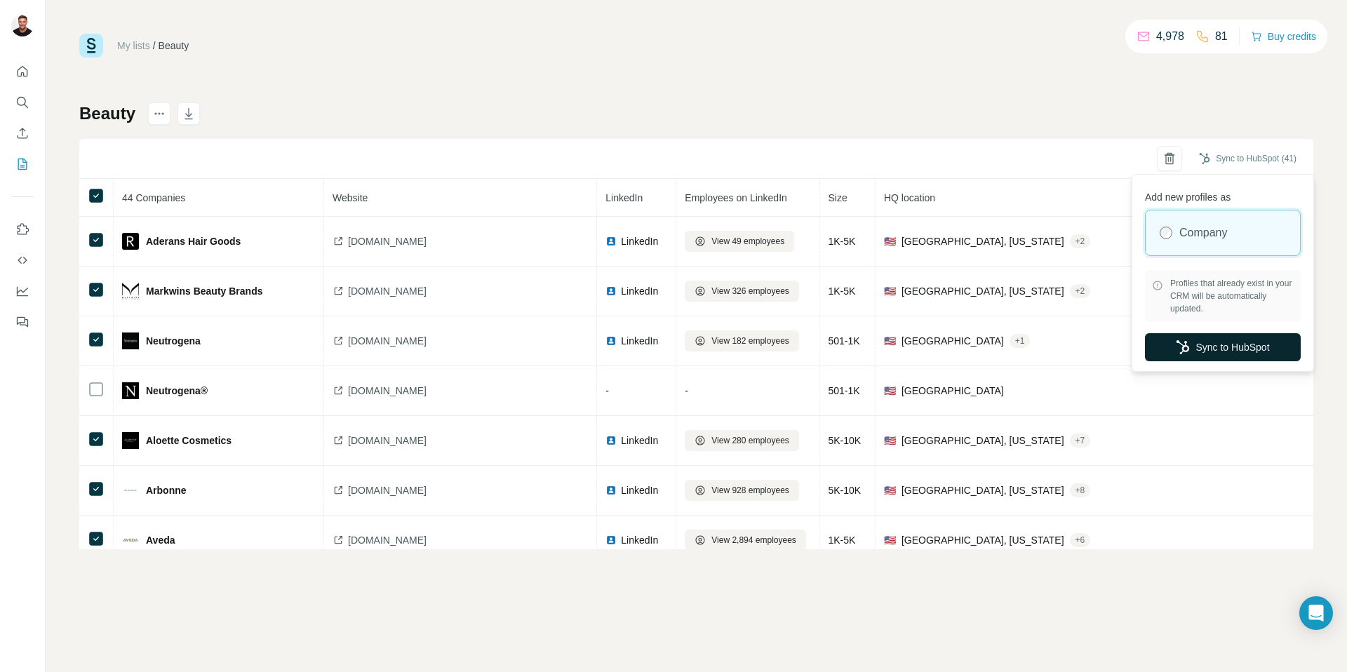
click at [1191, 350] on button "Sync to HubSpot" at bounding box center [1223, 347] width 156 height 28
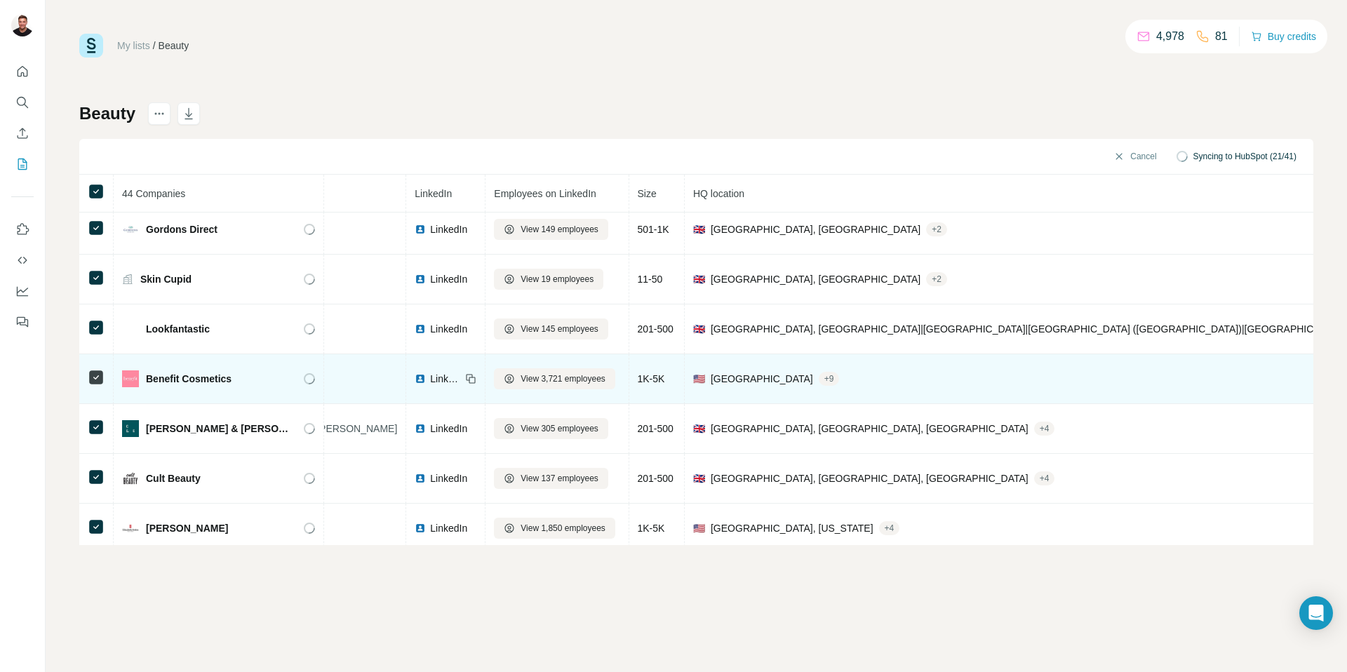
scroll to position [1502, 0]
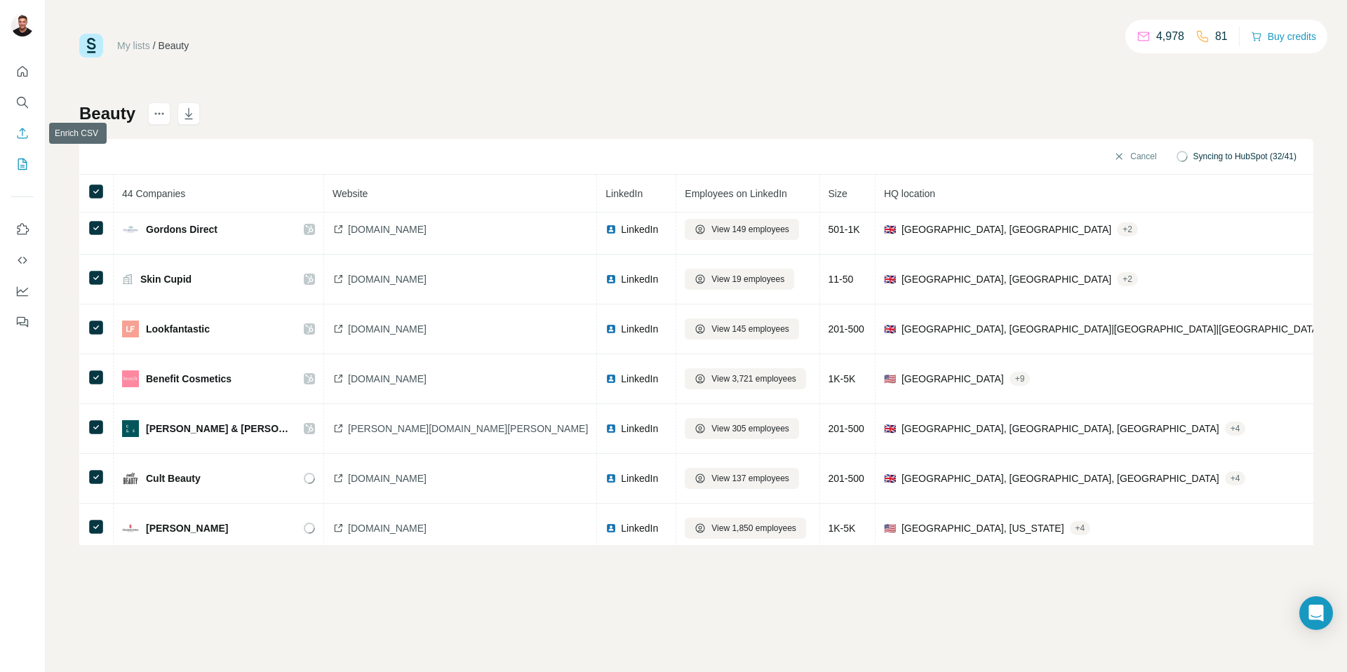
click at [20, 138] on icon "Enrich CSV" at bounding box center [23, 133] width 11 height 11
